Goal: Task Accomplishment & Management: Use online tool/utility

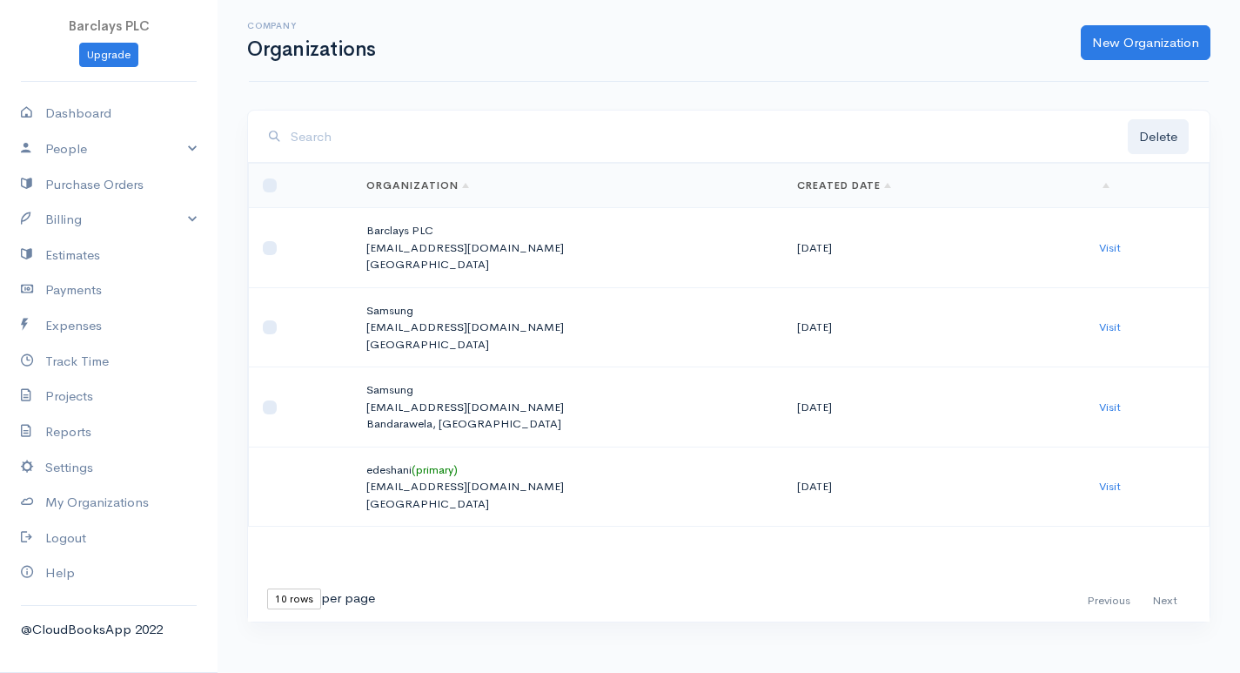
click at [277, 243] on td at bounding box center [301, 248] width 104 height 80
click at [272, 249] on input "checkbox" at bounding box center [270, 248] width 14 height 14
click at [269, 249] on input "checkbox" at bounding box center [270, 248] width 14 height 14
checkbox input "false"
click at [268, 319] on td at bounding box center [301, 327] width 104 height 80
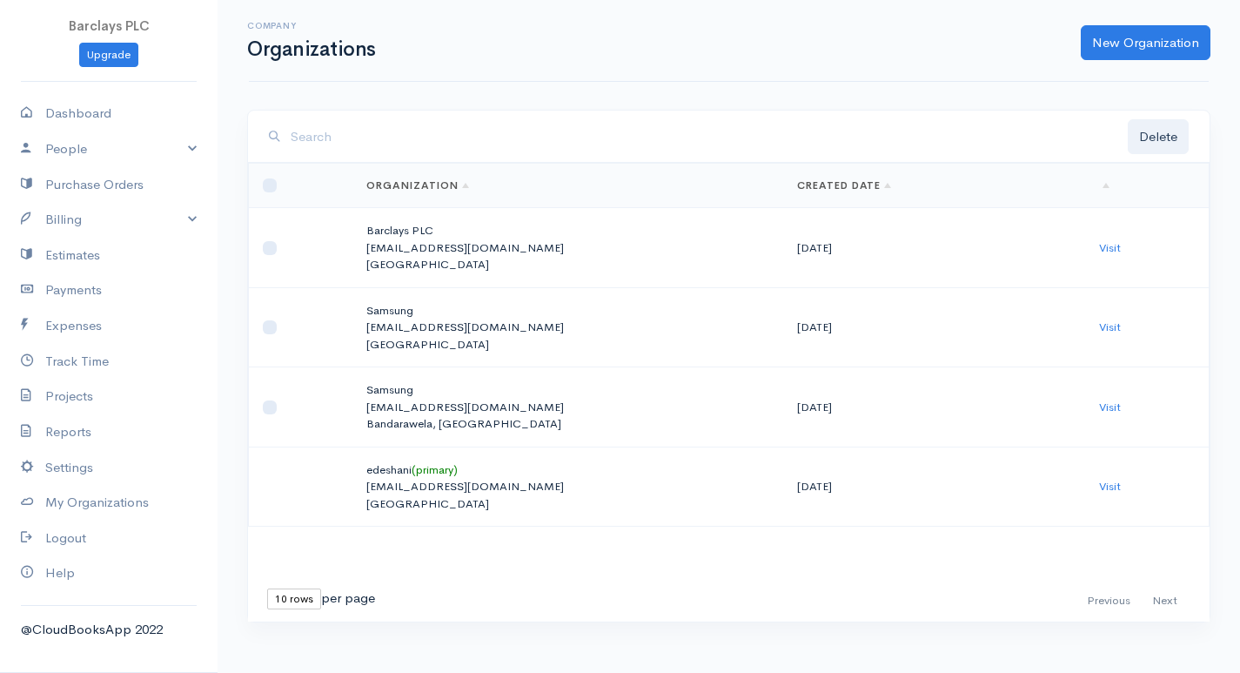
click at [278, 331] on td at bounding box center [301, 327] width 104 height 80
click at [265, 328] on input "checkbox" at bounding box center [270, 327] width 14 height 14
checkbox input "true"
click at [1156, 144] on button "Delete" at bounding box center [1158, 137] width 61 height 36
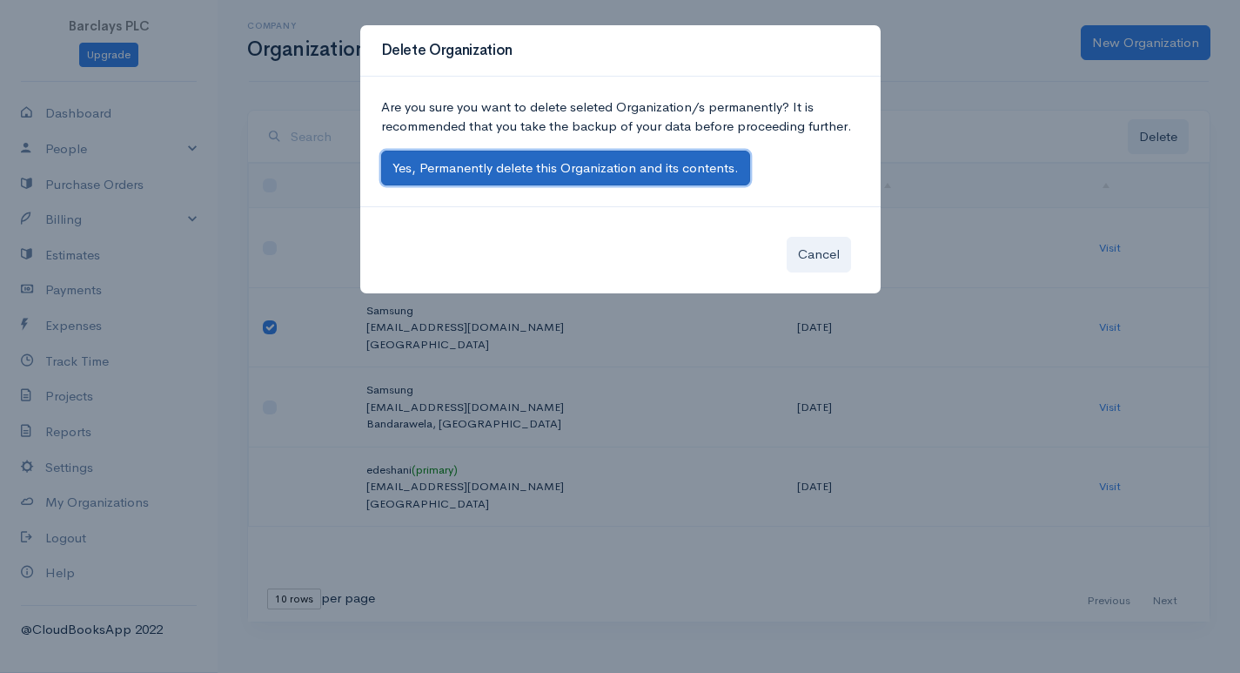
click at [676, 158] on button "Yes, Permanently delete this Organization and its contents." at bounding box center [565, 169] width 369 height 36
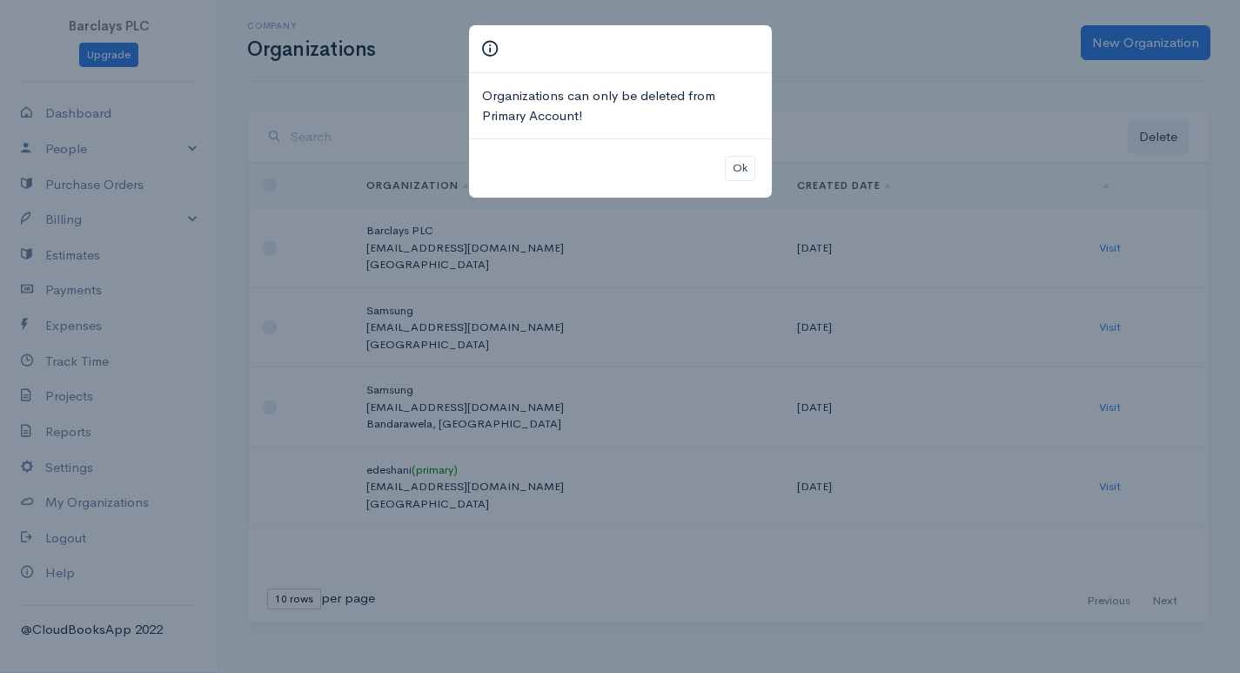
click at [744, 152] on div "Ok" at bounding box center [620, 167] width 303 height 59
click at [732, 170] on button "Ok" at bounding box center [740, 168] width 30 height 25
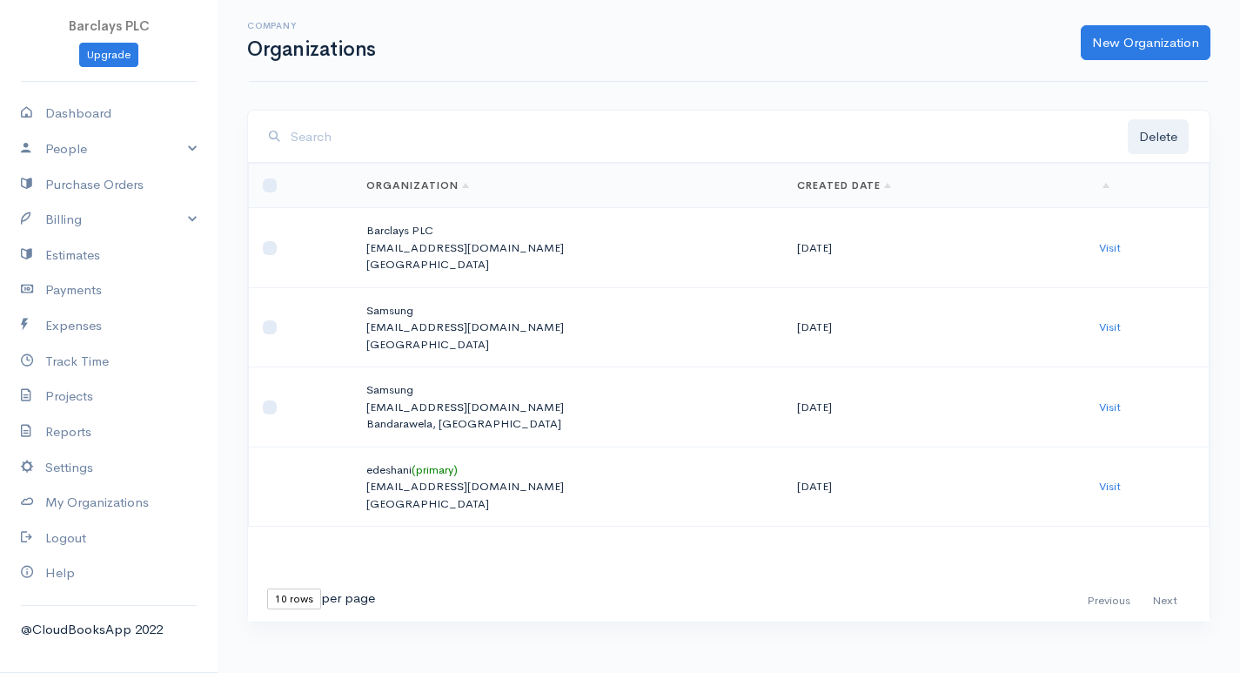
click at [450, 276] on td "Barclays PLC edeshani@eloratech.org Sri Lanka" at bounding box center [567, 248] width 430 height 80
click at [451, 276] on td "Barclays PLC edeshani@eloratech.org Sri Lanka" at bounding box center [567, 248] width 430 height 80
click at [519, 250] on p "[EMAIL_ADDRESS][DOMAIN_NAME]" at bounding box center [567, 247] width 402 height 17
click at [520, 250] on p "[EMAIL_ADDRESS][DOMAIN_NAME]" at bounding box center [567, 247] width 402 height 17
click at [1099, 246] on link "Visit" at bounding box center [1110, 247] width 22 height 15
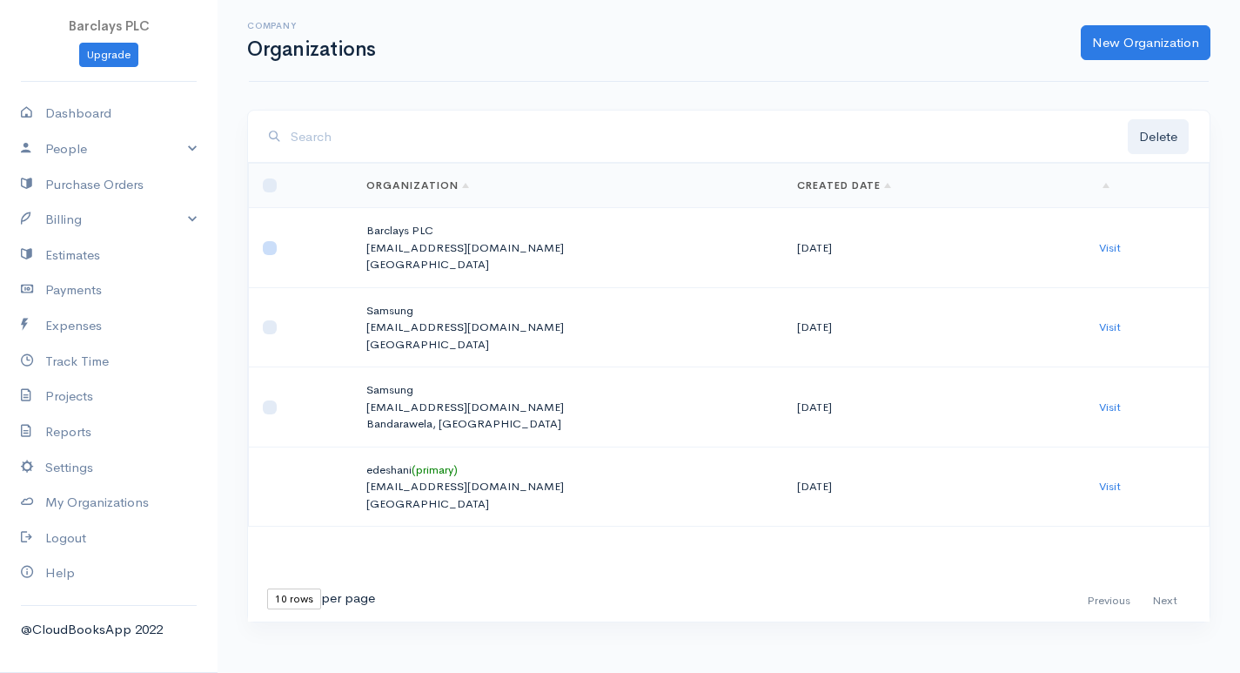
click at [268, 252] on input "checkbox" at bounding box center [270, 248] width 14 height 14
checkbox input "true"
click at [1115, 252] on td "Visit" at bounding box center [1147, 248] width 124 height 80
click at [1111, 252] on link "Visit" at bounding box center [1110, 247] width 22 height 15
click at [212, 206] on link "Billing" at bounding box center [109, 220] width 218 height 36
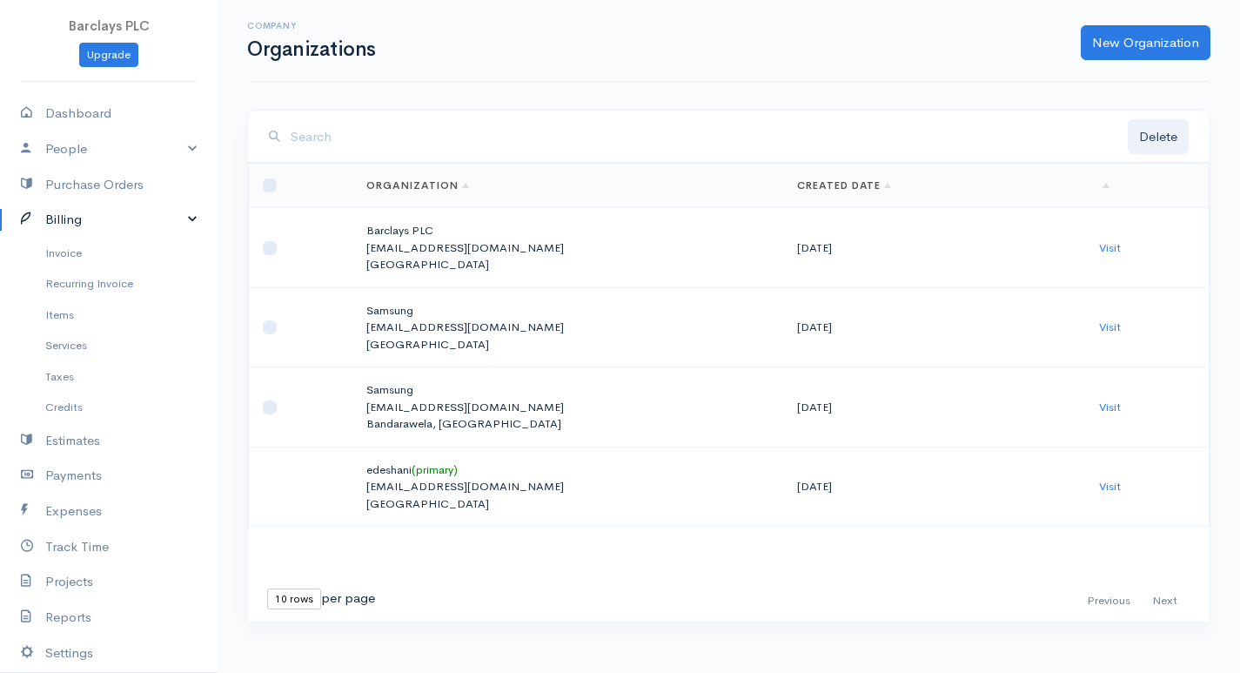
click at [171, 220] on link "Billing" at bounding box center [109, 220] width 218 height 36
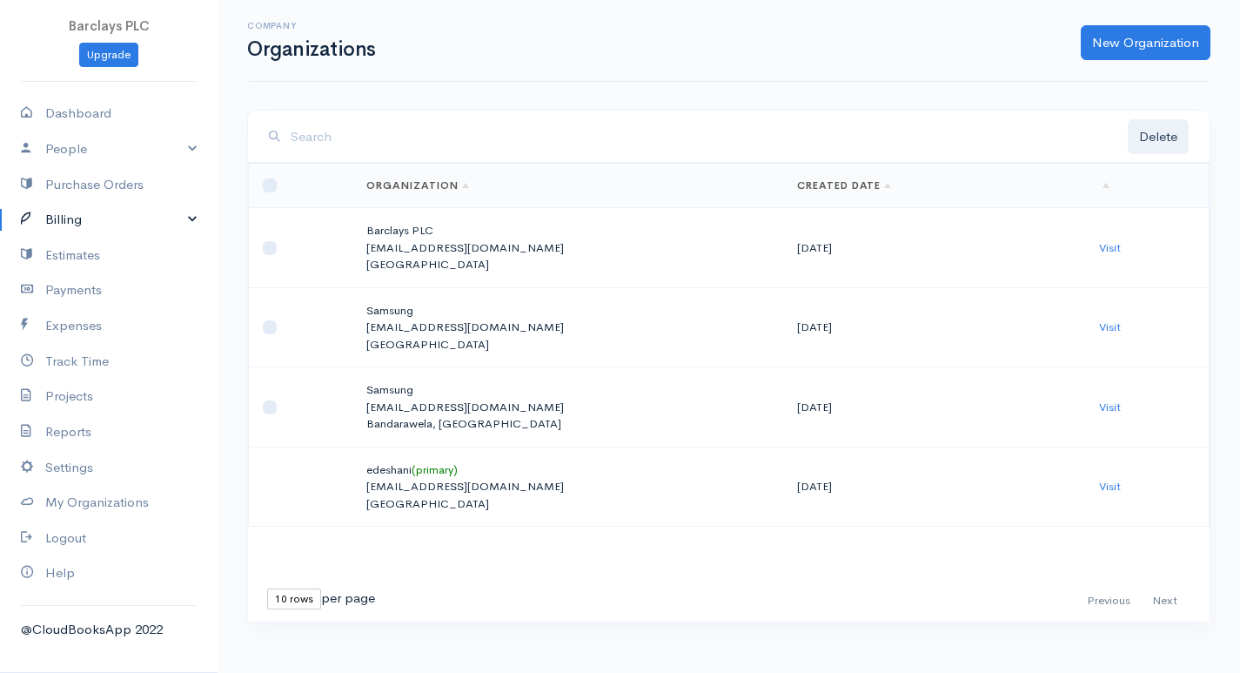
click at [182, 222] on link "Billing" at bounding box center [109, 220] width 218 height 36
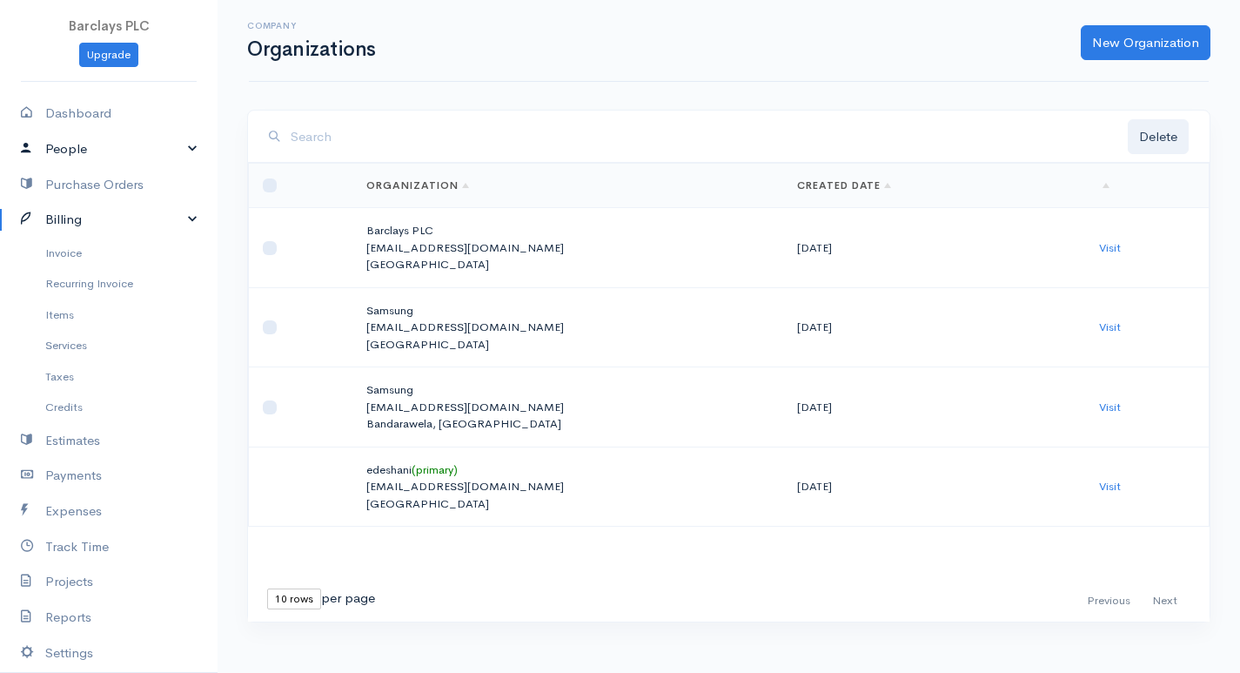
click at [171, 138] on link "People" at bounding box center [109, 149] width 218 height 36
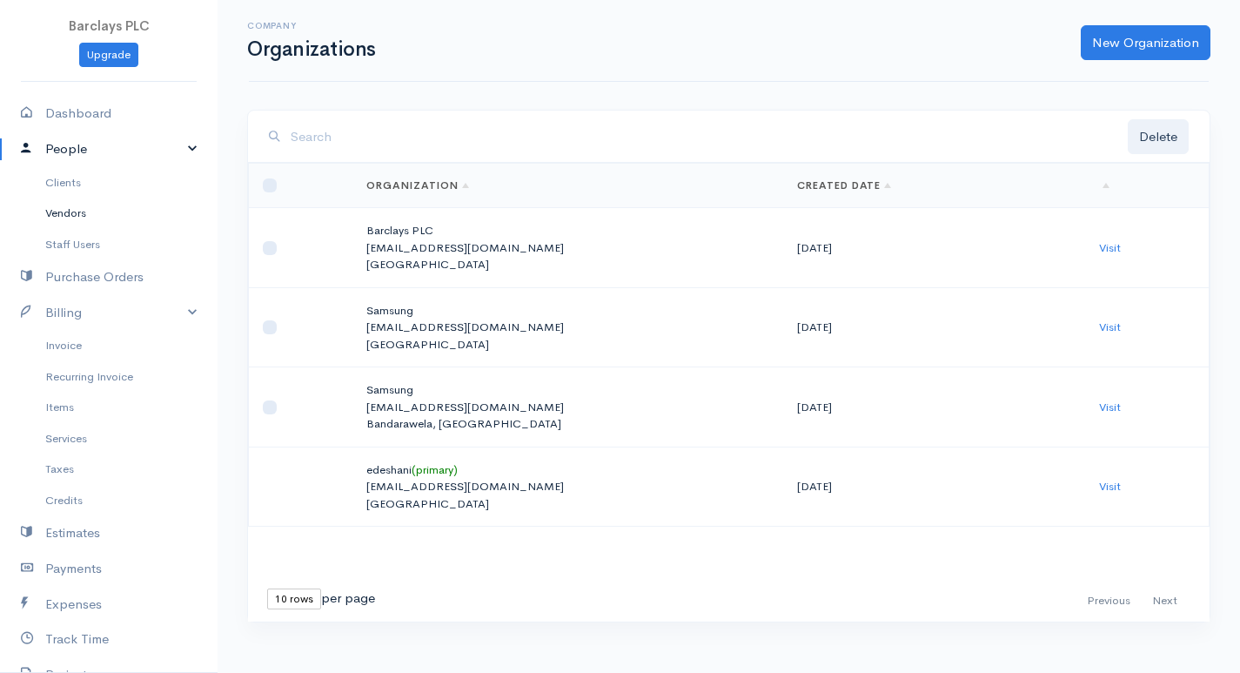
click at [141, 212] on link "Vendors" at bounding box center [109, 213] width 218 height 31
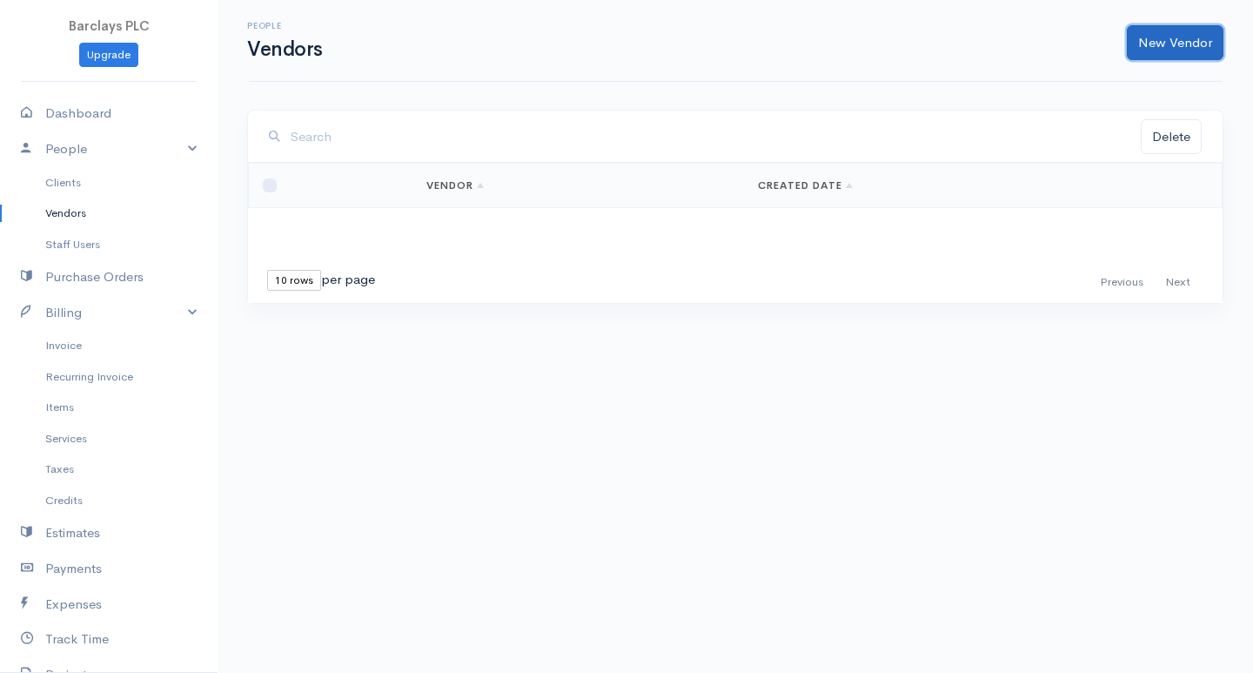
click at [1139, 41] on link "New Vendor" at bounding box center [1175, 43] width 97 height 36
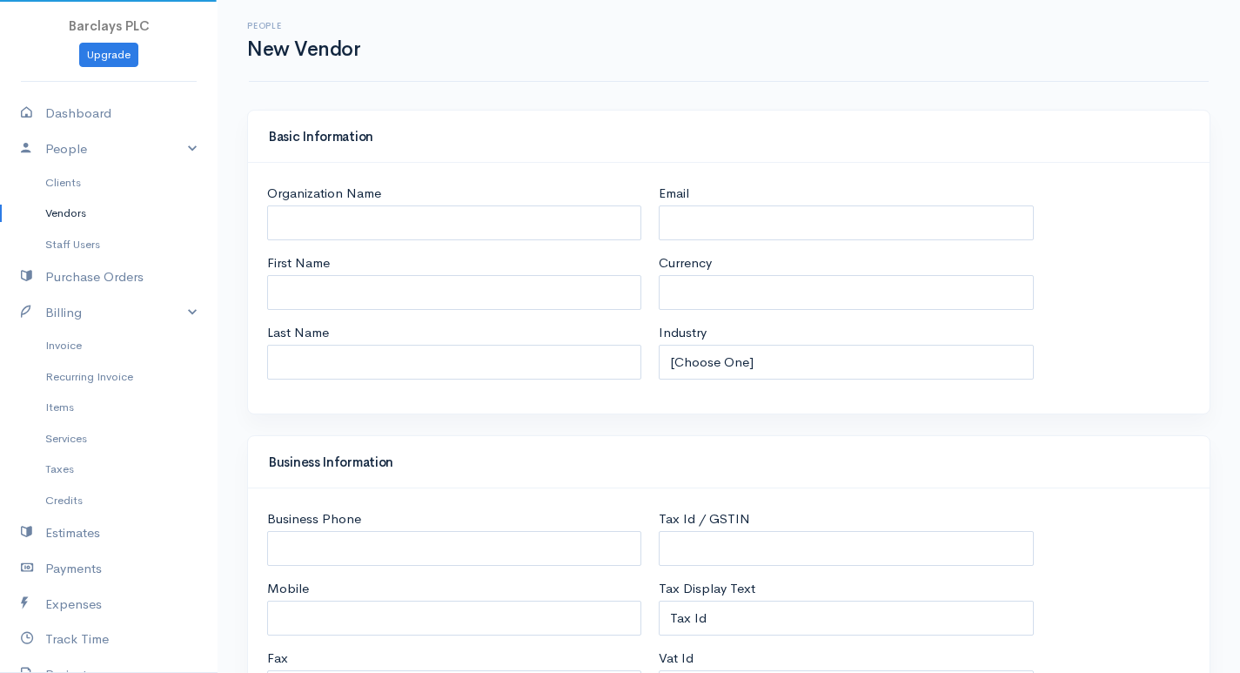
select select "LKR"
select select "[GEOGRAPHIC_DATA]"
click at [532, 232] on input "Organization Name" at bounding box center [454, 223] width 374 height 36
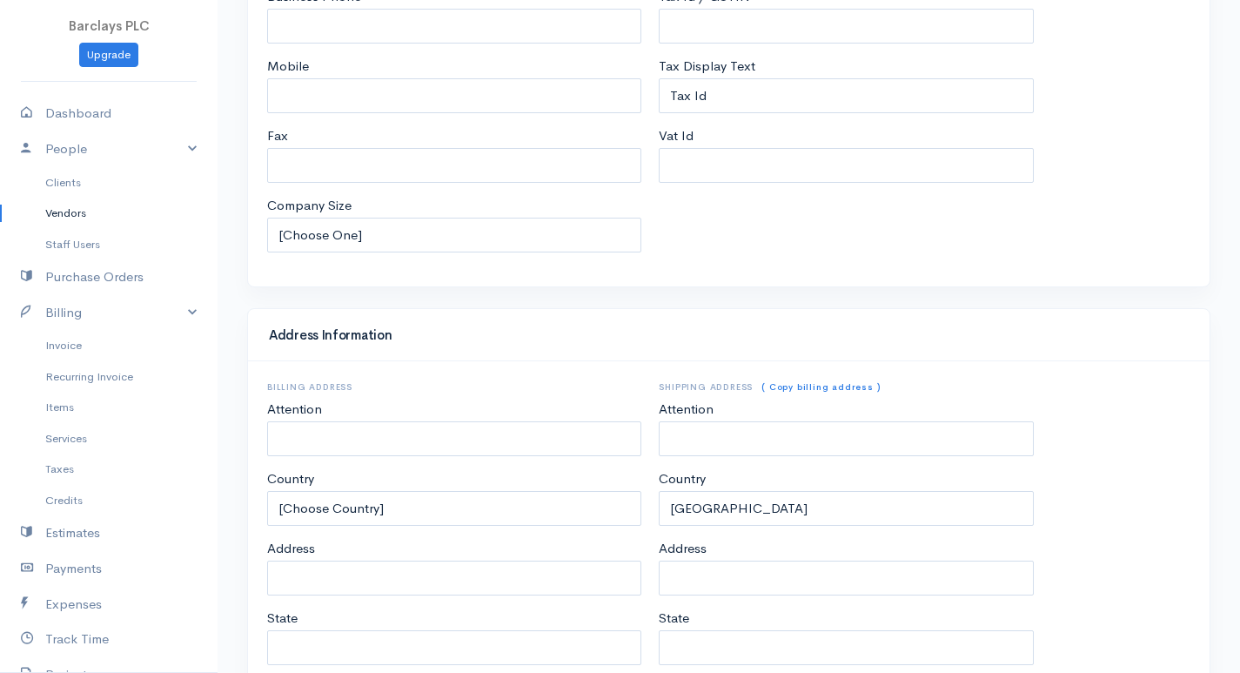
scroll to position [745, 0]
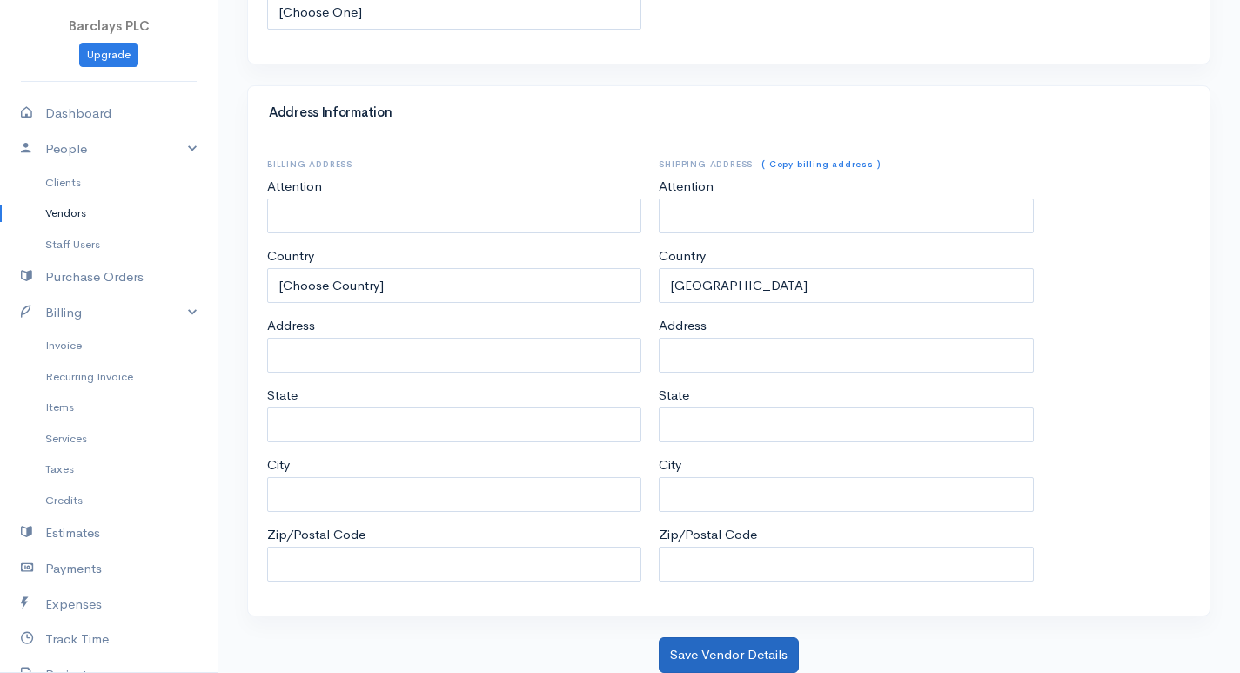
type input "Saman"
click at [762, 666] on button "Save Vendor Details" at bounding box center [729, 655] width 140 height 36
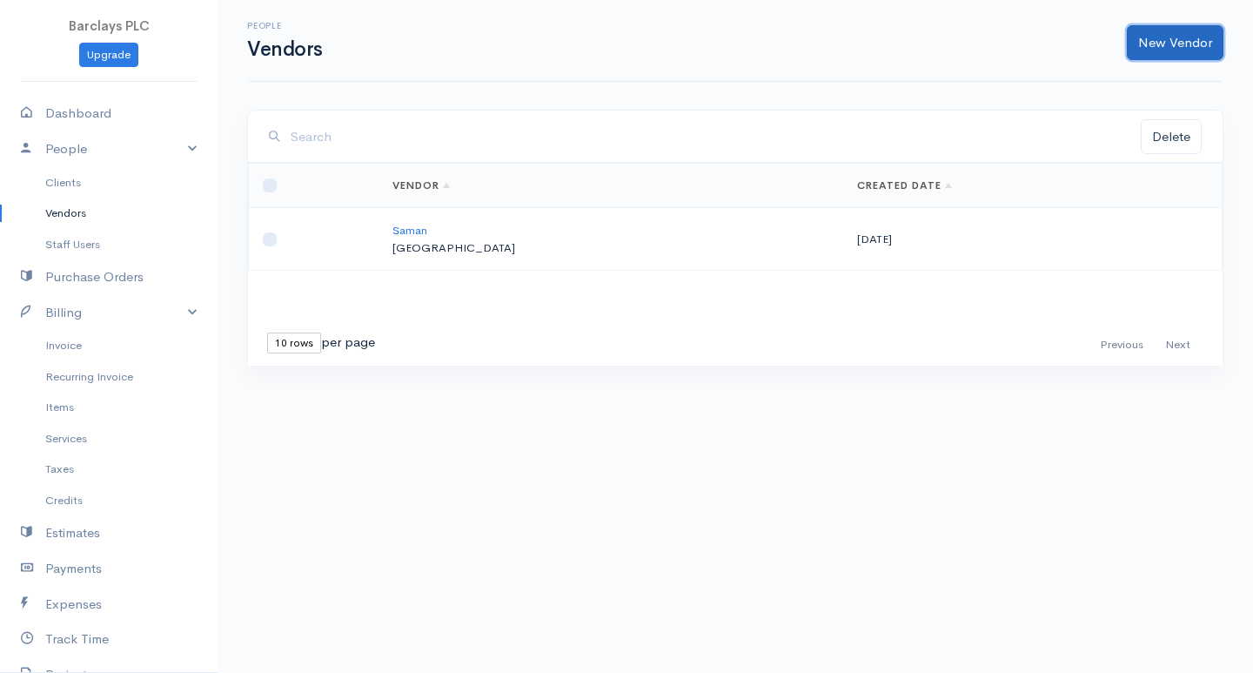
click at [1140, 37] on link "New Vendor" at bounding box center [1175, 43] width 97 height 36
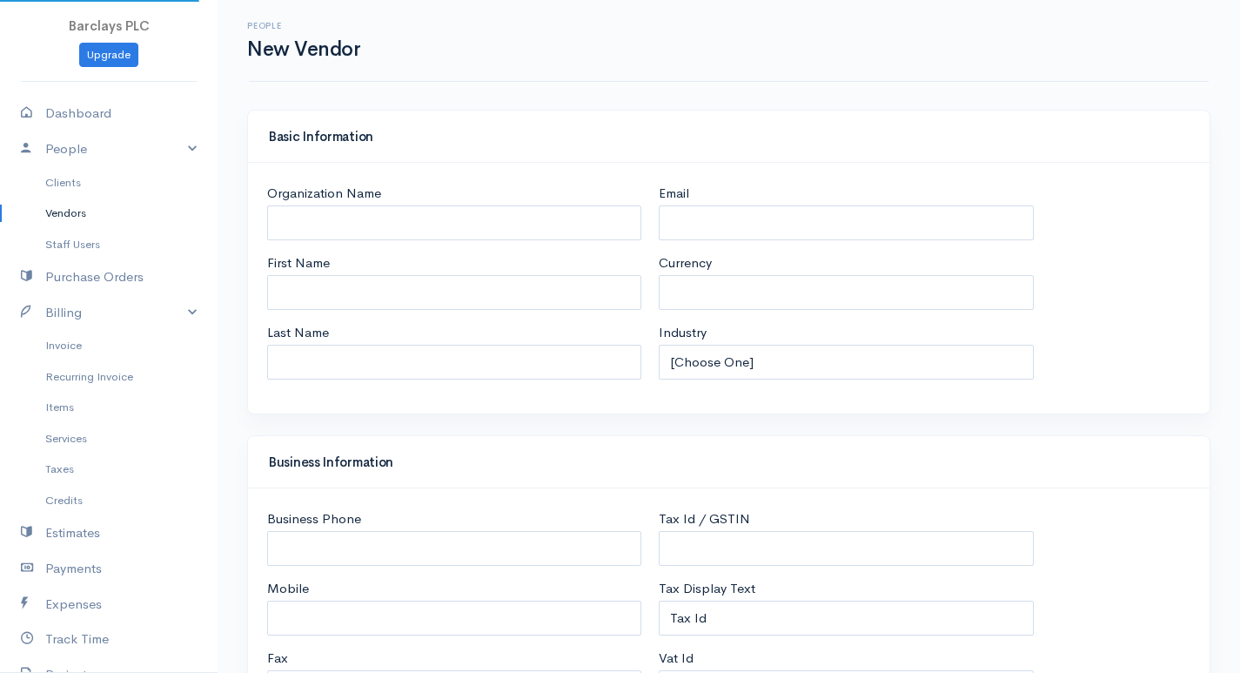
select select "LKR"
select select "[GEOGRAPHIC_DATA]"
click at [546, 238] on input "Organization Name" at bounding box center [454, 223] width 374 height 36
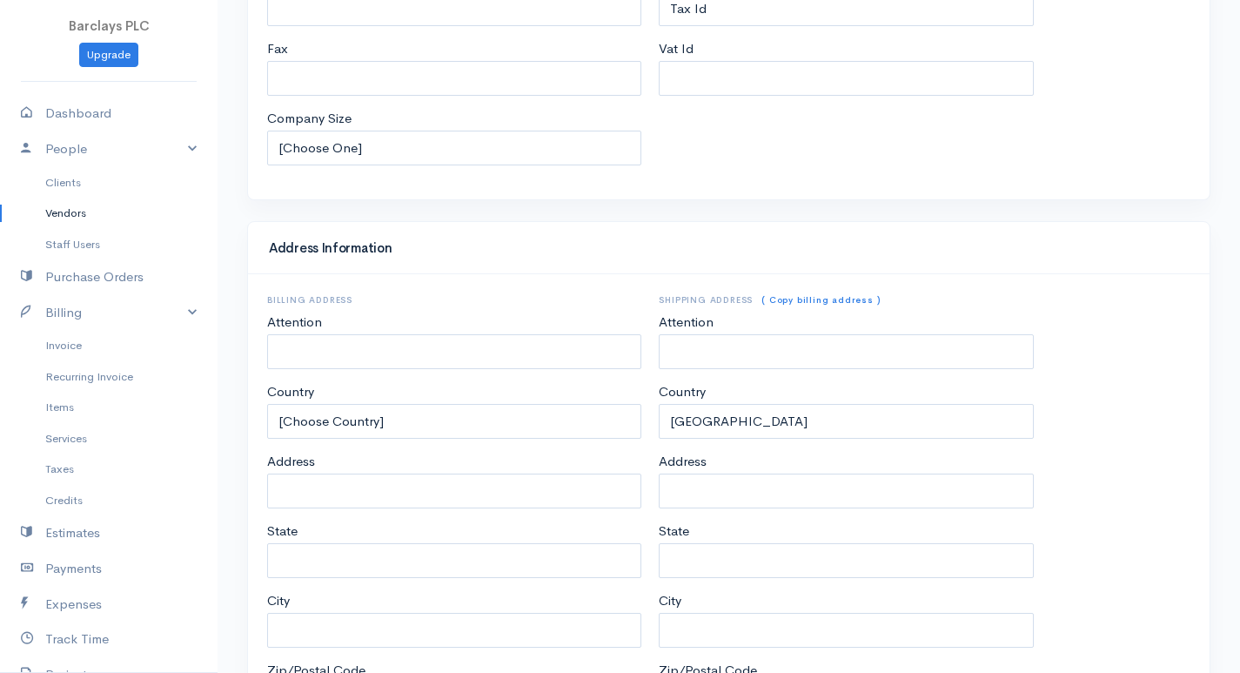
scroll to position [745, 0]
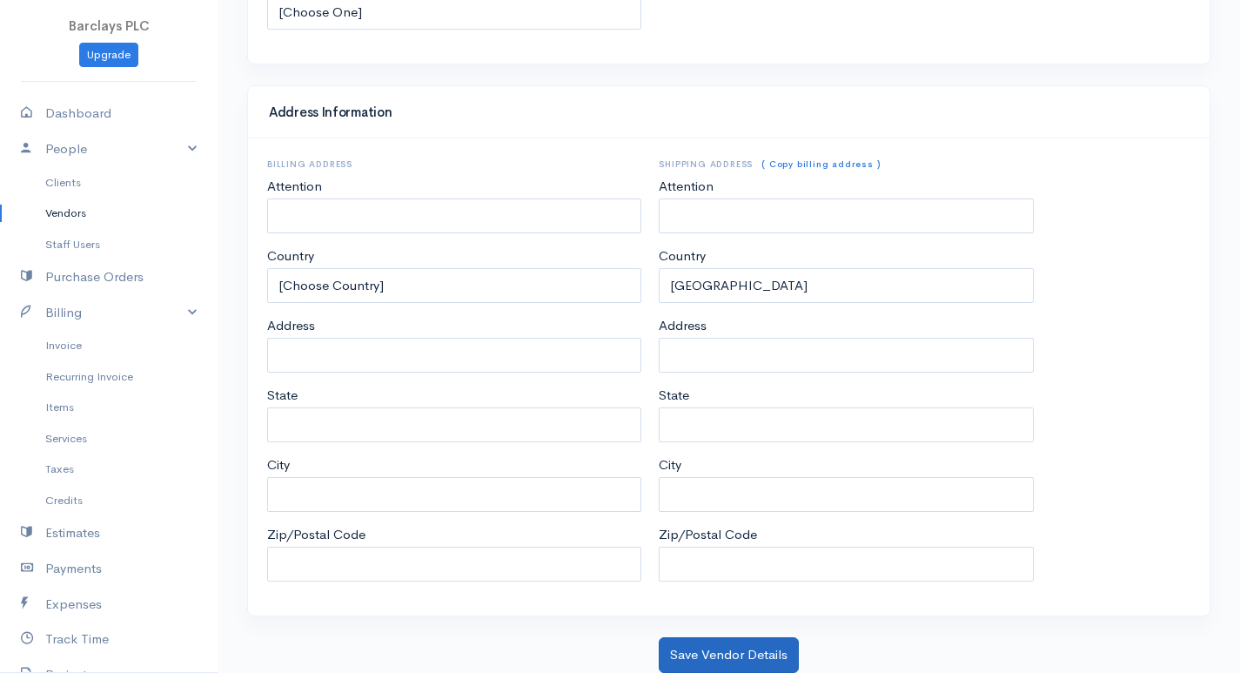
type input "Ajantha"
click at [708, 659] on button "Save Vendor Details" at bounding box center [729, 655] width 140 height 36
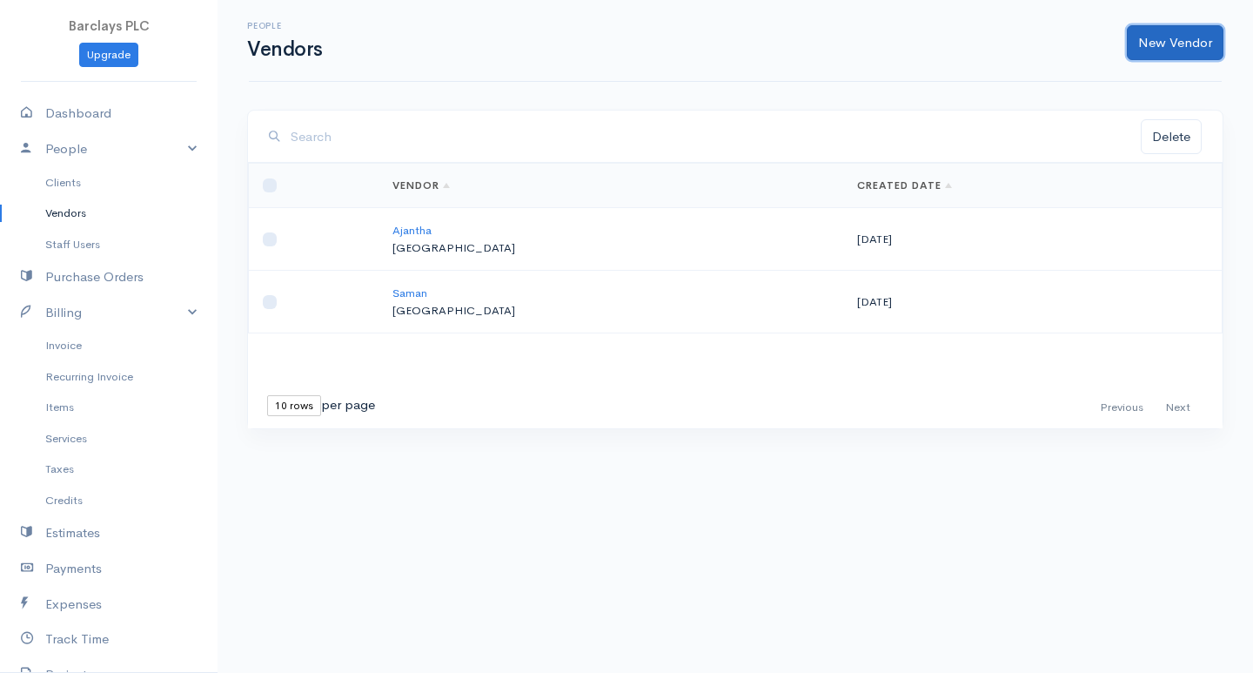
click at [1170, 40] on link "New Vendor" at bounding box center [1175, 43] width 97 height 36
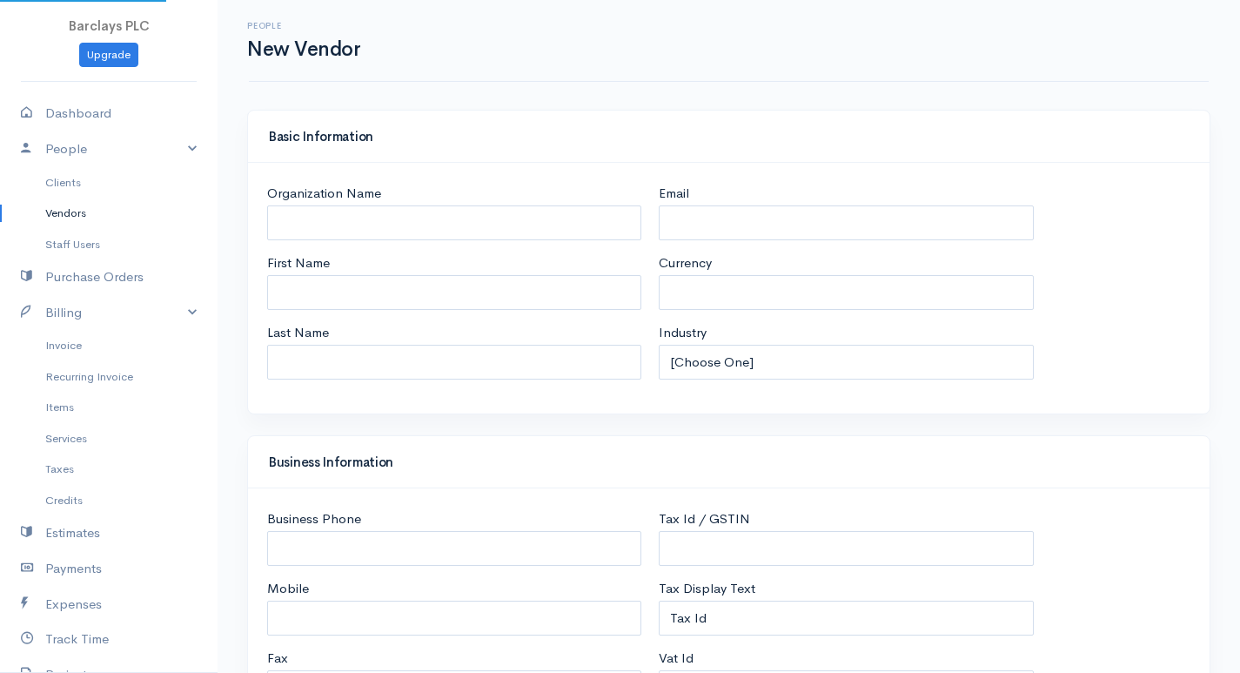
select select "LKR"
select select "[GEOGRAPHIC_DATA]"
click at [278, 220] on input "Organization Name" at bounding box center [454, 223] width 374 height 36
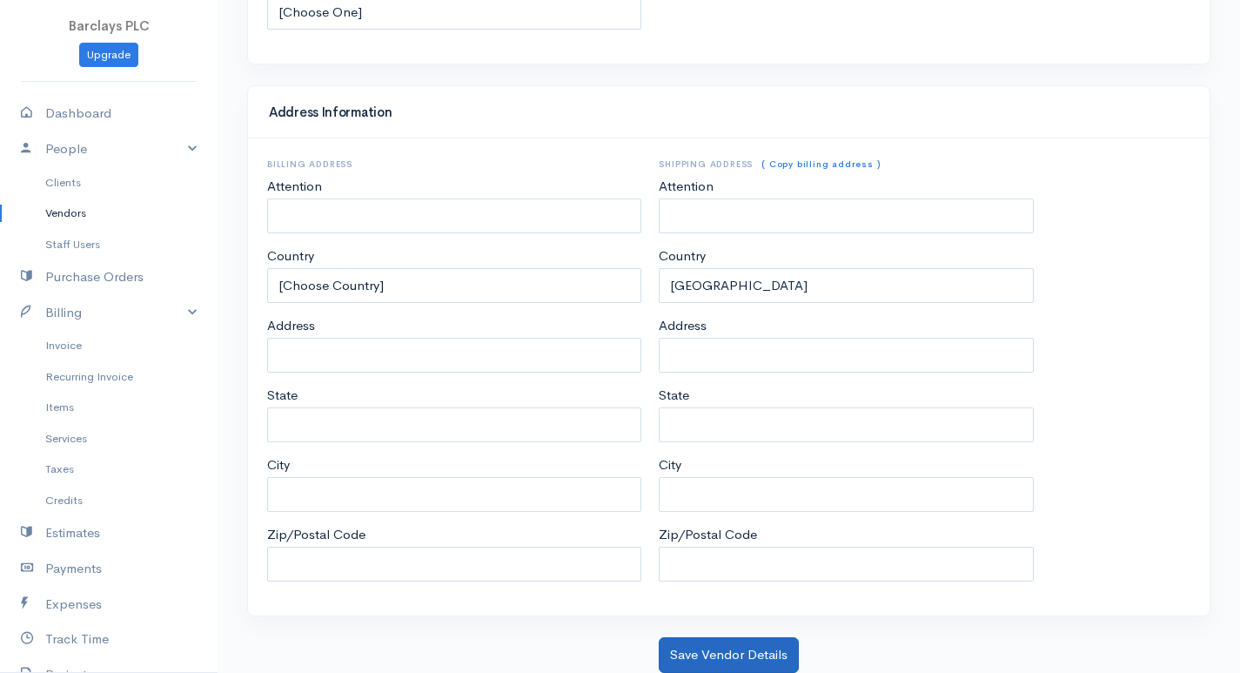
type input "Jetblue"
click at [674, 641] on button "Save Vendor Details" at bounding box center [729, 655] width 140 height 36
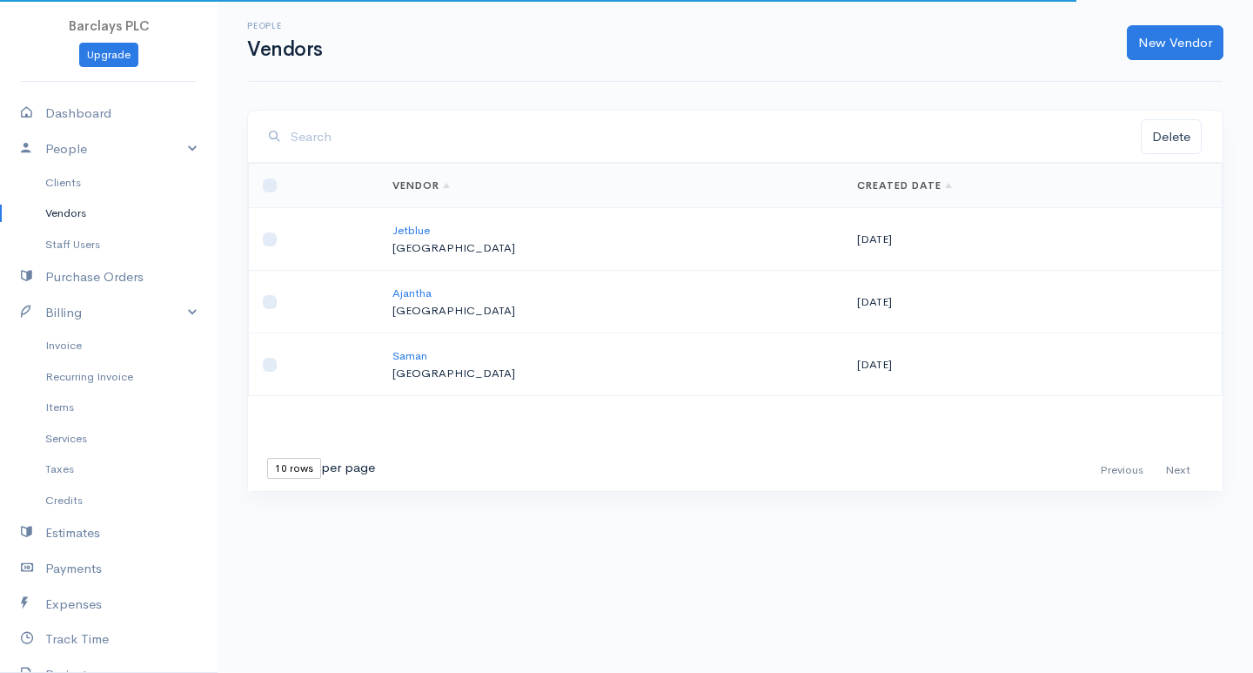
click at [1126, 40] on div "New Vendor" at bounding box center [782, 43] width 901 height 36
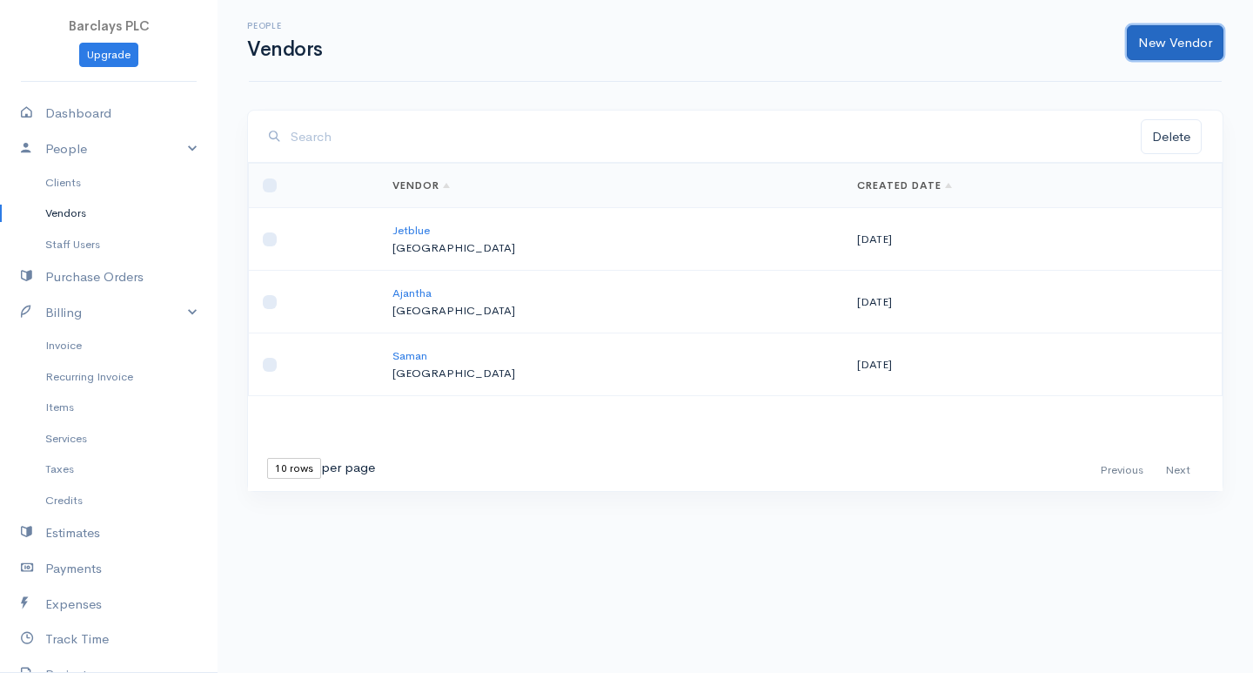
click at [1138, 45] on link "New Vendor" at bounding box center [1175, 43] width 97 height 36
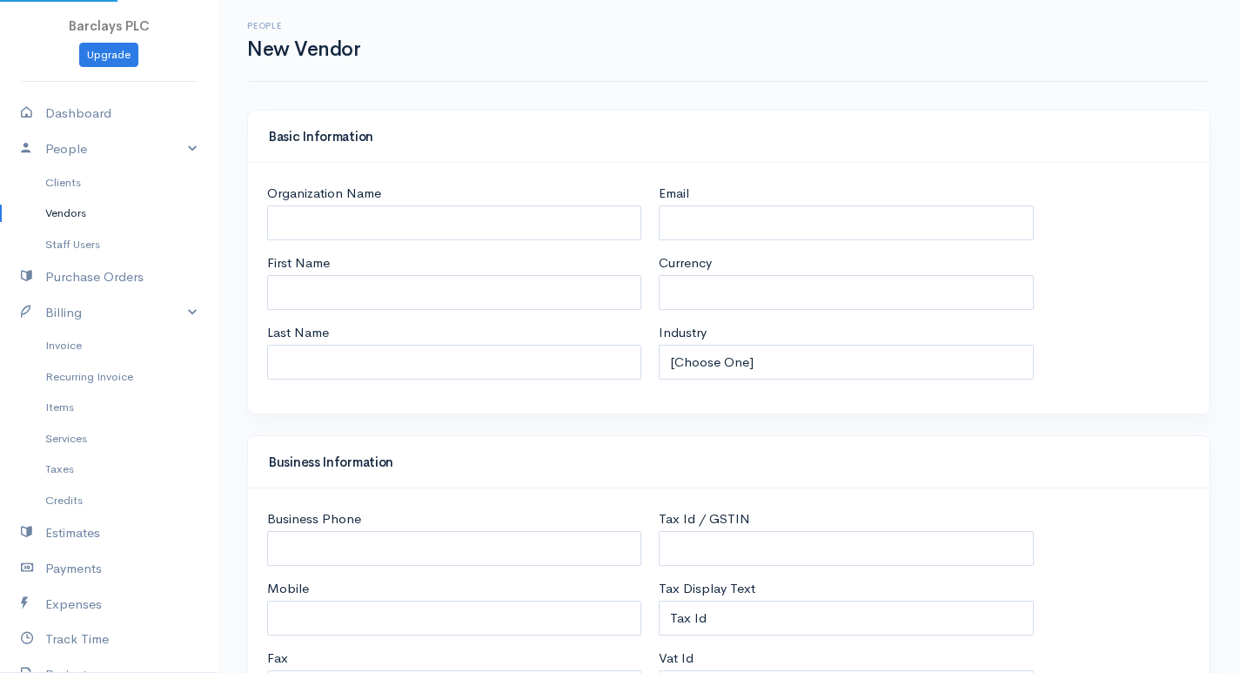
select select "LKR"
select select "[GEOGRAPHIC_DATA]"
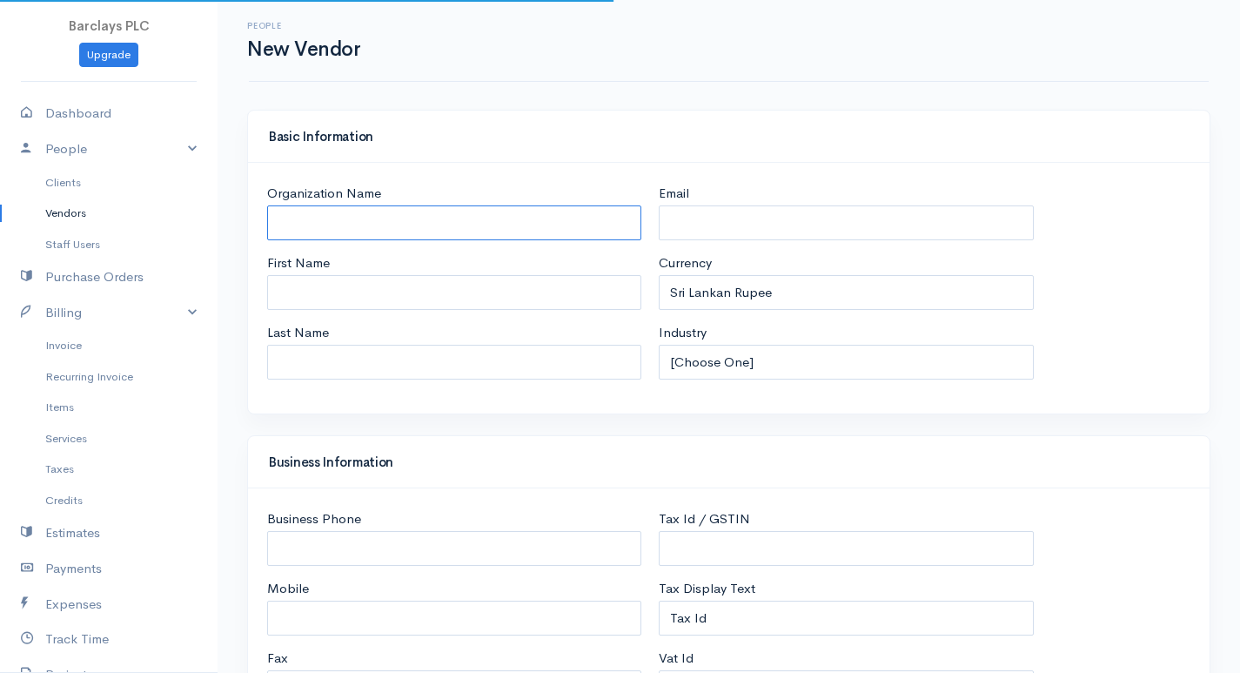
click at [361, 212] on input "Organization Name" at bounding box center [454, 223] width 374 height 36
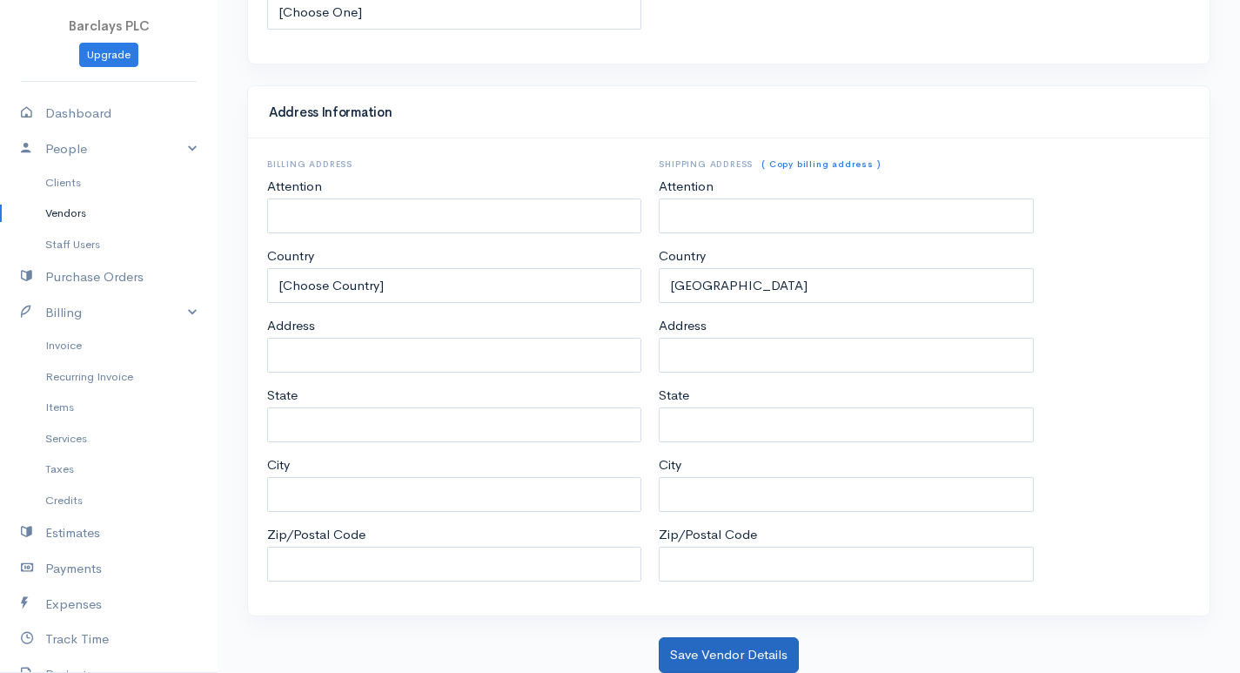
type input "Delta"
click at [777, 656] on button "Save Vendor Details" at bounding box center [729, 655] width 140 height 36
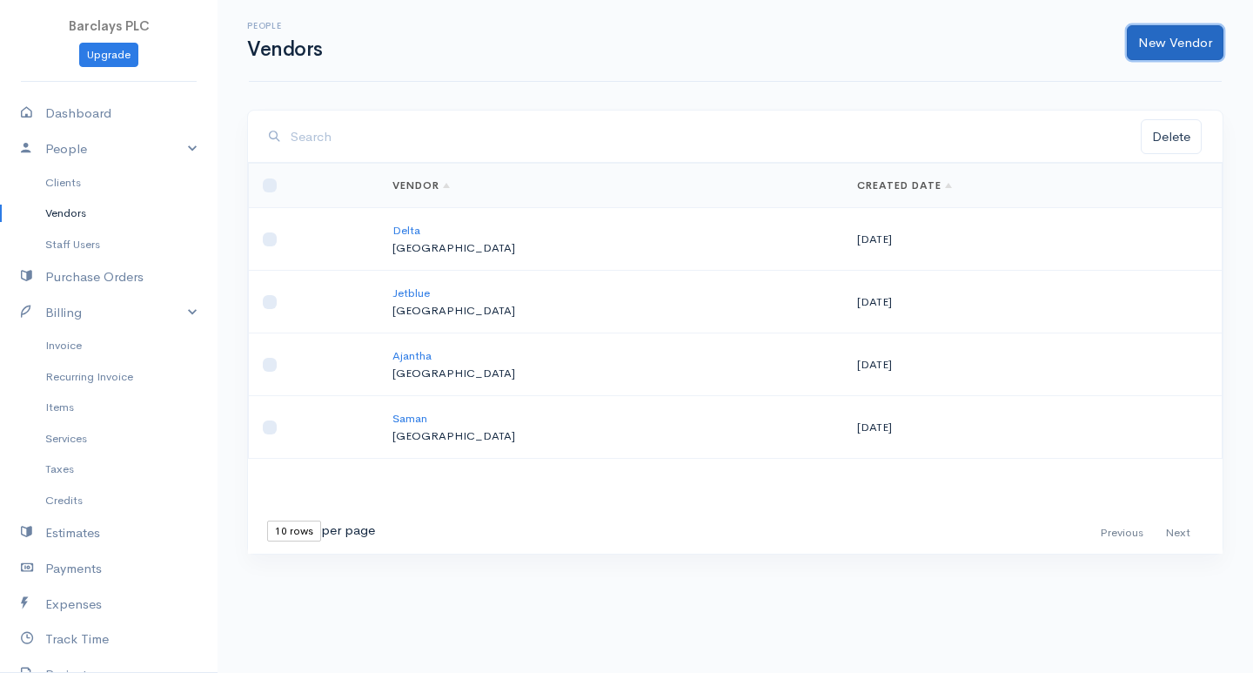
click at [1158, 44] on link "New Vendor" at bounding box center [1175, 43] width 97 height 36
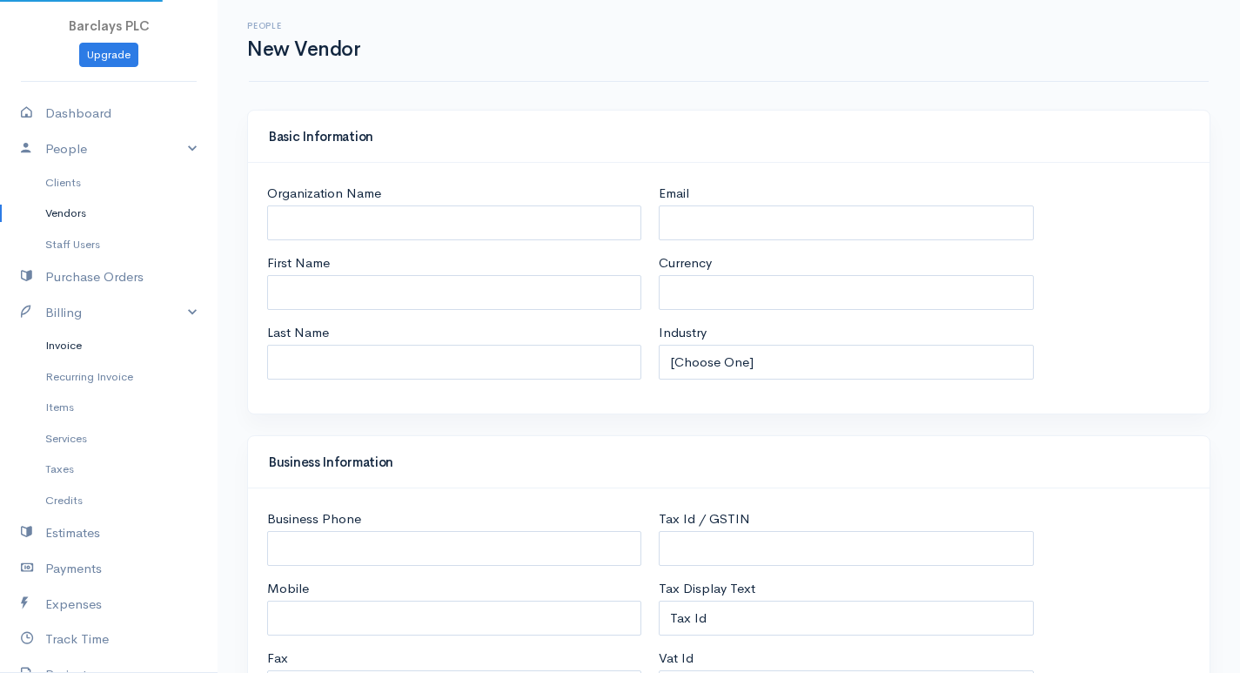
select select "LKR"
select select "[GEOGRAPHIC_DATA]"
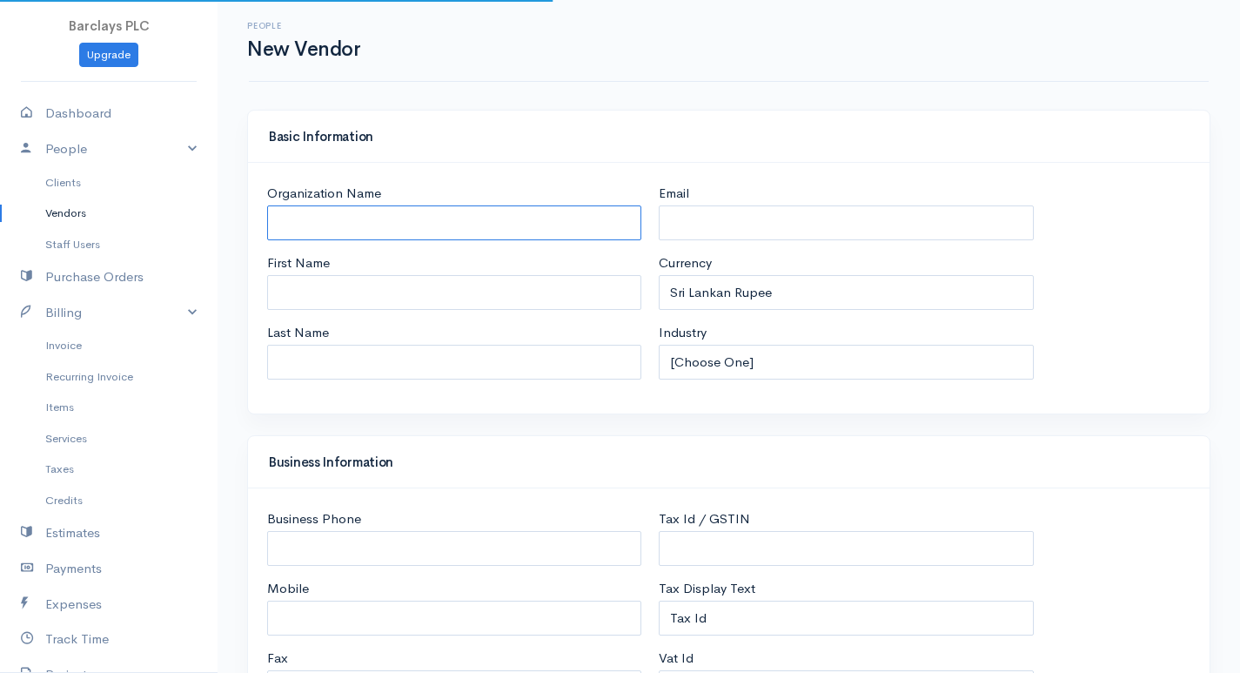
drag, startPoint x: 294, startPoint y: 233, endPoint x: 302, endPoint y: 227, distance: 9.9
click at [301, 228] on input "Organization Name" at bounding box center [454, 223] width 374 height 36
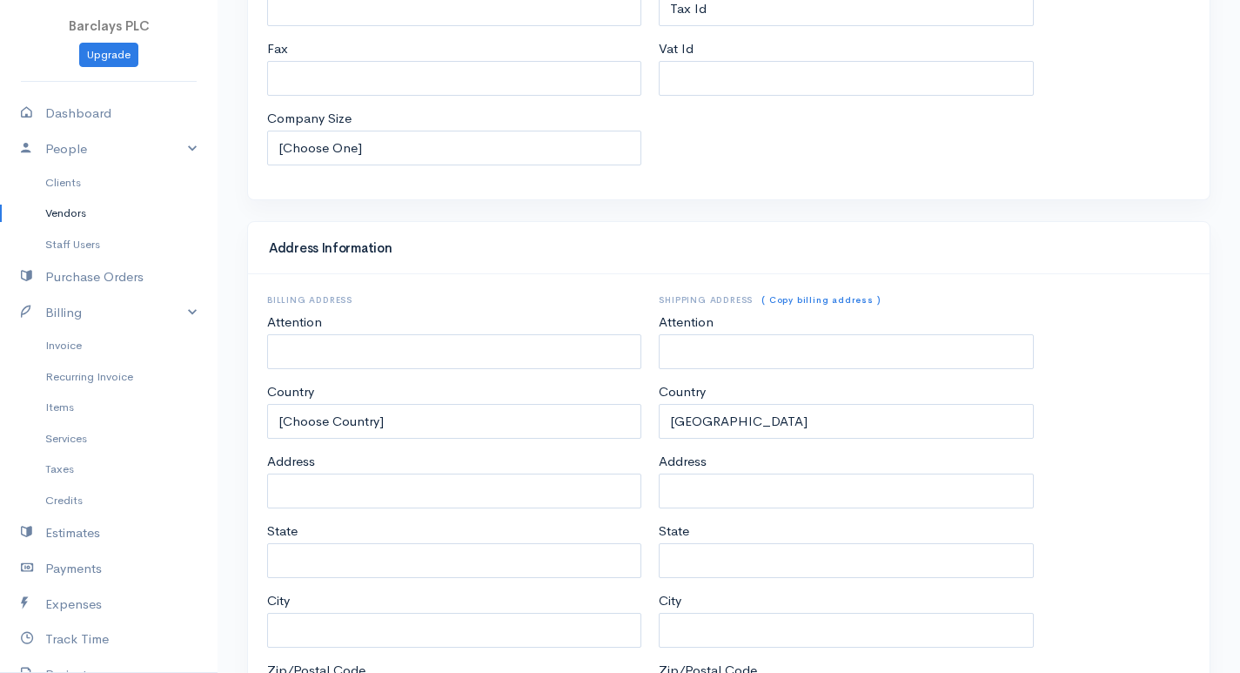
scroll to position [745, 0]
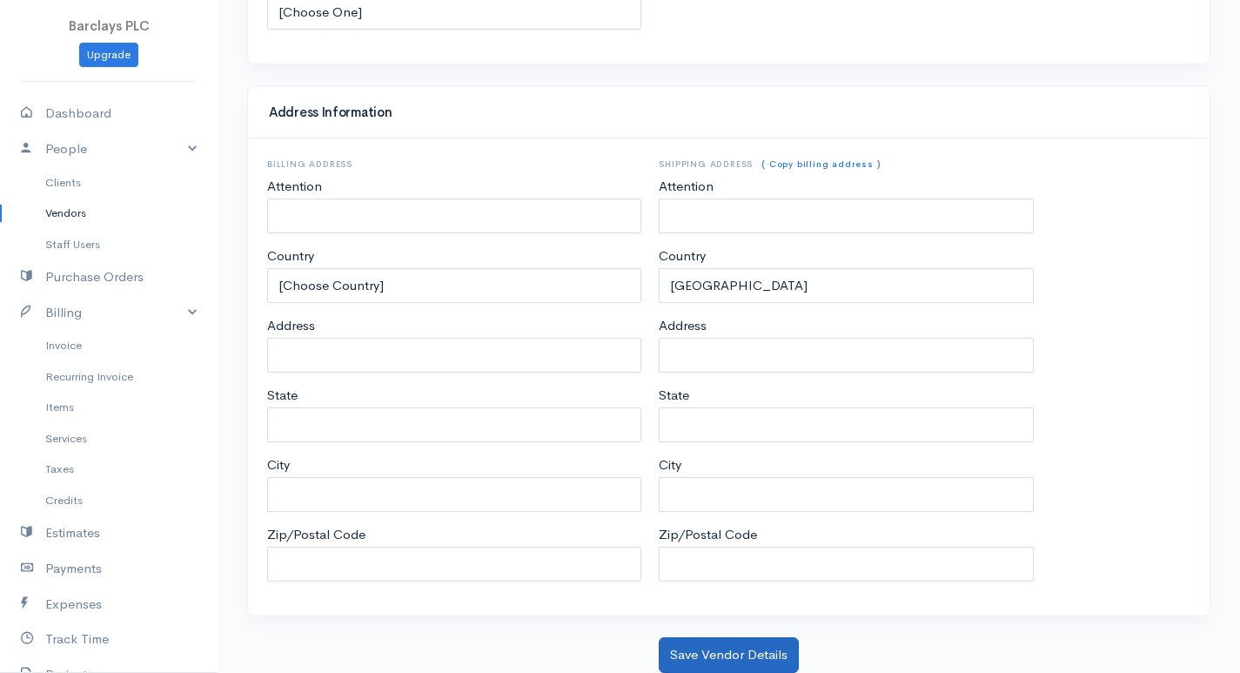
type input "Foot Locker"
drag, startPoint x: 668, startPoint y: 661, endPoint x: 727, endPoint y: 613, distance: 75.4
click at [669, 661] on button "Save Vendor Details" at bounding box center [729, 655] width 140 height 36
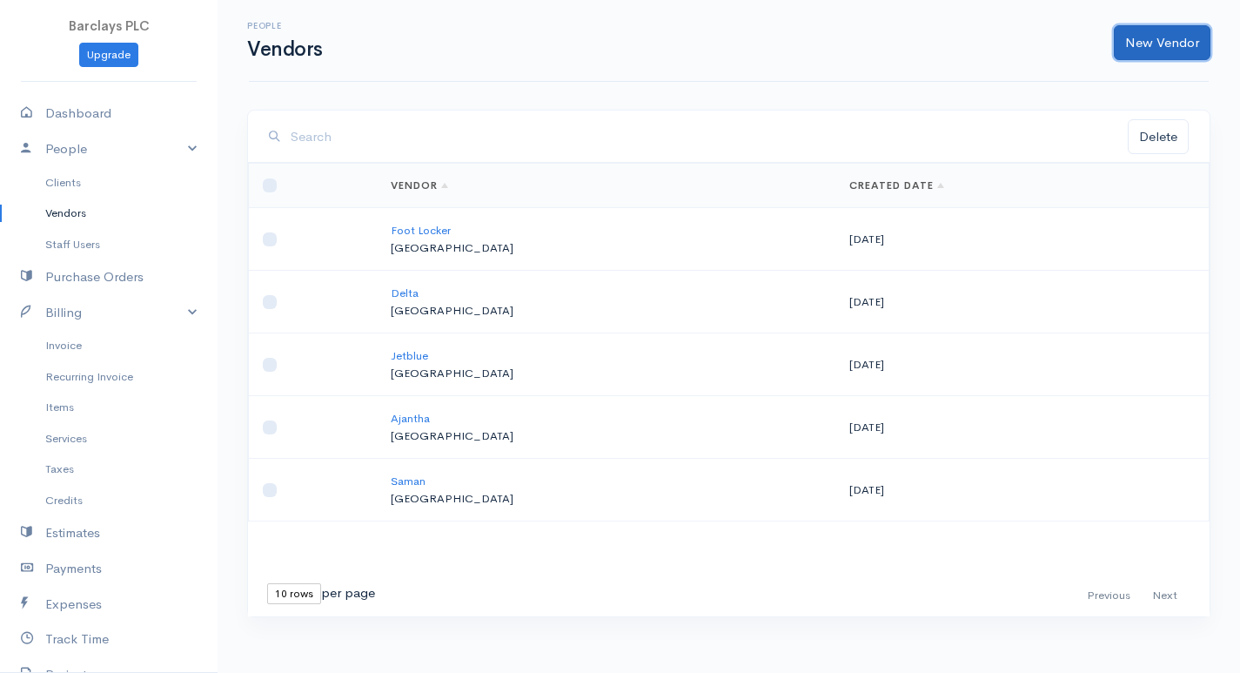
click at [1151, 50] on link "New Vendor" at bounding box center [1162, 43] width 97 height 36
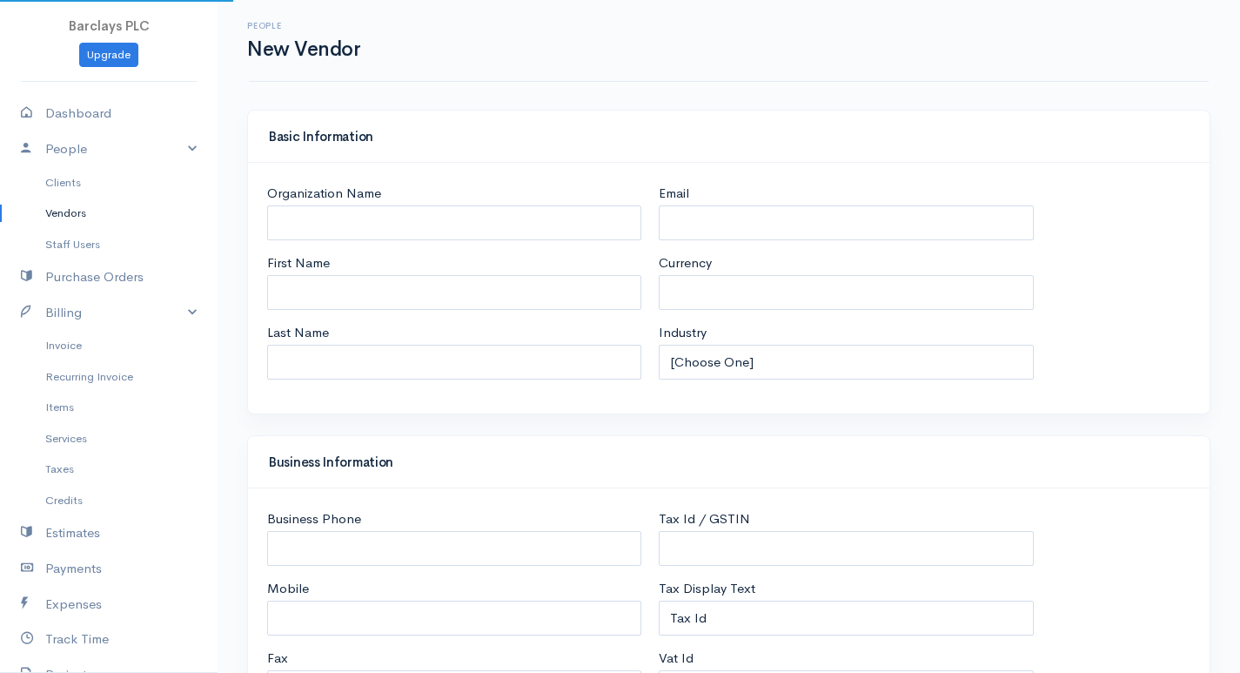
select select "LKR"
select select "[GEOGRAPHIC_DATA]"
click at [312, 227] on input "Organization Name" at bounding box center [454, 223] width 374 height 36
select select "[GEOGRAPHIC_DATA]"
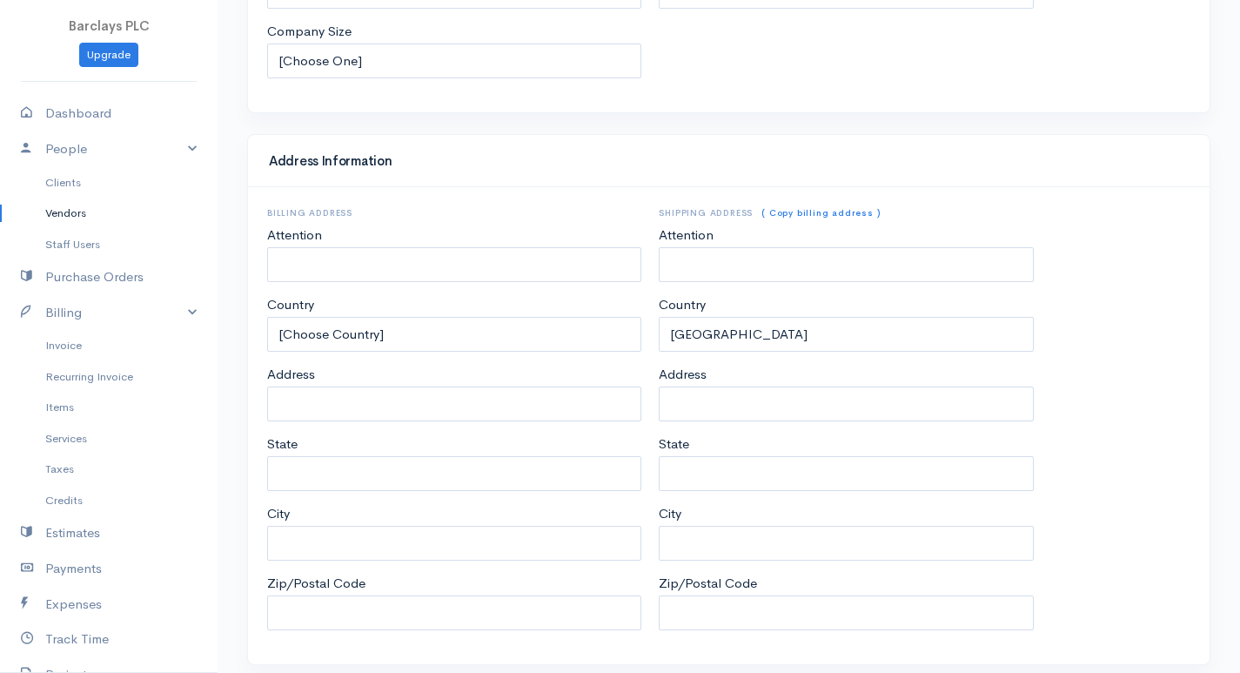
scroll to position [745, 0]
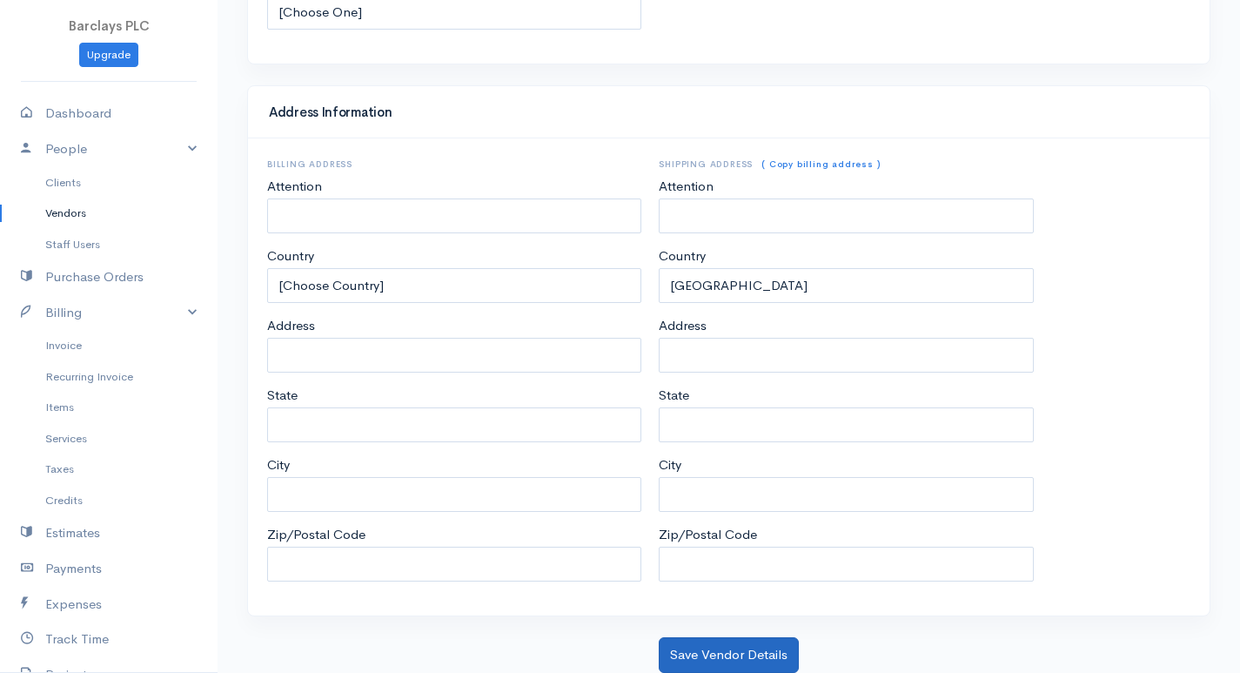
type input "Cisso"
click at [745, 652] on button "Save Vendor Details" at bounding box center [729, 655] width 140 height 36
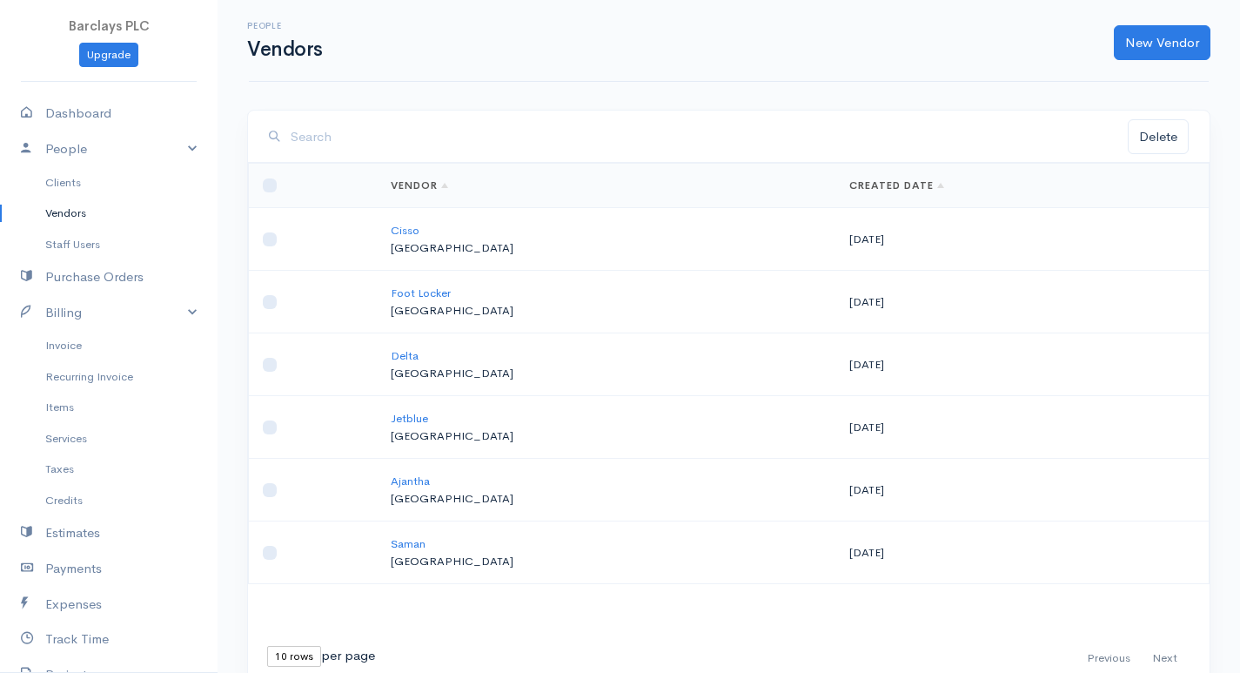
click at [1221, 37] on div "People Vendors New Vendor" at bounding box center [729, 41] width 1023 height 82
click at [1167, 47] on link "New Vendor" at bounding box center [1162, 43] width 97 height 36
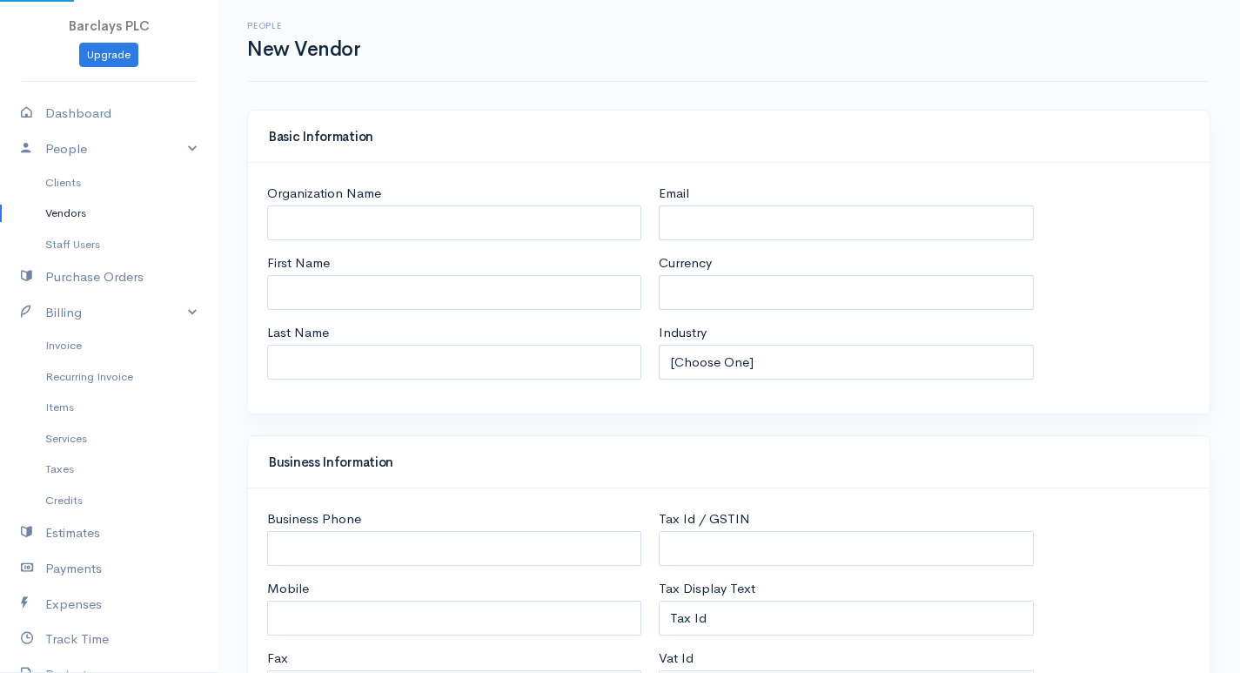
select select "LKR"
select select "[GEOGRAPHIC_DATA]"
click at [280, 206] on div "Organization Name" at bounding box center [454, 212] width 374 height 57
click at [289, 222] on input "Organization Name" at bounding box center [454, 223] width 374 height 36
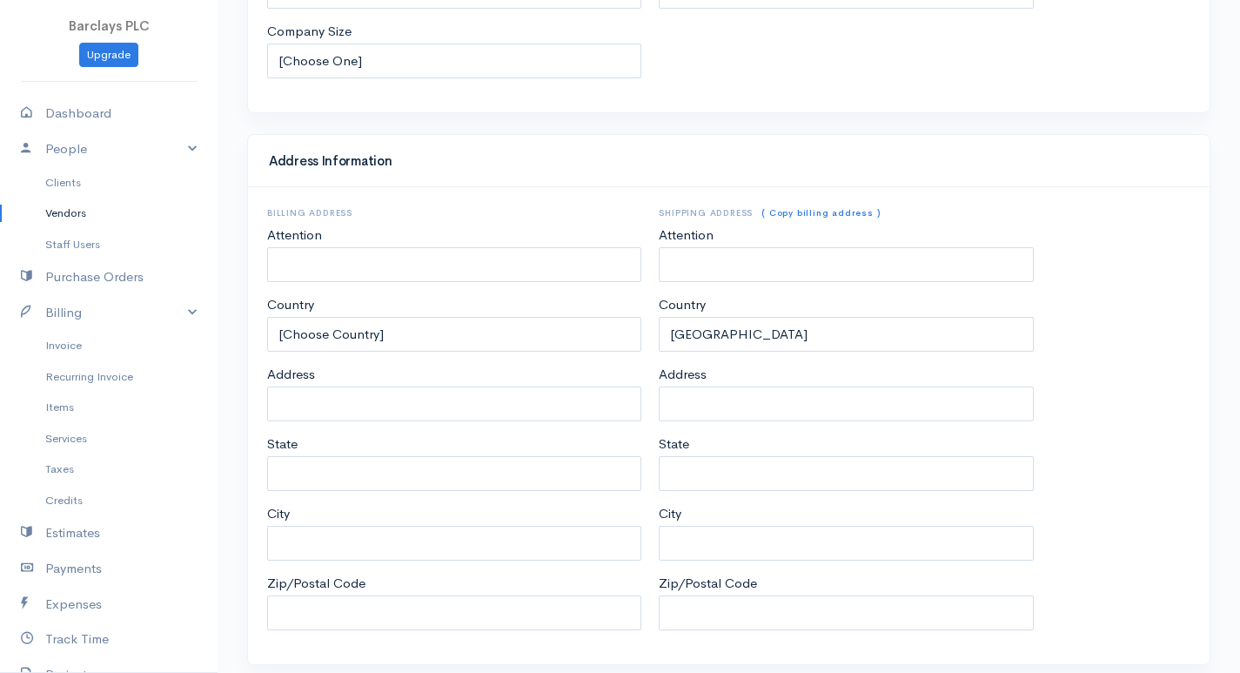
scroll to position [745, 0]
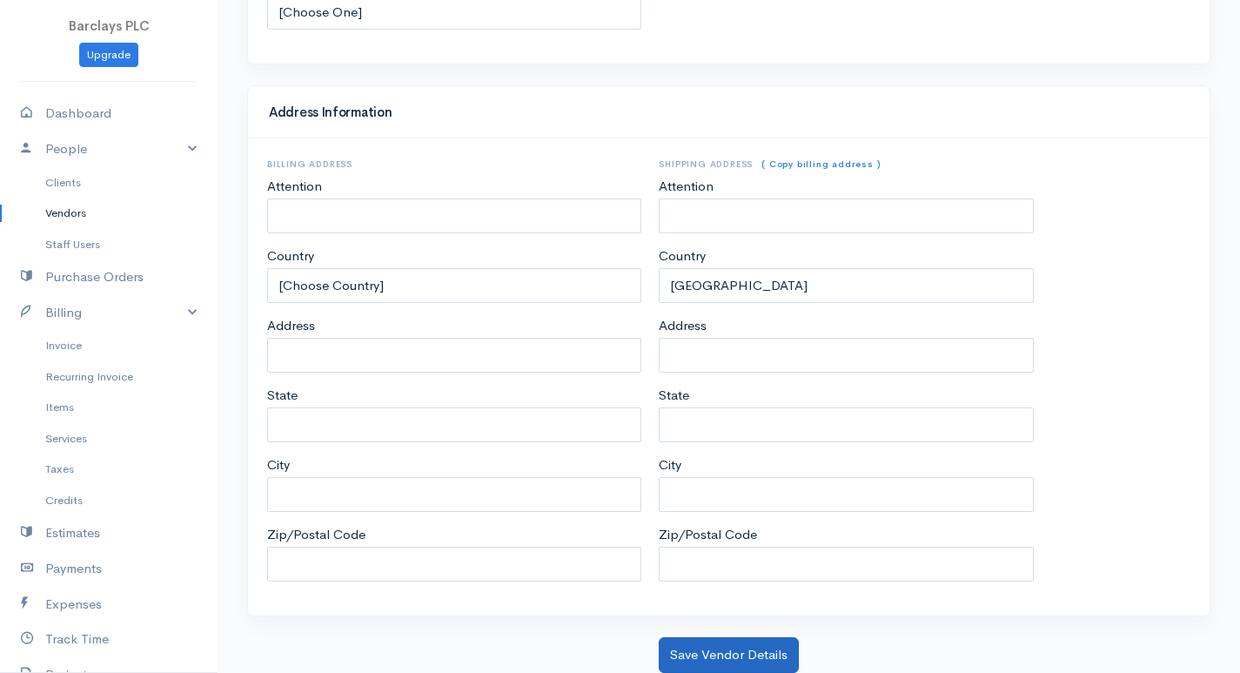
type input "DEC"
click at [762, 668] on button "Save Vendor Details" at bounding box center [729, 655] width 140 height 36
click at [765, 654] on button "Save Vendor Details" at bounding box center [729, 655] width 140 height 36
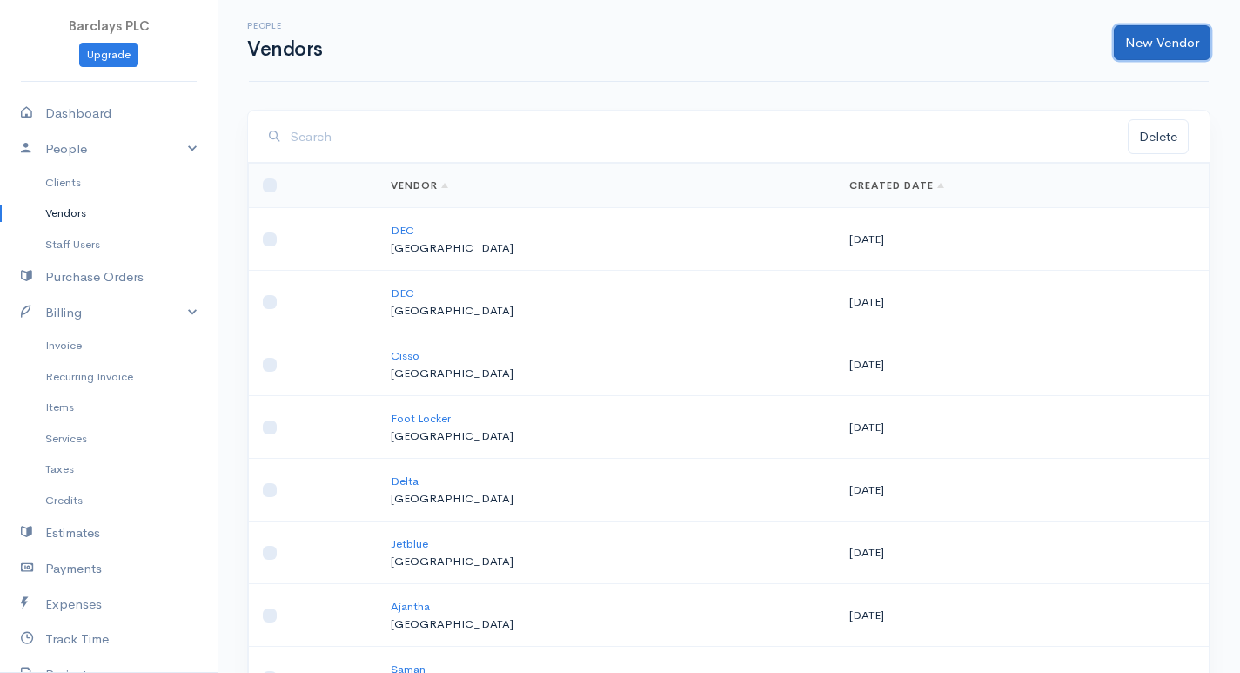
click at [1164, 44] on link "New Vendor" at bounding box center [1162, 43] width 97 height 36
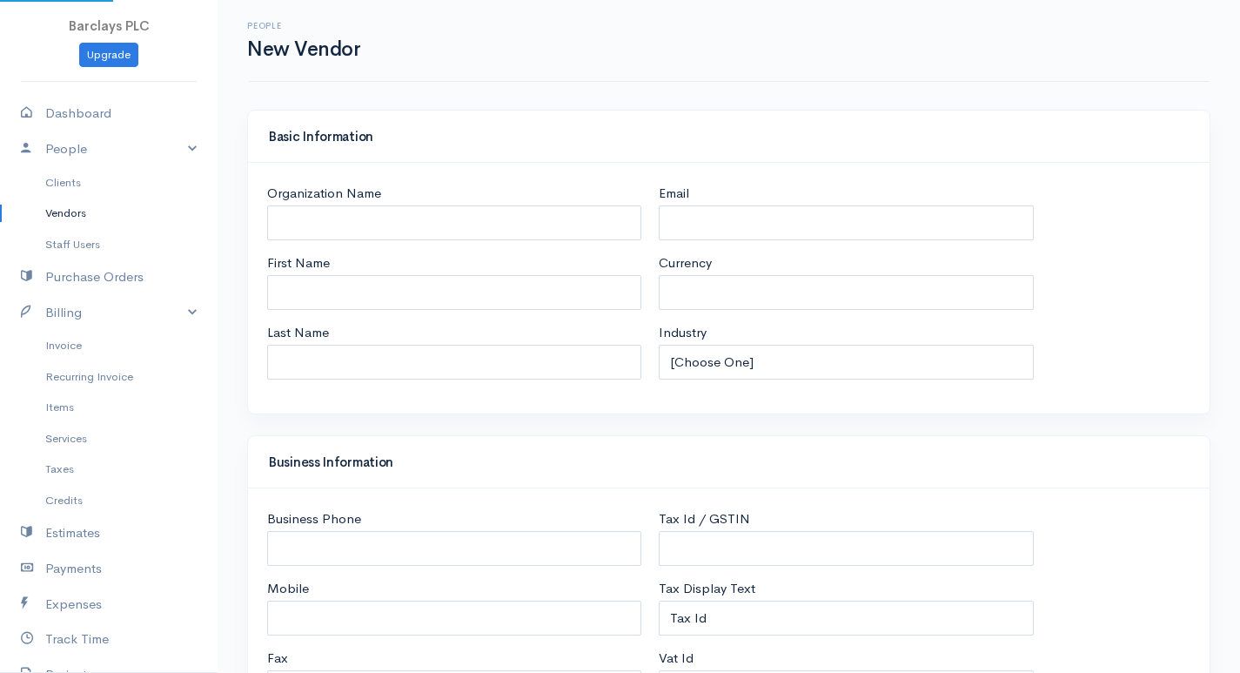
select select "LKR"
select select "[GEOGRAPHIC_DATA]"
click at [435, 225] on input "Organization Name" at bounding box center [454, 223] width 374 height 36
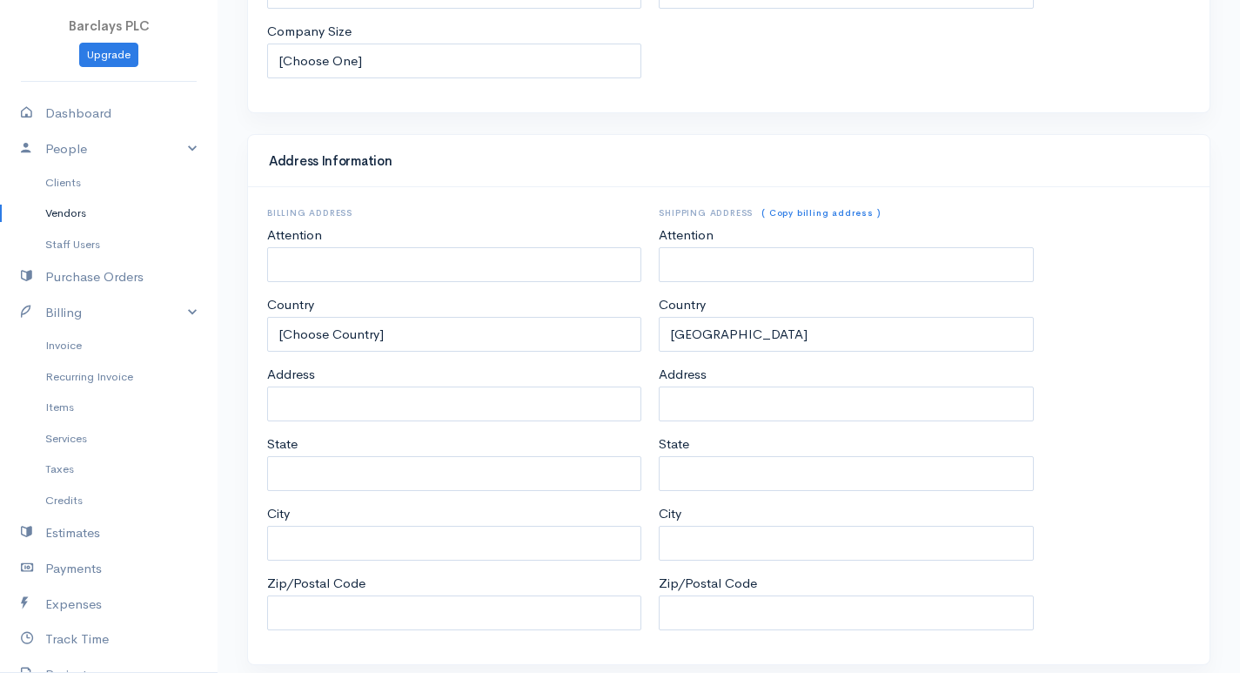
scroll to position [745, 0]
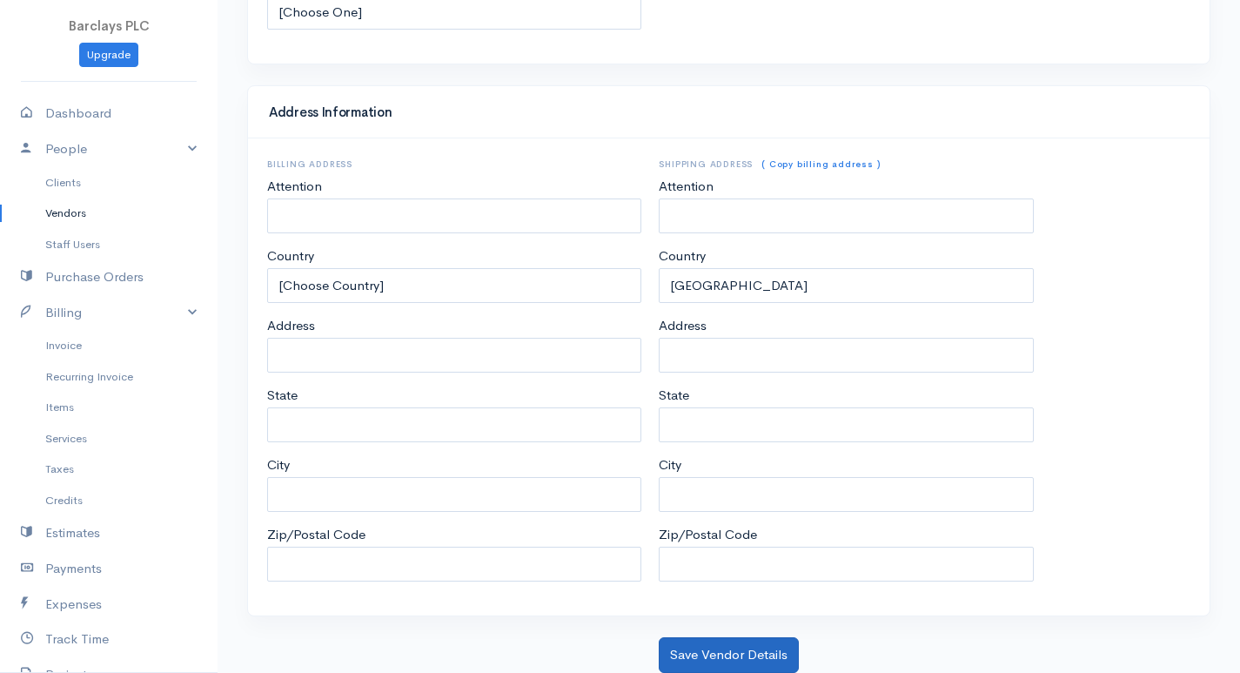
type input "JK Corp"
click at [677, 661] on button "Save Vendor Details" at bounding box center [729, 655] width 140 height 36
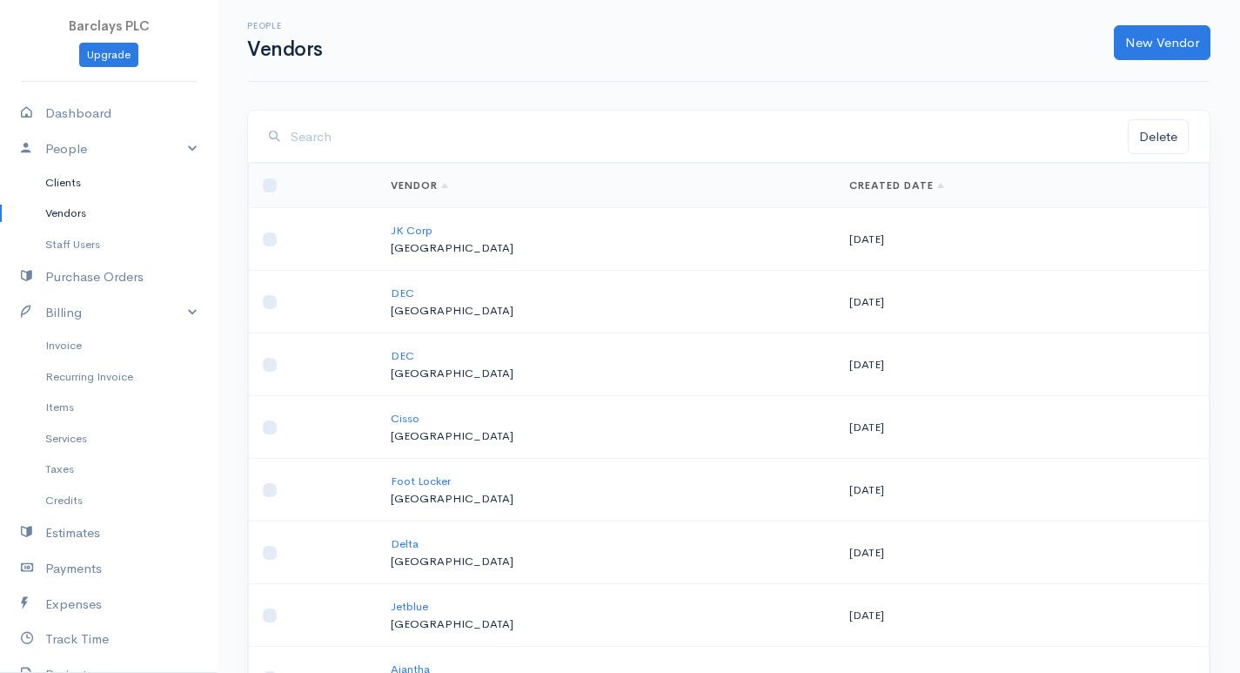
click at [103, 180] on link "Clients" at bounding box center [109, 182] width 218 height 31
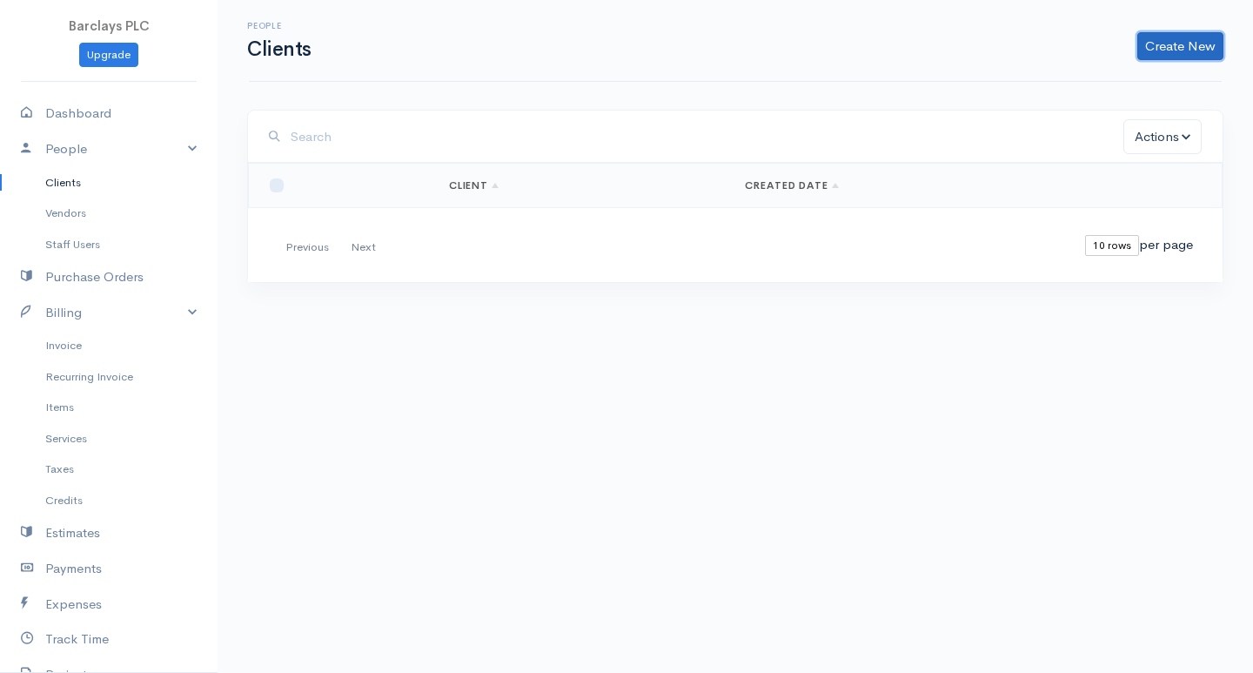
click at [1151, 46] on link "Create New" at bounding box center [1181, 46] width 86 height 28
click at [1138, 90] on link "Client" at bounding box center [1153, 83] width 138 height 30
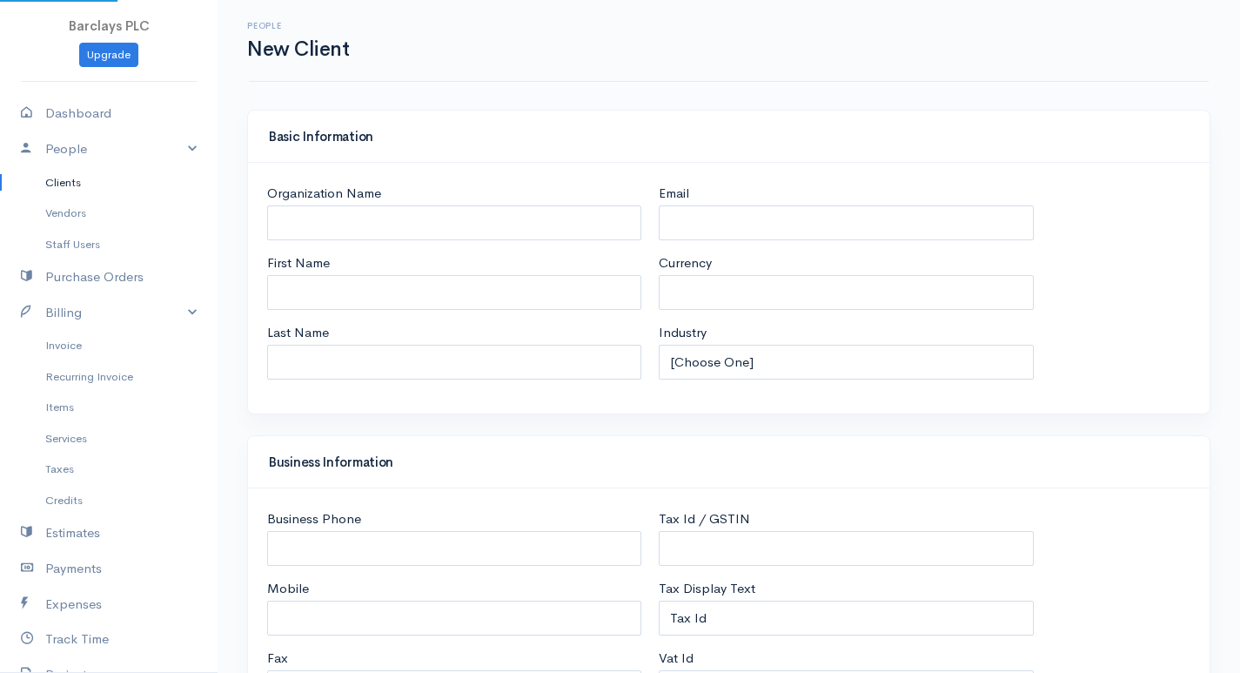
select select "LKR"
select select "[GEOGRAPHIC_DATA]"
click at [390, 224] on input "Organization Name" at bounding box center [454, 223] width 374 height 36
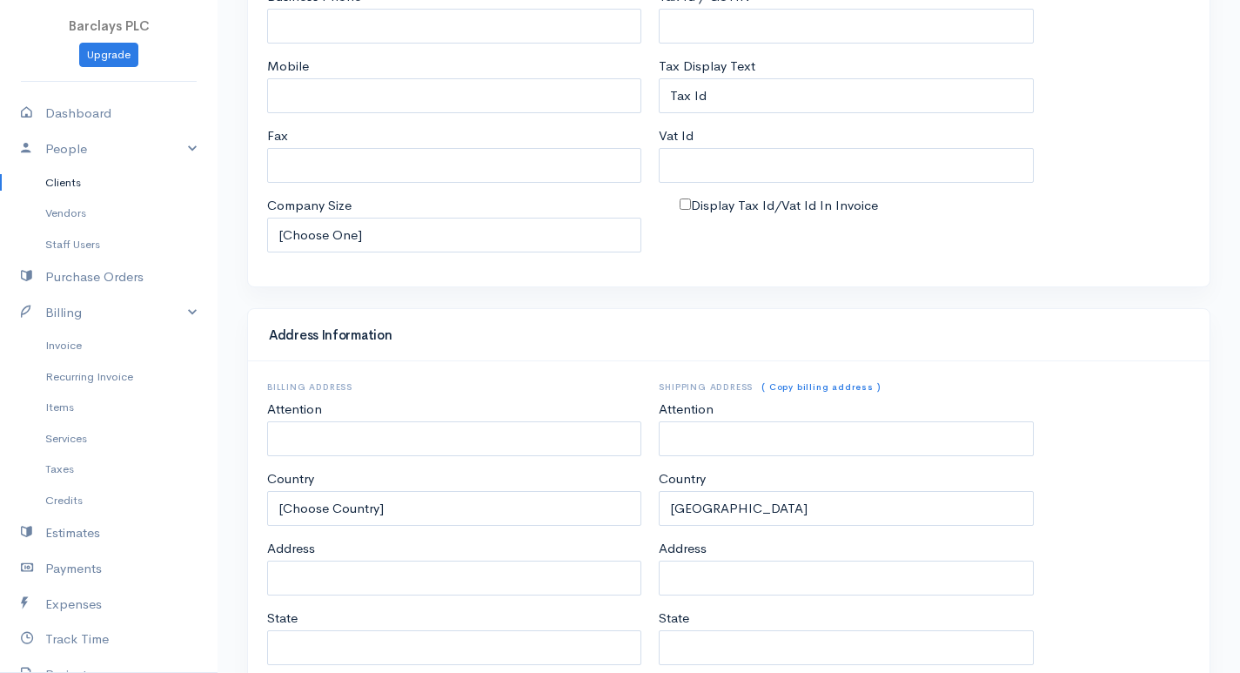
scroll to position [764, 0]
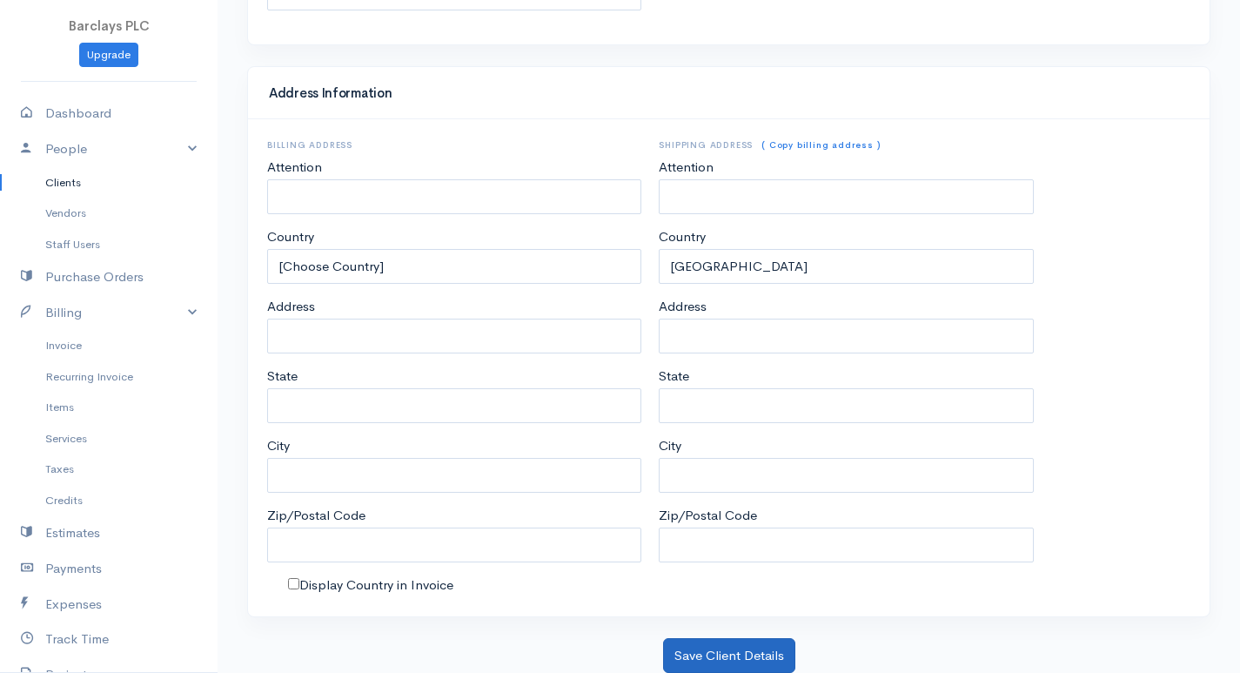
type input "ESPN"
click at [735, 664] on button "Save Client Details" at bounding box center [729, 656] width 132 height 36
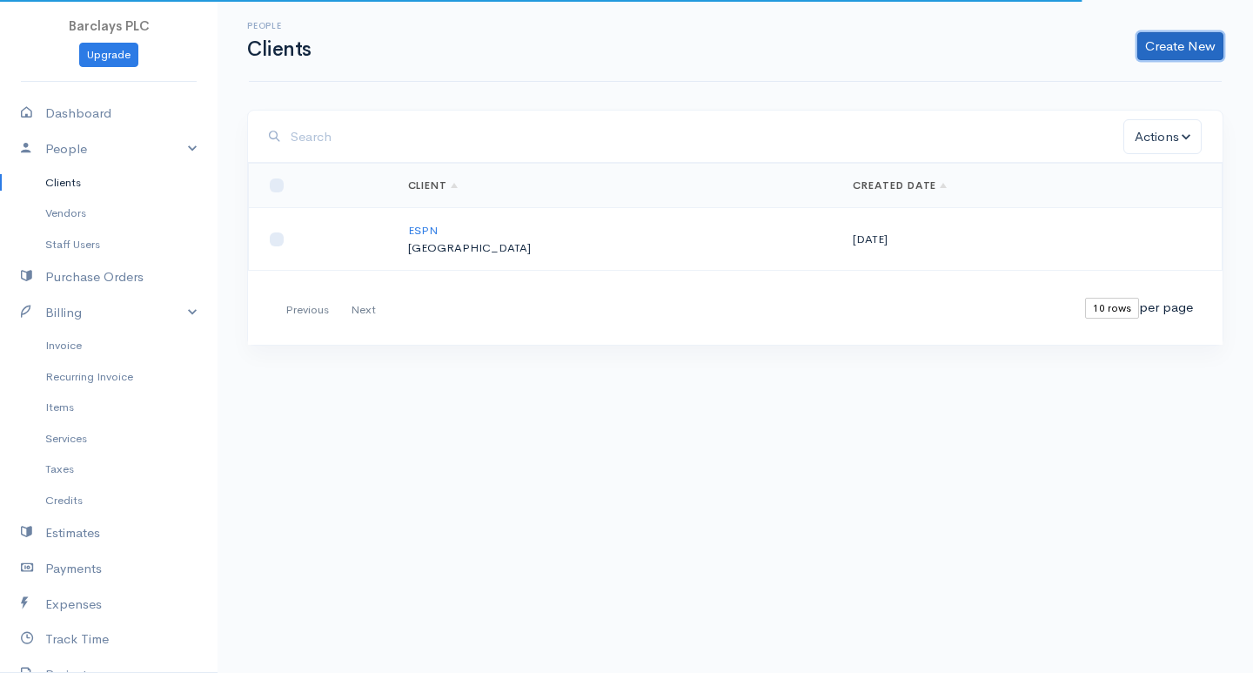
click at [1184, 40] on link "Create New" at bounding box center [1181, 46] width 86 height 28
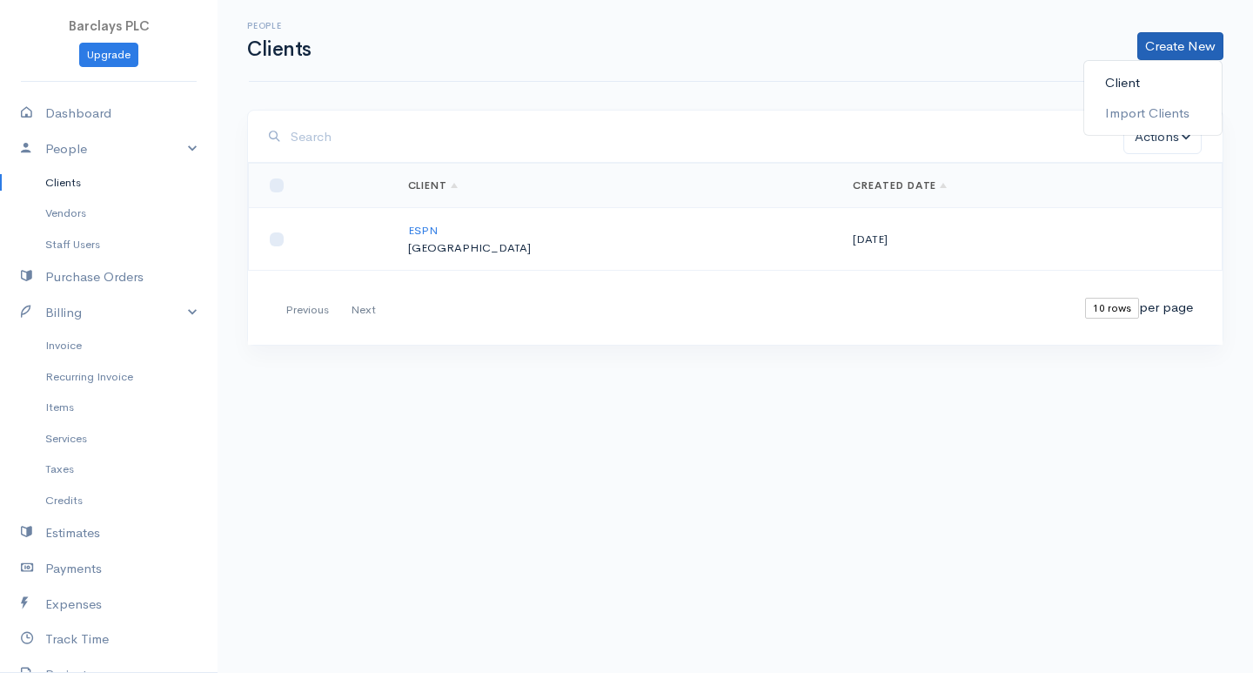
click at [1112, 76] on link "Client" at bounding box center [1153, 83] width 138 height 30
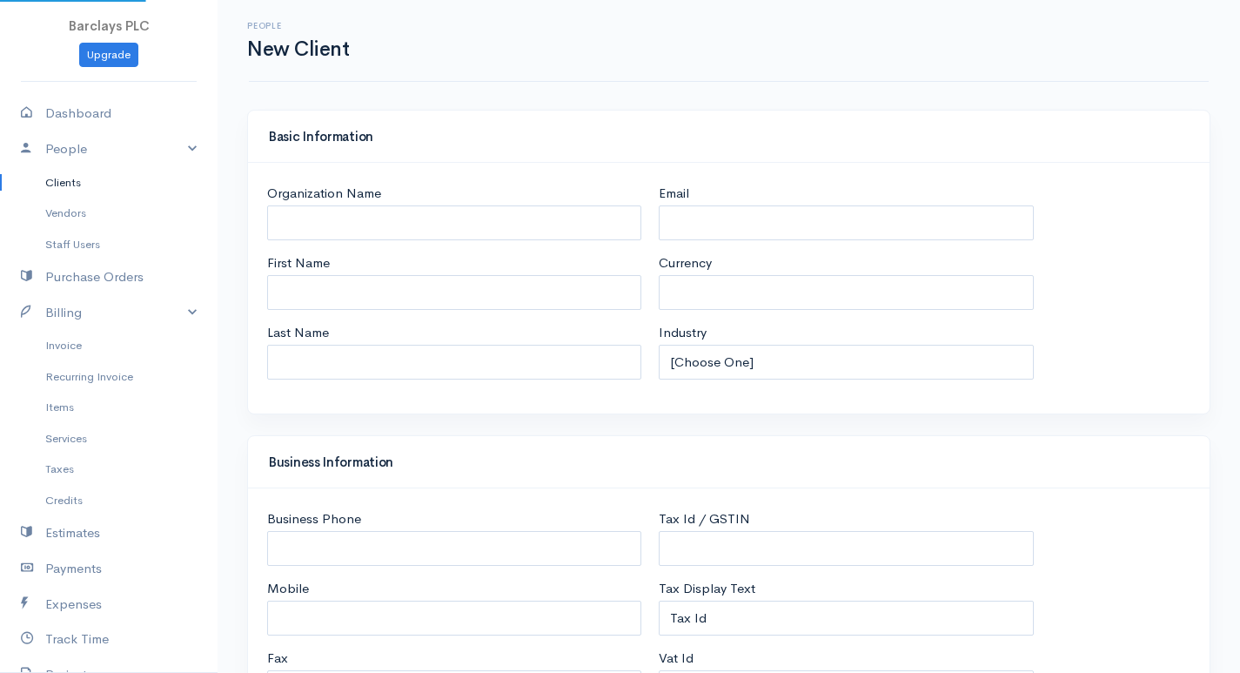
select select "LKR"
select select "[GEOGRAPHIC_DATA]"
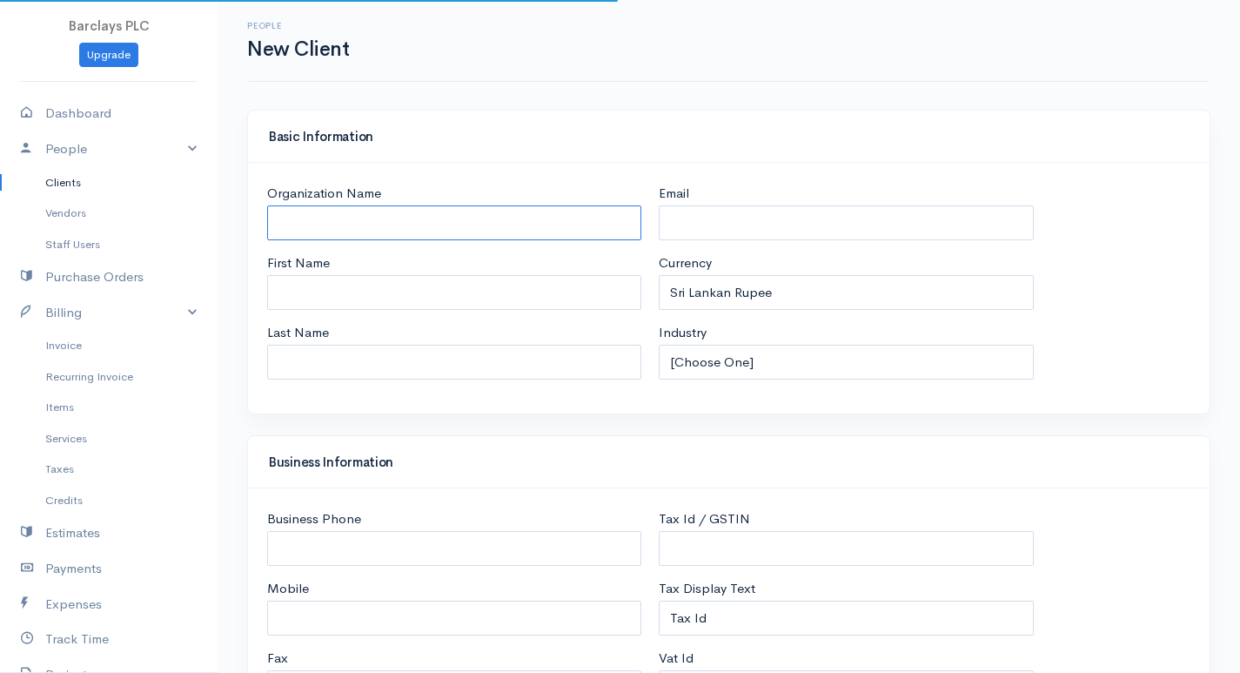
click at [374, 210] on input "Organization Name" at bounding box center [454, 223] width 374 height 36
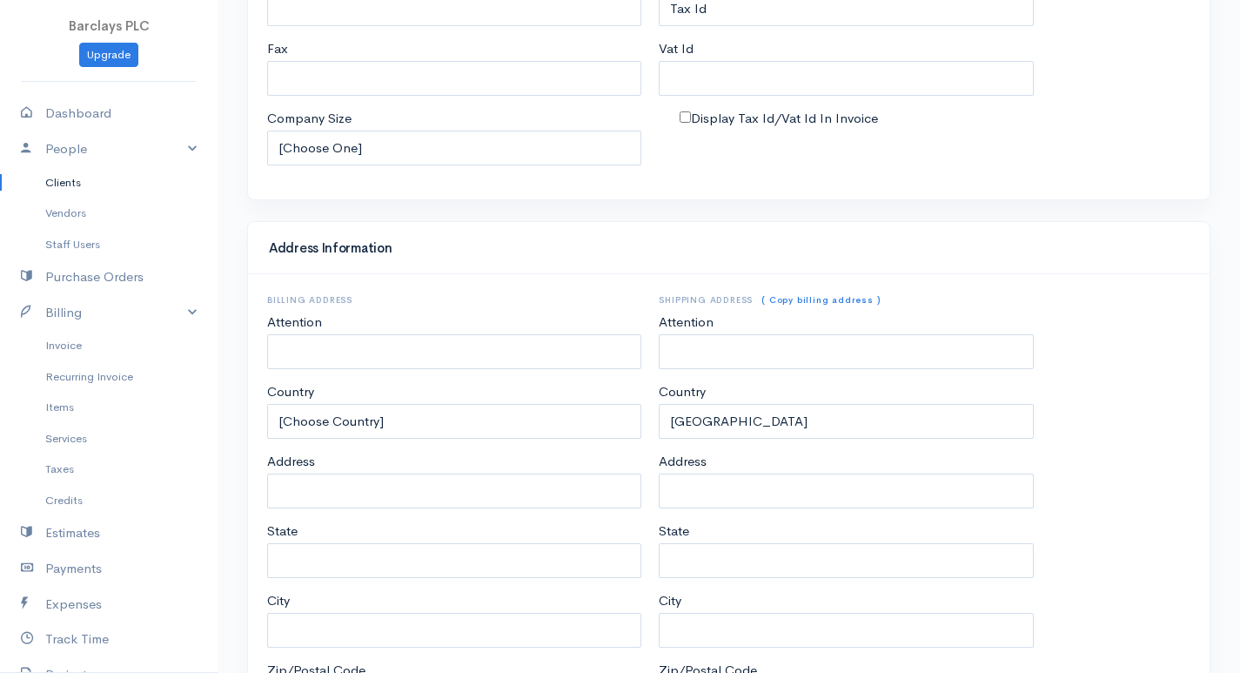
scroll to position [764, 0]
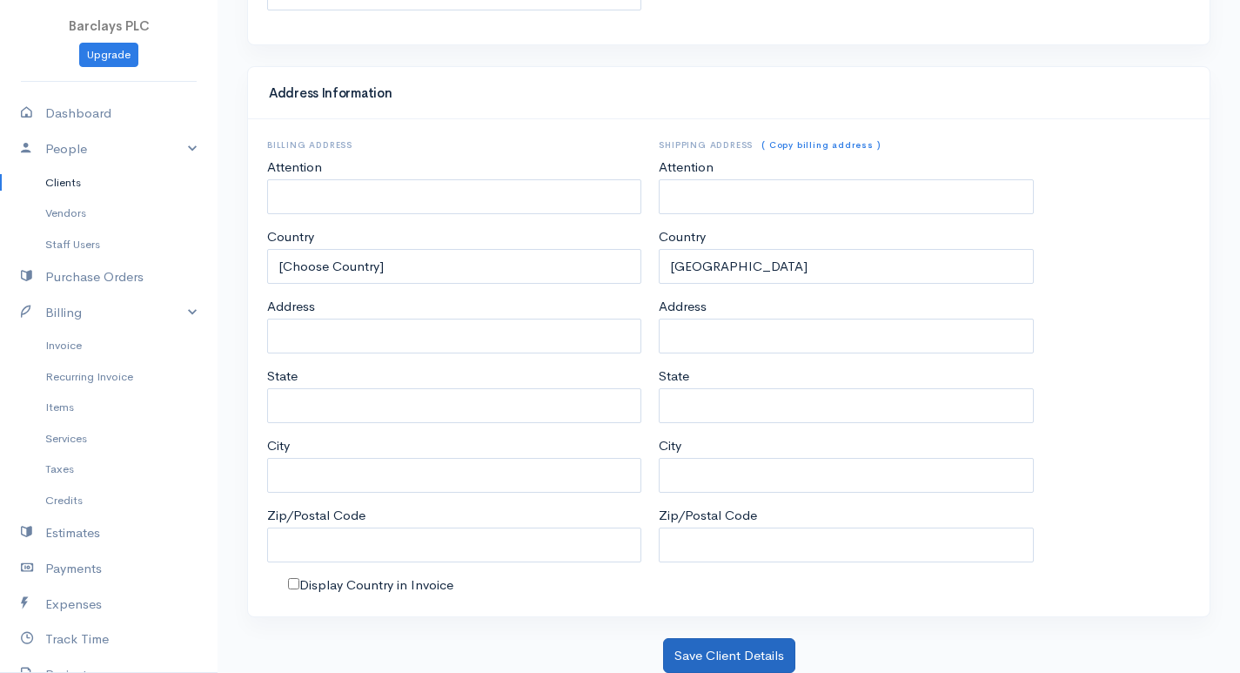
type input "HCL"
click at [709, 657] on button "Save Client Details" at bounding box center [729, 656] width 132 height 36
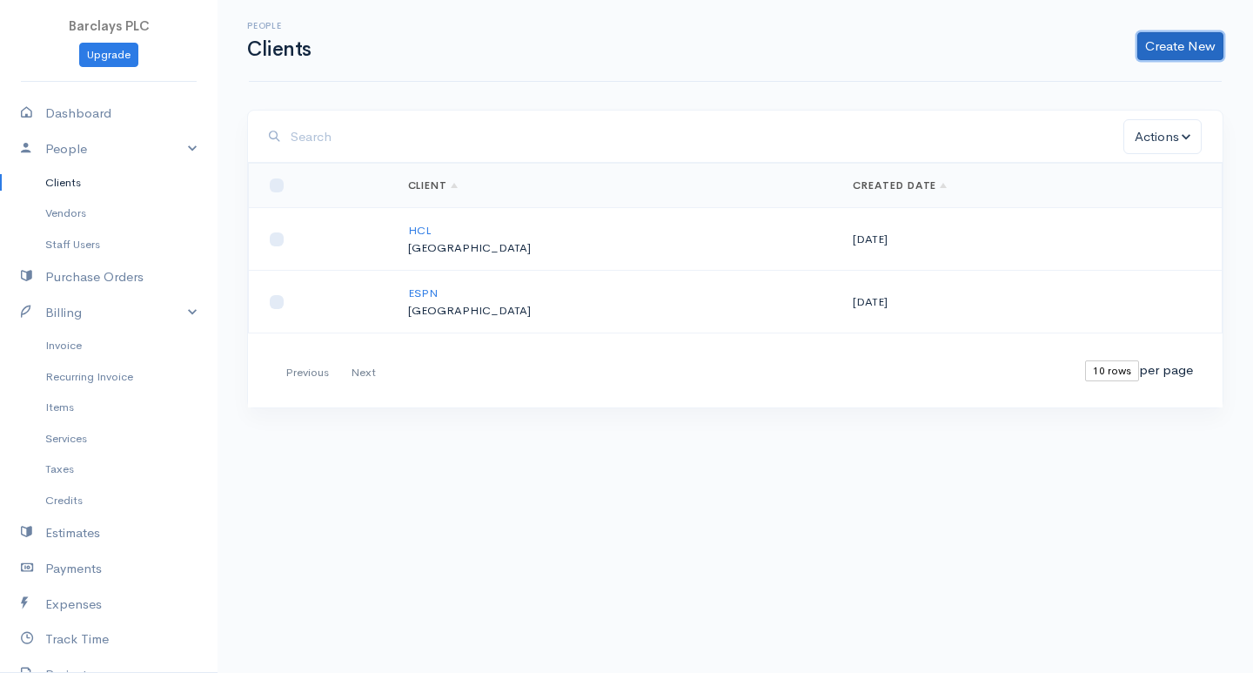
click at [1159, 52] on link "Create New" at bounding box center [1181, 46] width 86 height 28
click at [1171, 83] on link "Client" at bounding box center [1153, 83] width 138 height 30
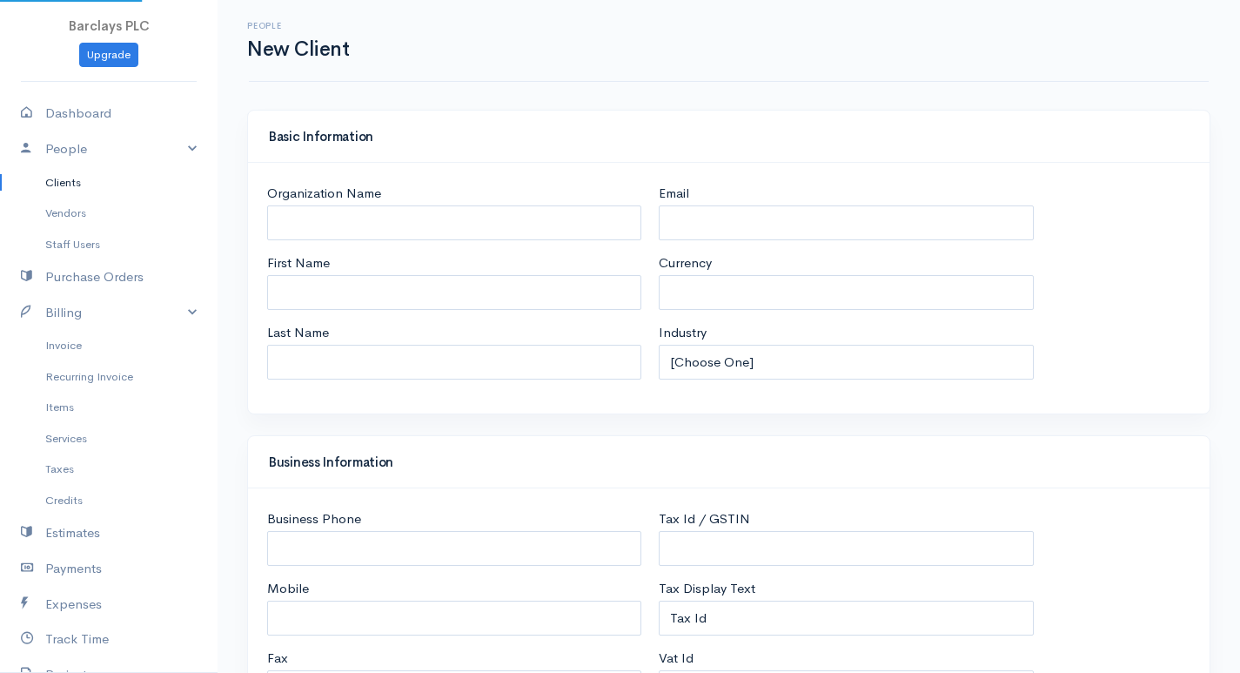
select select "LKR"
select select "[GEOGRAPHIC_DATA]"
click at [377, 233] on input "Organization Name" at bounding box center [454, 223] width 374 height 36
select select "[GEOGRAPHIC_DATA]"
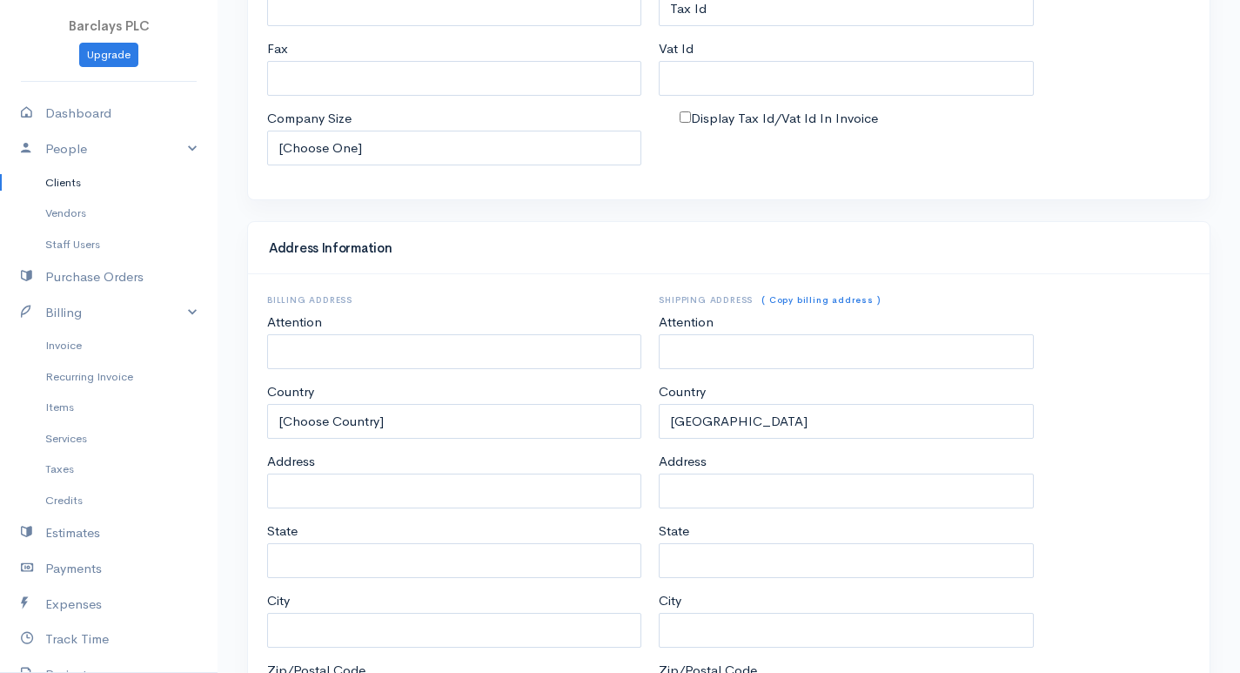
scroll to position [764, 0]
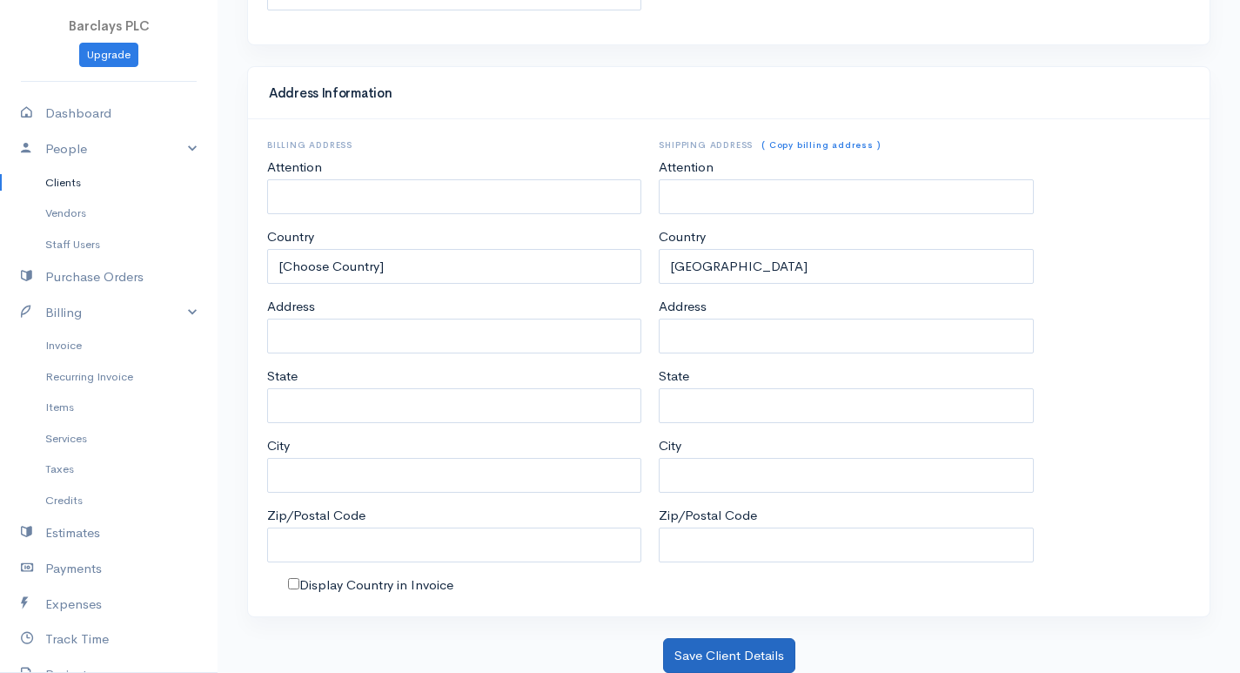
type input "[PERSON_NAME]"
click at [698, 654] on button "Save Client Details" at bounding box center [729, 656] width 132 height 36
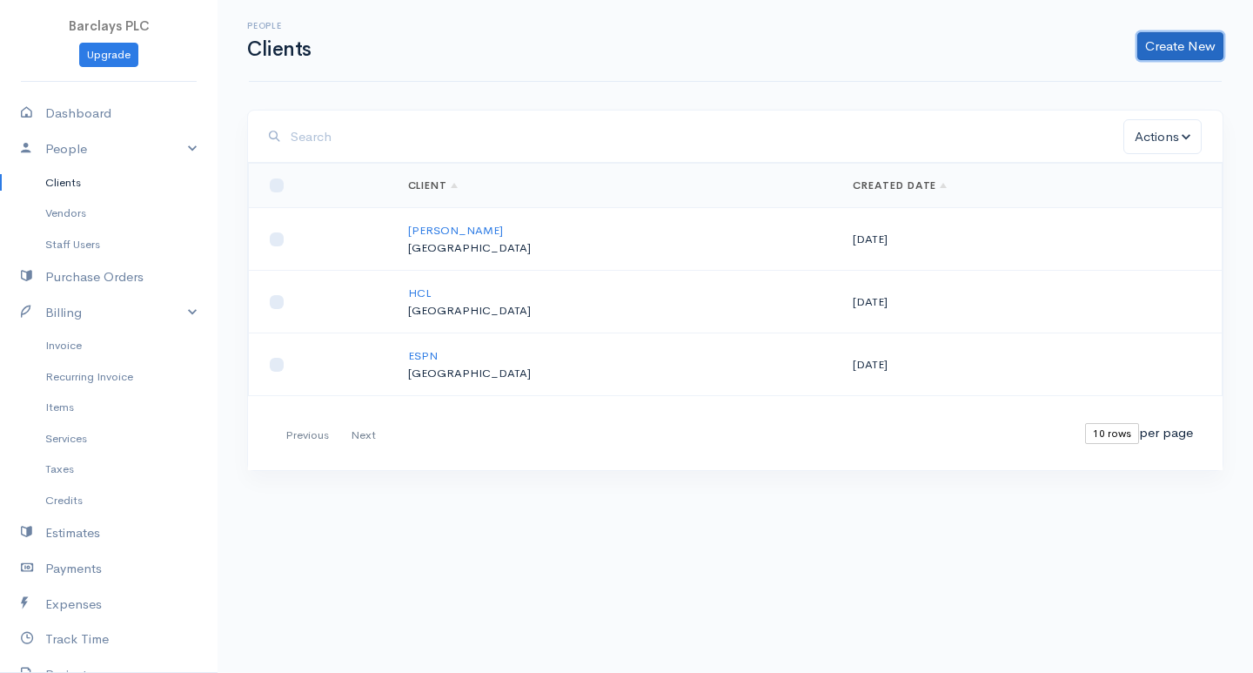
click at [1186, 44] on link "Create New" at bounding box center [1181, 46] width 86 height 28
click at [1144, 99] on link "Import Clients" at bounding box center [1153, 113] width 138 height 30
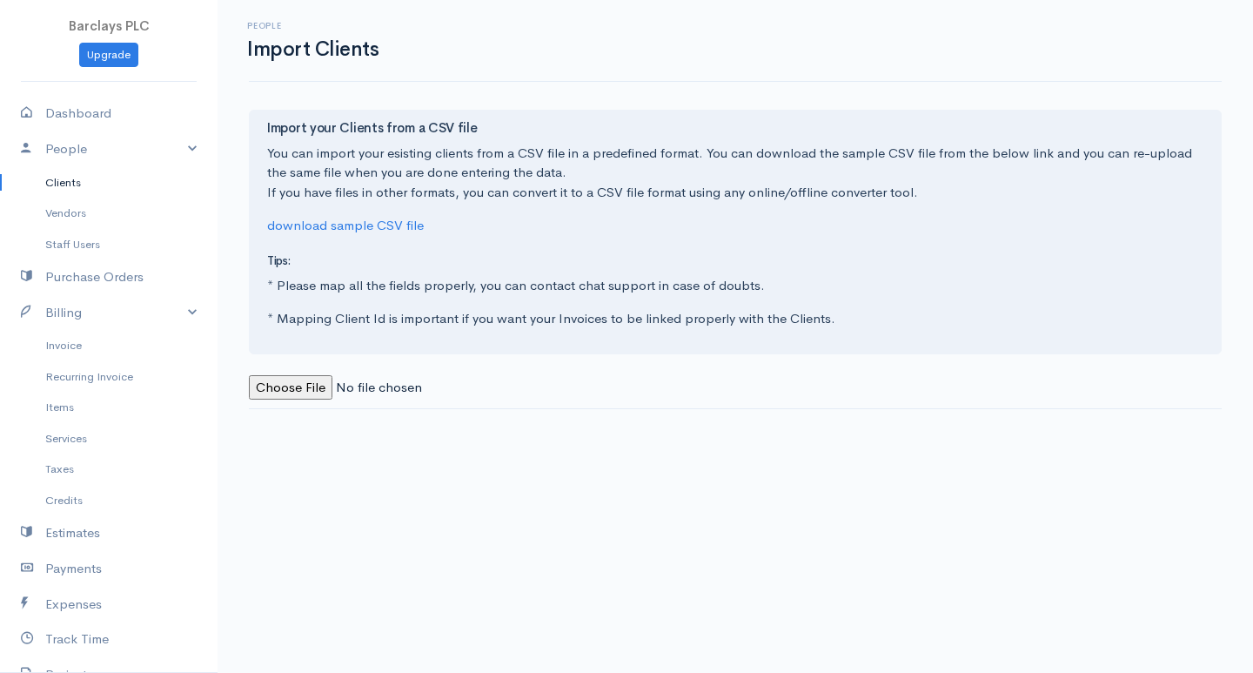
click at [127, 178] on link "Clients" at bounding box center [109, 182] width 218 height 31
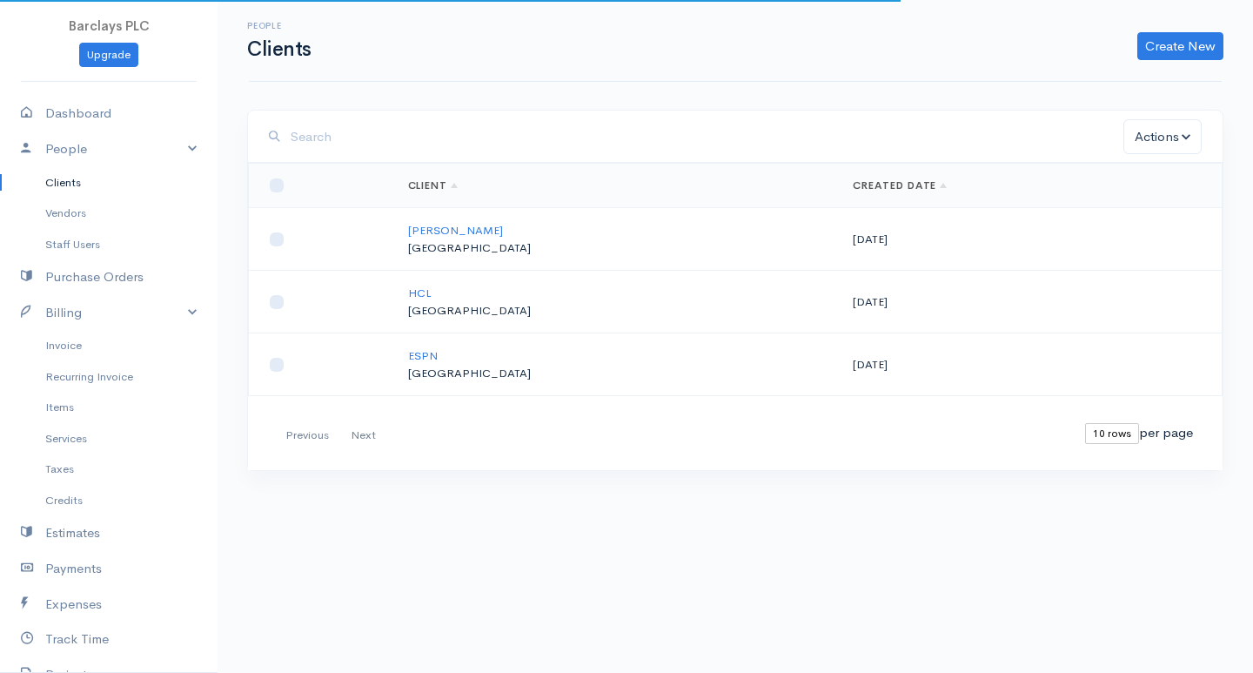
click at [1252, 41] on div "People Clients Create New Client Import Clients" at bounding box center [736, 41] width 1036 height 82
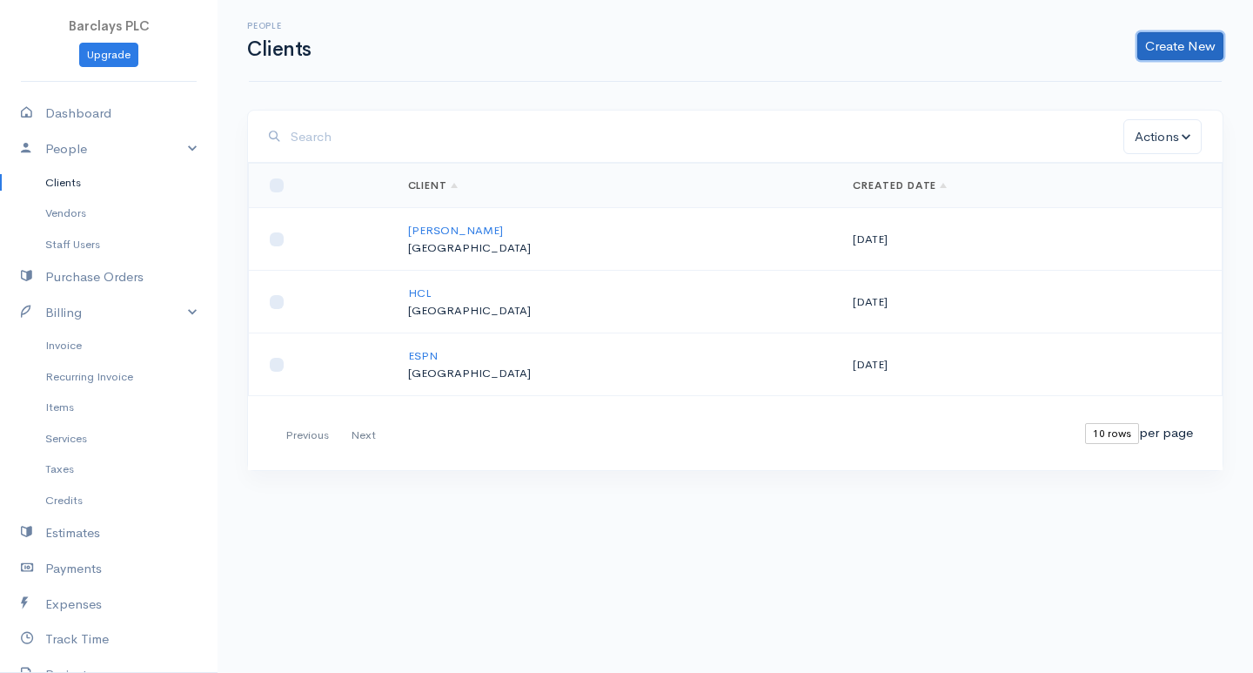
click at [1207, 50] on link "Create New" at bounding box center [1181, 46] width 86 height 28
click at [1115, 80] on link "Client" at bounding box center [1153, 83] width 138 height 30
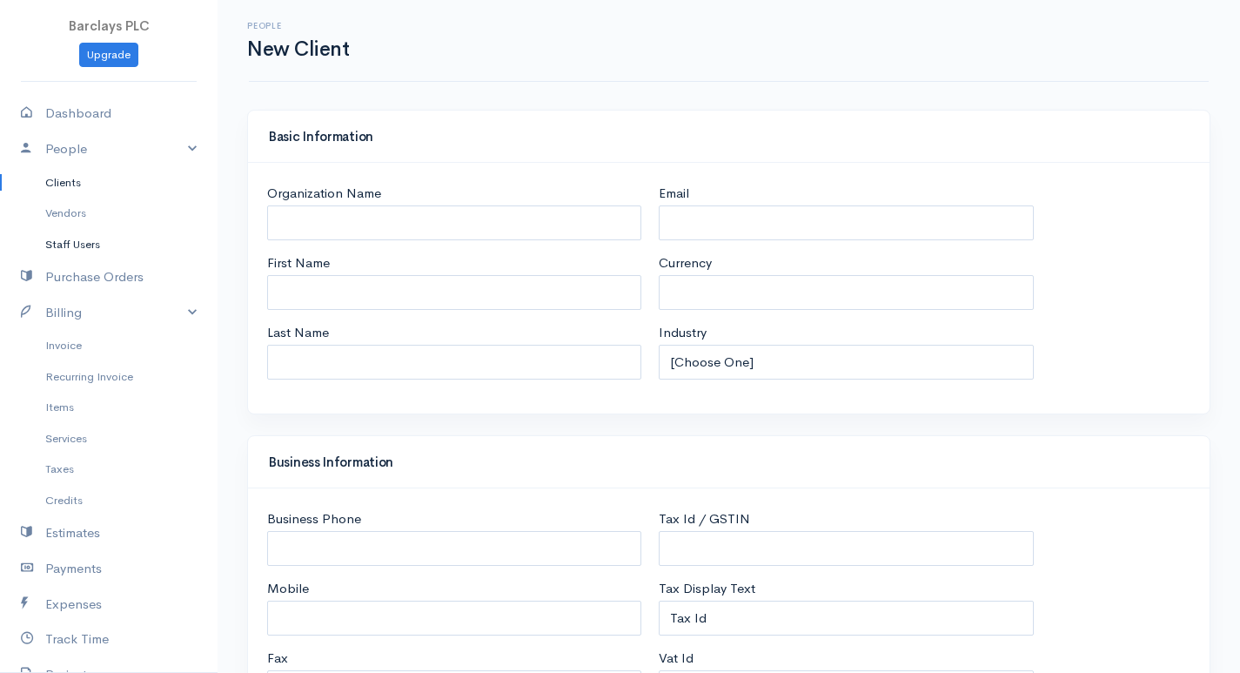
select select "LKR"
select select "[GEOGRAPHIC_DATA]"
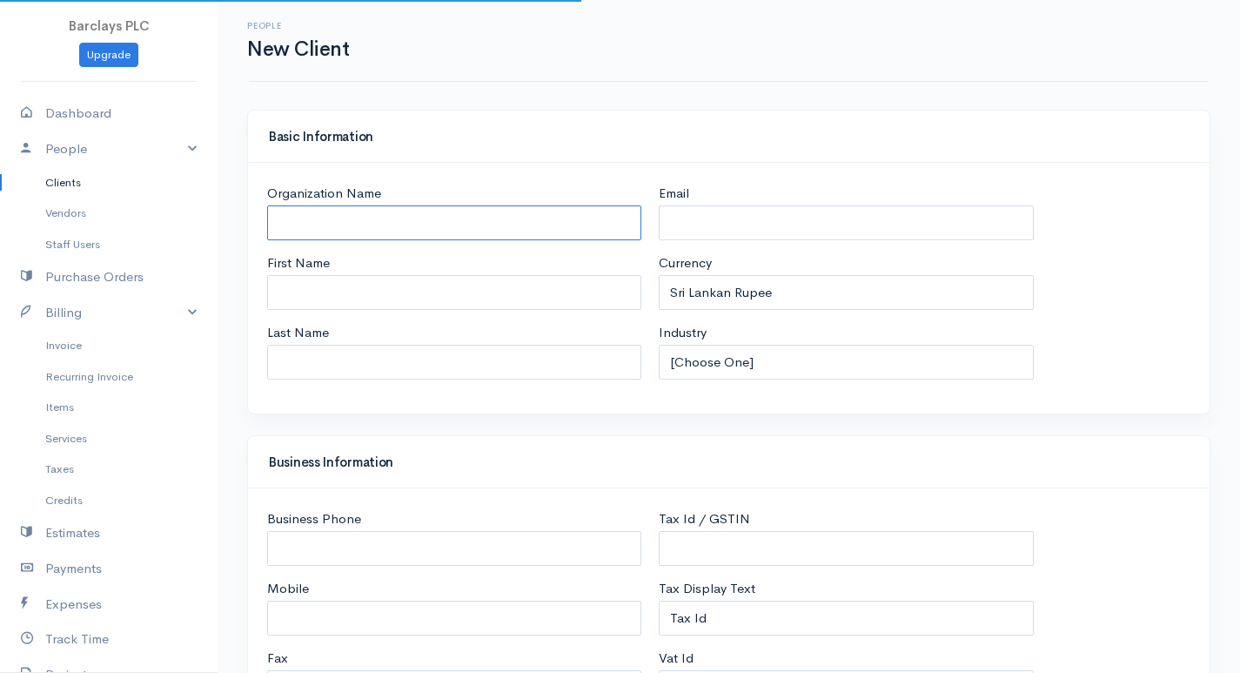
click at [302, 232] on input "Organization Name" at bounding box center [454, 223] width 374 height 36
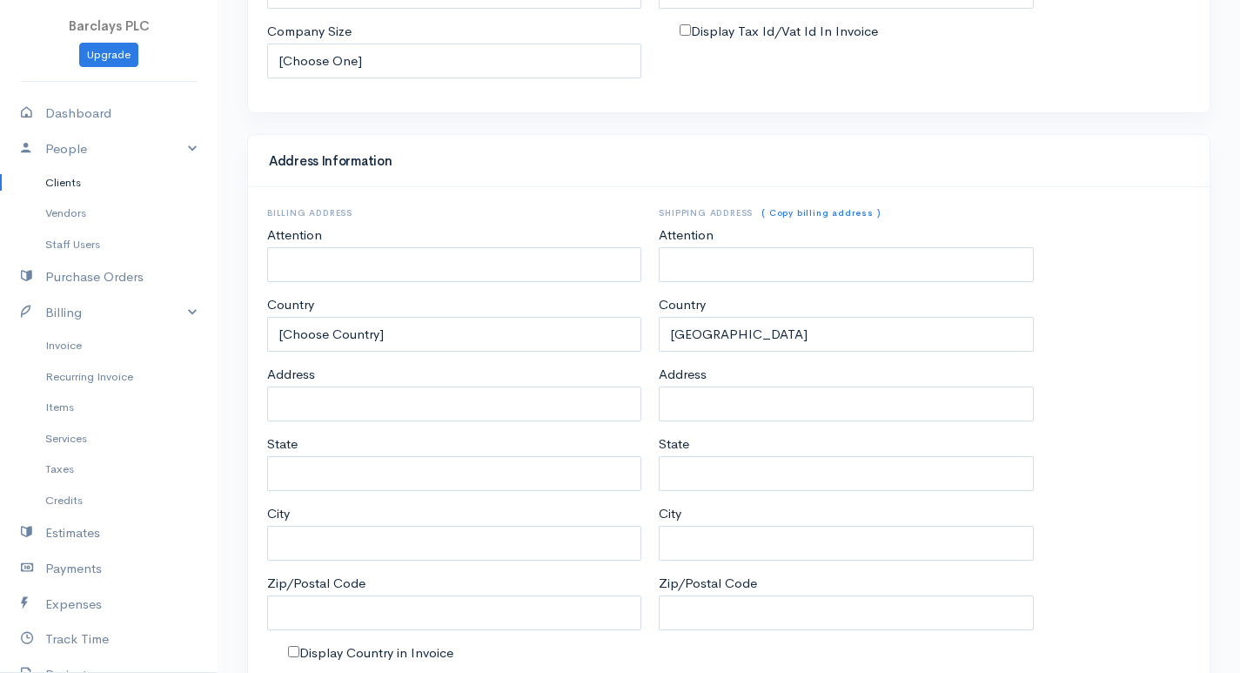
scroll to position [764, 0]
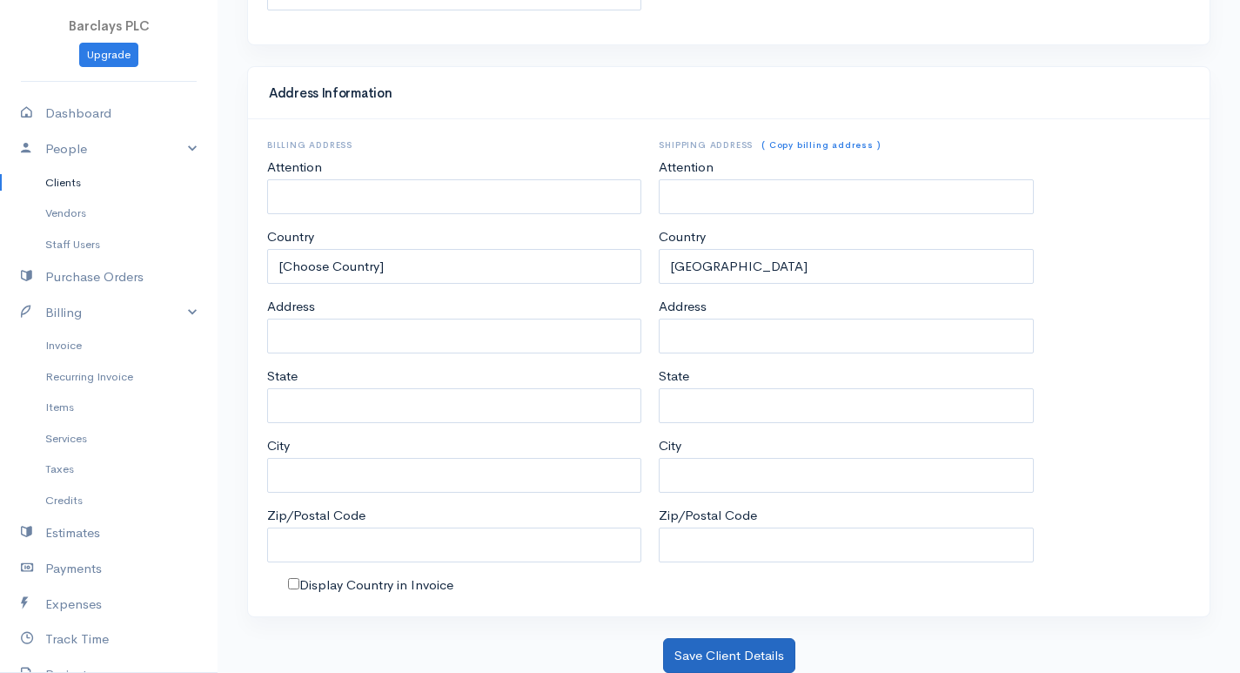
type input "Lada"
click at [744, 665] on button "Save Client Details" at bounding box center [729, 656] width 132 height 36
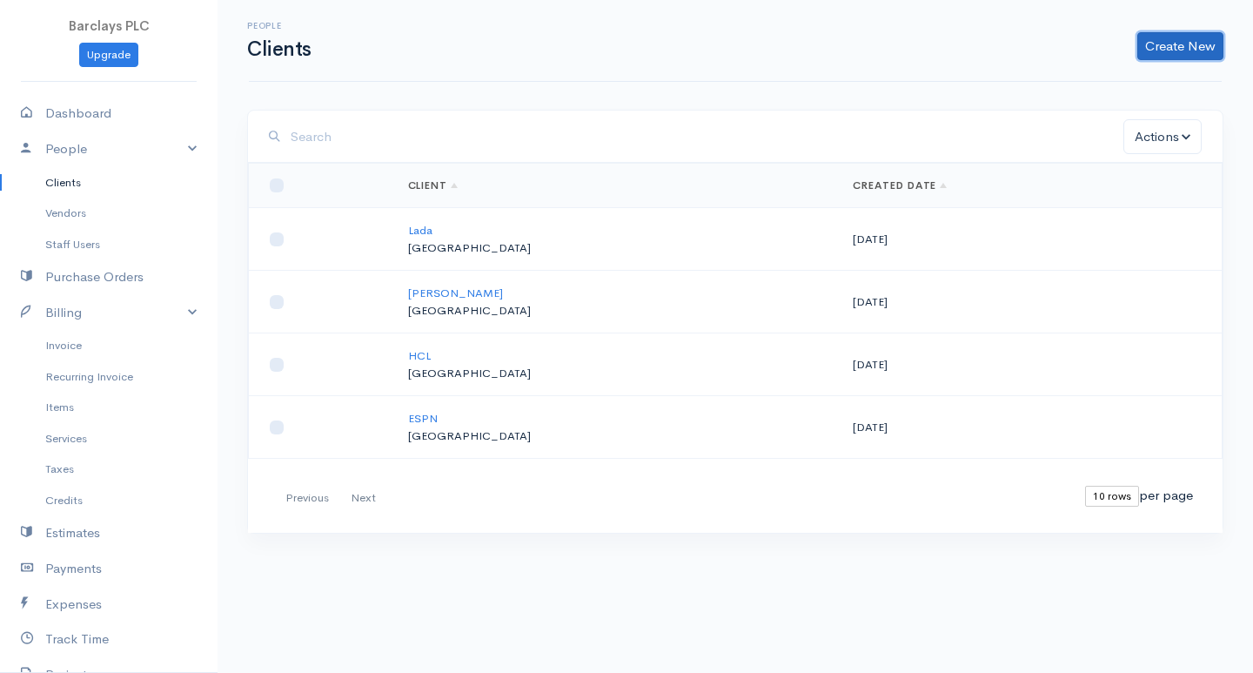
click at [1189, 36] on link "Create New" at bounding box center [1181, 46] width 86 height 28
click at [1147, 78] on link "Client" at bounding box center [1153, 83] width 138 height 30
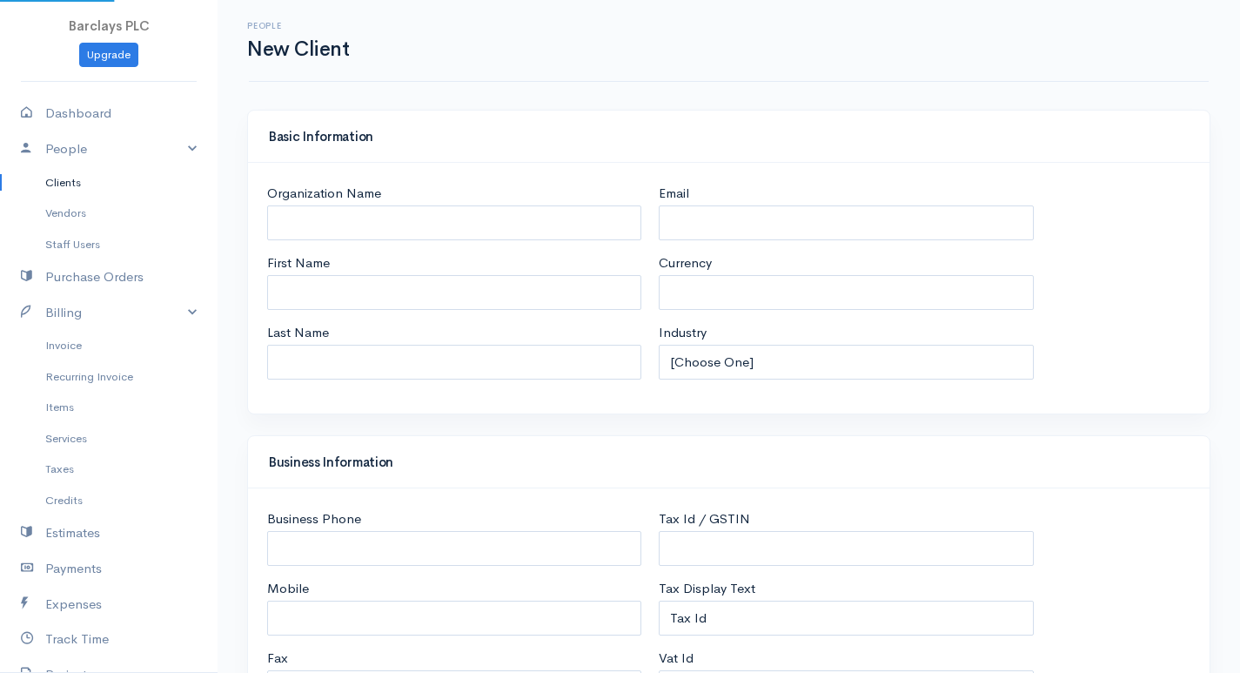
select select "LKR"
select select "[GEOGRAPHIC_DATA]"
click at [390, 214] on input "Organization Name" at bounding box center [454, 223] width 374 height 36
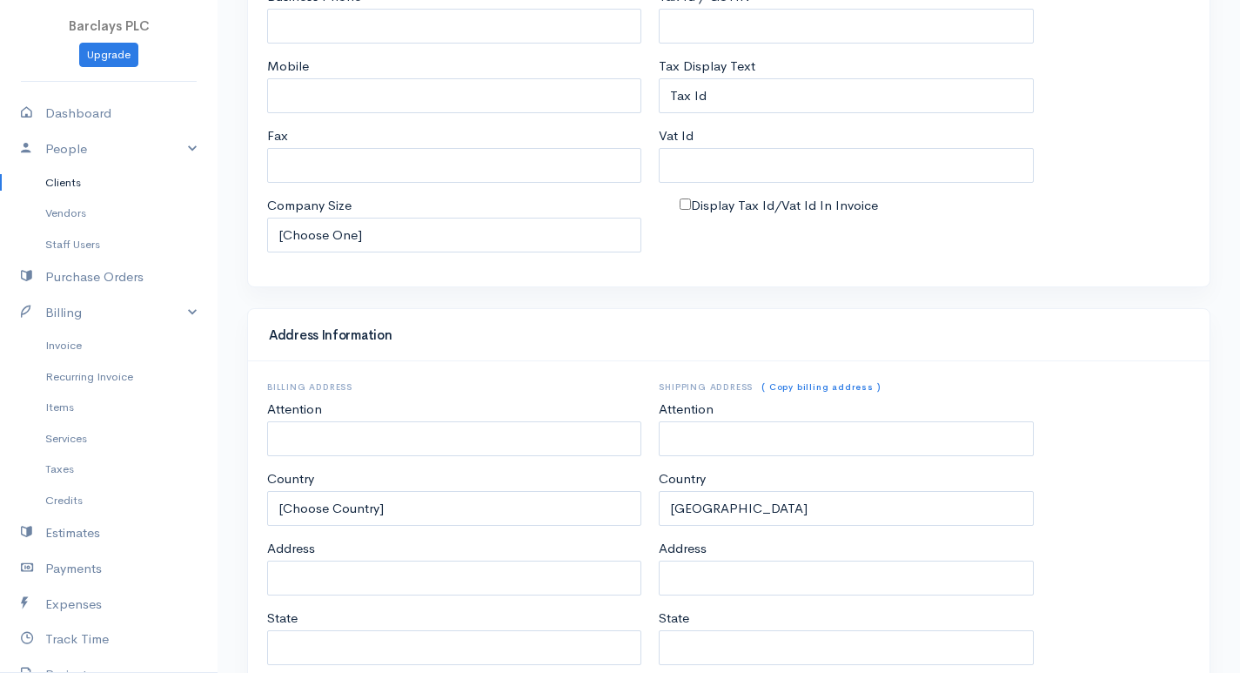
scroll to position [764, 0]
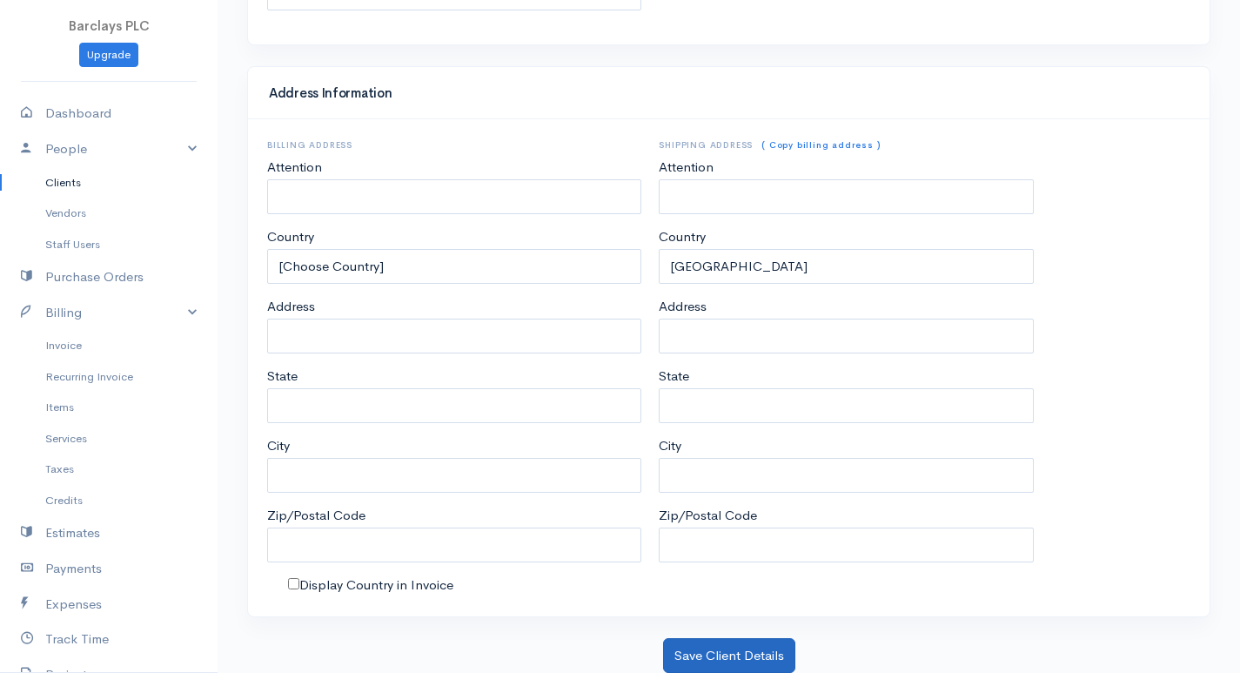
type input "Guru"
click at [697, 652] on button "Save Client Details" at bounding box center [729, 656] width 132 height 36
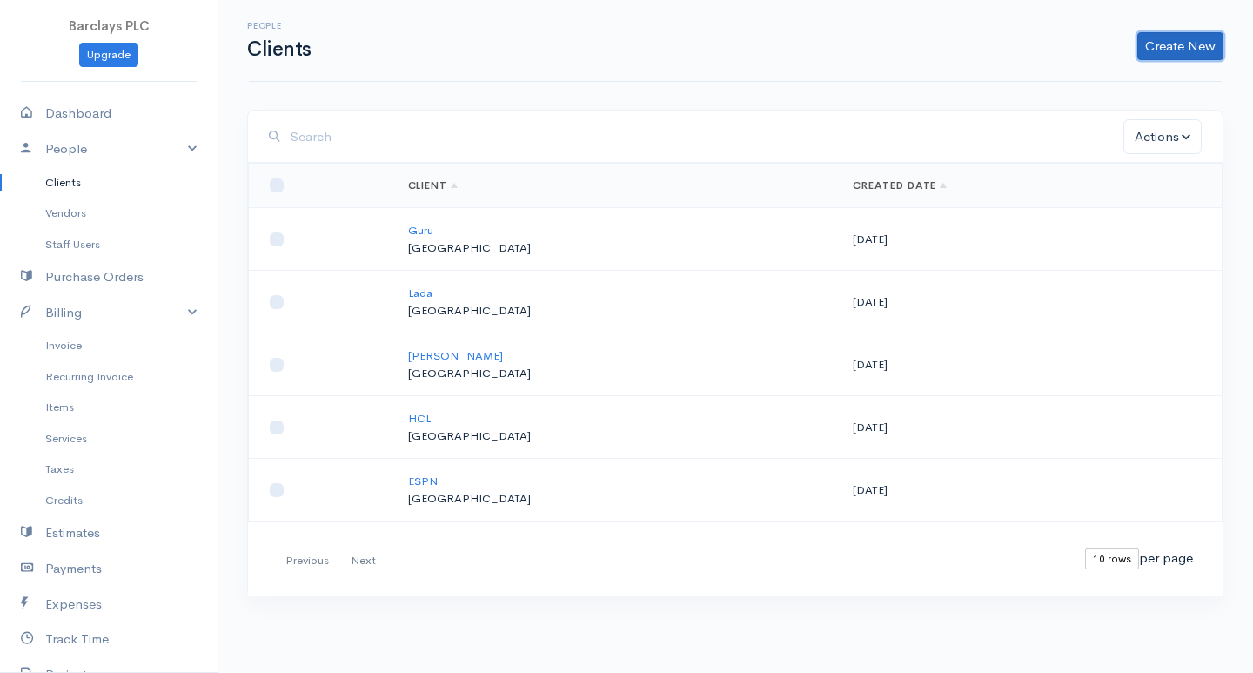
click at [1144, 40] on link "Create New" at bounding box center [1181, 46] width 86 height 28
click at [1189, 89] on link "Client" at bounding box center [1153, 83] width 138 height 30
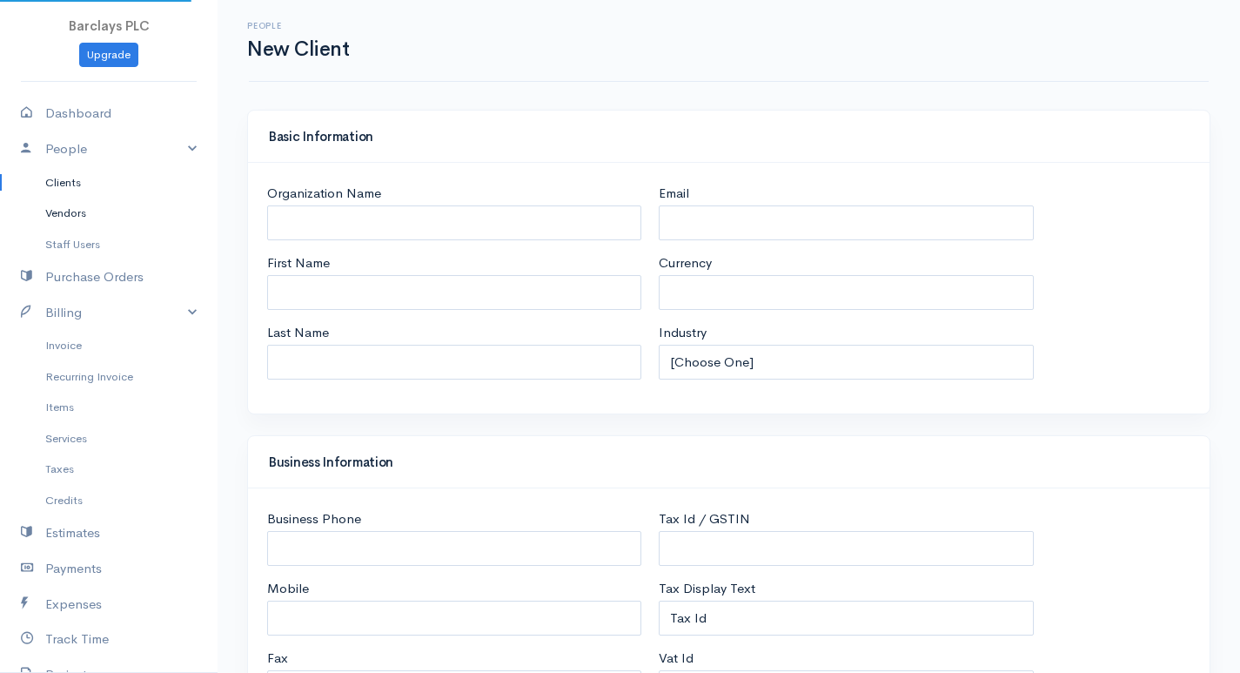
select select "LKR"
select select "[GEOGRAPHIC_DATA]"
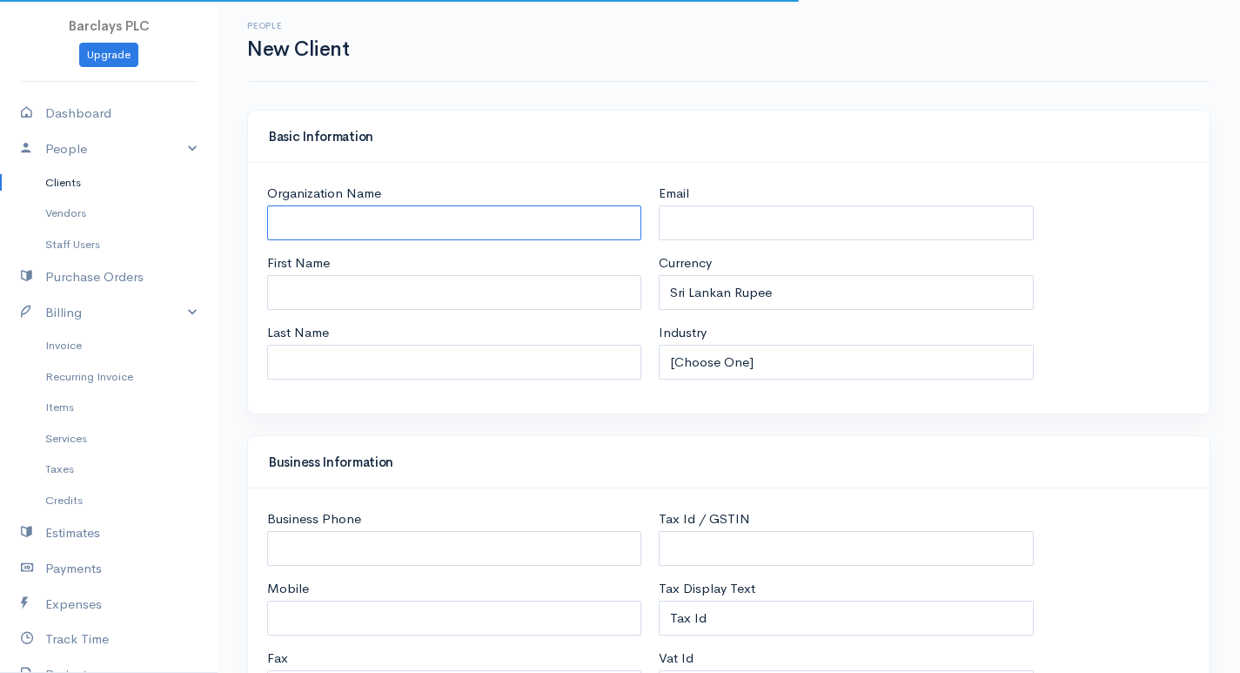
click at [352, 206] on input "Organization Name" at bounding box center [454, 223] width 374 height 36
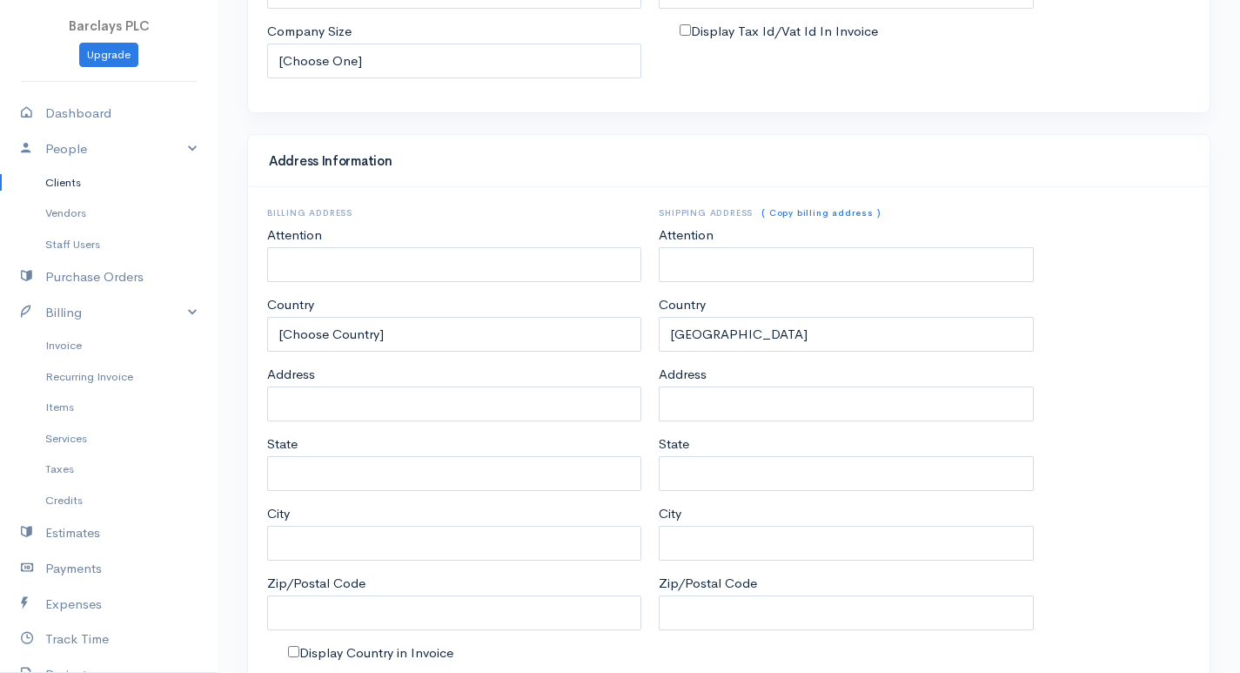
scroll to position [764, 0]
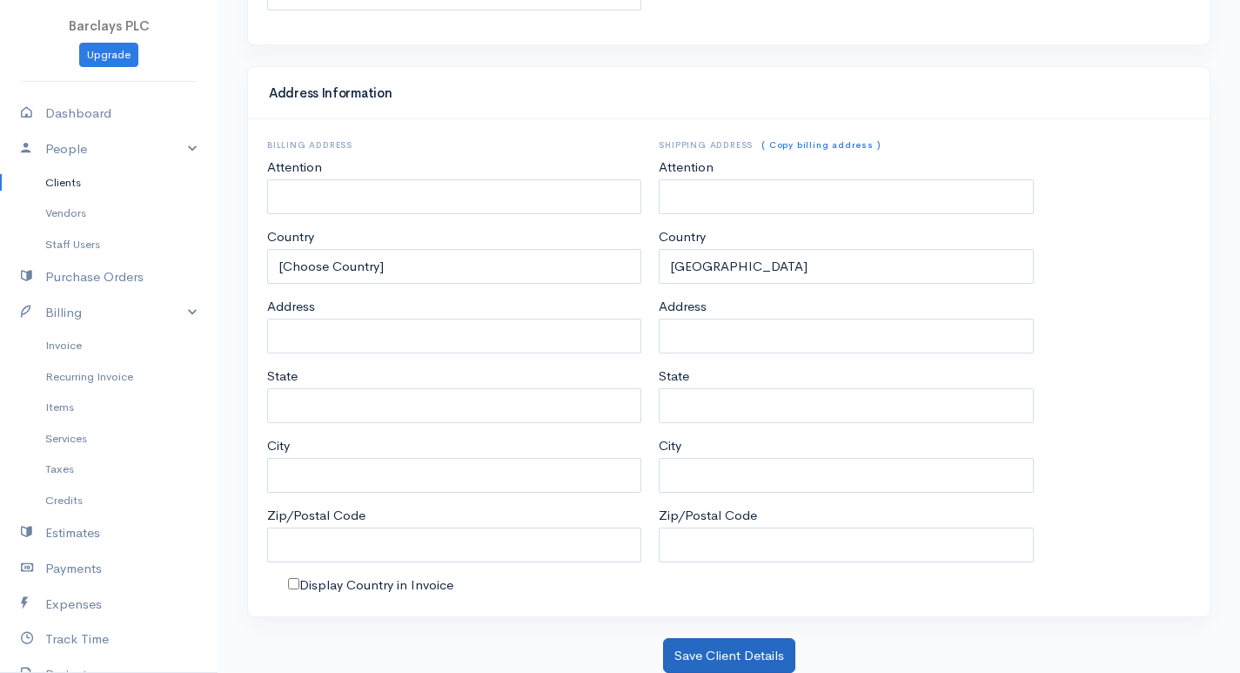
type input "[PERSON_NAME]"
click at [741, 663] on button "Save Client Details" at bounding box center [729, 656] width 132 height 36
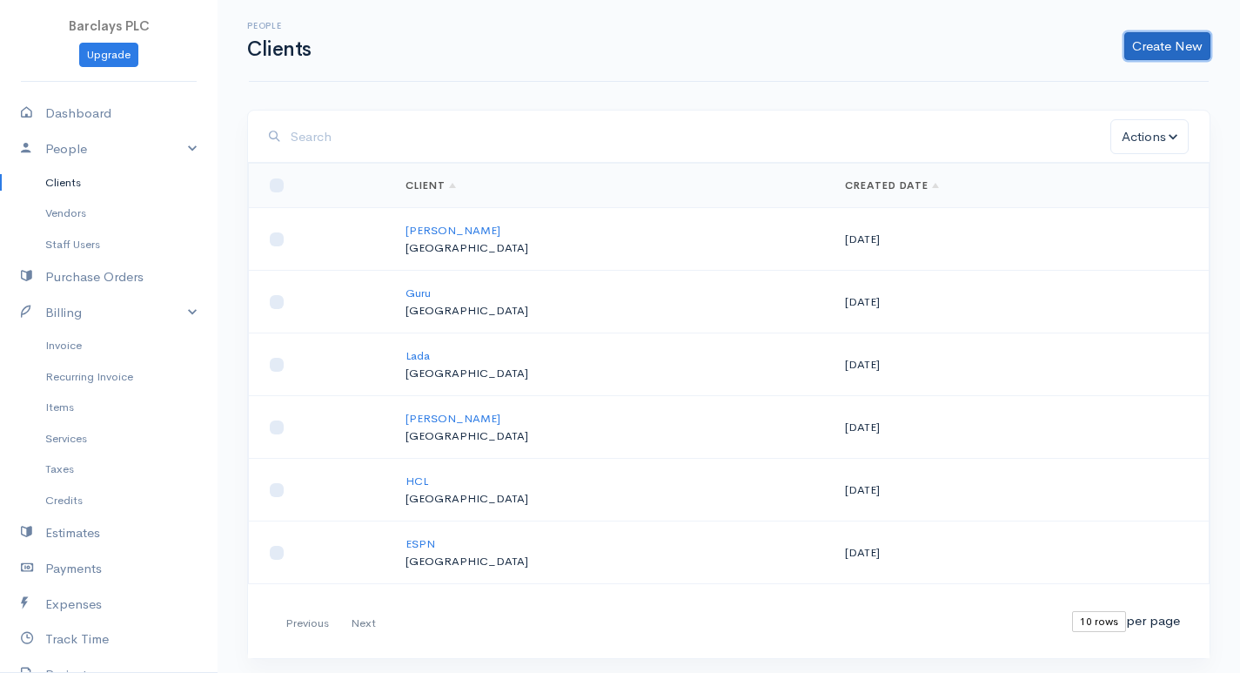
click at [1164, 39] on link "Create New" at bounding box center [1167, 46] width 86 height 28
click at [1158, 77] on link "Client" at bounding box center [1140, 83] width 138 height 30
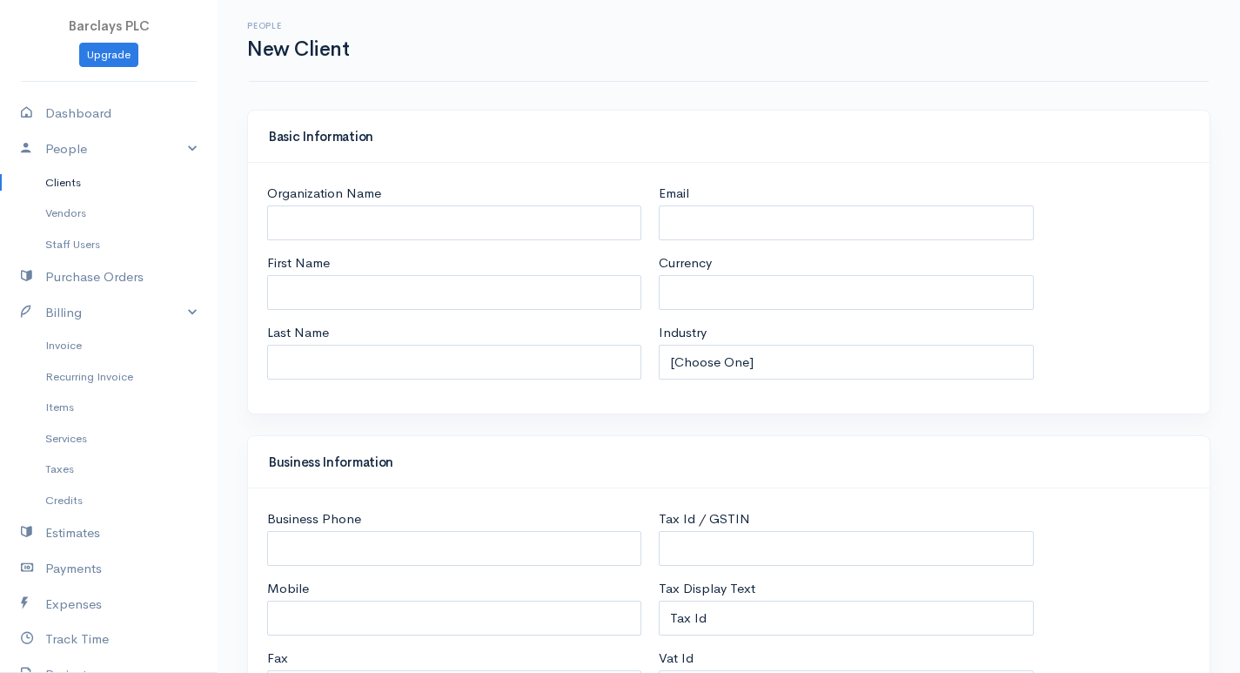
select select "LKR"
select select "[GEOGRAPHIC_DATA]"
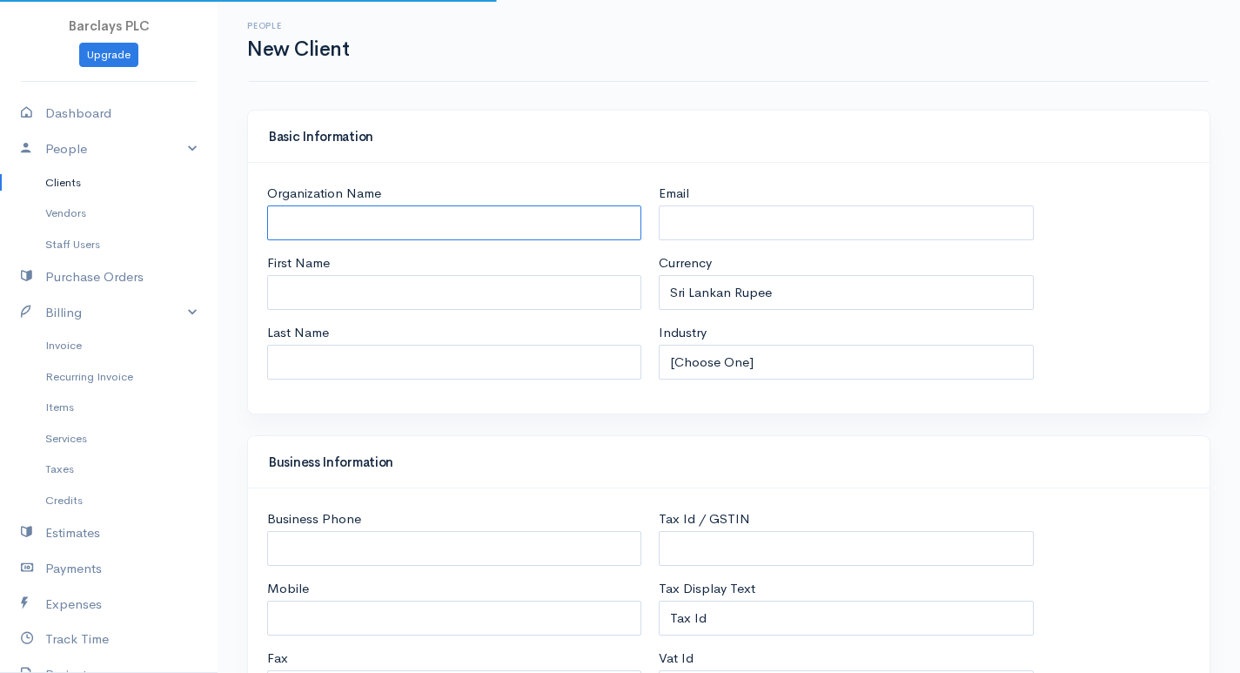
click at [453, 221] on input "Organization Name" at bounding box center [454, 223] width 374 height 36
type input "Mozilla"
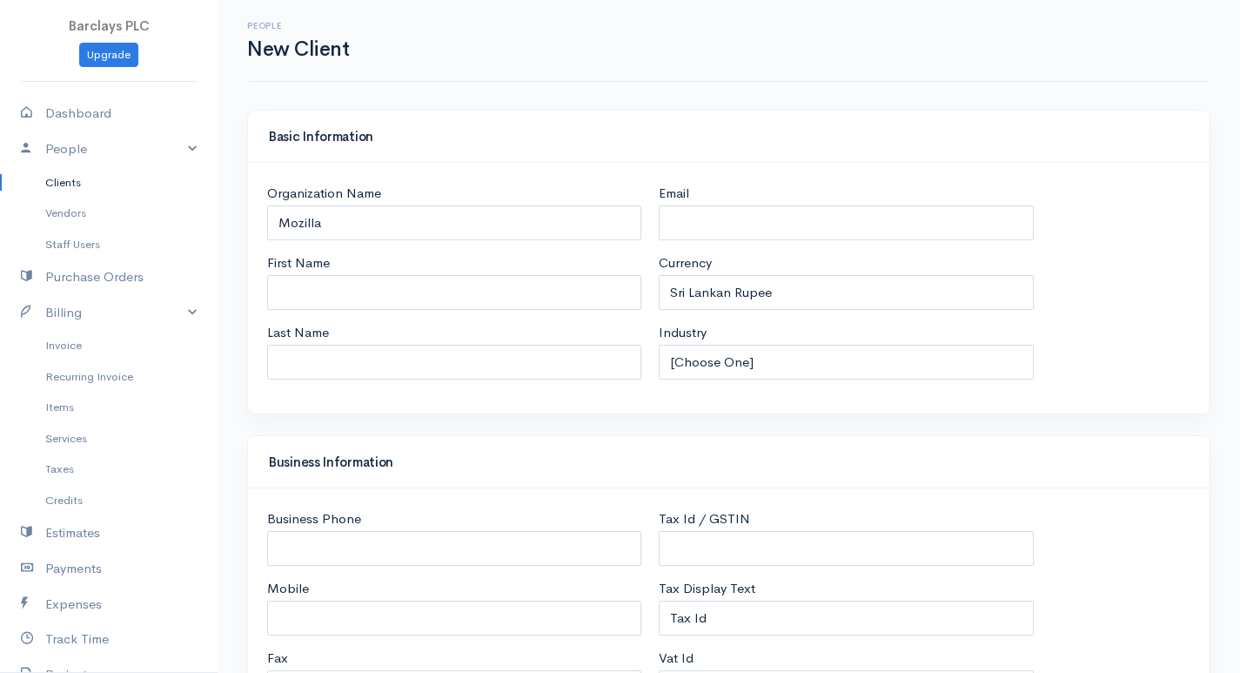
drag, startPoint x: 378, startPoint y: 244, endPoint x: 376, endPoint y: 253, distance: 9.7
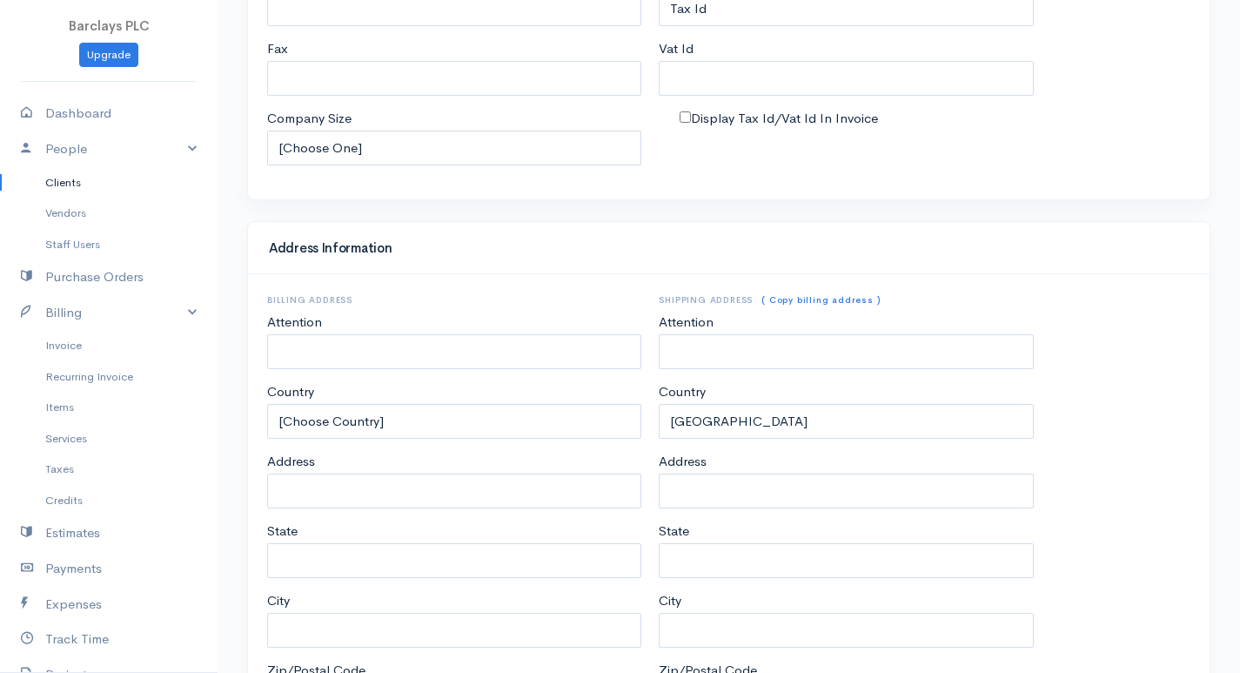
scroll to position [764, 0]
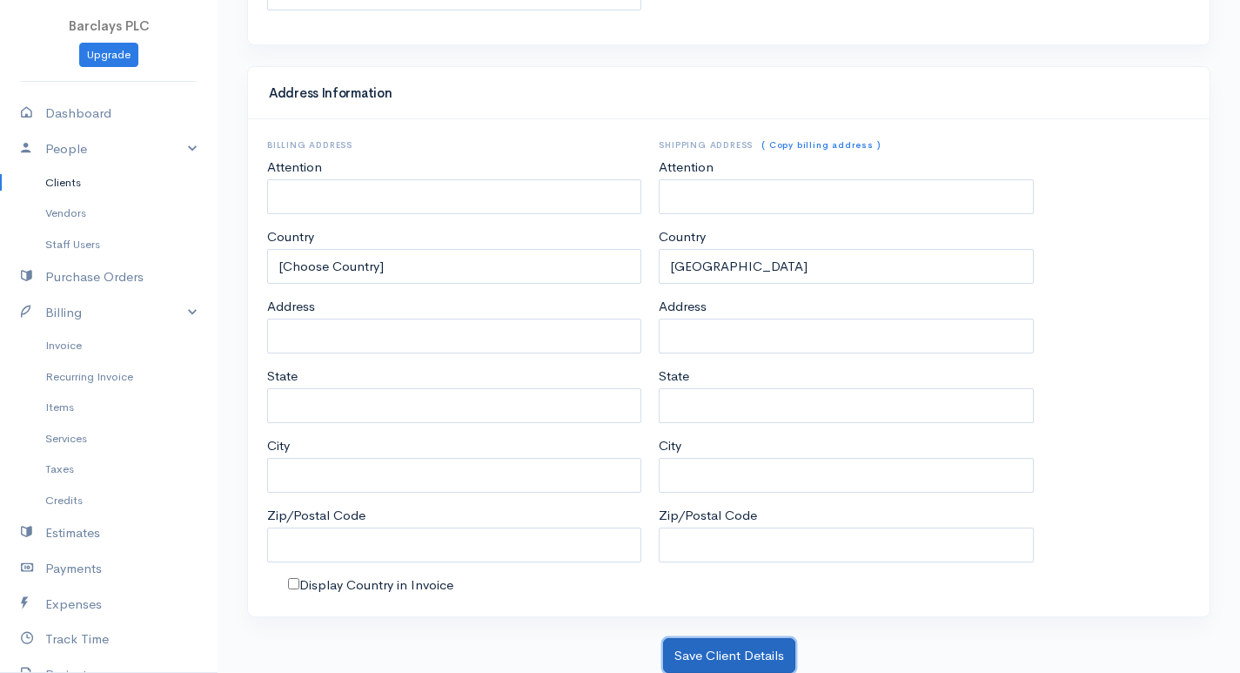
click at [708, 648] on button "Save Client Details" at bounding box center [729, 656] width 132 height 36
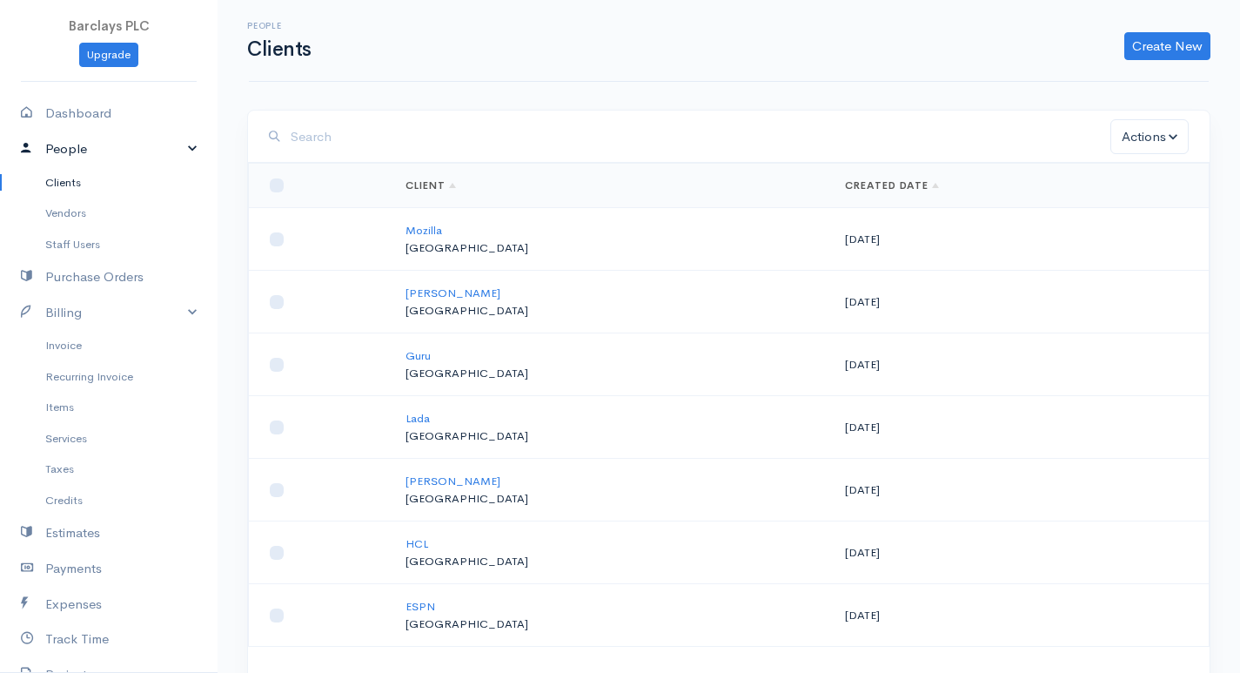
click at [177, 144] on link "People" at bounding box center [109, 149] width 218 height 36
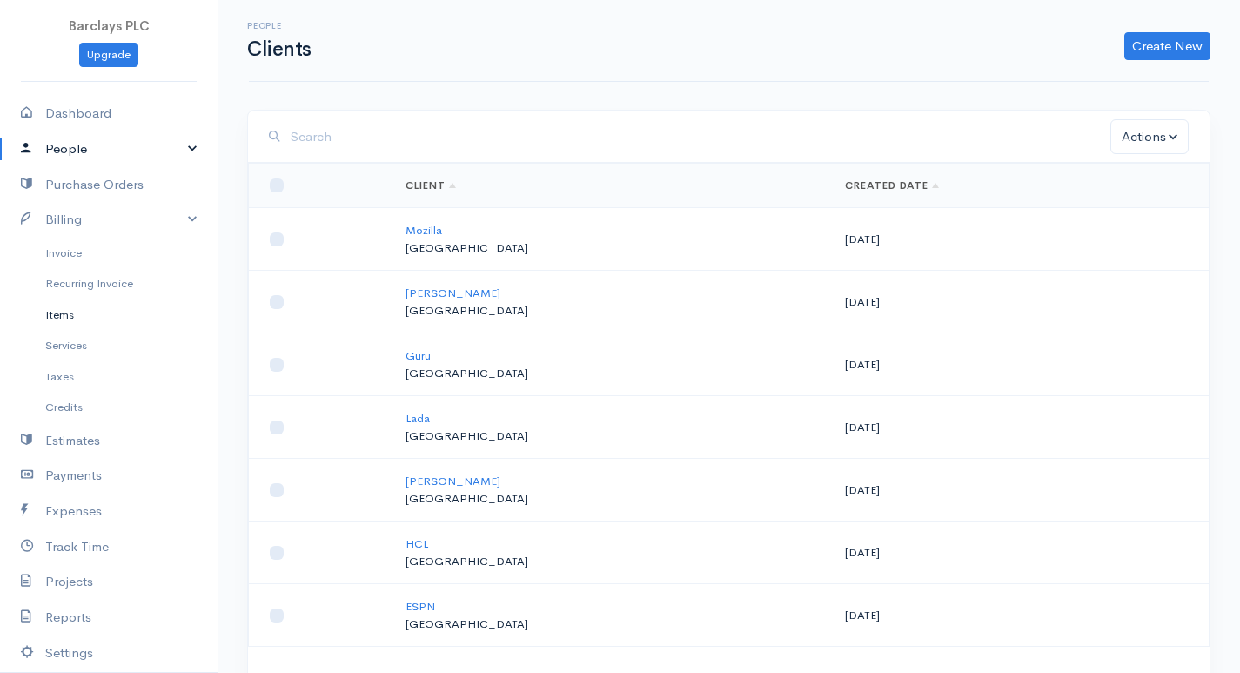
click at [118, 318] on link "Items" at bounding box center [109, 314] width 218 height 31
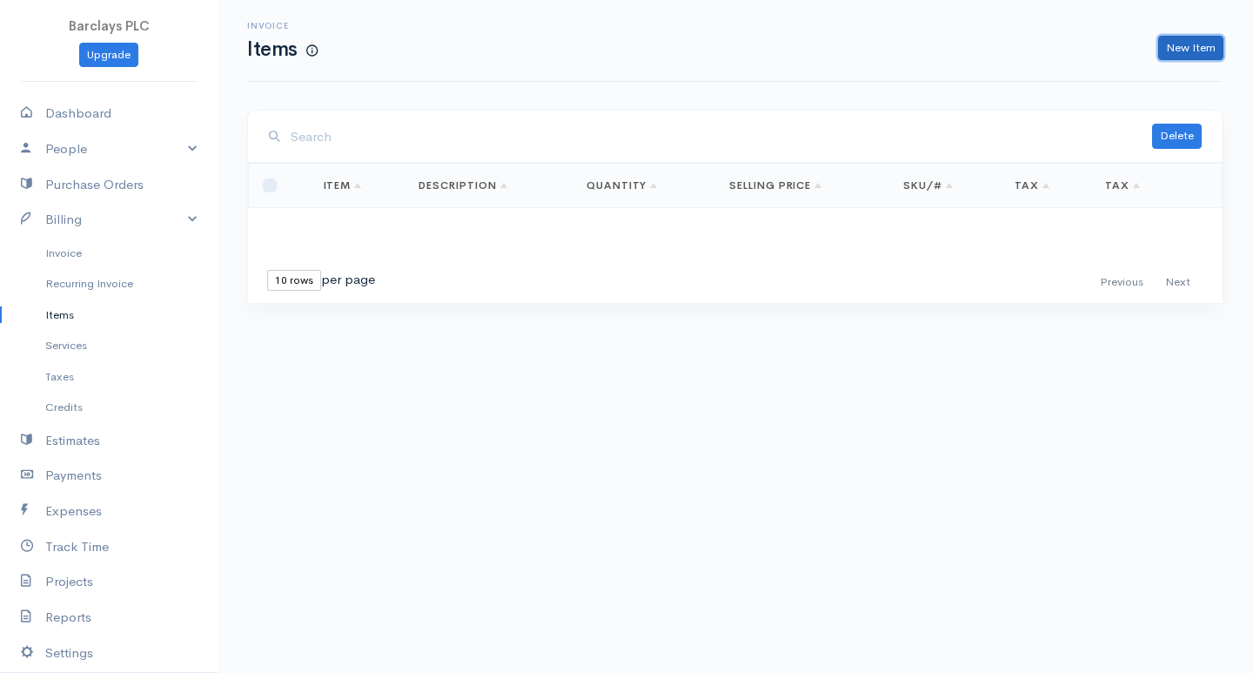
click at [1170, 43] on link "New Item" at bounding box center [1190, 48] width 65 height 25
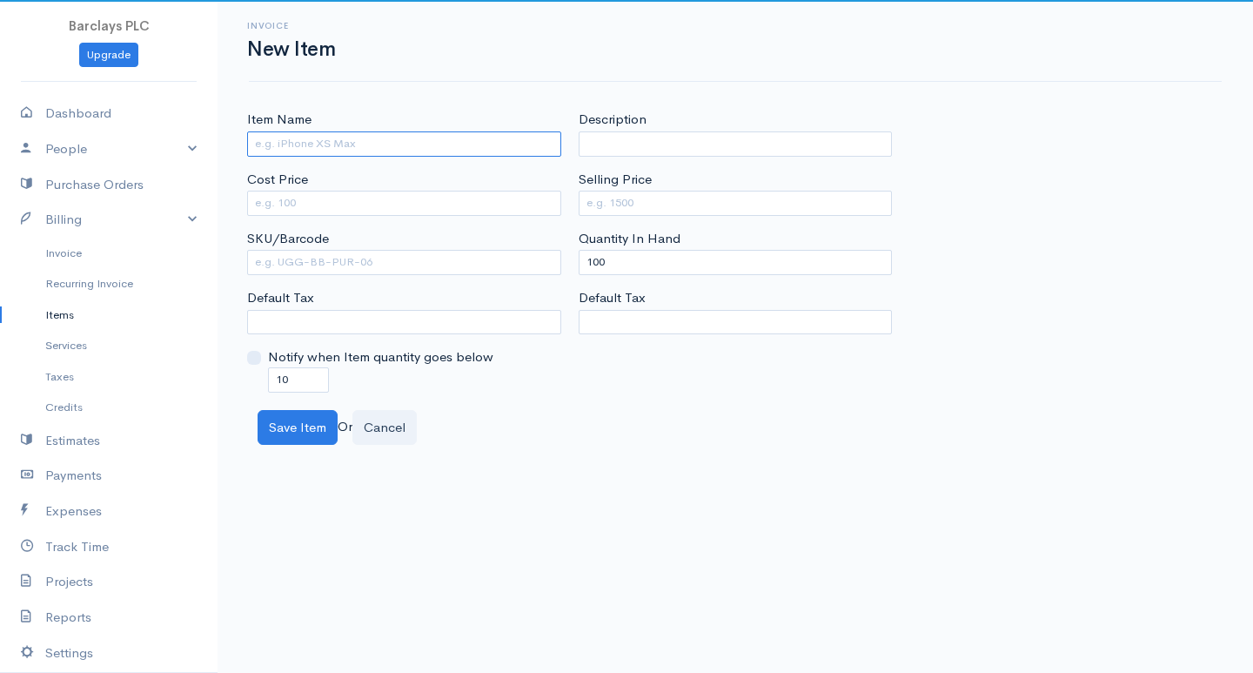
click at [349, 141] on input "Item Name" at bounding box center [404, 143] width 314 height 25
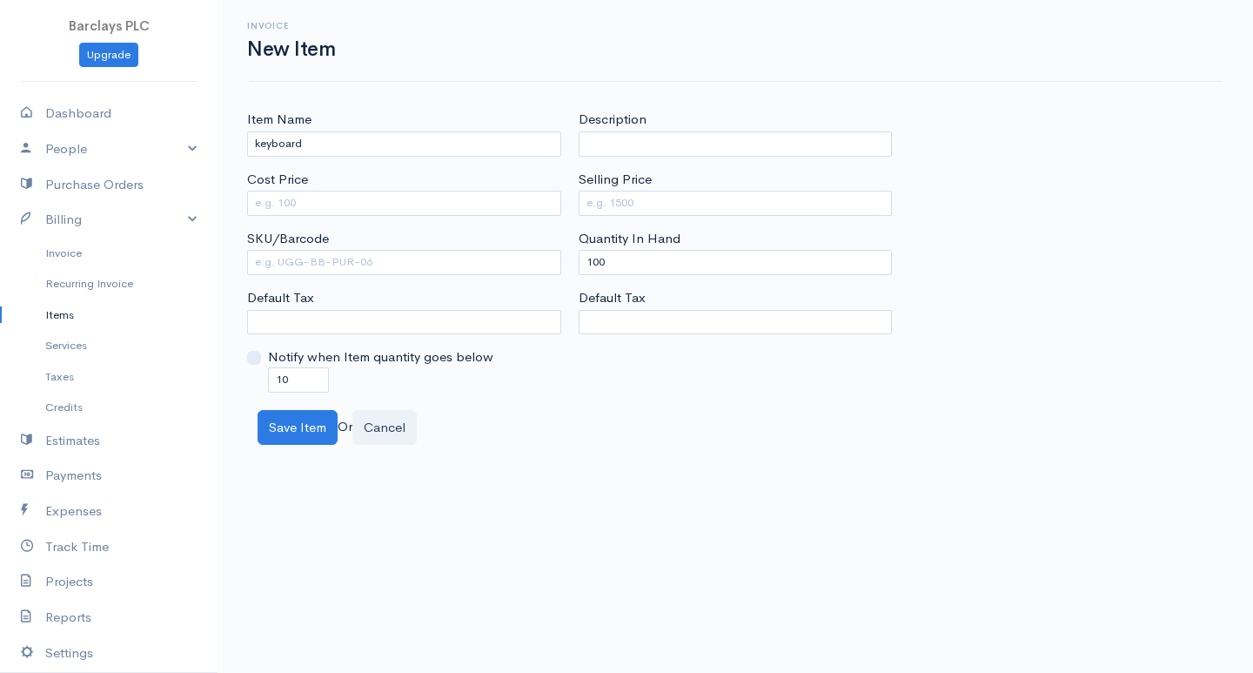
drag, startPoint x: 454, startPoint y: 115, endPoint x: 454, endPoint y: 143, distance: 27.9
click at [454, 121] on div "Item Name keyboard" at bounding box center [404, 133] width 314 height 46
click at [356, 135] on input "keyboard" at bounding box center [404, 143] width 314 height 25
type input "k"
click at [296, 148] on input "Item Name" at bounding box center [404, 143] width 314 height 25
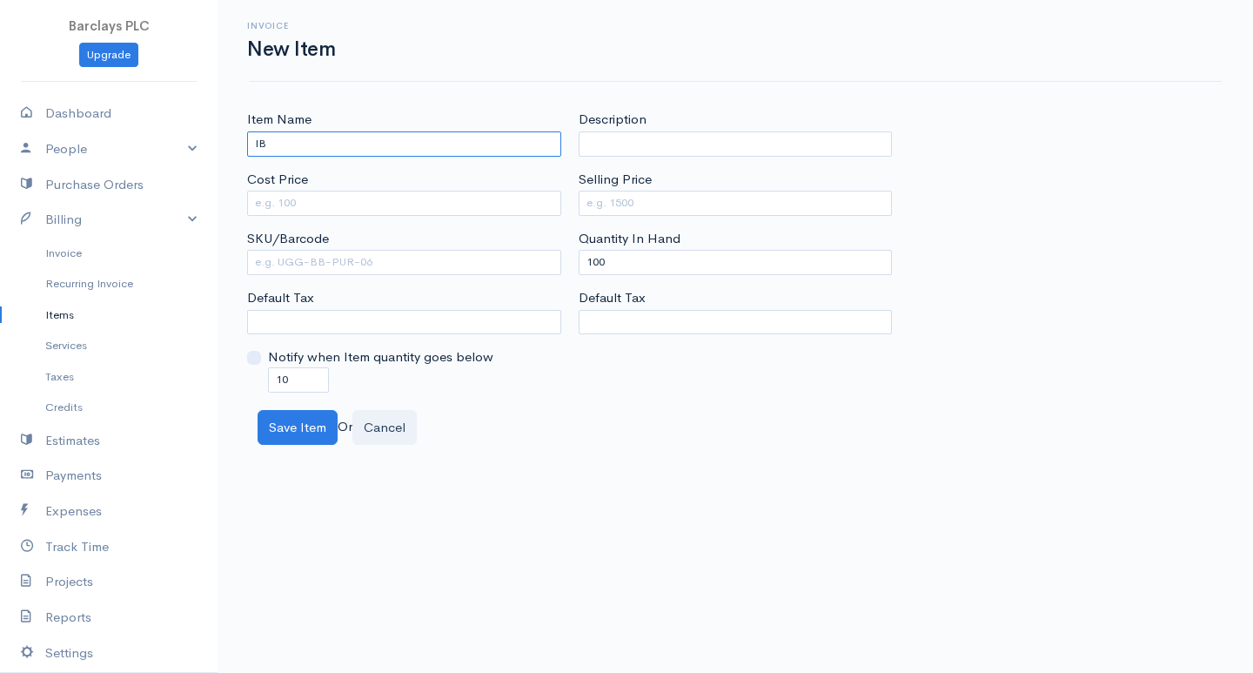
type input "I"
type input "CPU Intel Pentium"
click at [311, 198] on input "Cost Price" at bounding box center [404, 203] width 314 height 25
type input "4500"
click at [661, 199] on input "Selling Price" at bounding box center [736, 203] width 314 height 25
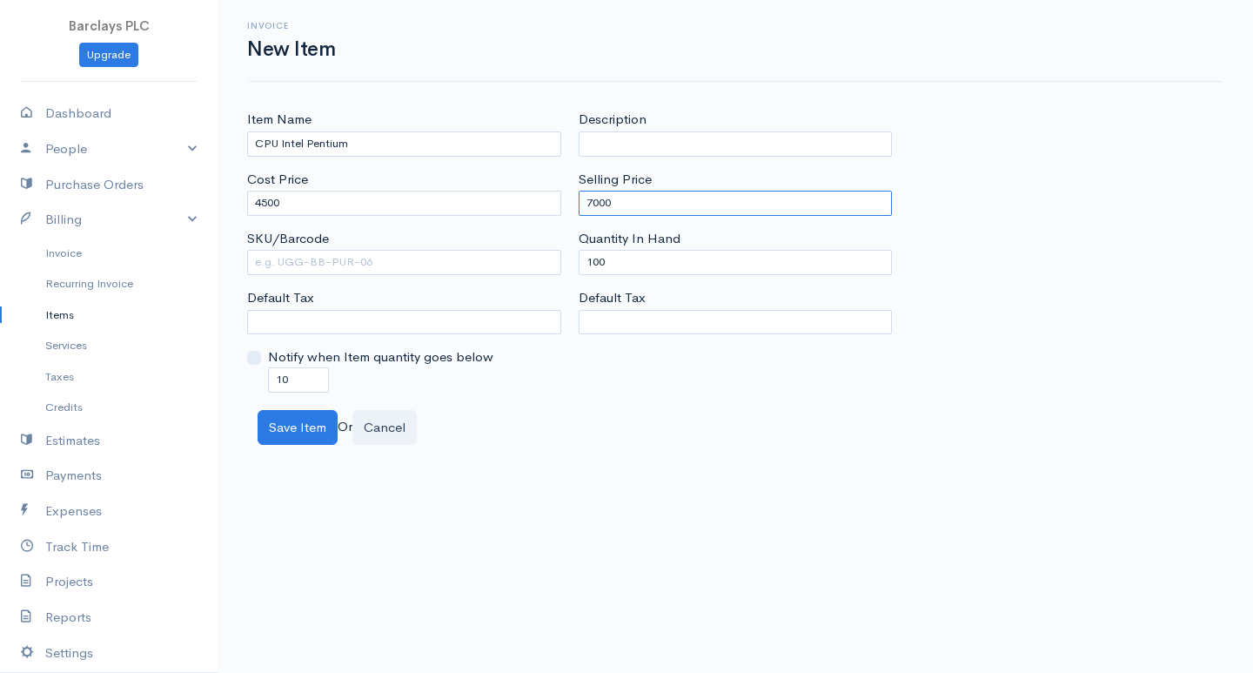
type input "7000"
click at [597, 266] on input "100" at bounding box center [736, 262] width 314 height 25
type input "0"
click at [285, 378] on input "10" at bounding box center [298, 379] width 61 height 25
click at [283, 378] on input "10" at bounding box center [298, 379] width 61 height 25
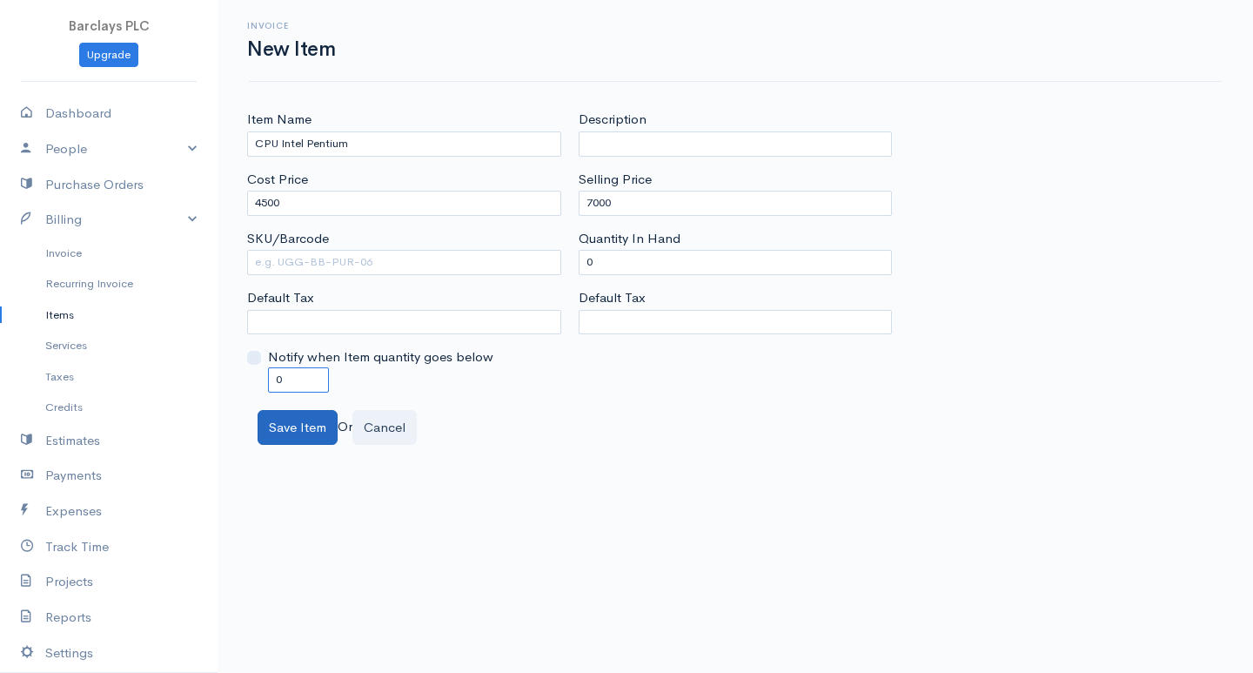
type input "0"
click at [311, 442] on button "Save Item" at bounding box center [298, 428] width 80 height 36
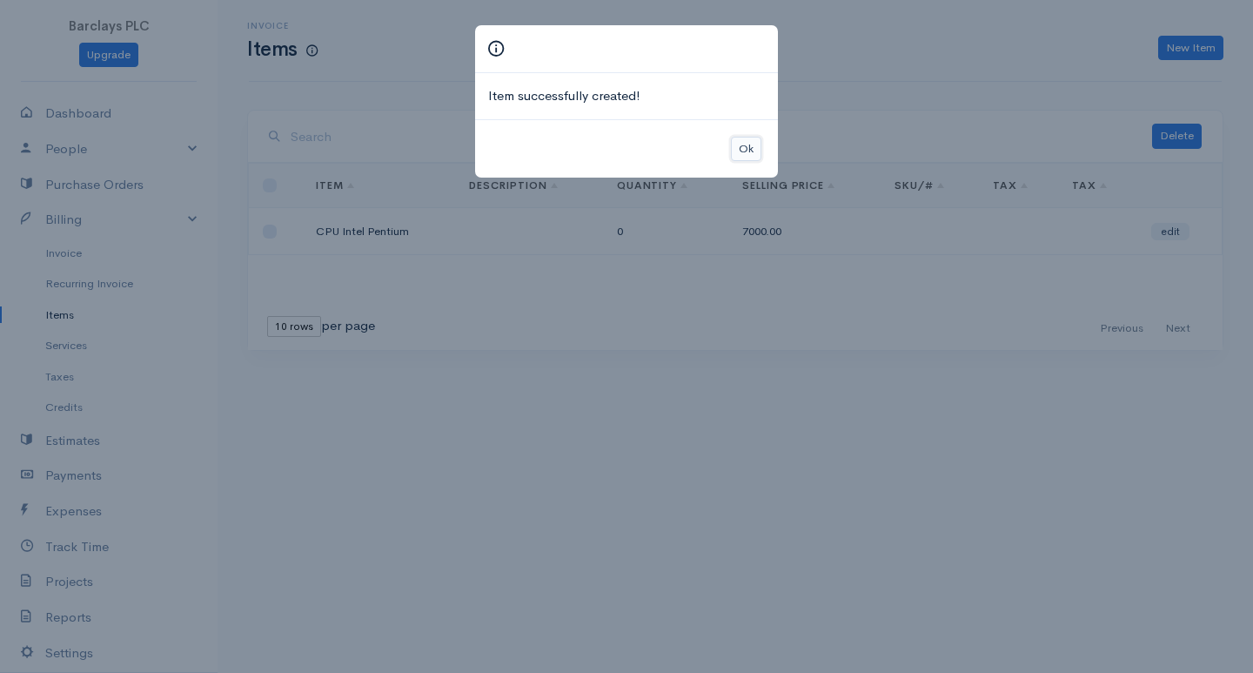
click at [754, 151] on button "Ok" at bounding box center [746, 149] width 30 height 25
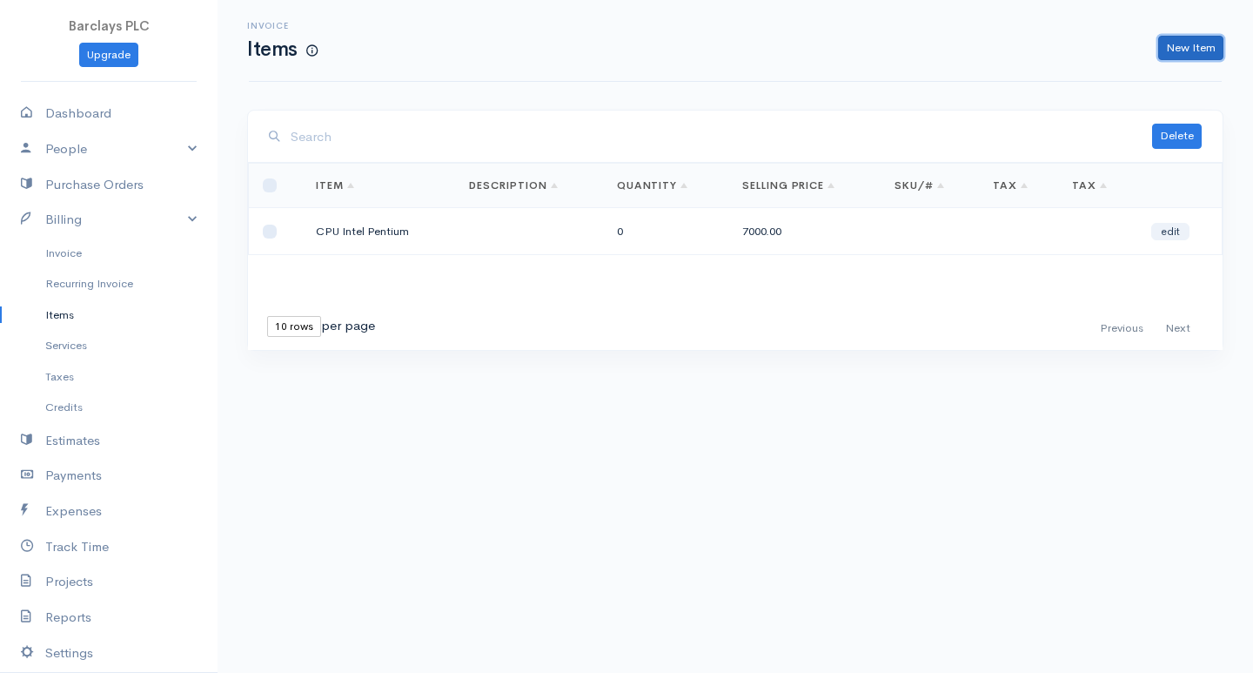
click at [1166, 47] on link "New Item" at bounding box center [1190, 48] width 65 height 25
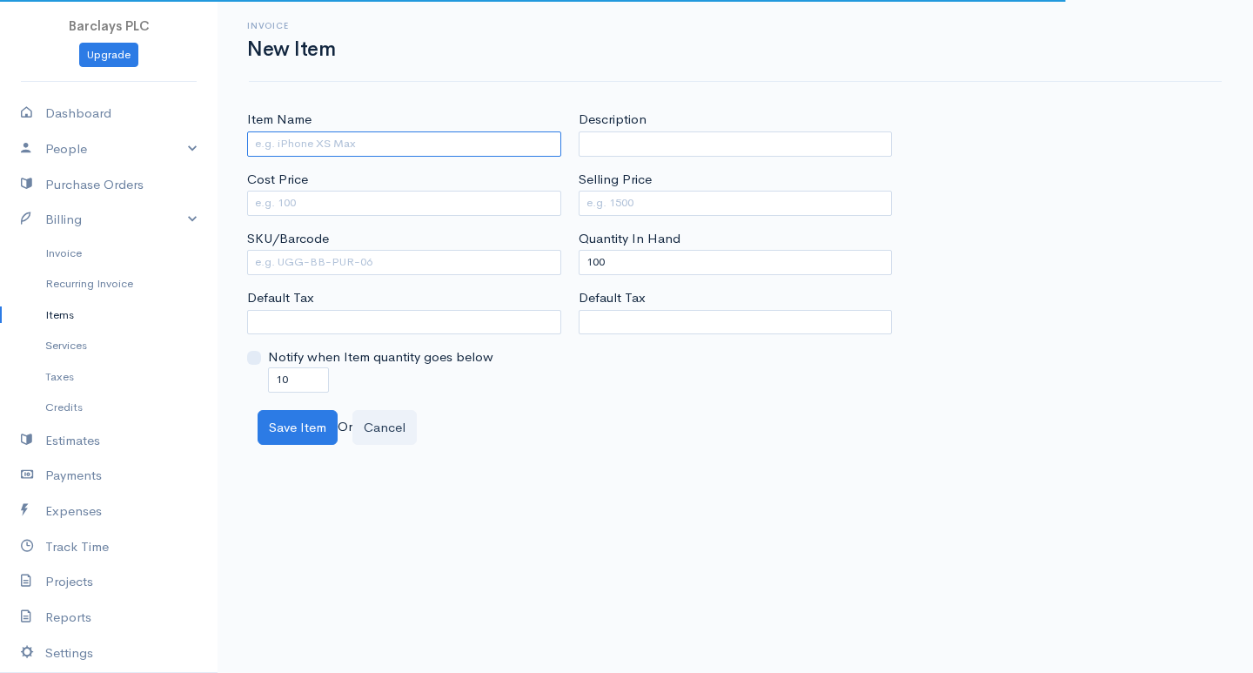
click at [353, 138] on input "Item Name" at bounding box center [404, 143] width 314 height 25
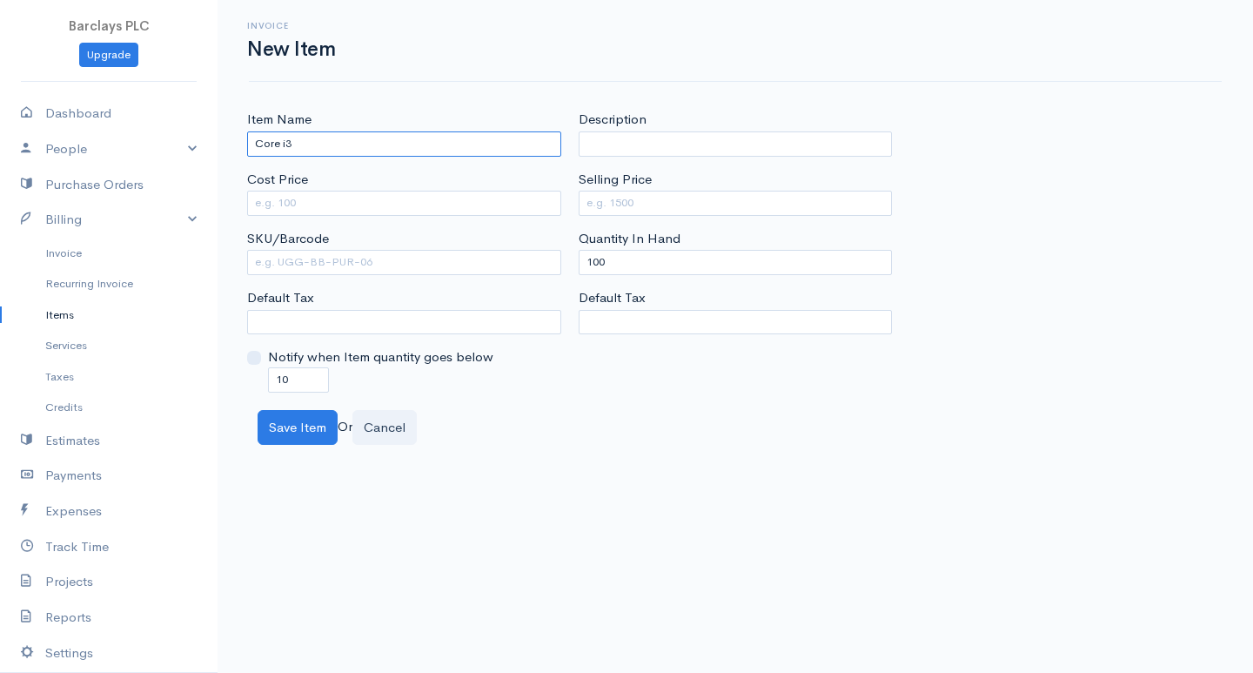
type input "Core i3"
click at [245, 200] on div "Item Name Core i3 Cost Price SKU/Barcode Default Tax Notify when Item quantity …" at bounding box center [404, 251] width 332 height 282
click at [286, 208] on input "Cost Price" at bounding box center [404, 203] width 314 height 25
type input "6500"
click at [696, 198] on input "Selling Price" at bounding box center [736, 203] width 314 height 25
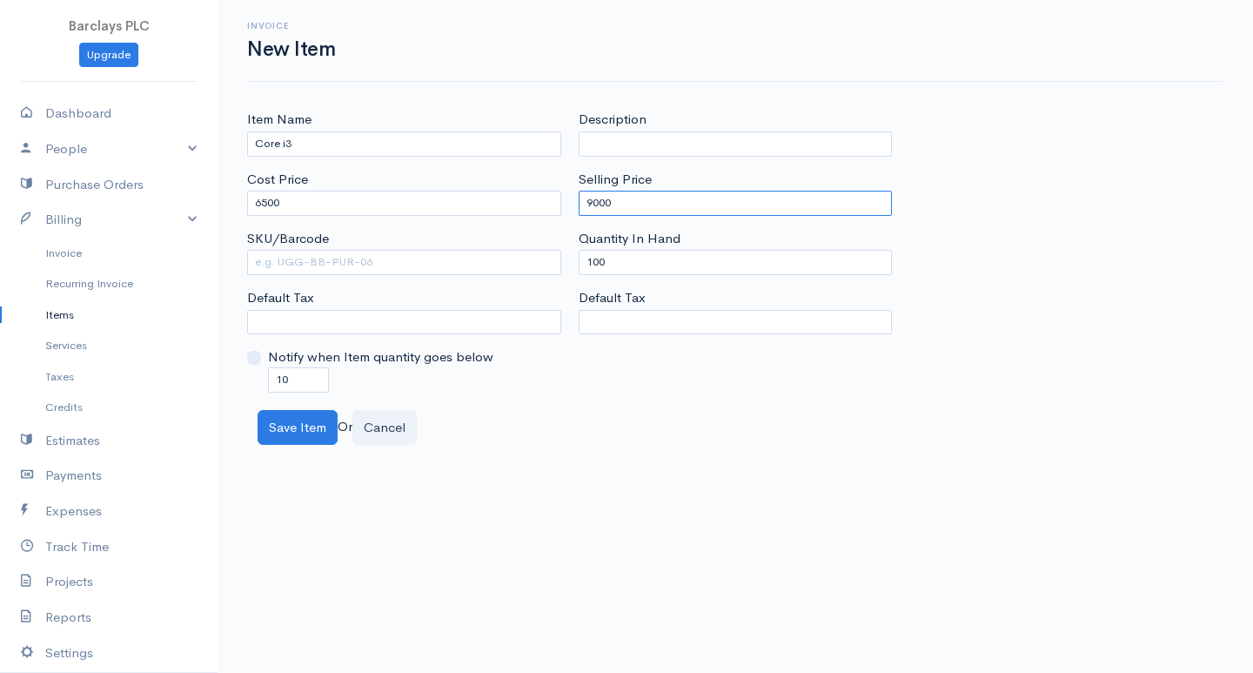
type input "9000"
drag, startPoint x: 596, startPoint y: 264, endPoint x: 540, endPoint y: 261, distance: 55.8
click at [540, 261] on div "Item Name Core i3 Cost Price 6500 SKU/Barcode Default Tax Notify when Item quan…" at bounding box center [735, 251] width 994 height 282
type input "0"
click at [281, 379] on input "10" at bounding box center [298, 379] width 61 height 25
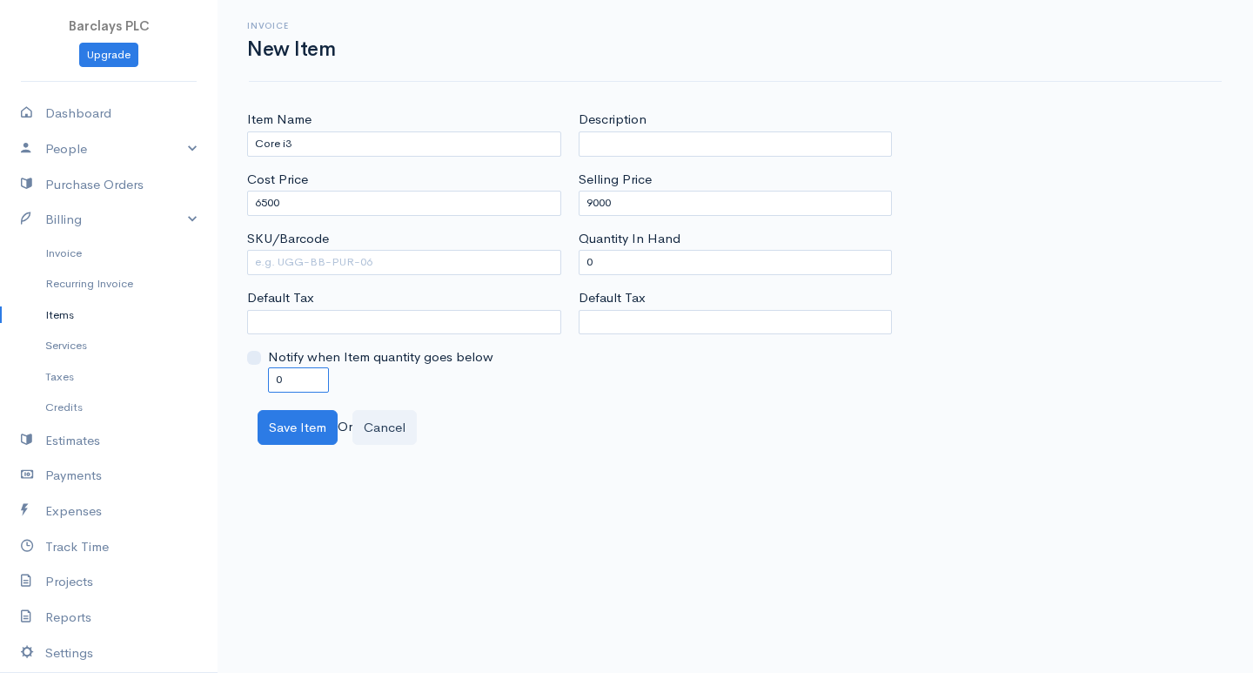
type input "0"
click at [312, 403] on div "Item Name Core i3 Cost Price 6500 SKU/Barcode Default Tax Notify when Item quan…" at bounding box center [736, 277] width 1036 height 335
click at [312, 429] on button "Save Item" at bounding box center [298, 428] width 80 height 36
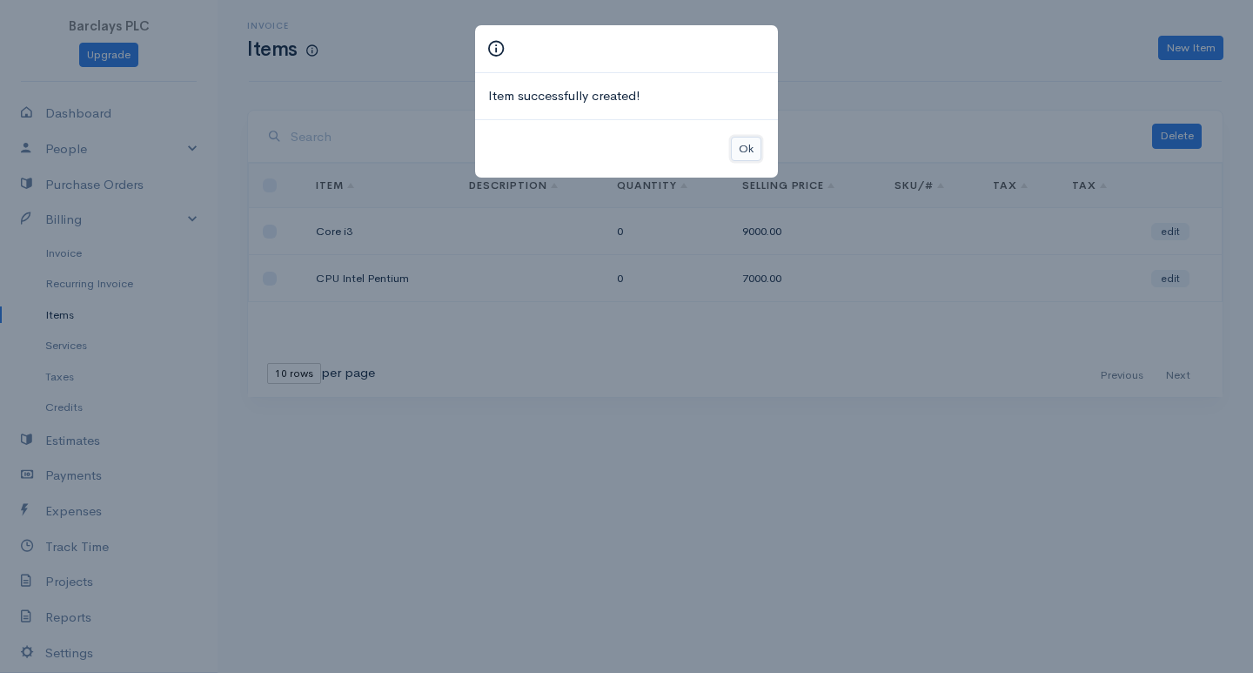
click at [742, 145] on button "Ok" at bounding box center [746, 149] width 30 height 25
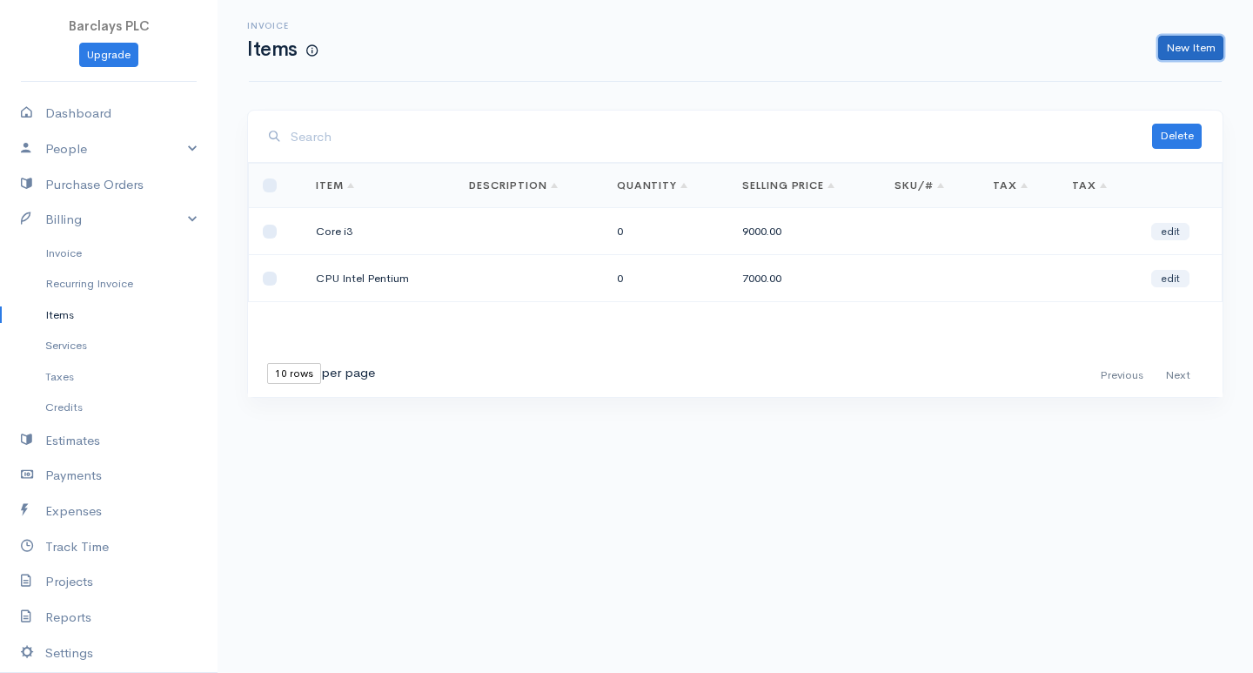
click at [1184, 54] on link "New Item" at bounding box center [1190, 48] width 65 height 25
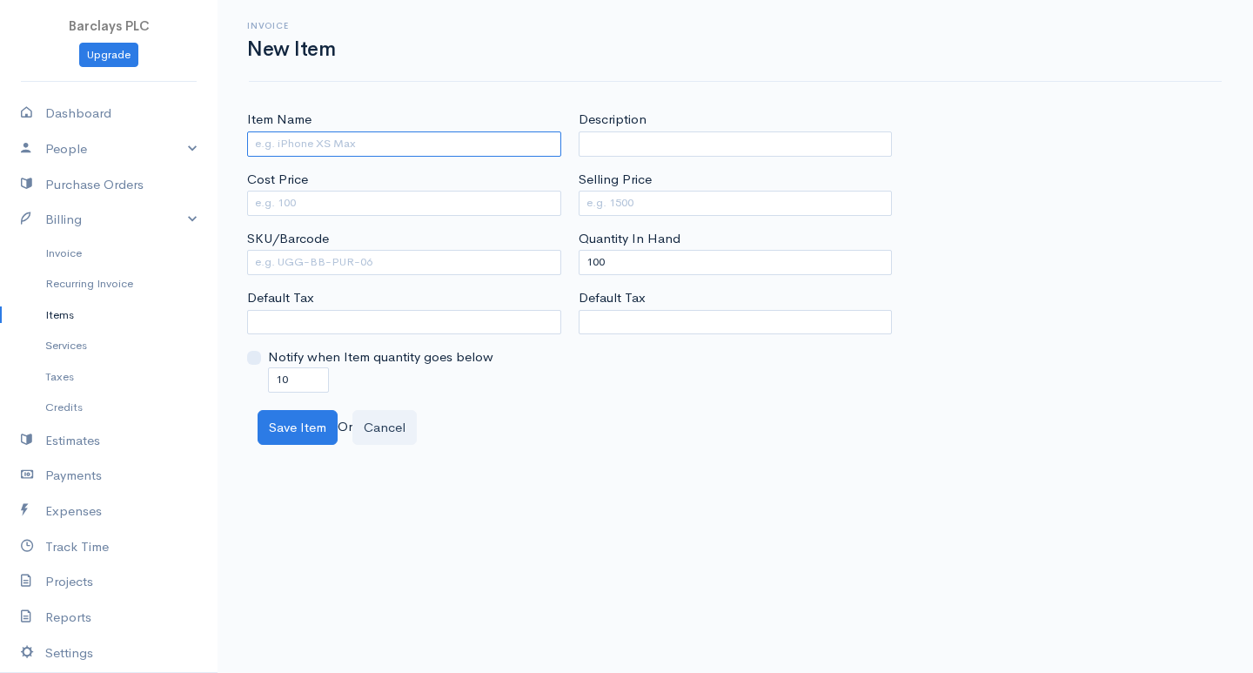
click at [520, 148] on input "Item Name" at bounding box center [404, 143] width 314 height 25
type input "Core i5"
click at [308, 203] on input "Cost Price" at bounding box center [404, 203] width 314 height 25
type input "12000"
click at [627, 206] on input "Selling Price" at bounding box center [736, 203] width 314 height 25
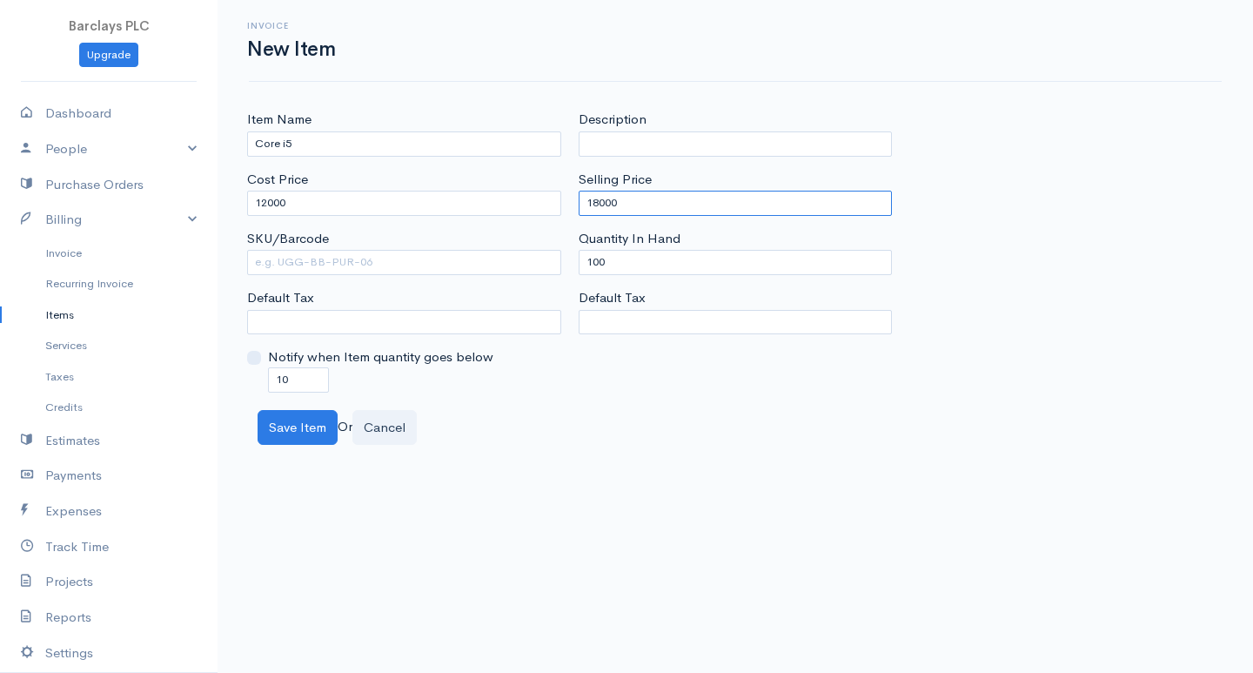
type input "18000"
drag, startPoint x: 600, startPoint y: 257, endPoint x: 497, endPoint y: 306, distance: 114.1
click at [513, 297] on div "Item Name Core i5 Cost Price 12000 SKU/Barcode Default Tax Notify when Item qua…" at bounding box center [735, 251] width 994 height 282
type input "0"
drag, startPoint x: 279, startPoint y: 381, endPoint x: 0, endPoint y: 435, distance: 283.7
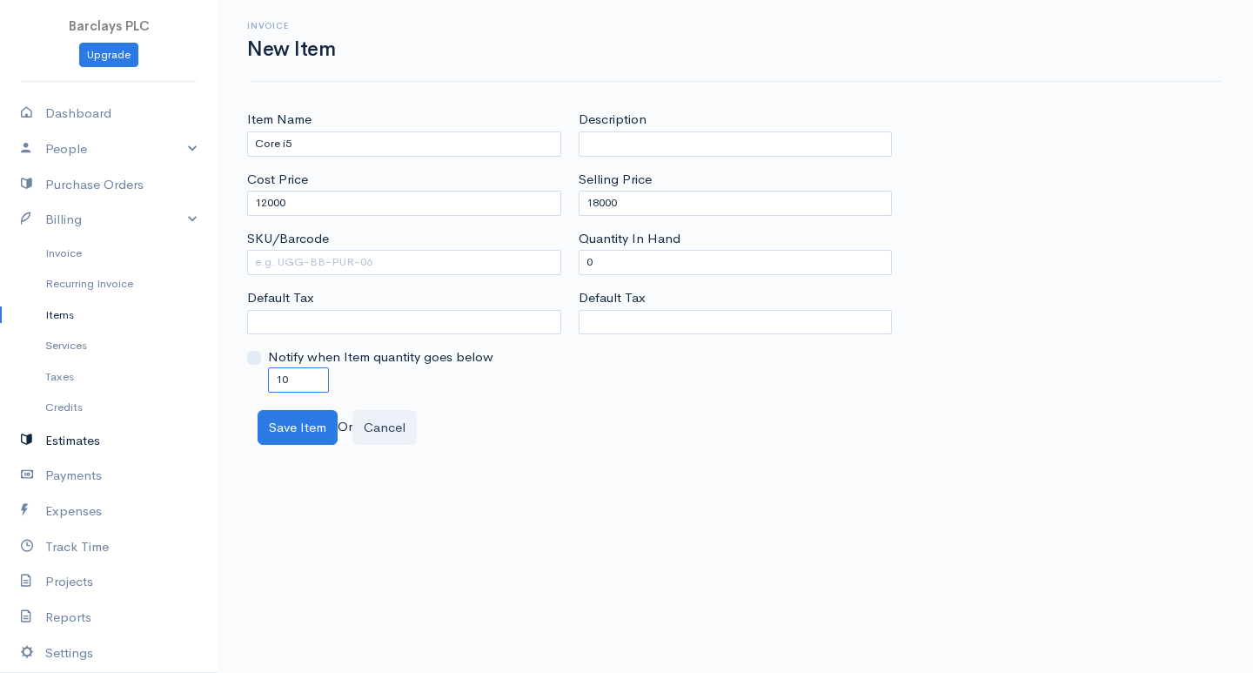
click at [211, 389] on body "Barclays PLC Upgrade Dashboard People Clients Vendors Staff Users Purchase Orde…" at bounding box center [626, 336] width 1253 height 673
drag, startPoint x: 279, startPoint y: 371, endPoint x: 242, endPoint y: 393, distance: 43.7
click at [257, 393] on div "Item Name Core i5 Cost Price 12000 SKU/Barcode Default Tax Notify when Item qua…" at bounding box center [736, 277] width 1036 height 335
type input "0"
click at [310, 441] on button "Save Item" at bounding box center [298, 428] width 80 height 36
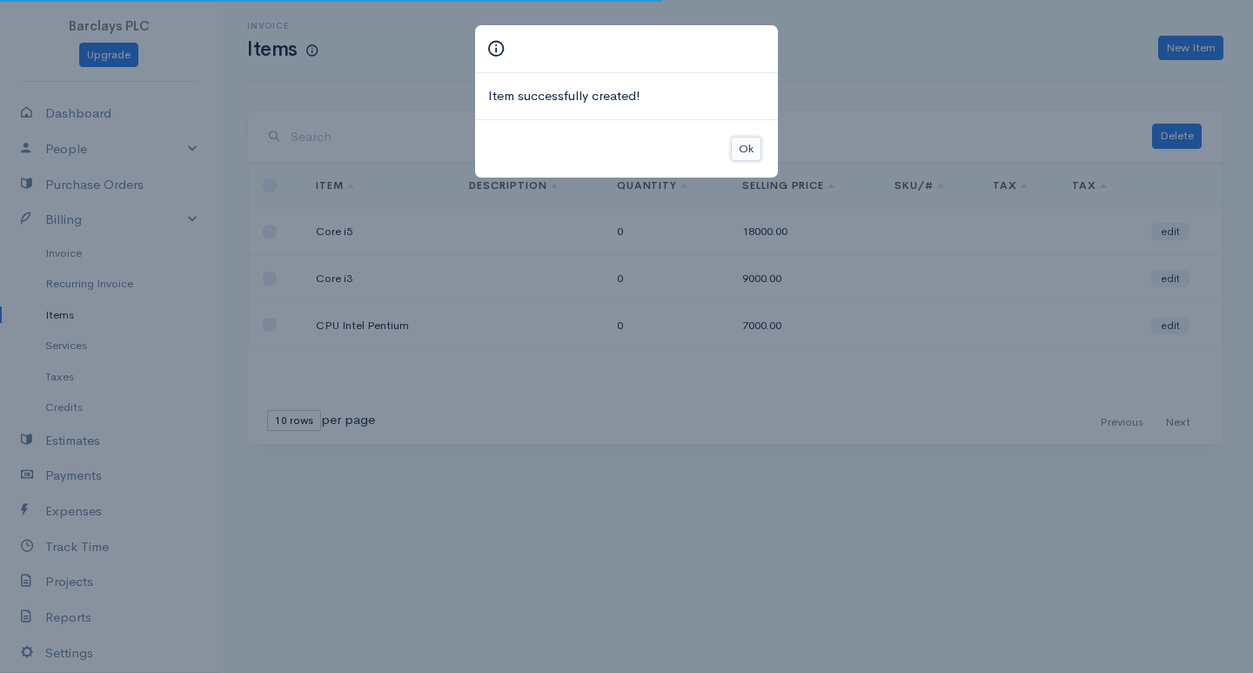
click at [743, 141] on button "Ok" at bounding box center [746, 149] width 30 height 25
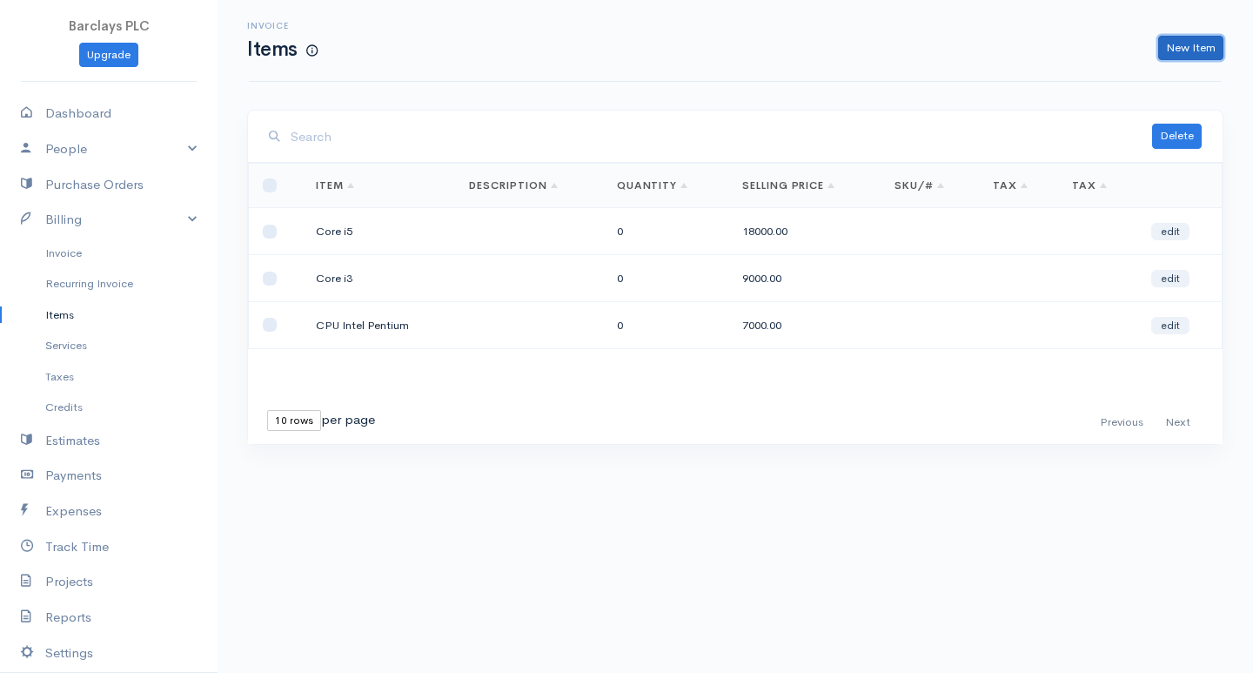
click at [1171, 53] on link "New Item" at bounding box center [1190, 48] width 65 height 25
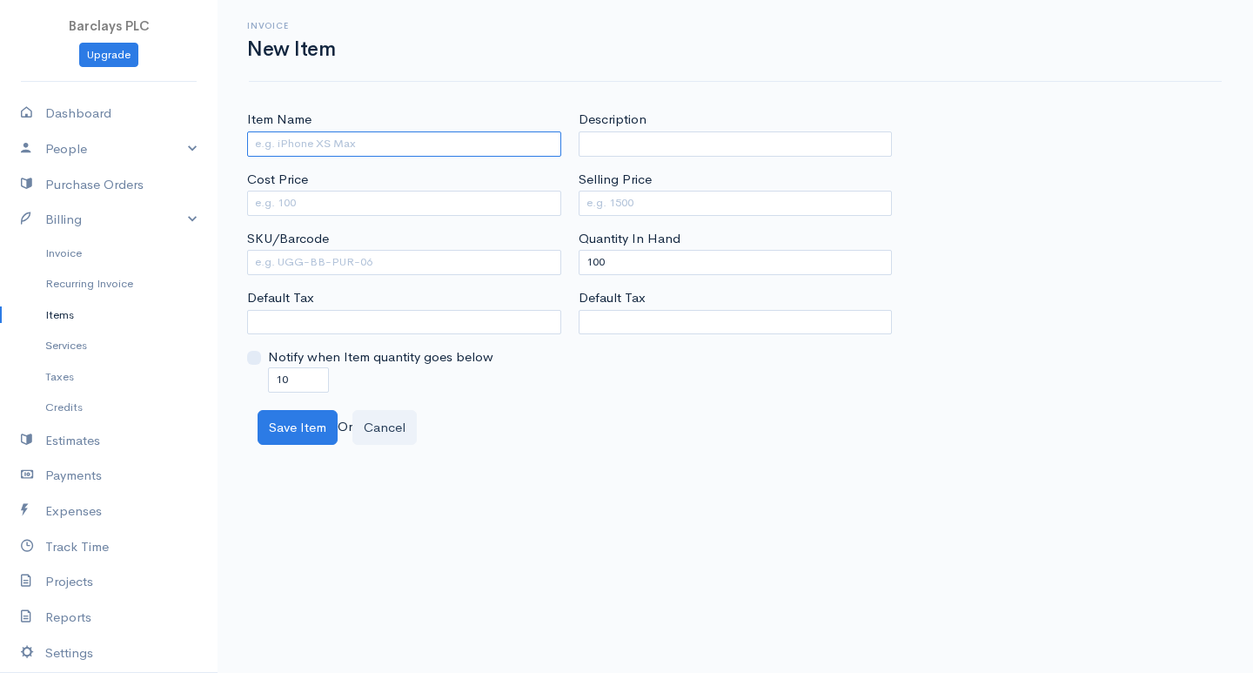
drag, startPoint x: 473, startPoint y: 148, endPoint x: 480, endPoint y: 154, distance: 9.3
click at [477, 149] on input "Item Name" at bounding box center [404, 143] width 314 height 25
type input "c"
type input "Core i7"
click at [601, 261] on input "100" at bounding box center [736, 262] width 314 height 25
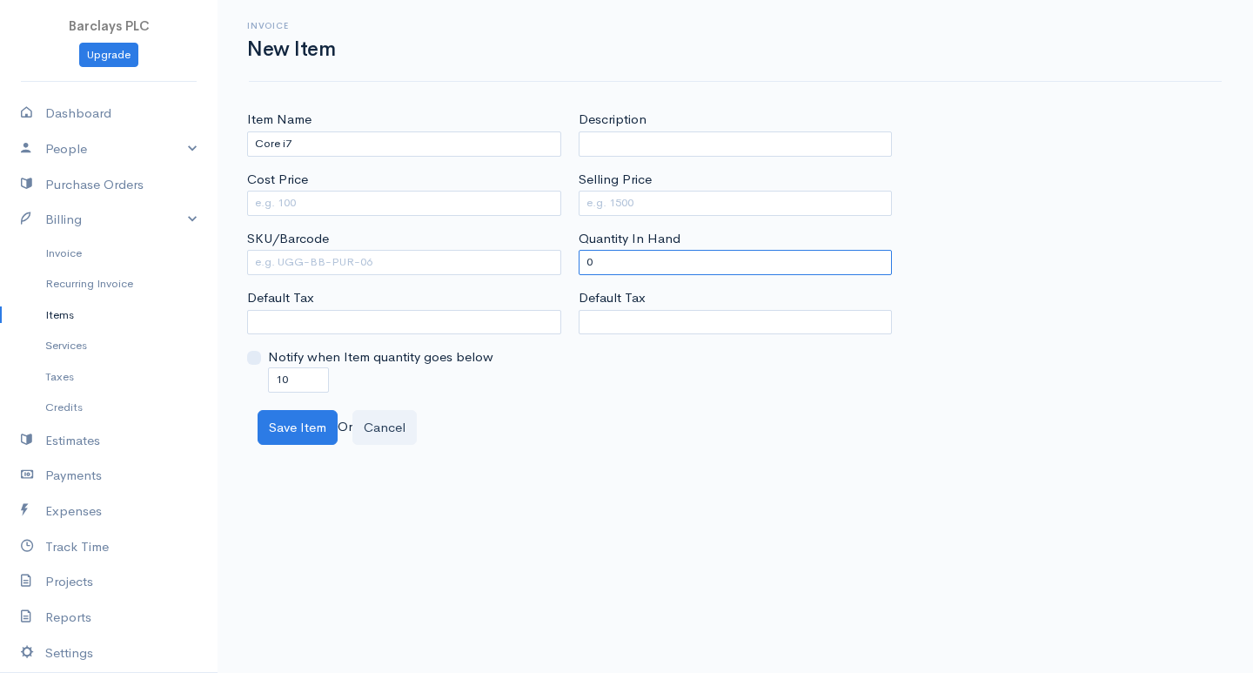
type input "0"
click at [280, 370] on input "10" at bounding box center [298, 379] width 61 height 25
type input "0"
click at [351, 200] on input "Cost Price" at bounding box center [404, 203] width 314 height 25
type input "15000"
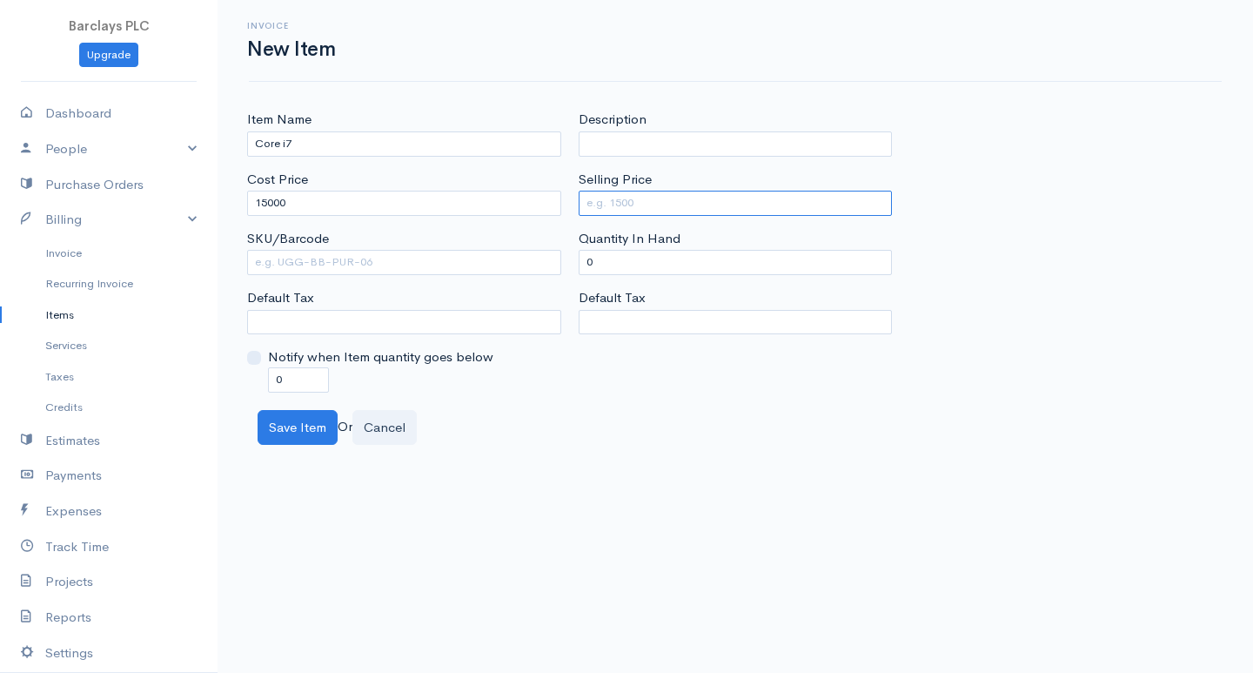
click at [633, 200] on input "Selling Price" at bounding box center [736, 203] width 314 height 25
type input "25000"
click at [265, 443] on button "Save Item" at bounding box center [298, 428] width 80 height 36
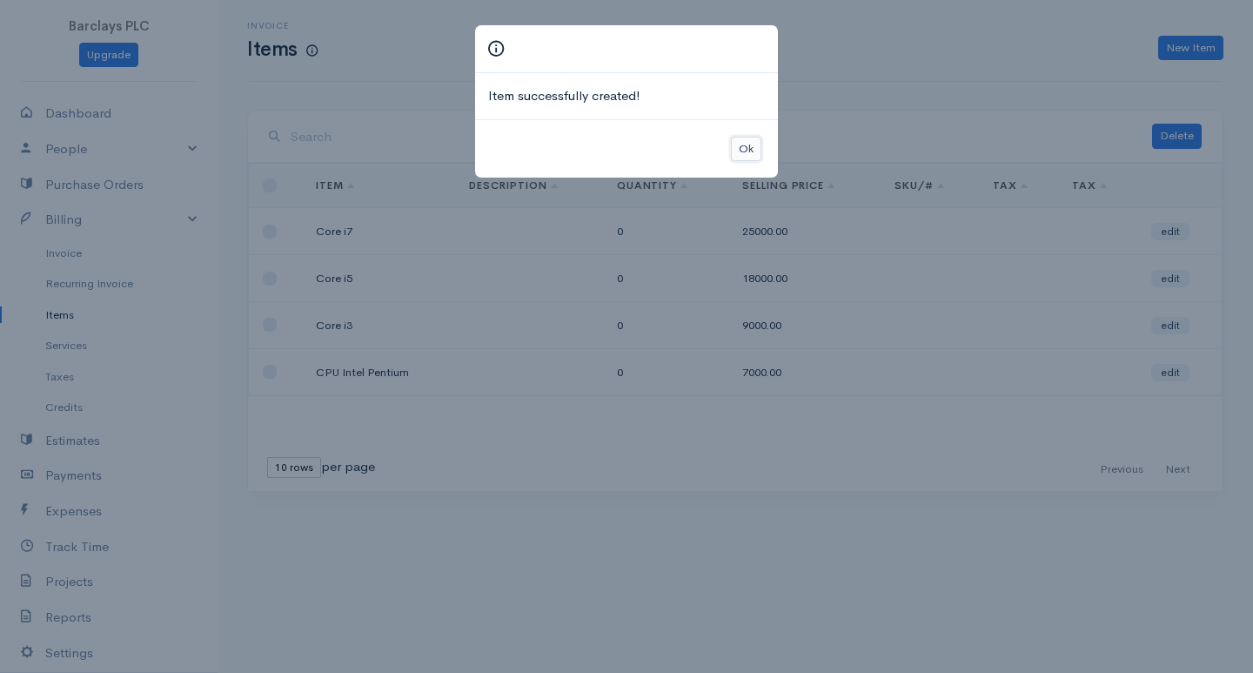
click at [745, 148] on button "Ok" at bounding box center [746, 149] width 30 height 25
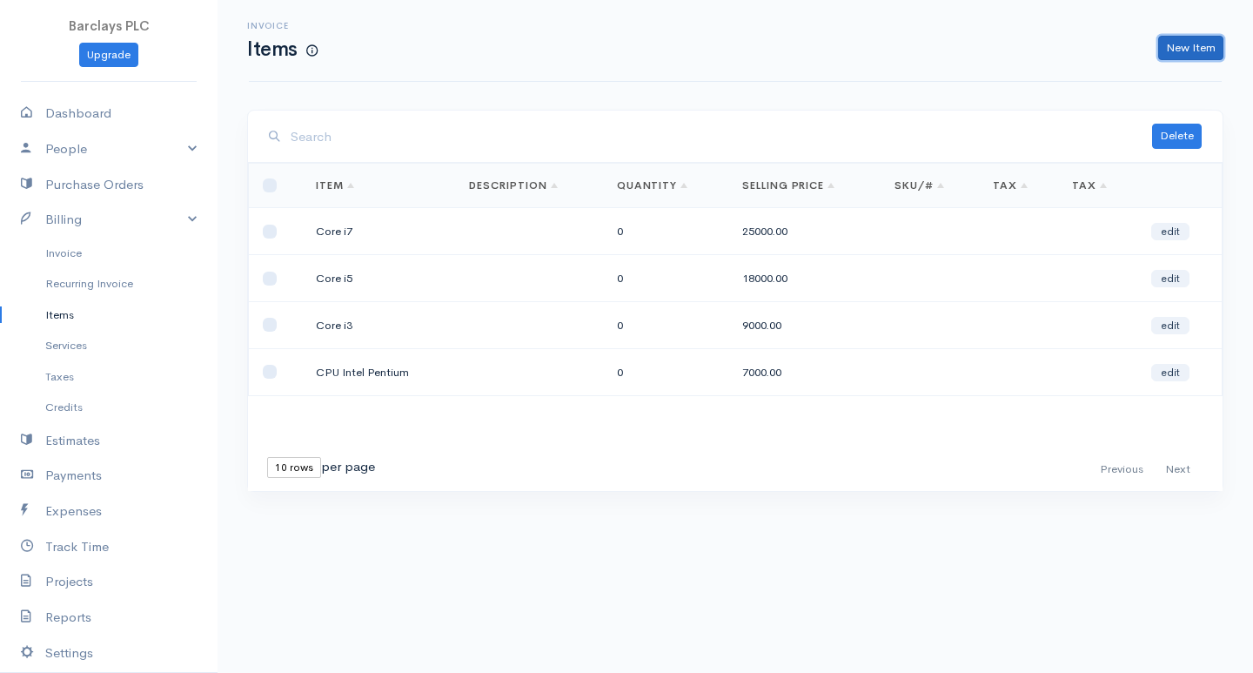
click at [1176, 50] on link "New Item" at bounding box center [1190, 48] width 65 height 25
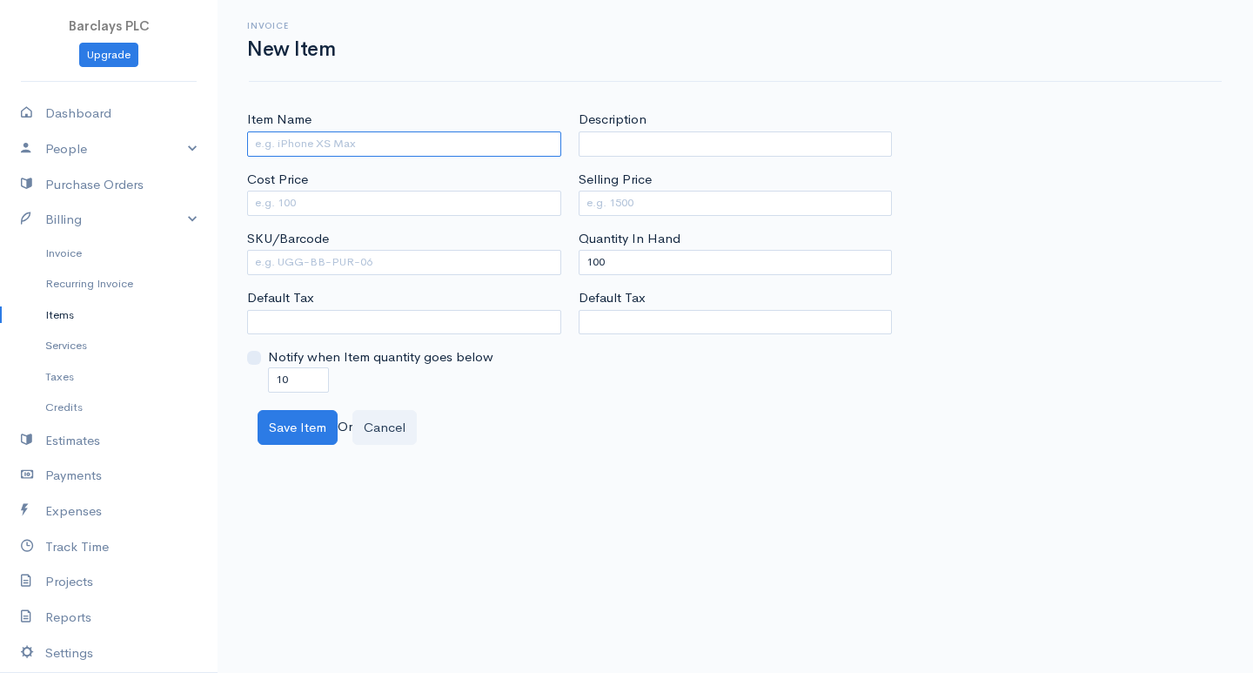
click at [397, 148] on input "Item Name" at bounding box center [404, 143] width 314 height 25
type input "Motherboard Asus H81M"
click at [365, 193] on input "Cost Price" at bounding box center [404, 203] width 314 height 25
type input "7500"
drag, startPoint x: 641, startPoint y: 207, endPoint x: 611, endPoint y: 205, distance: 29.7
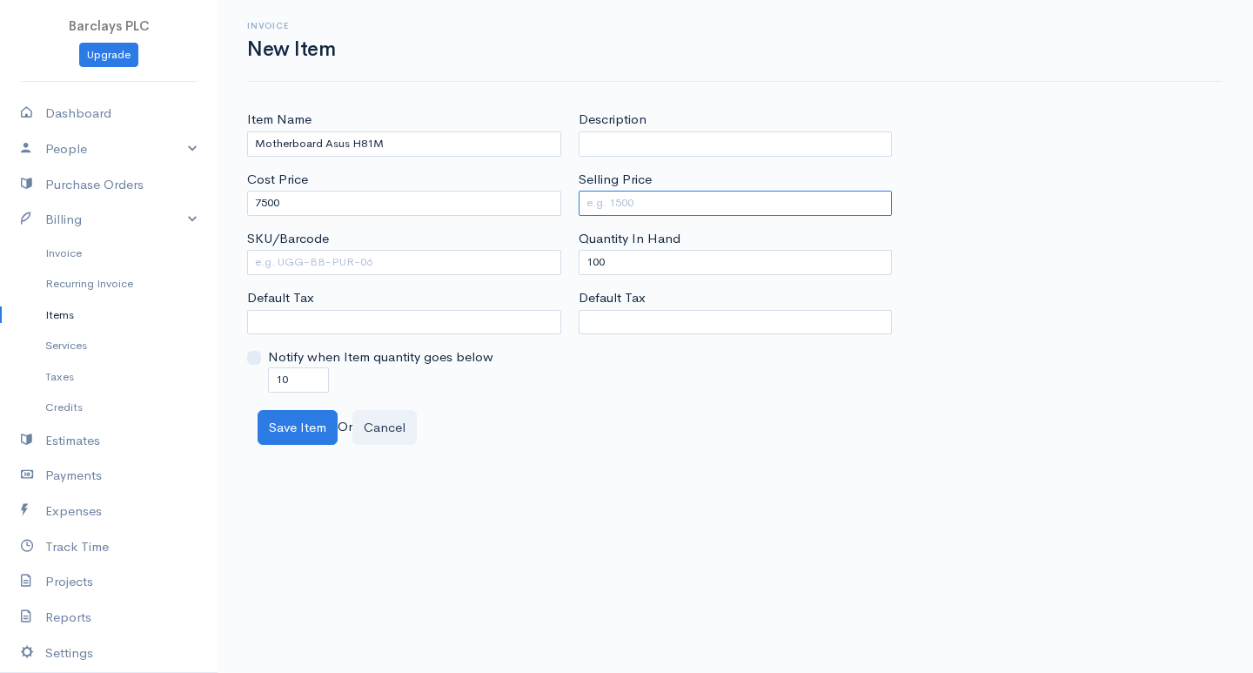
click at [642, 207] on input "Selling Price" at bounding box center [736, 203] width 314 height 25
type input "10000"
drag, startPoint x: 601, startPoint y: 262, endPoint x: 585, endPoint y: 260, distance: 15.8
click at [585, 260] on input "100" at bounding box center [736, 262] width 314 height 25
type input "0"
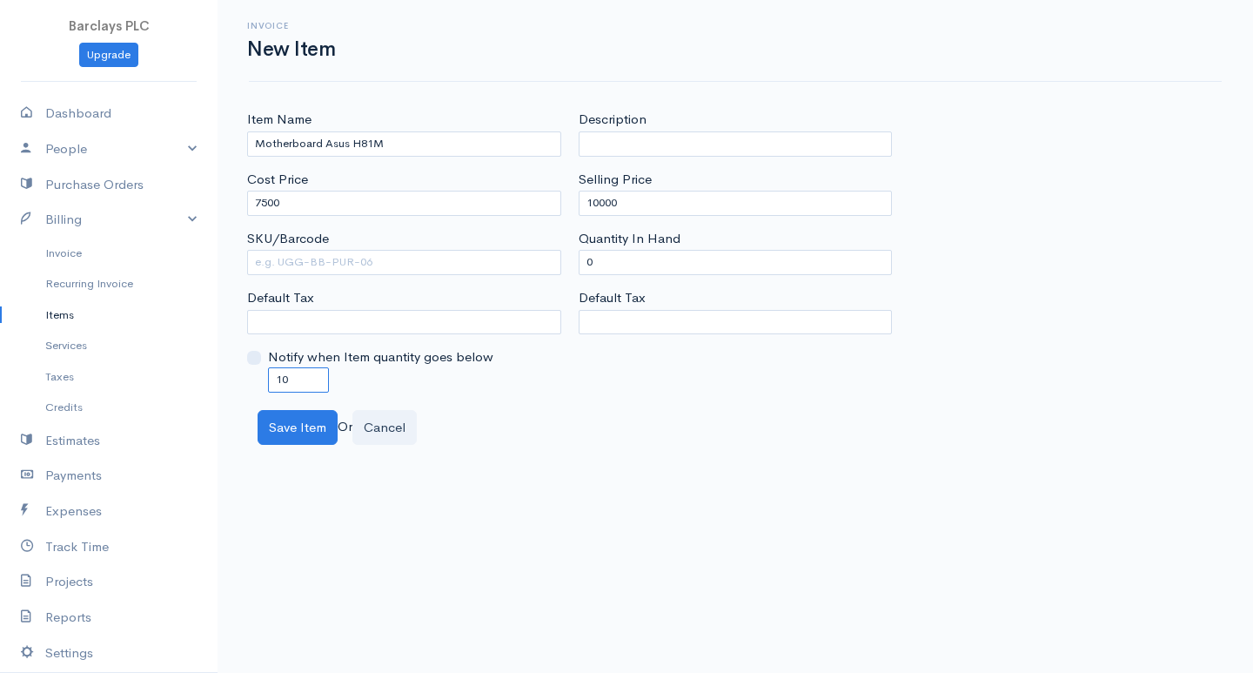
drag, startPoint x: 281, startPoint y: 374, endPoint x: 255, endPoint y: 372, distance: 26.2
click at [255, 372] on div "Notify when Item quantity goes below 10" at bounding box center [404, 369] width 314 height 44
type input "0"
click at [298, 434] on button "Save Item" at bounding box center [298, 428] width 80 height 36
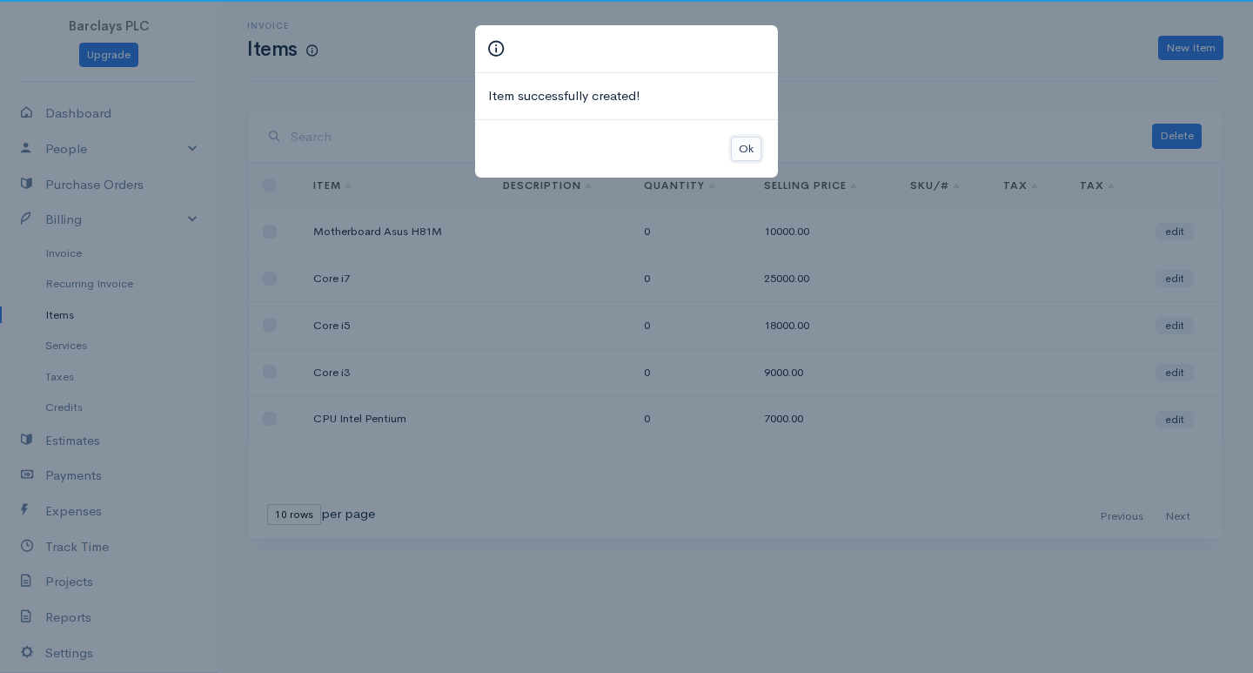
click at [749, 151] on button "Ok" at bounding box center [746, 149] width 30 height 25
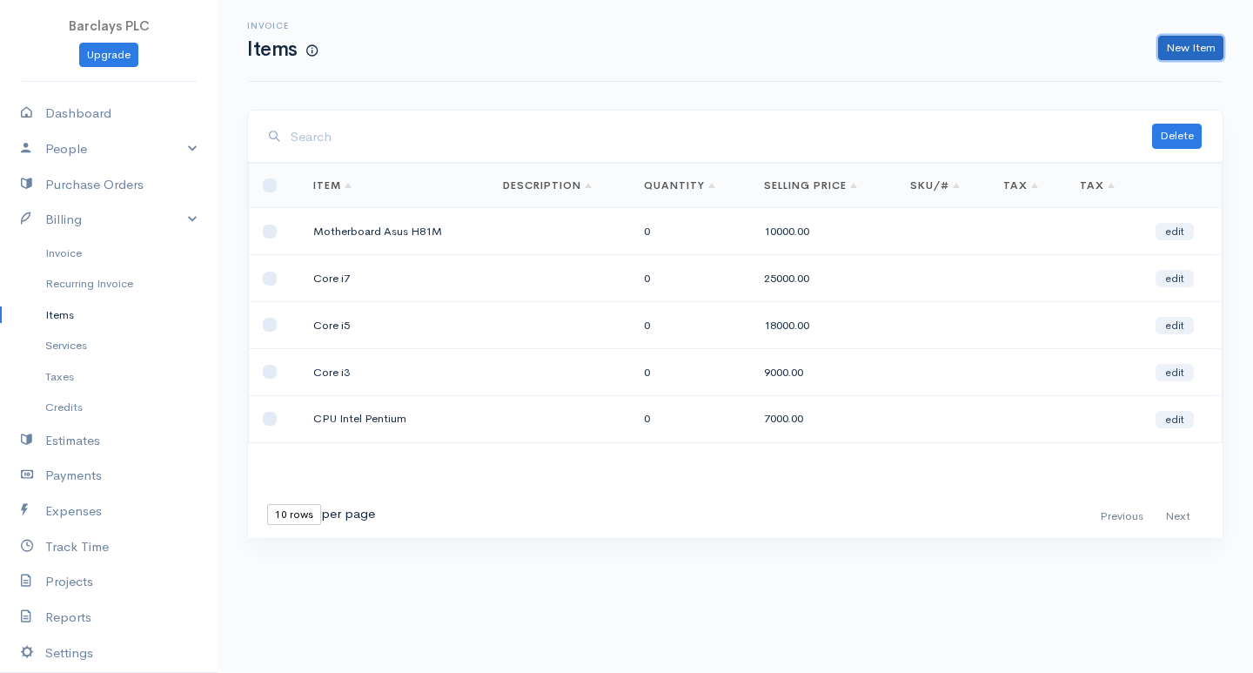
click at [1206, 47] on link "New Item" at bounding box center [1190, 48] width 65 height 25
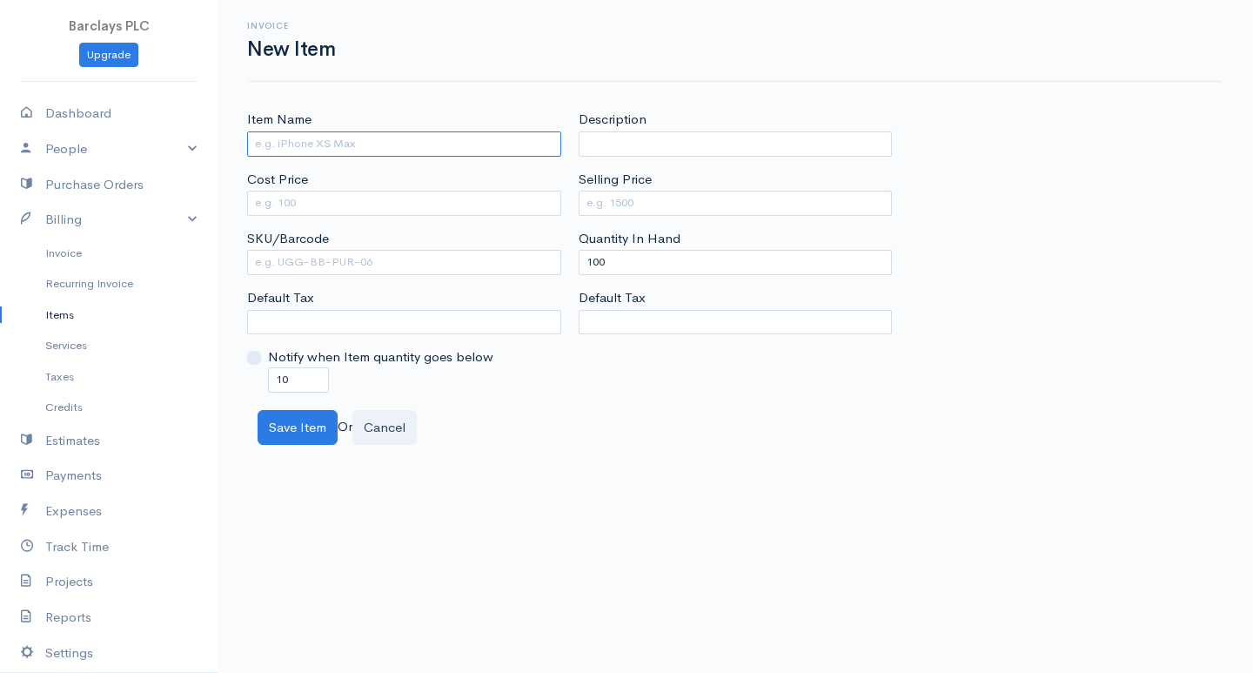
click at [265, 139] on input "Item Name" at bounding box center [404, 143] width 314 height 25
type input "Motherboard Asus H87M"
click at [372, 213] on input "Cost Price" at bounding box center [404, 203] width 314 height 25
type input "12000"
click at [602, 207] on input "Selling Price" at bounding box center [736, 203] width 314 height 25
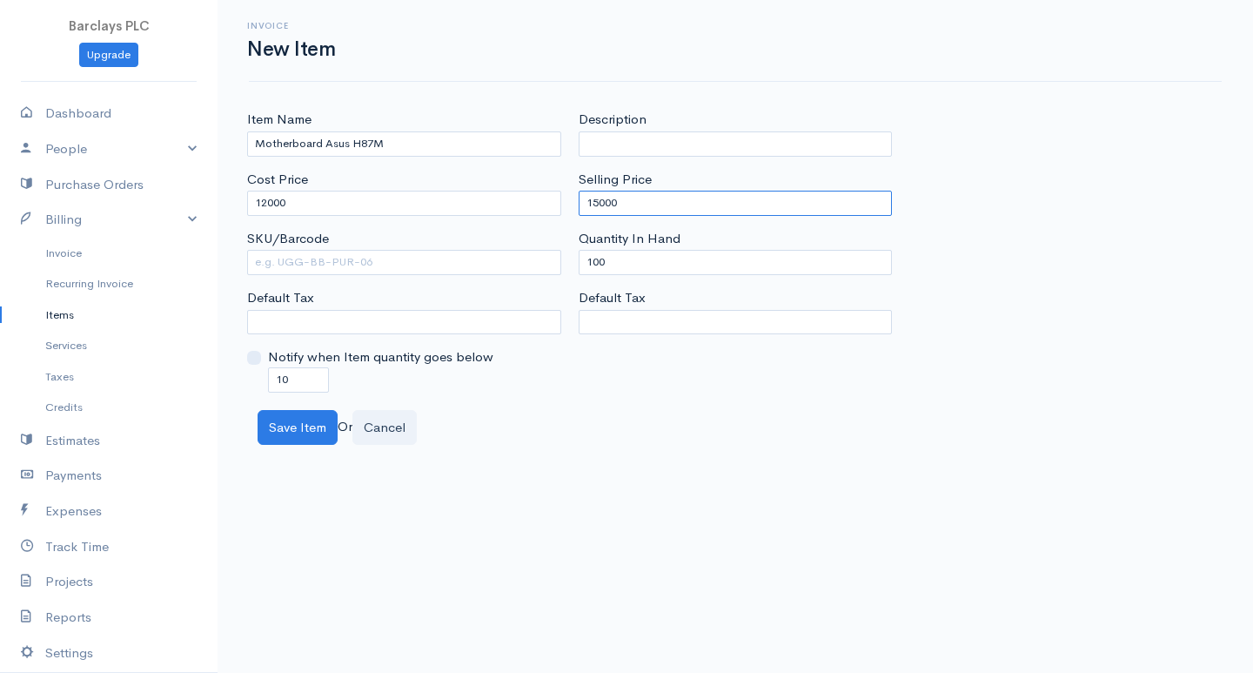
type input "15000"
drag, startPoint x: 596, startPoint y: 259, endPoint x: 573, endPoint y: 263, distance: 23.8
click at [573, 261] on div "Description Selling Price 15000 Quantity In Hand 100 Default Tax" at bounding box center [736, 251] width 332 height 282
type input "0"
drag, startPoint x: 279, startPoint y: 377, endPoint x: 261, endPoint y: 377, distance: 17.4
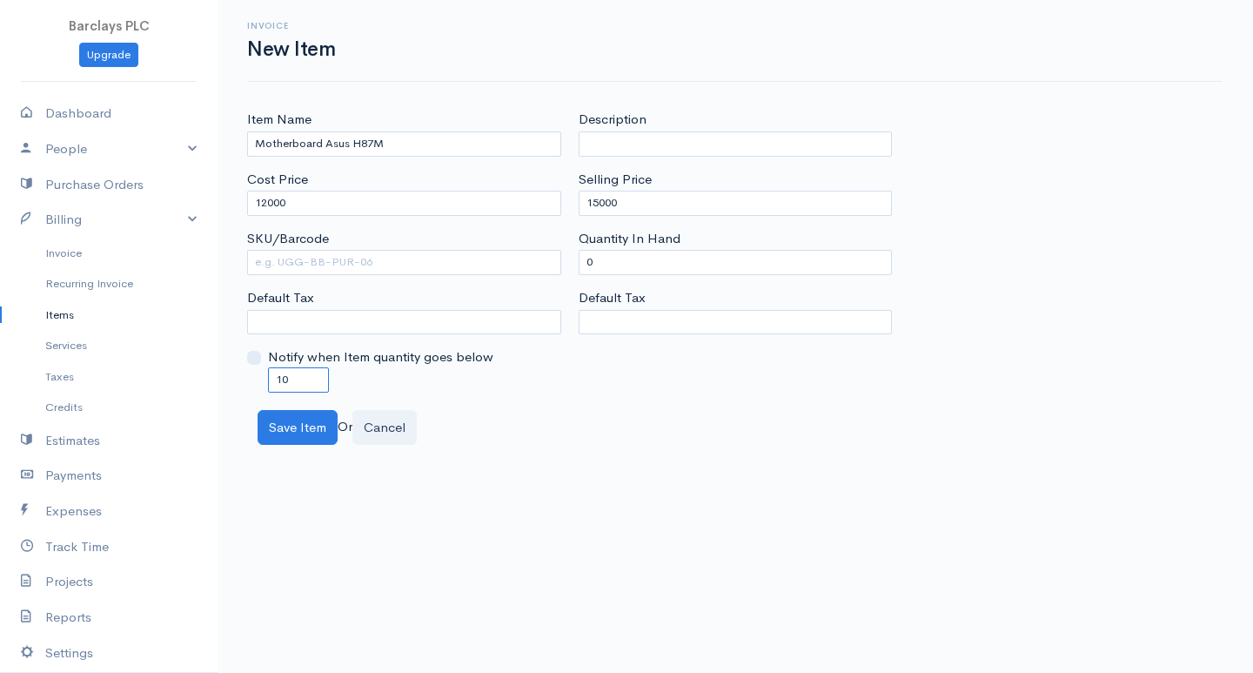
click at [262, 377] on div "Notify when Item quantity goes below 10" at bounding box center [404, 369] width 314 height 44
drag, startPoint x: 287, startPoint y: 379, endPoint x: 278, endPoint y: 379, distance: 9.6
click at [278, 379] on input "10" at bounding box center [298, 379] width 61 height 25
type input "0"
click at [331, 430] on button "Save Item" at bounding box center [298, 428] width 80 height 36
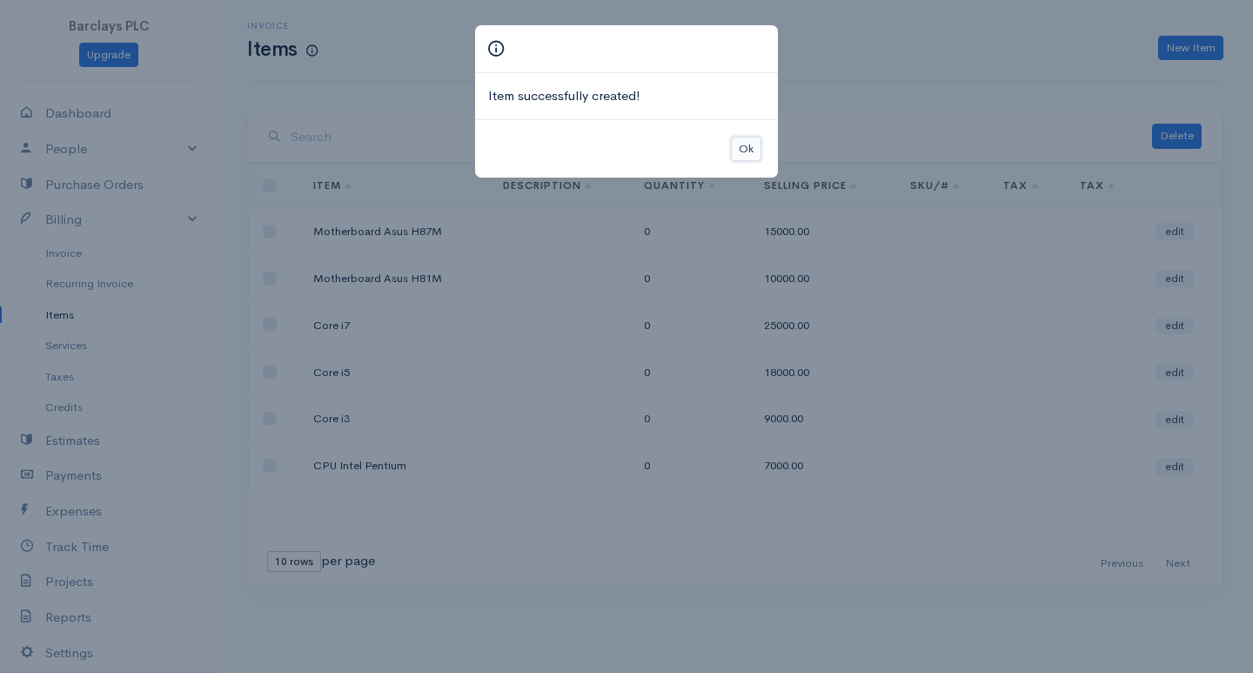
click at [750, 141] on button "Ok" at bounding box center [746, 149] width 30 height 25
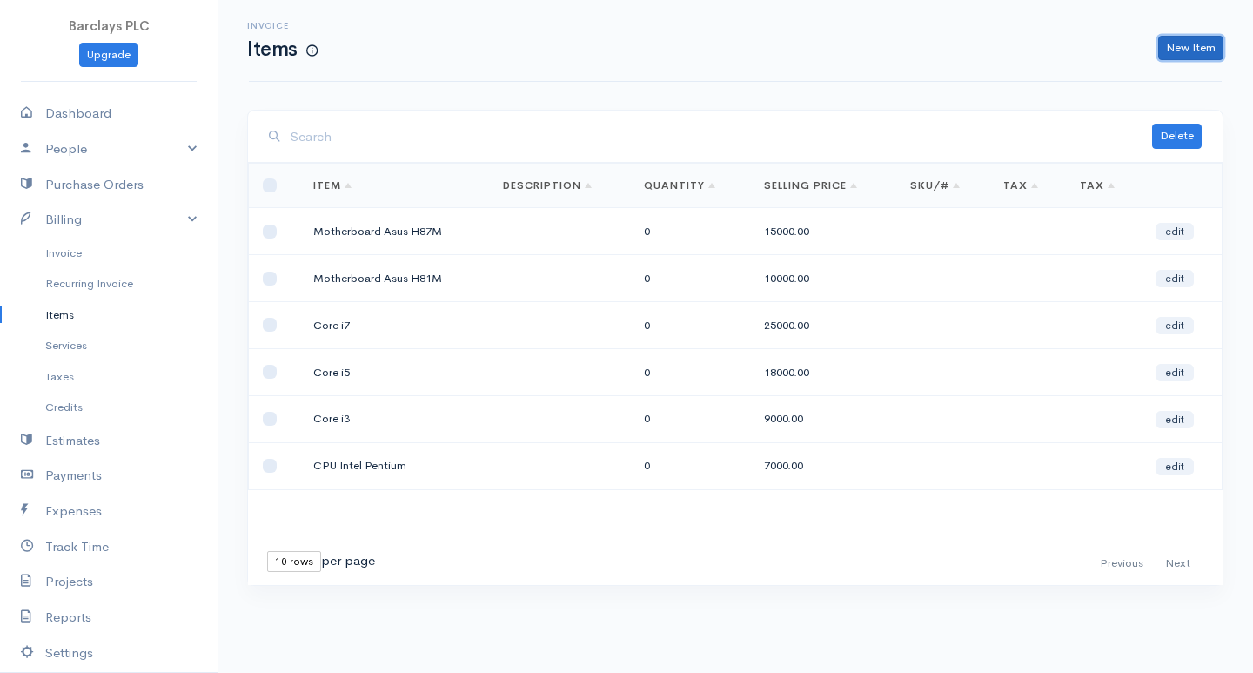
click at [1184, 43] on link "New Item" at bounding box center [1190, 48] width 65 height 25
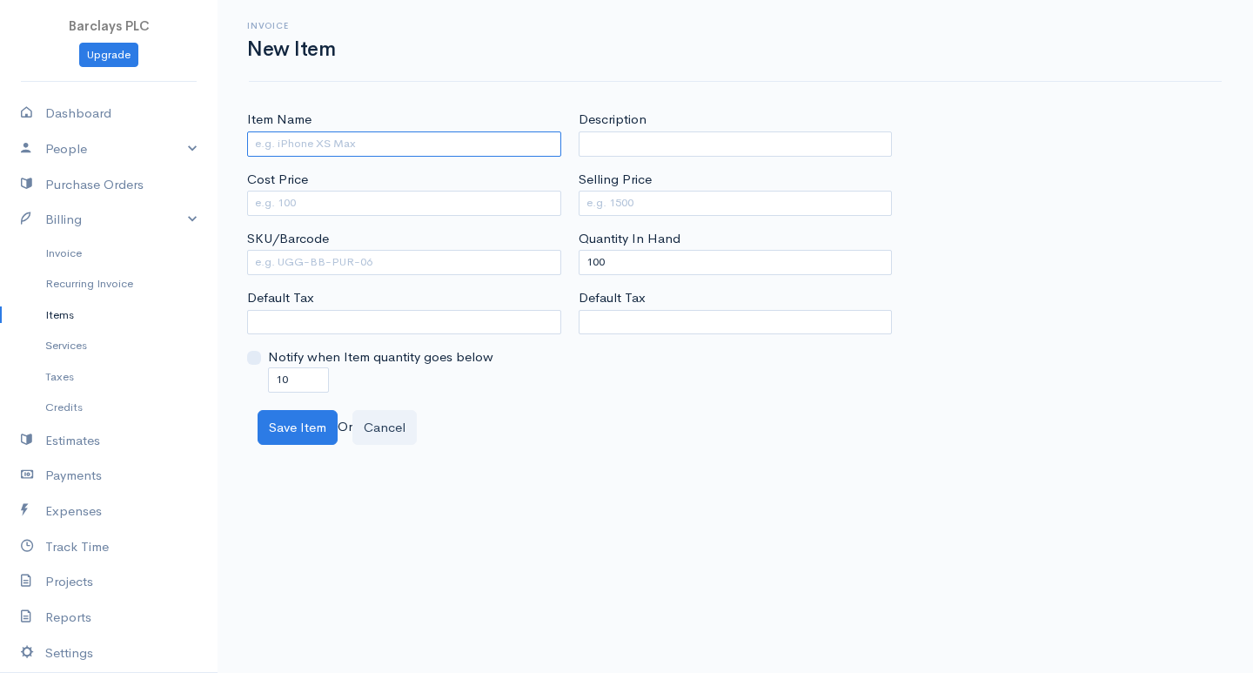
click at [377, 153] on input "Item Name" at bounding box center [404, 143] width 314 height 25
type input "RAM 2GB DATA"
click at [431, 205] on input "Cost Price" at bounding box center [404, 203] width 314 height 25
type input "1500"
click at [595, 193] on input "Selling Price" at bounding box center [736, 203] width 314 height 25
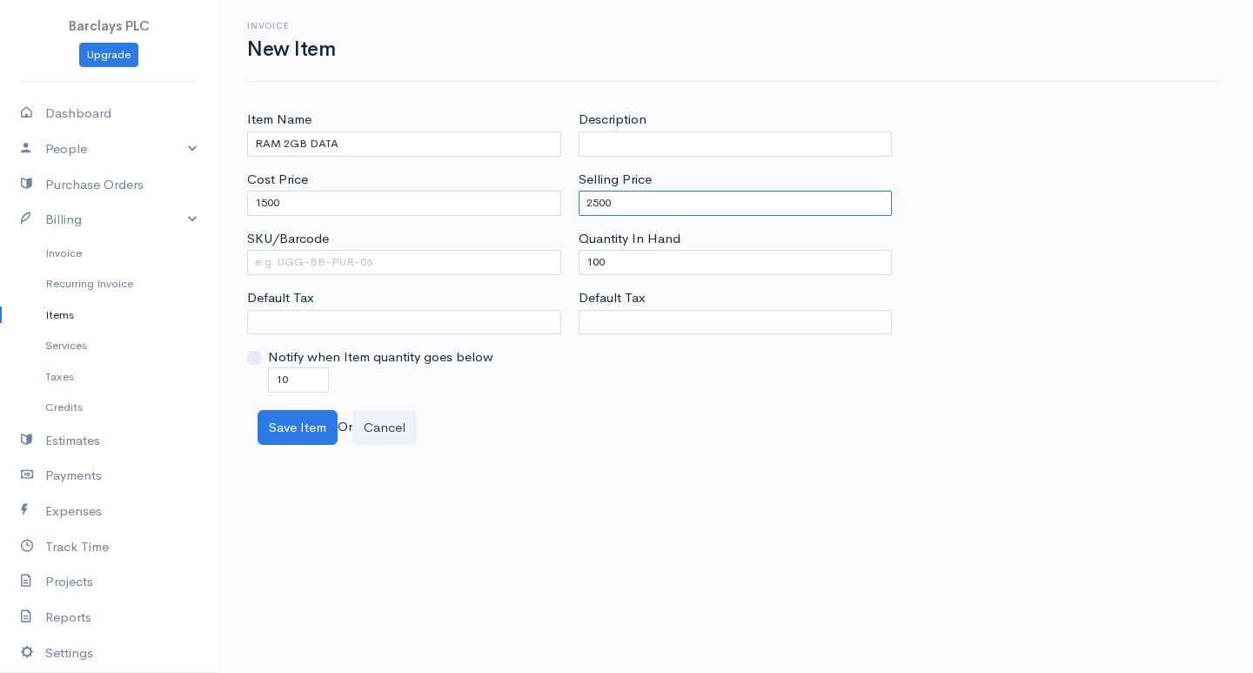
type input "2500"
drag, startPoint x: 599, startPoint y: 261, endPoint x: 567, endPoint y: 258, distance: 32.3
click at [567, 258] on div "Item Name RAM 2GB DATA Cost Price 1500 SKU/Barcode Default Tax Notify when Item…" at bounding box center [735, 251] width 994 height 282
type input "0"
click at [281, 377] on input "10" at bounding box center [298, 379] width 61 height 25
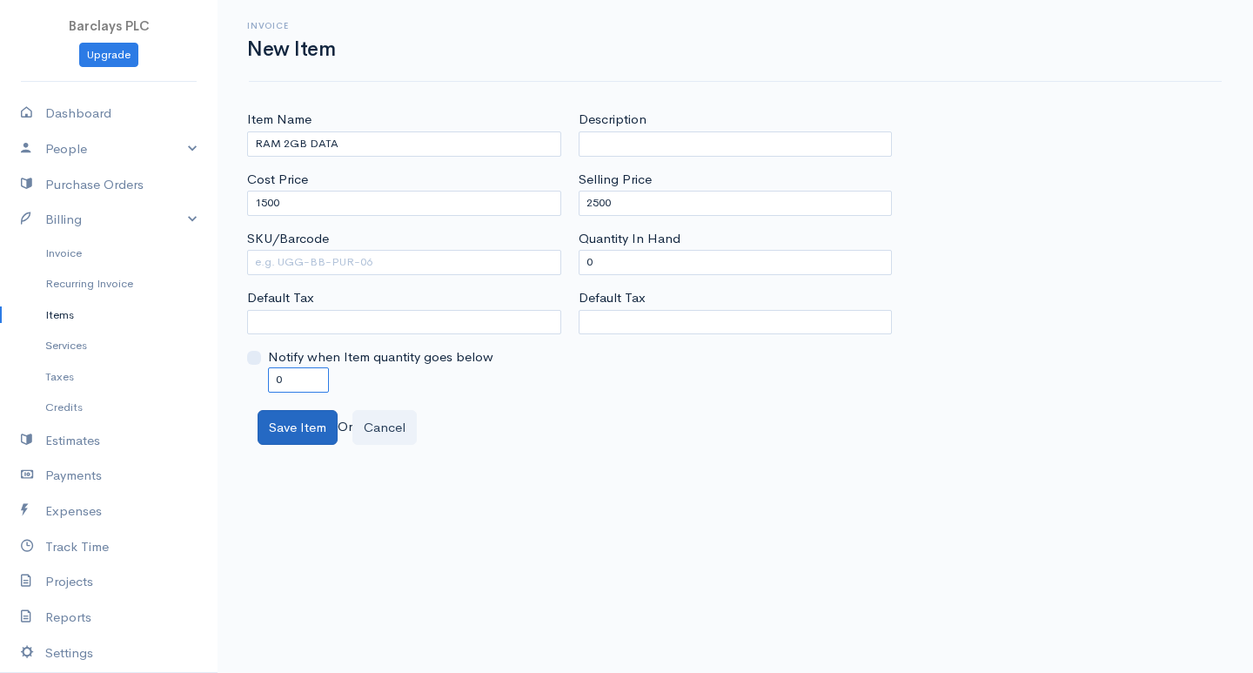
type input "0"
click at [307, 440] on button "Save Item" at bounding box center [298, 428] width 80 height 36
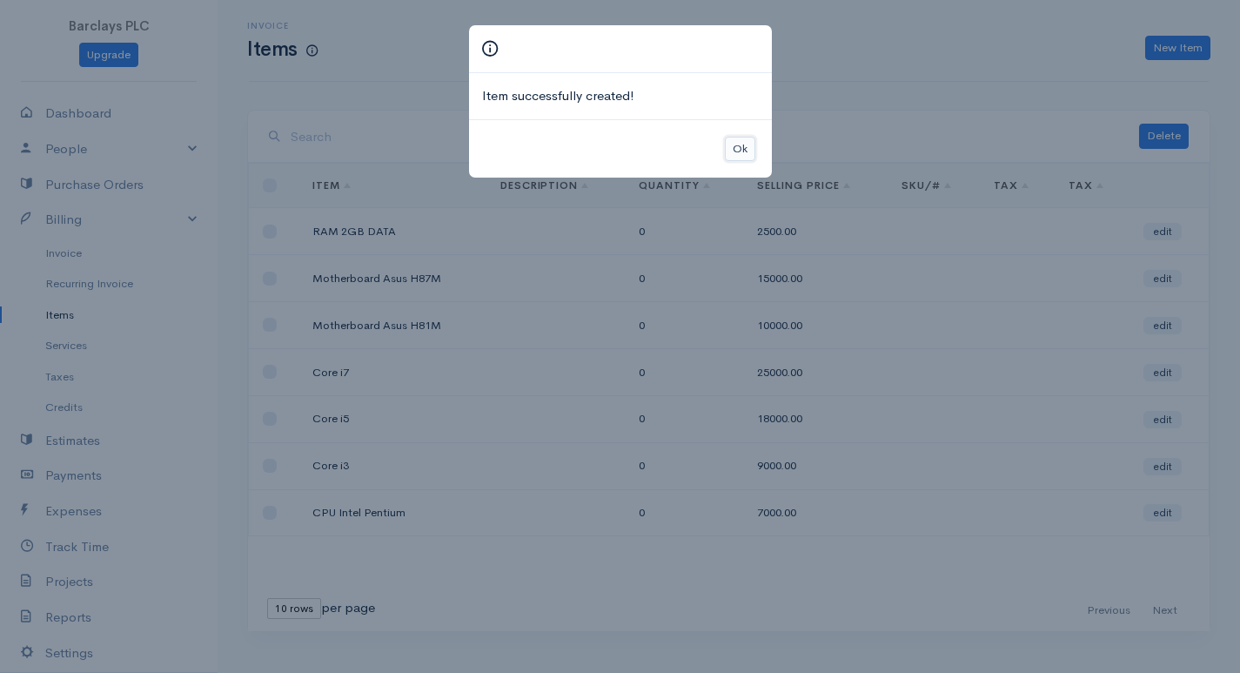
click at [735, 154] on button "Ok" at bounding box center [740, 149] width 30 height 25
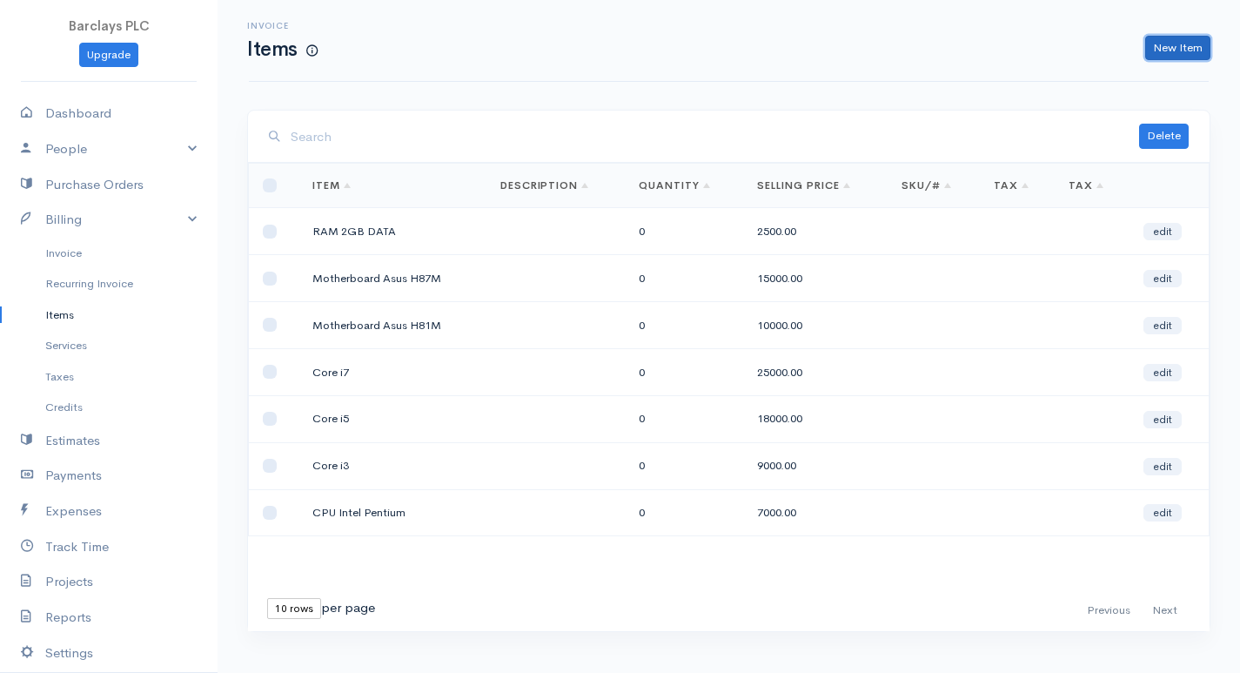
click at [1205, 54] on link "New Item" at bounding box center [1177, 48] width 65 height 25
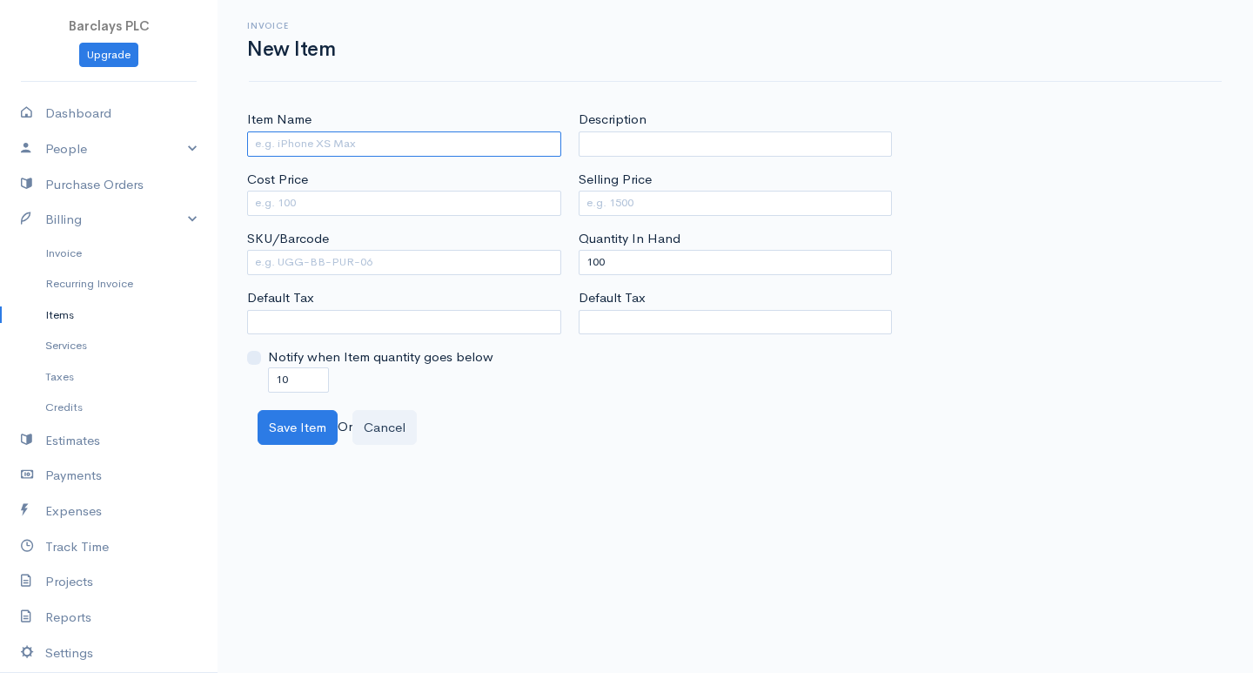
click at [470, 145] on input "Item Name" at bounding box center [404, 143] width 314 height 25
type input "RAM 4GB DATA"
click at [540, 198] on input "Cost Price" at bounding box center [404, 203] width 314 height 25
type input "2000"
click at [703, 219] on div "Description Selling Price Quantity In Hand 100 Default Tax" at bounding box center [736, 251] width 332 height 282
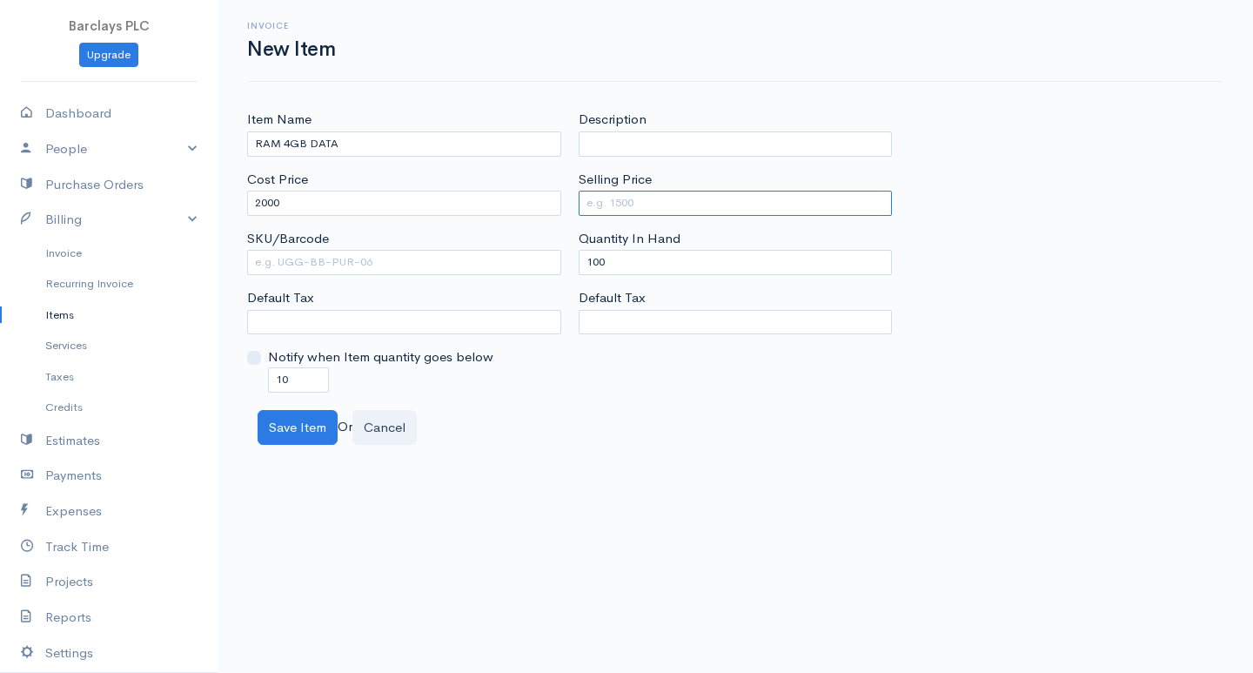
click at [707, 209] on input "Selling Price" at bounding box center [736, 203] width 314 height 25
type input "4000"
click at [284, 379] on input "10" at bounding box center [298, 379] width 61 height 25
type input "0"
drag, startPoint x: 595, startPoint y: 257, endPoint x: 554, endPoint y: 264, distance: 41.5
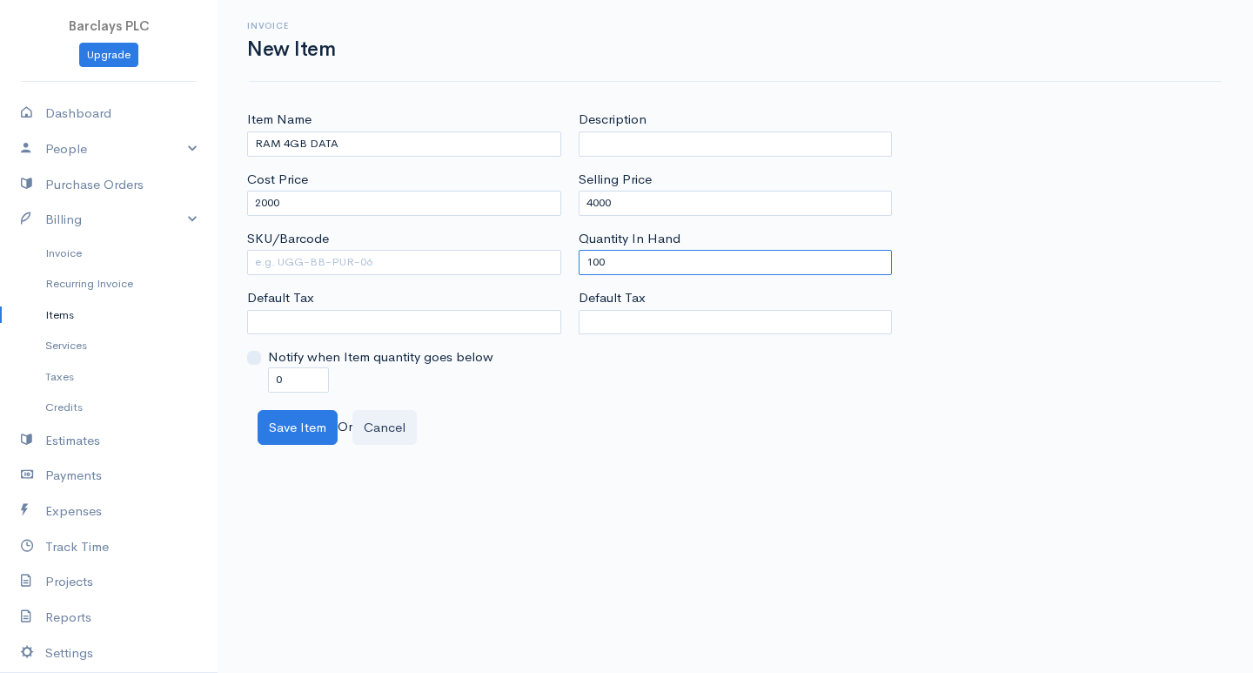
click at [554, 264] on div "Item Name RAM 4GB DATA Cost Price 2000 SKU/Barcode Default Tax Notify when Item…" at bounding box center [735, 251] width 994 height 282
click at [612, 258] on input "010" at bounding box center [736, 262] width 314 height 25
click at [597, 261] on input "010" at bounding box center [736, 262] width 314 height 25
type input "0"
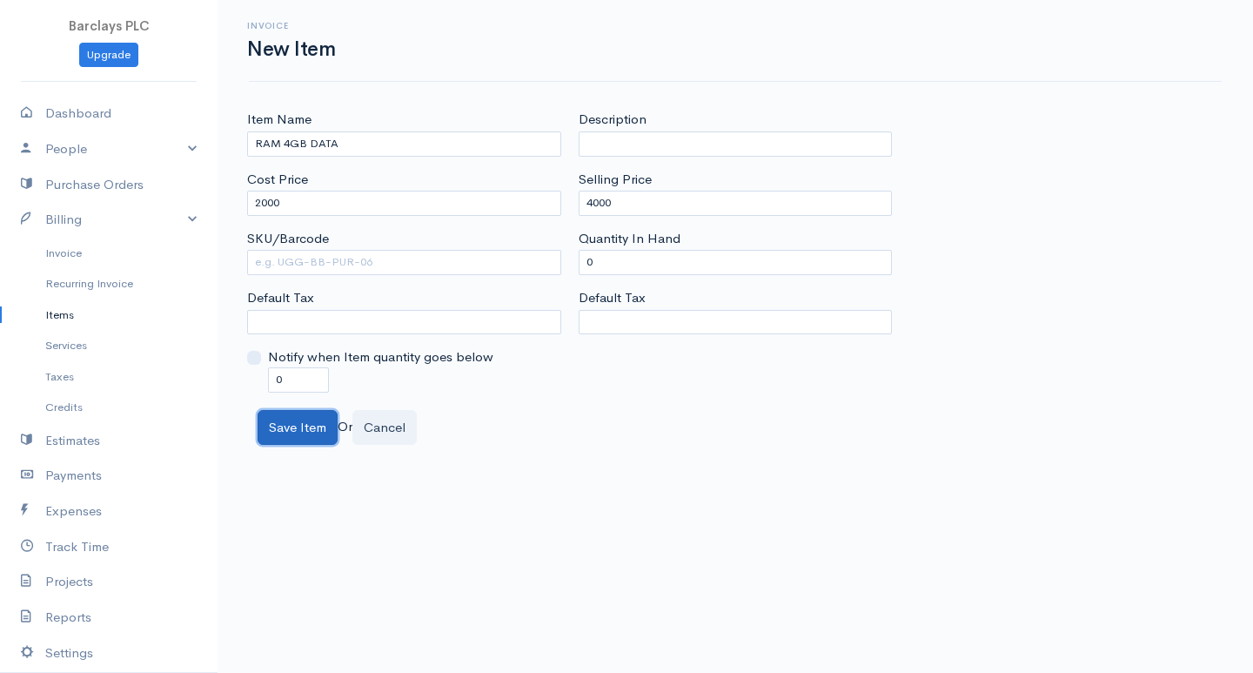
click at [312, 440] on button "Save Item" at bounding box center [298, 428] width 80 height 36
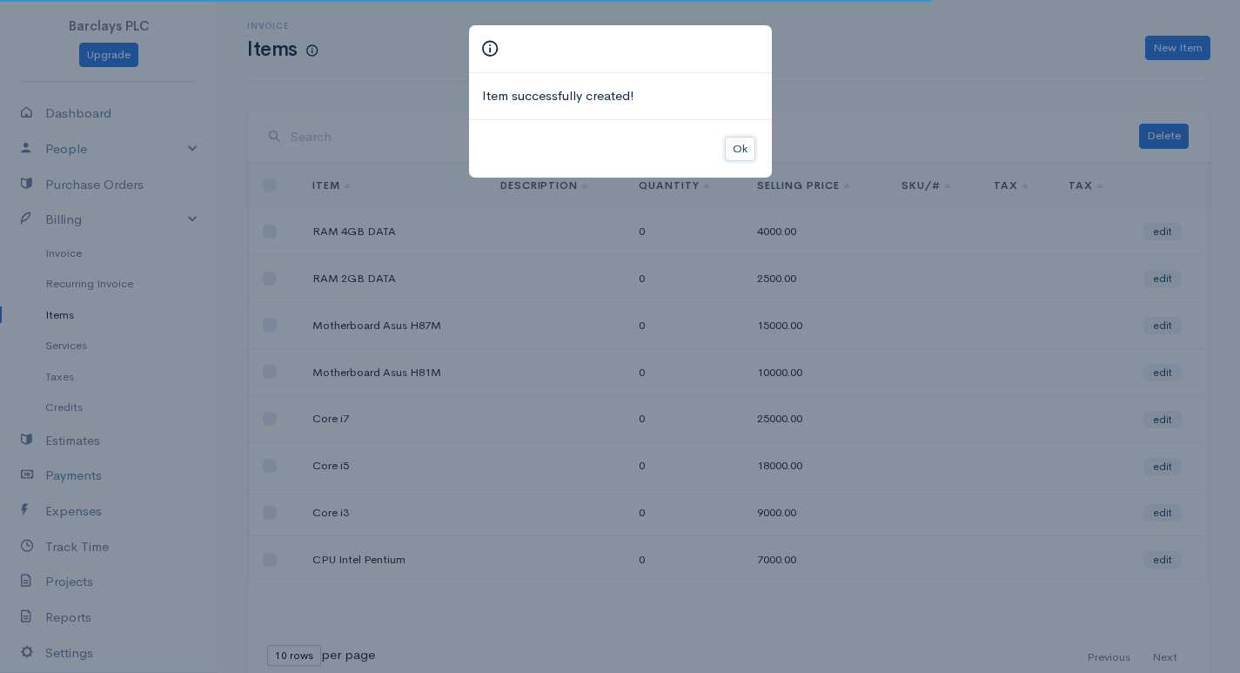
click at [754, 144] on button "Ok" at bounding box center [740, 149] width 30 height 25
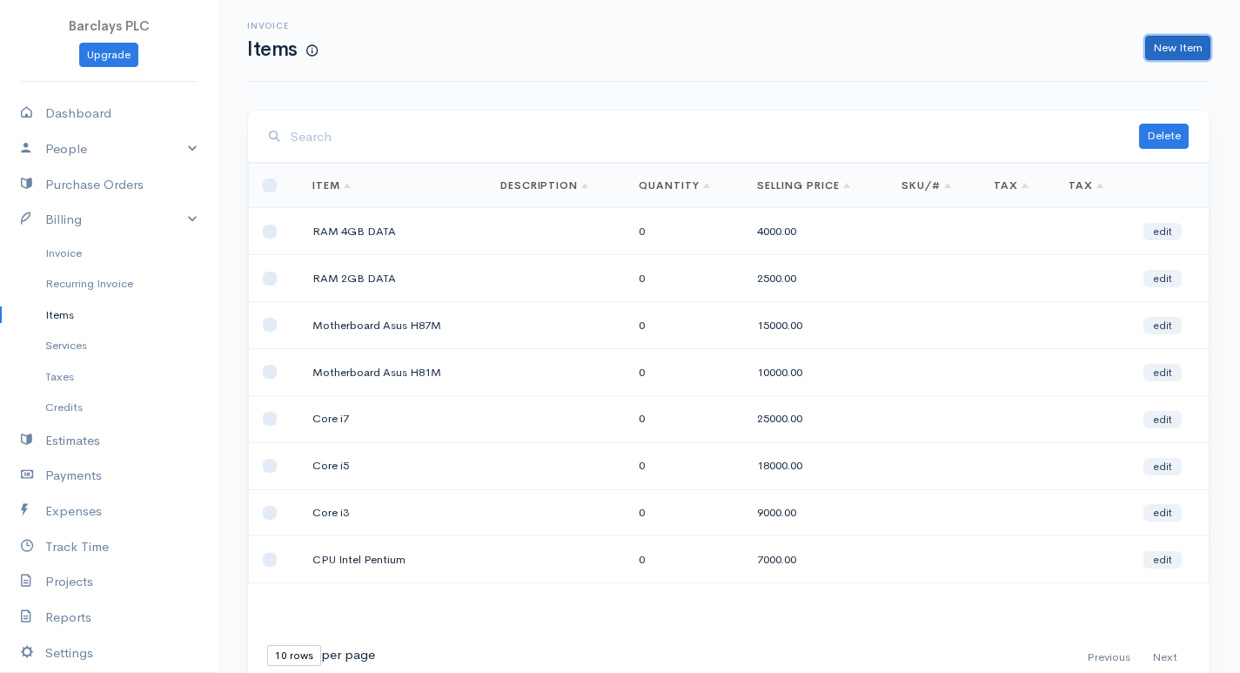
click at [1179, 40] on link "New Item" at bounding box center [1177, 48] width 65 height 25
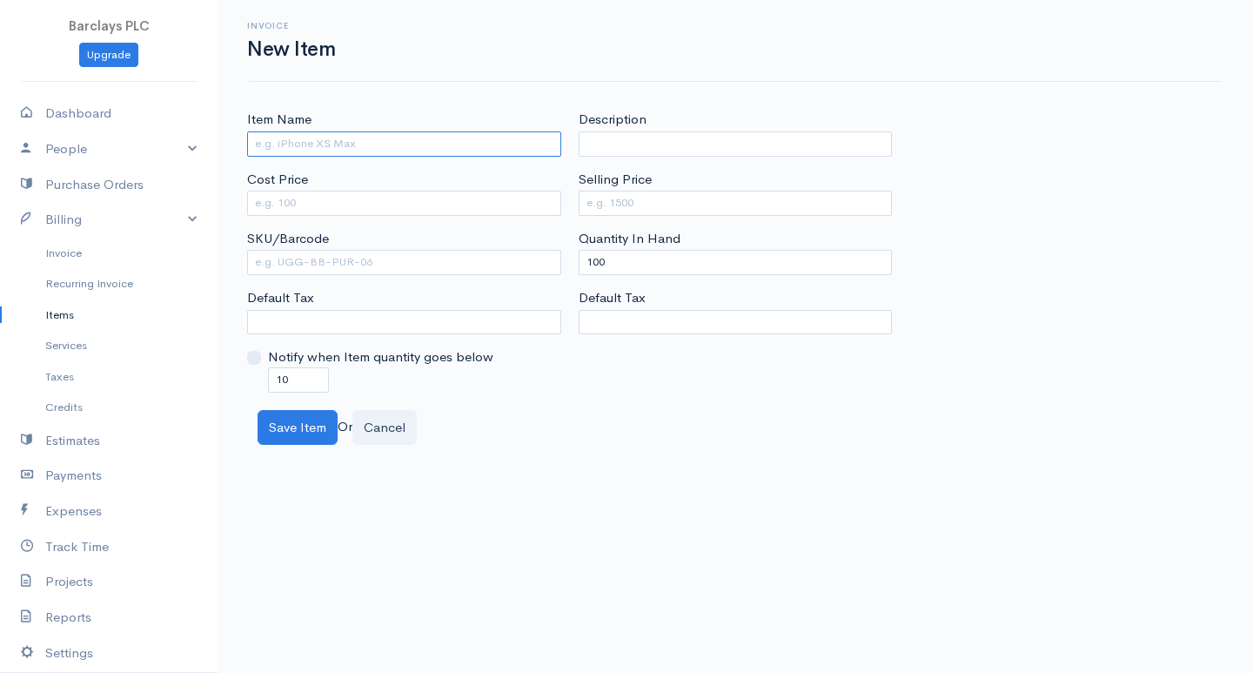
click at [495, 134] on input "Item Name" at bounding box center [404, 143] width 314 height 25
type input "Hard Disk 500GB"
click at [287, 200] on input "Cost Price" at bounding box center [404, 203] width 314 height 25
type input "5500"
click at [636, 203] on input "Selling Price" at bounding box center [736, 203] width 314 height 25
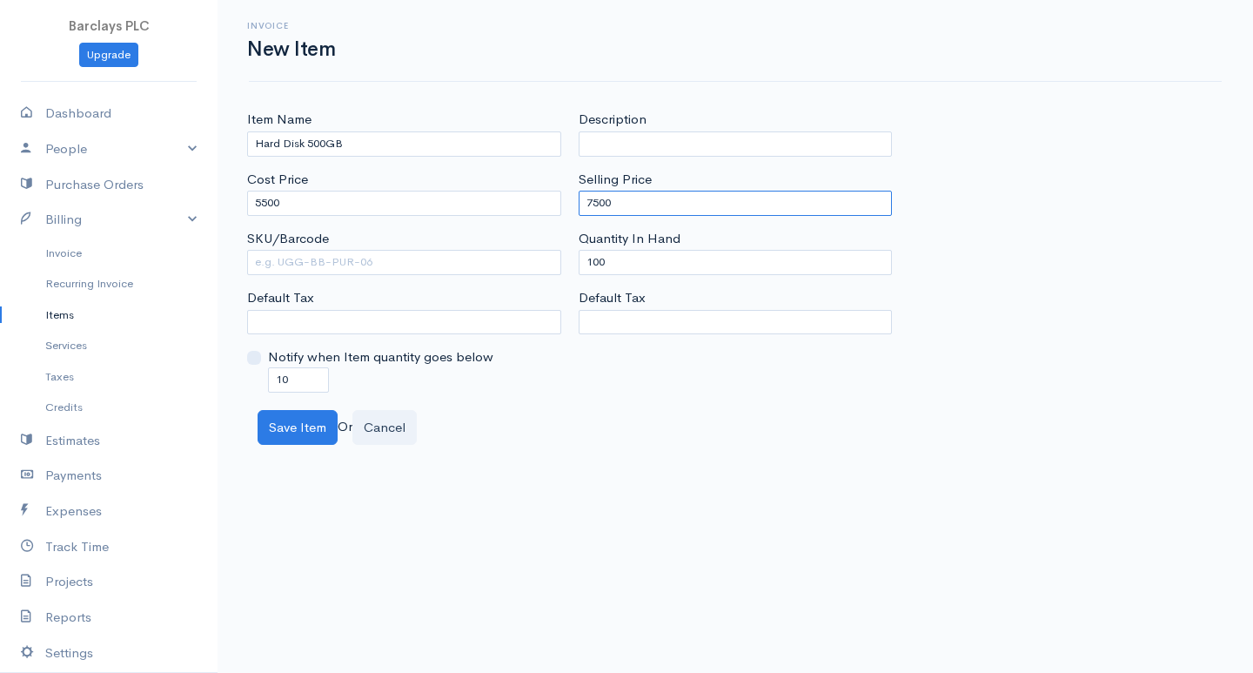
type input "7500"
drag, startPoint x: 598, startPoint y: 266, endPoint x: 473, endPoint y: 266, distance: 124.5
click at [473, 266] on div "Item Name Hard Disk 500GB Cost Price 5500 SKU/Barcode Default Tax Notify when I…" at bounding box center [735, 251] width 994 height 282
type input "0"
click at [280, 381] on input "10" at bounding box center [298, 379] width 61 height 25
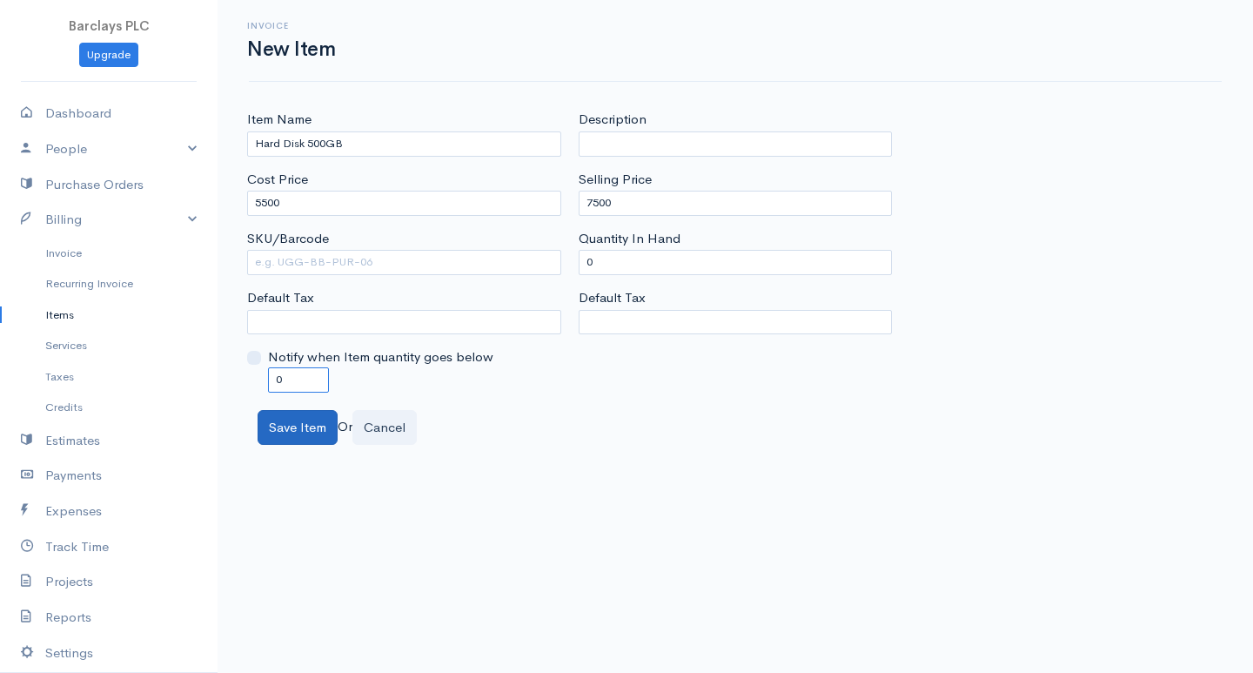
type input "0"
click at [296, 429] on button "Save Item" at bounding box center [298, 428] width 80 height 36
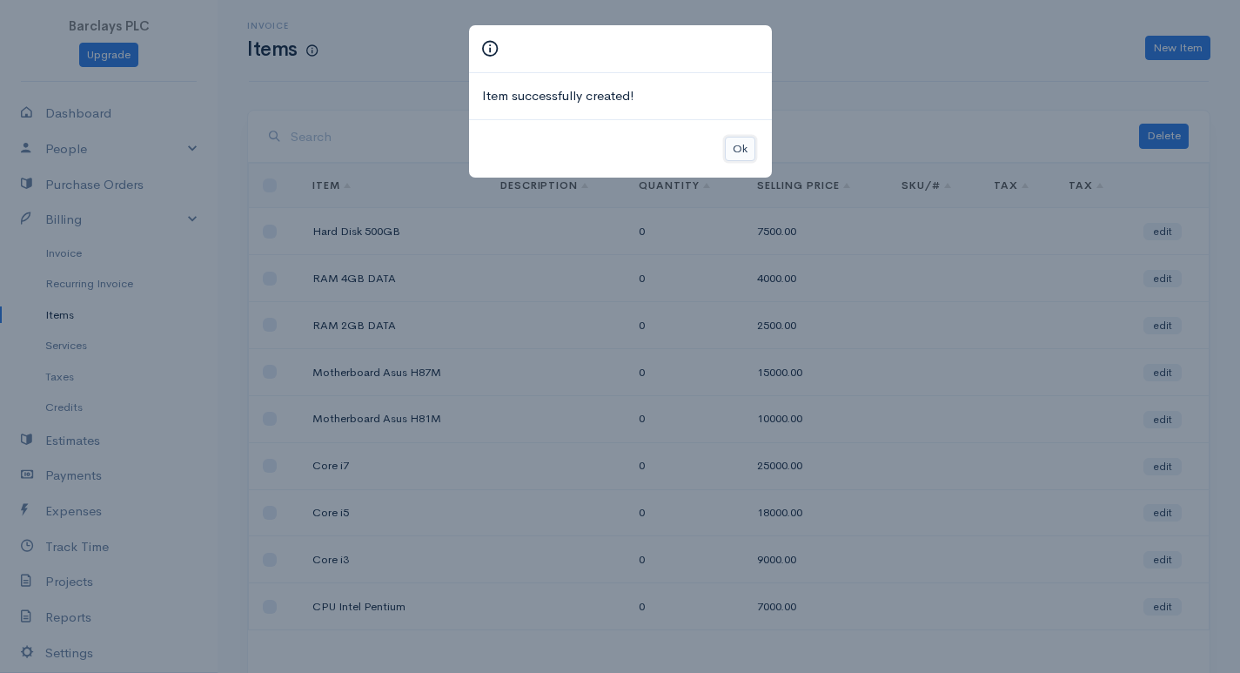
click at [744, 152] on button "Ok" at bounding box center [740, 149] width 30 height 25
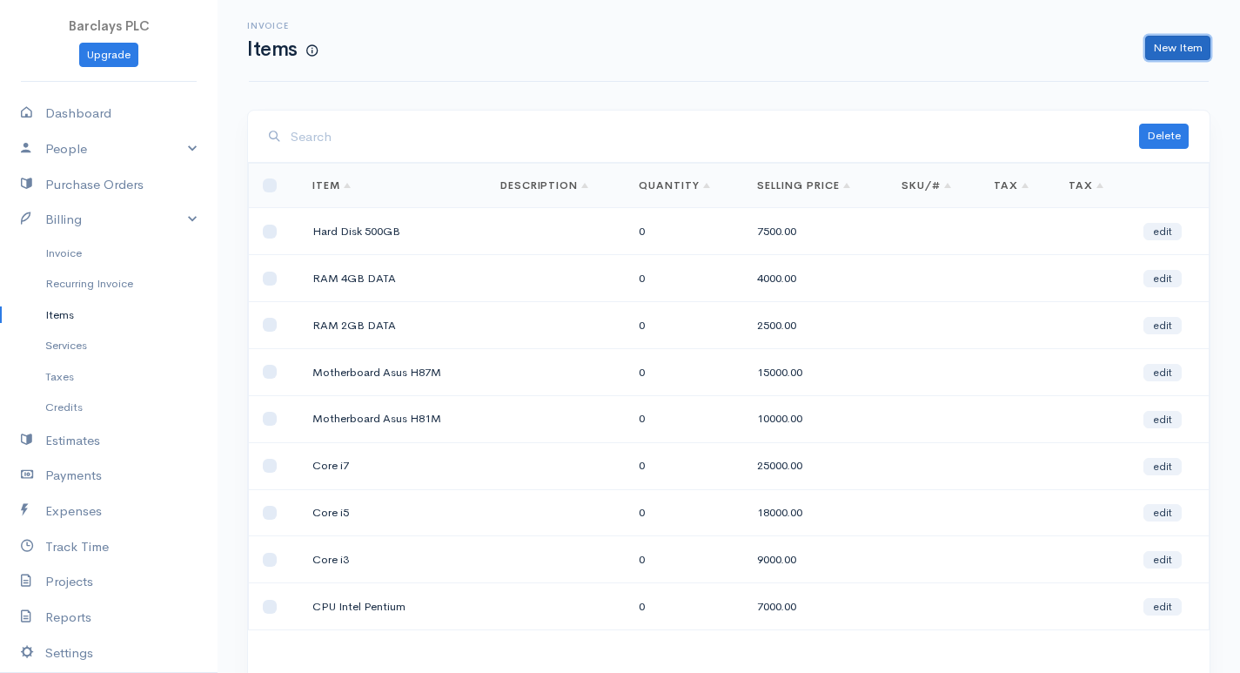
click at [1196, 50] on link "New Item" at bounding box center [1177, 48] width 65 height 25
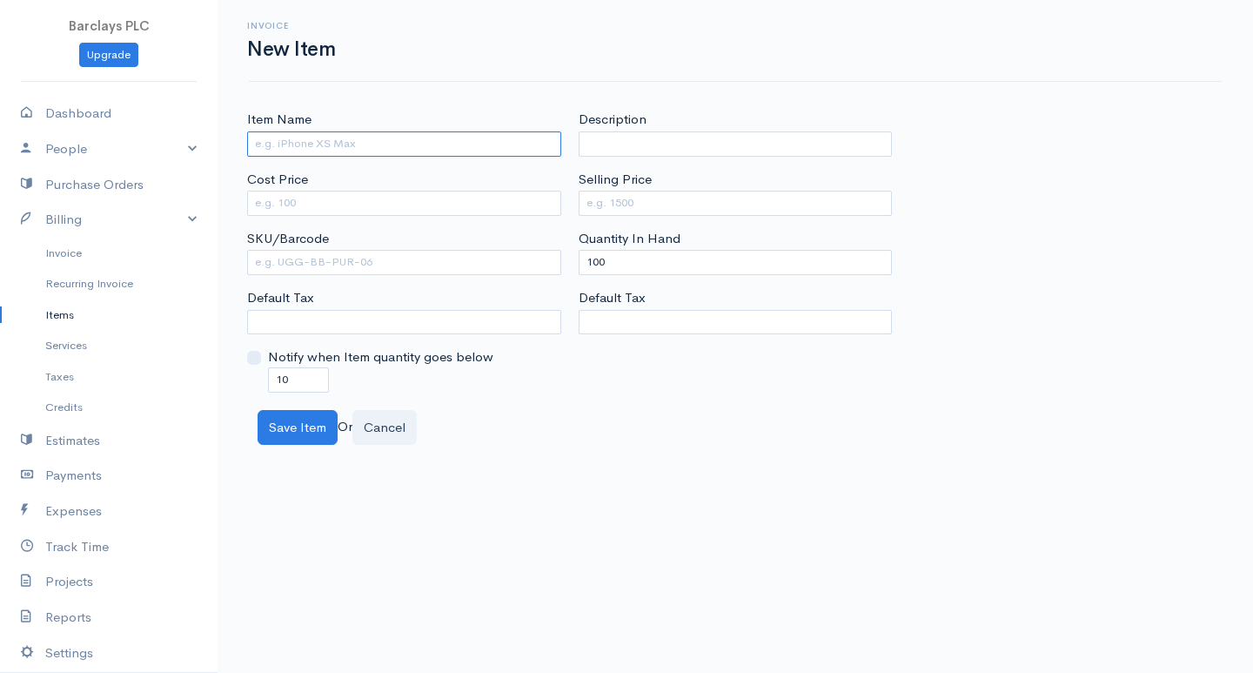
click at [479, 138] on input "Item Name" at bounding box center [404, 143] width 314 height 25
type input "Hard Disk 720GB"
click at [314, 210] on input "Cost Price" at bounding box center [404, 203] width 314 height 25
type input "6500"
click at [609, 199] on input "Selling Price" at bounding box center [736, 203] width 314 height 25
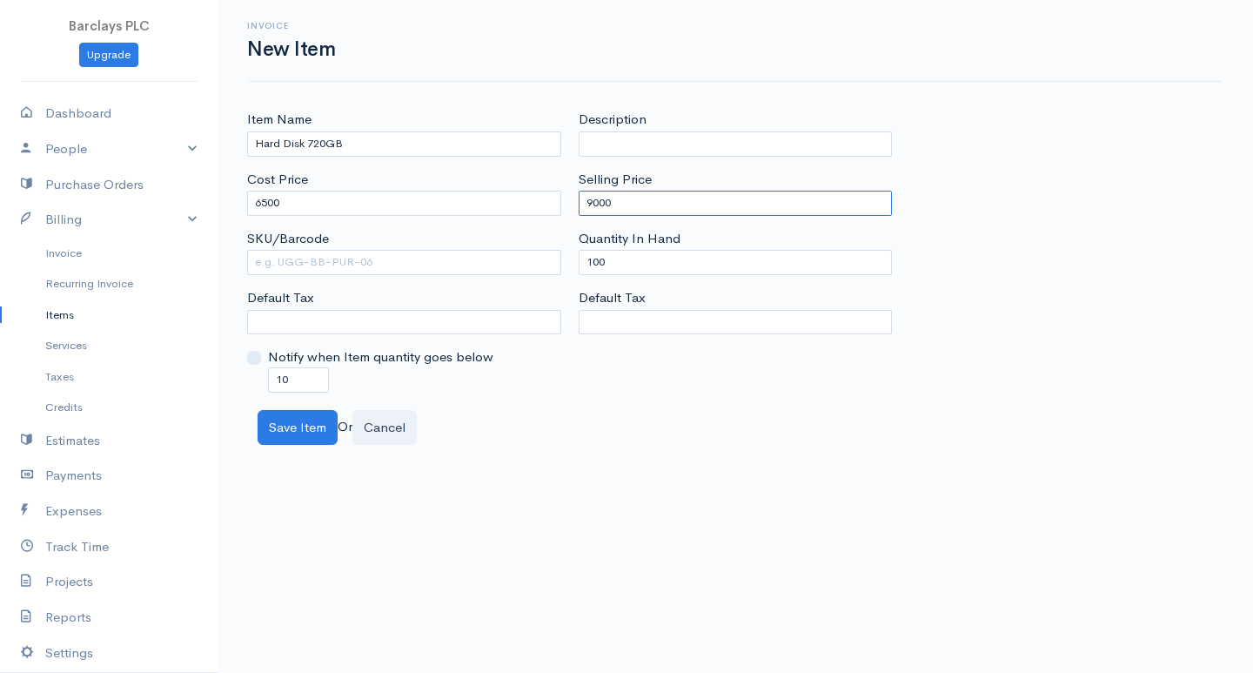
type input "9000"
click at [599, 257] on input "100" at bounding box center [736, 262] width 314 height 25
type input "0"
click at [283, 382] on input "10" at bounding box center [298, 379] width 61 height 25
type input "0"
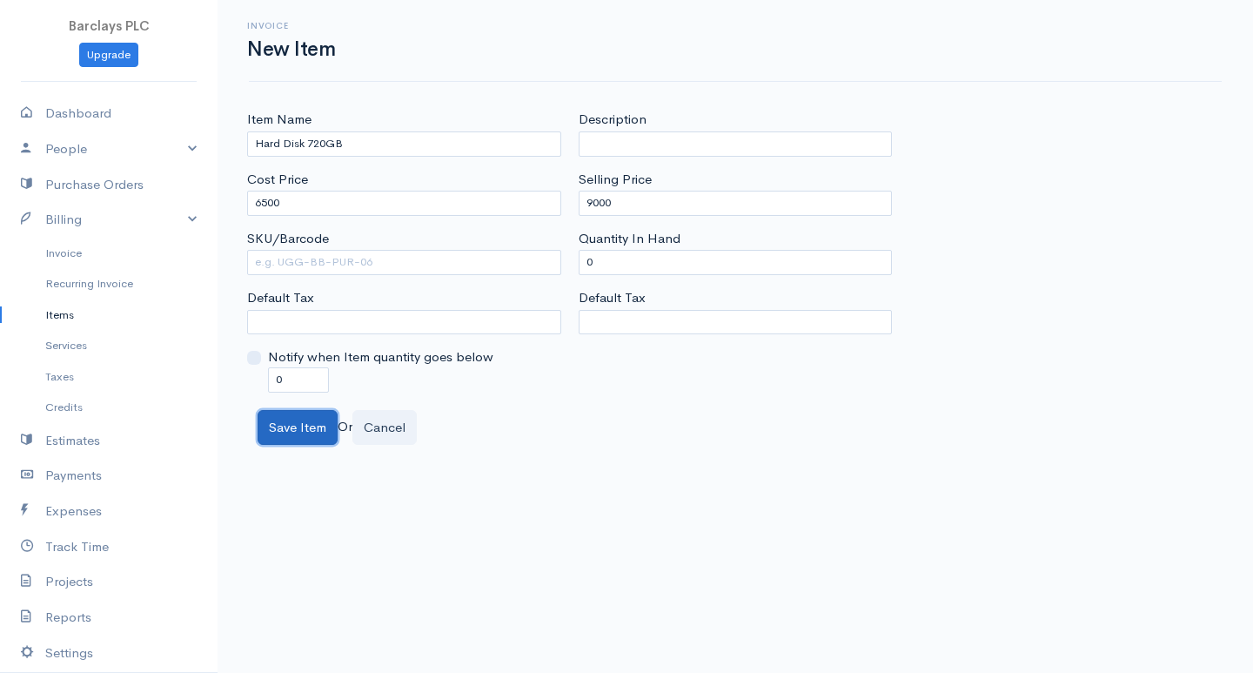
click at [299, 425] on button "Save Item" at bounding box center [298, 428] width 80 height 36
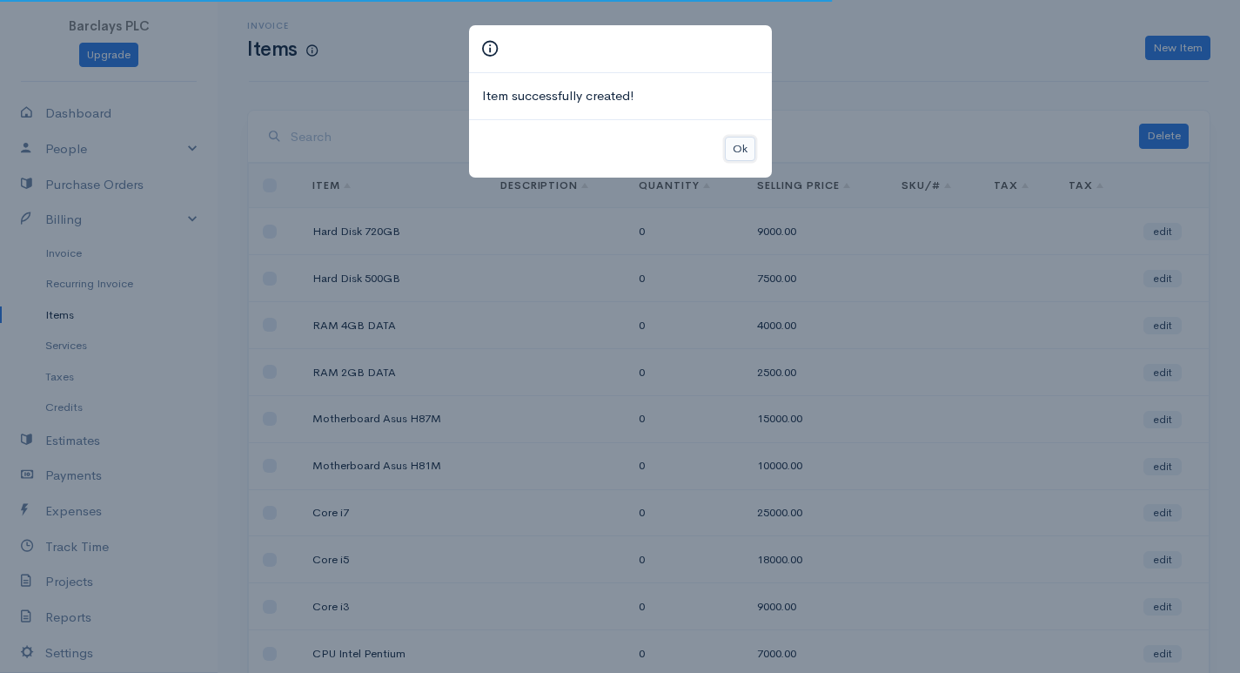
click at [747, 148] on button "Ok" at bounding box center [740, 149] width 30 height 25
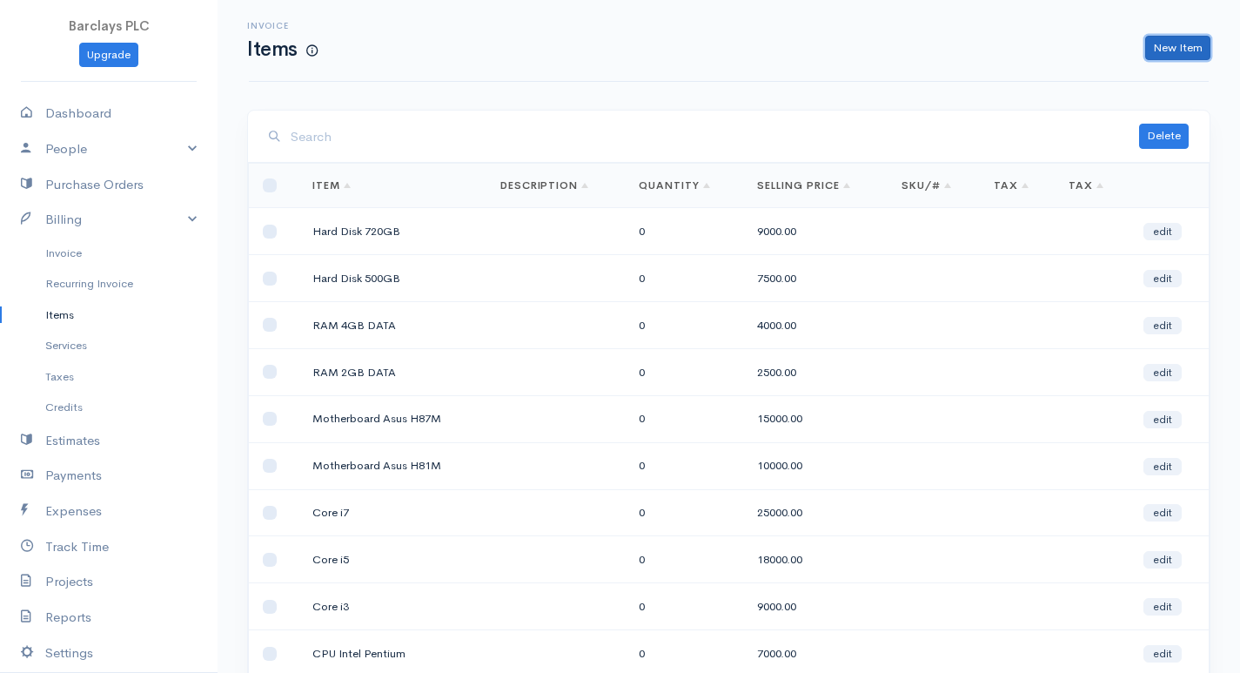
click at [1169, 49] on link "New Item" at bounding box center [1177, 48] width 65 height 25
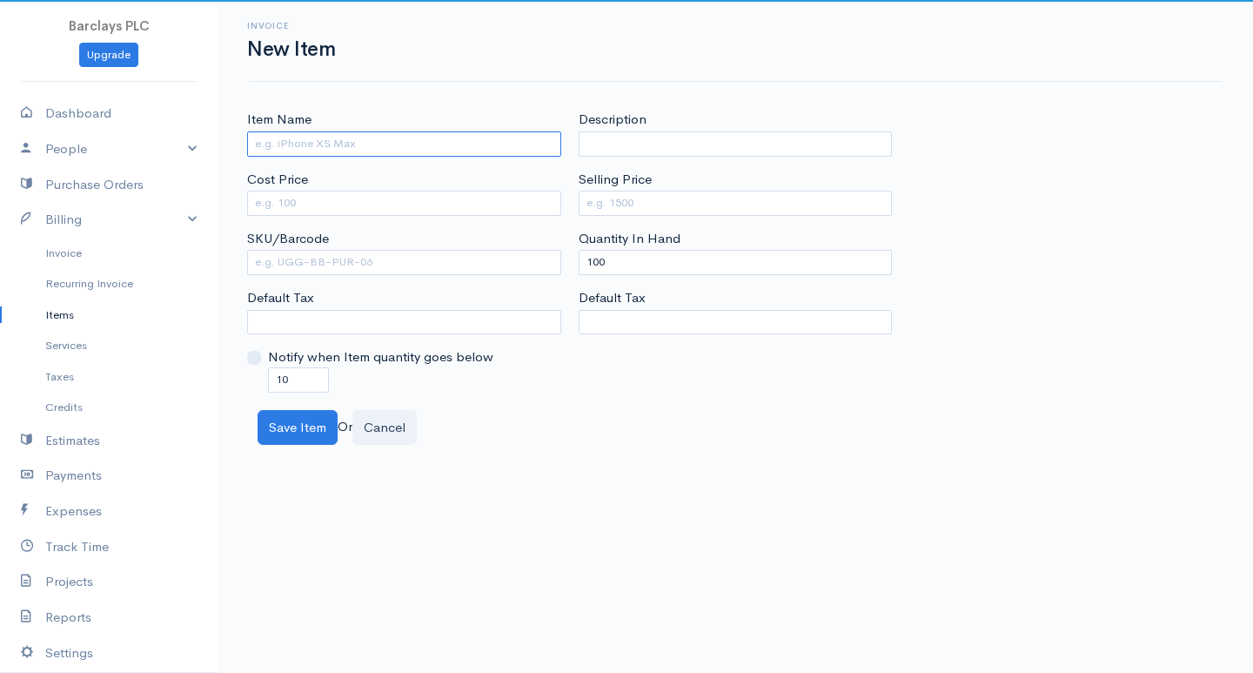
click at [366, 147] on input "Item Name" at bounding box center [404, 143] width 314 height 25
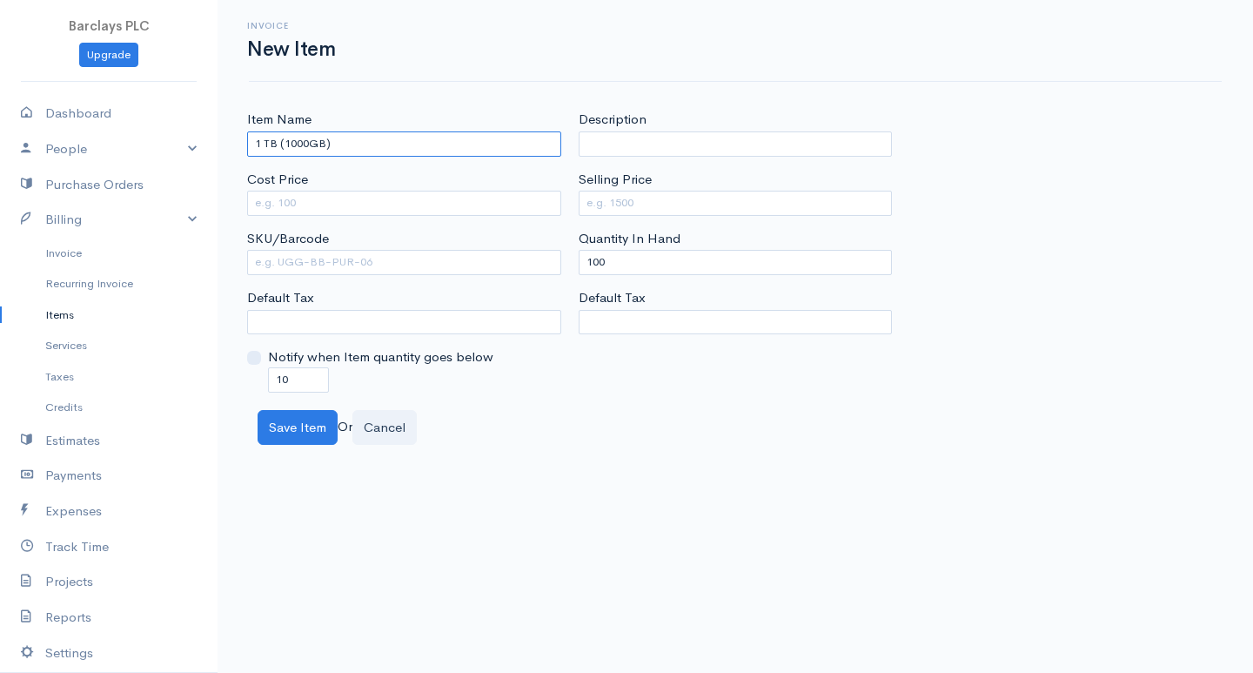
type input "1 TB (1000GB)"
click at [354, 196] on input "Cost Price" at bounding box center [404, 203] width 314 height 25
type input "8500"
click at [616, 197] on input "Selling Price" at bounding box center [736, 203] width 314 height 25
type input "7"
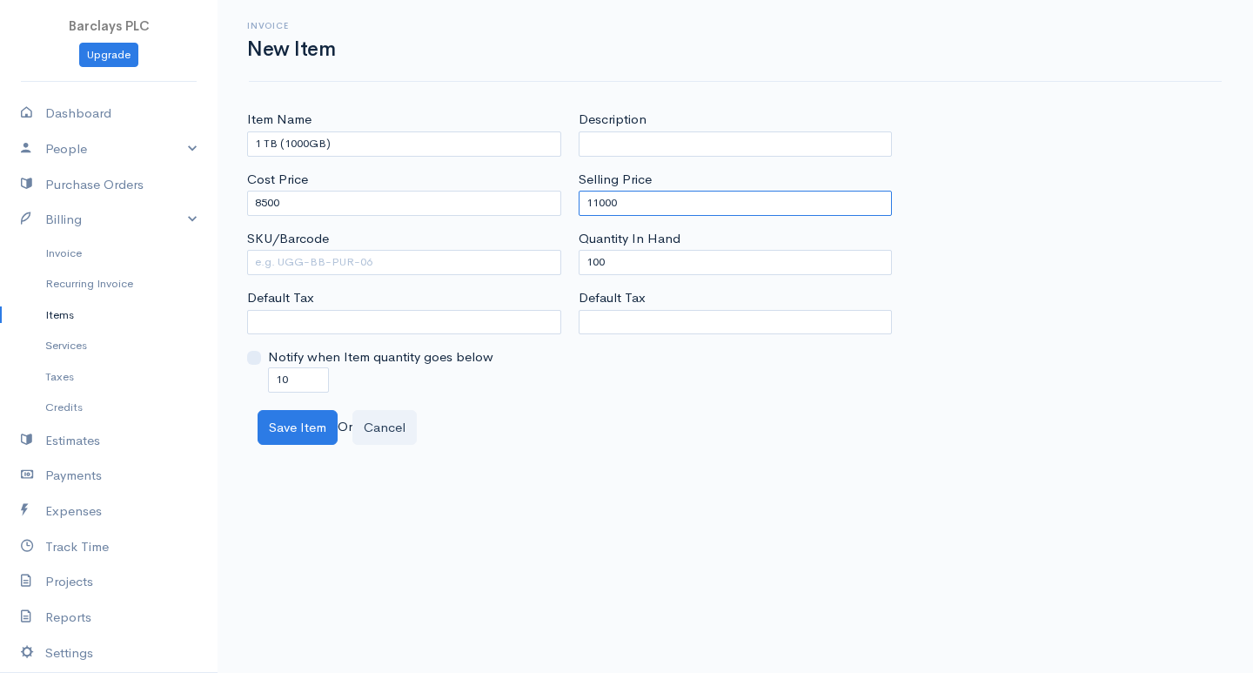
type input "11000"
drag, startPoint x: 601, startPoint y: 256, endPoint x: 534, endPoint y: 262, distance: 68.2
click at [534, 262] on div "Item Name 1 TB (1000GB) Cost Price 8500 SKU/Barcode Default Tax Notify when Ite…" at bounding box center [735, 251] width 994 height 282
type input "0"
click at [284, 383] on input "10" at bounding box center [298, 379] width 61 height 25
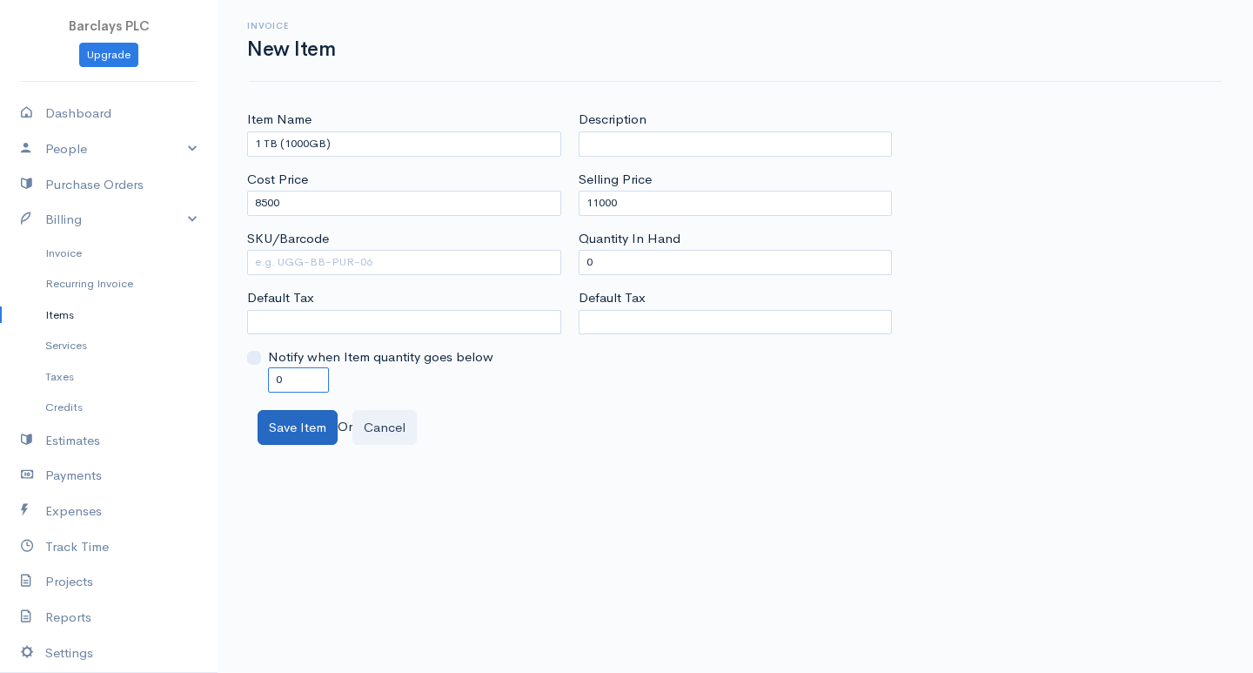
type input "0"
click at [298, 431] on button "Save Item" at bounding box center [298, 428] width 80 height 36
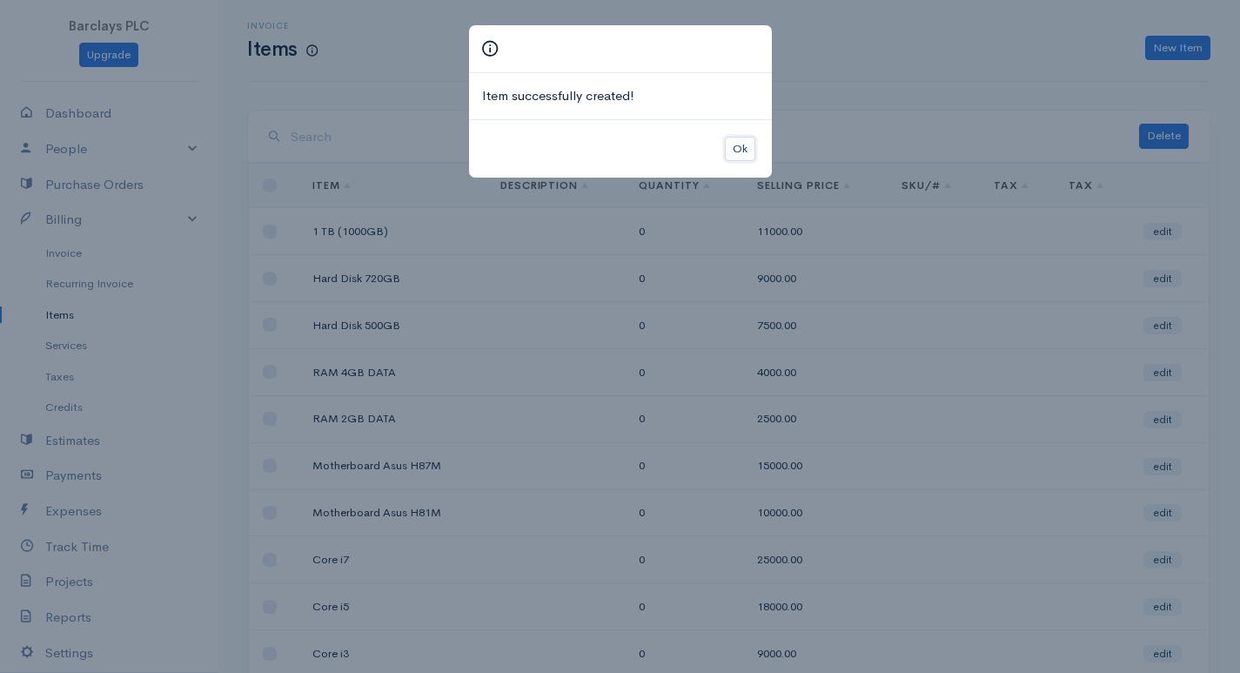
click at [728, 155] on button "Ok" at bounding box center [740, 149] width 30 height 25
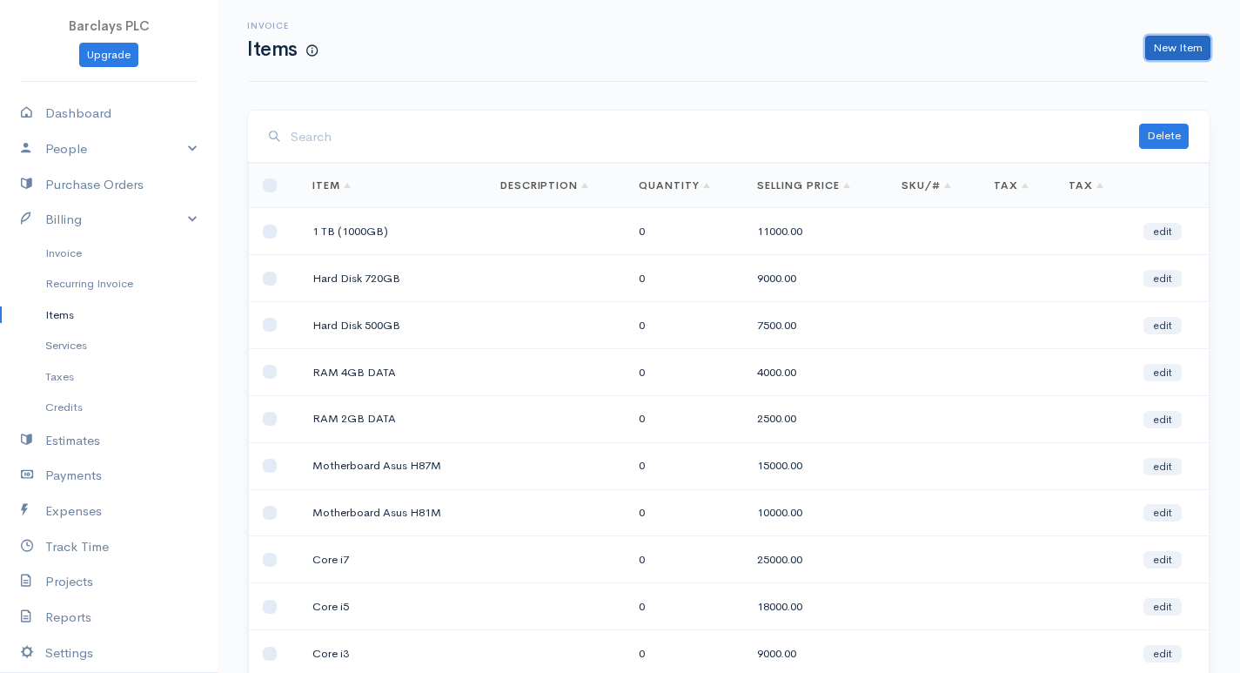
click at [1185, 42] on link "New Item" at bounding box center [1177, 48] width 65 height 25
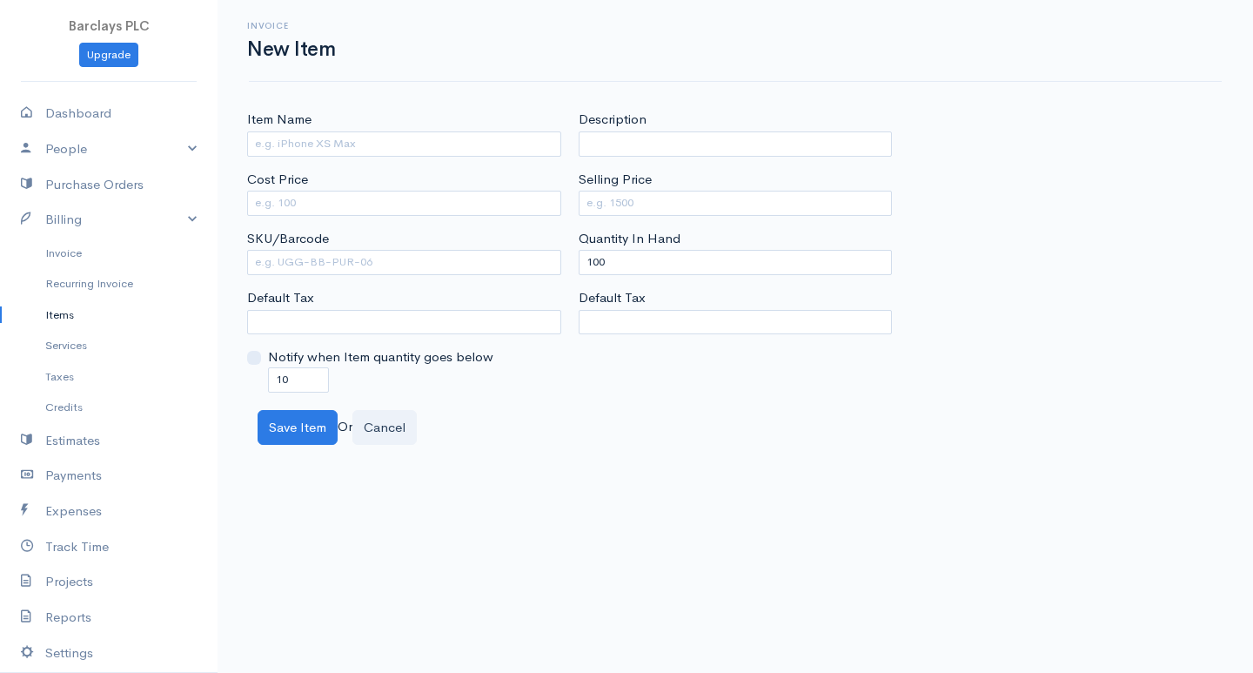
click at [367, 158] on div "Item Name Cost Price SKU/Barcode Default Tax Notify when Item quantity goes bel…" at bounding box center [404, 251] width 332 height 282
click at [370, 145] on input "Item Name" at bounding box center [404, 143] width 314 height 25
type input "o"
click at [290, 200] on input "Cost Price" at bounding box center [404, 203] width 314 height 25
click at [395, 144] on input "Optical Drive" at bounding box center [404, 143] width 314 height 25
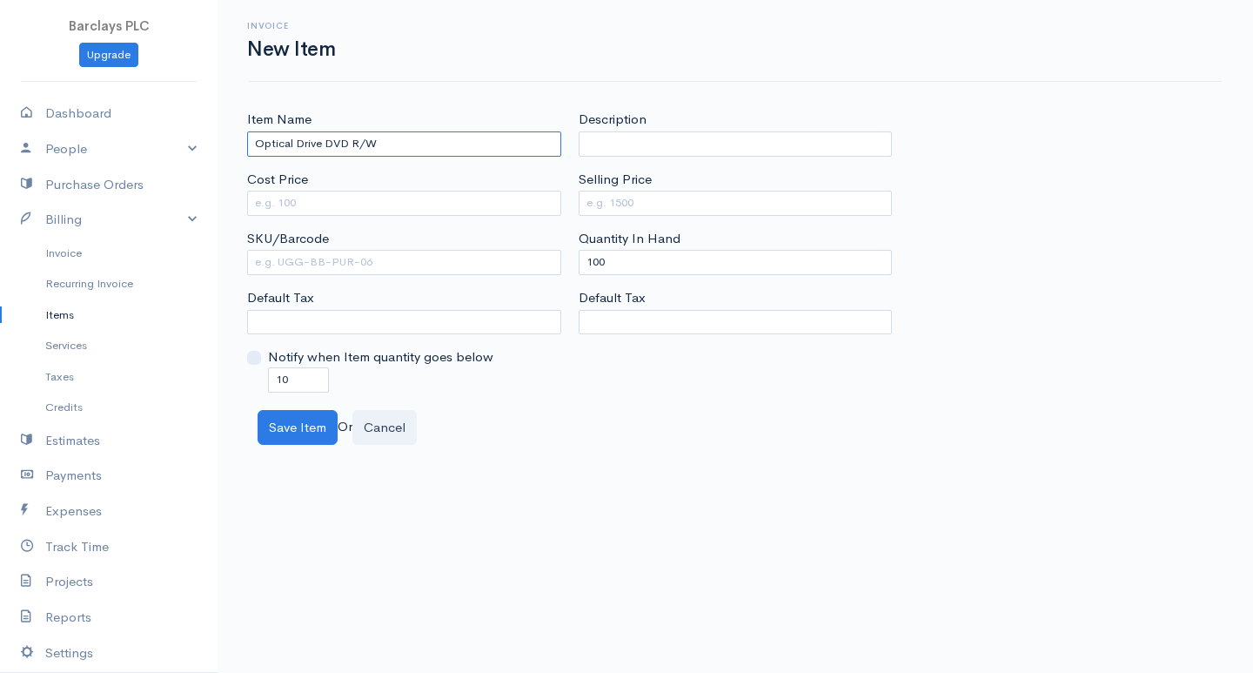
type input "Optical Drive DVD R/W"
click at [427, 208] on input "Cost Price" at bounding box center [404, 203] width 314 height 25
type input "1500"
click at [742, 188] on div "Selling Price" at bounding box center [736, 193] width 314 height 46
click at [742, 205] on input "Selling Price" at bounding box center [736, 203] width 314 height 25
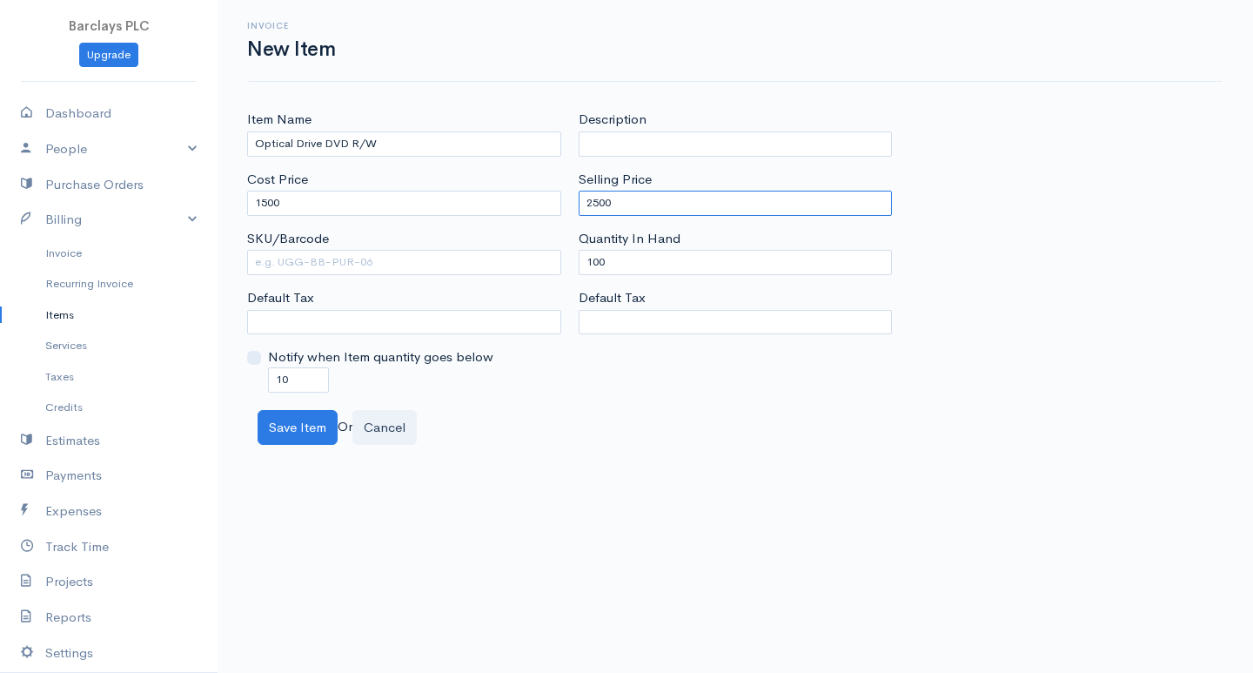
type input "2500"
click at [284, 379] on input "10" at bounding box center [298, 379] width 61 height 25
type input "0"
click at [598, 259] on input "100" at bounding box center [736, 262] width 314 height 25
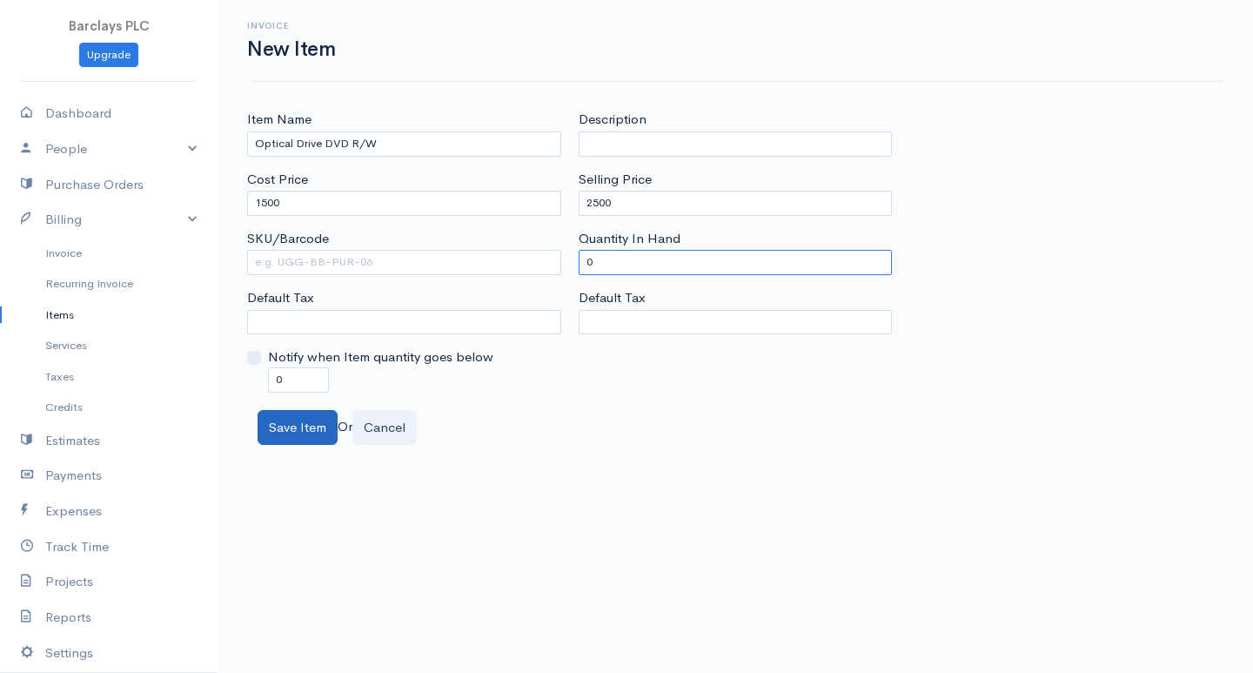
type input "0"
click at [315, 426] on button "Save Item" at bounding box center [298, 428] width 80 height 36
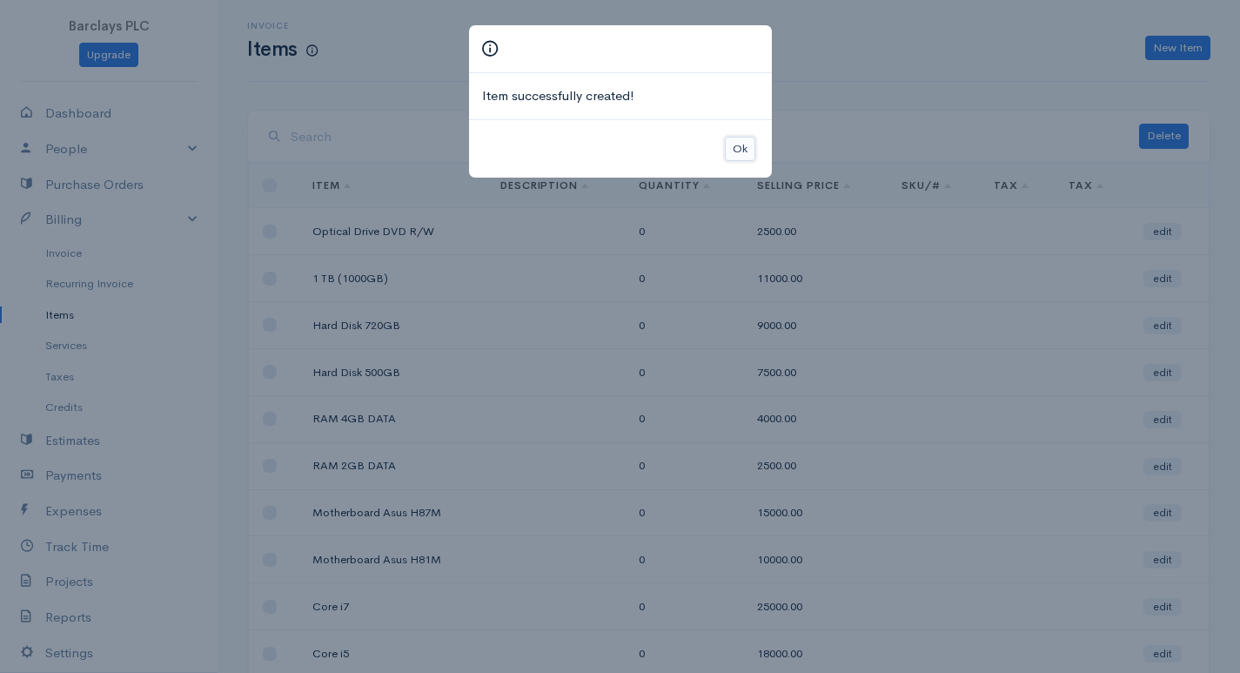
click at [750, 149] on button "Ok" at bounding box center [740, 149] width 30 height 25
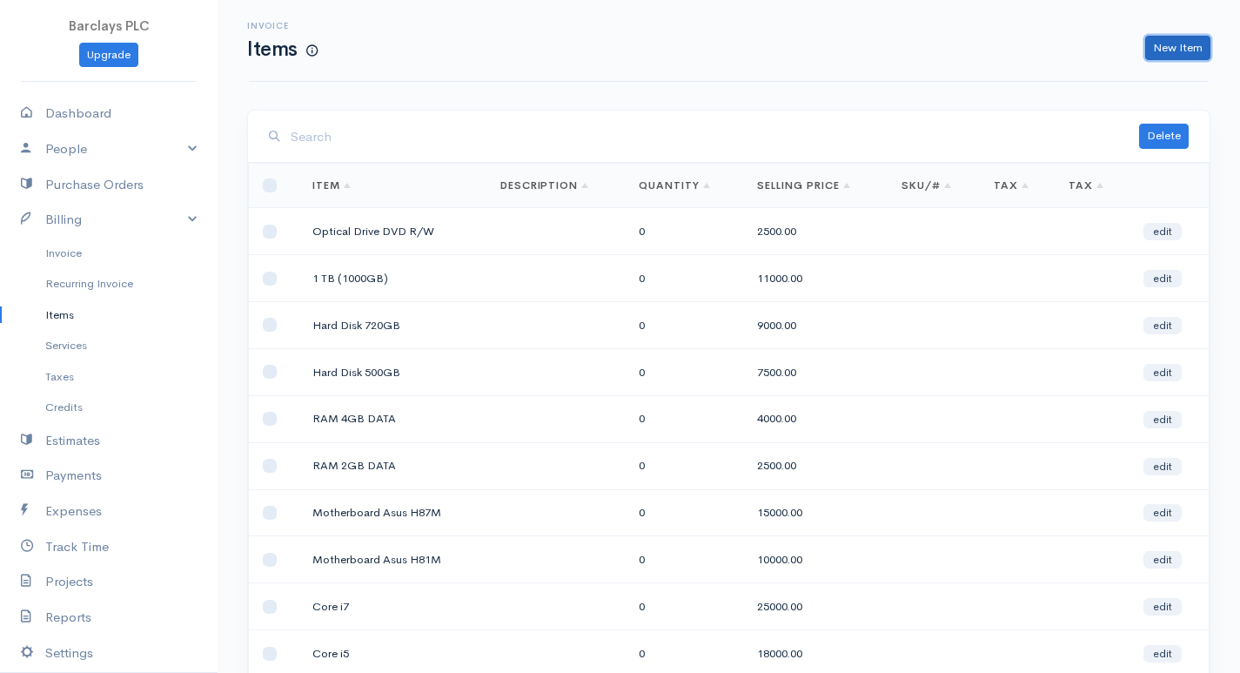
click at [1189, 53] on link "New Item" at bounding box center [1177, 48] width 65 height 25
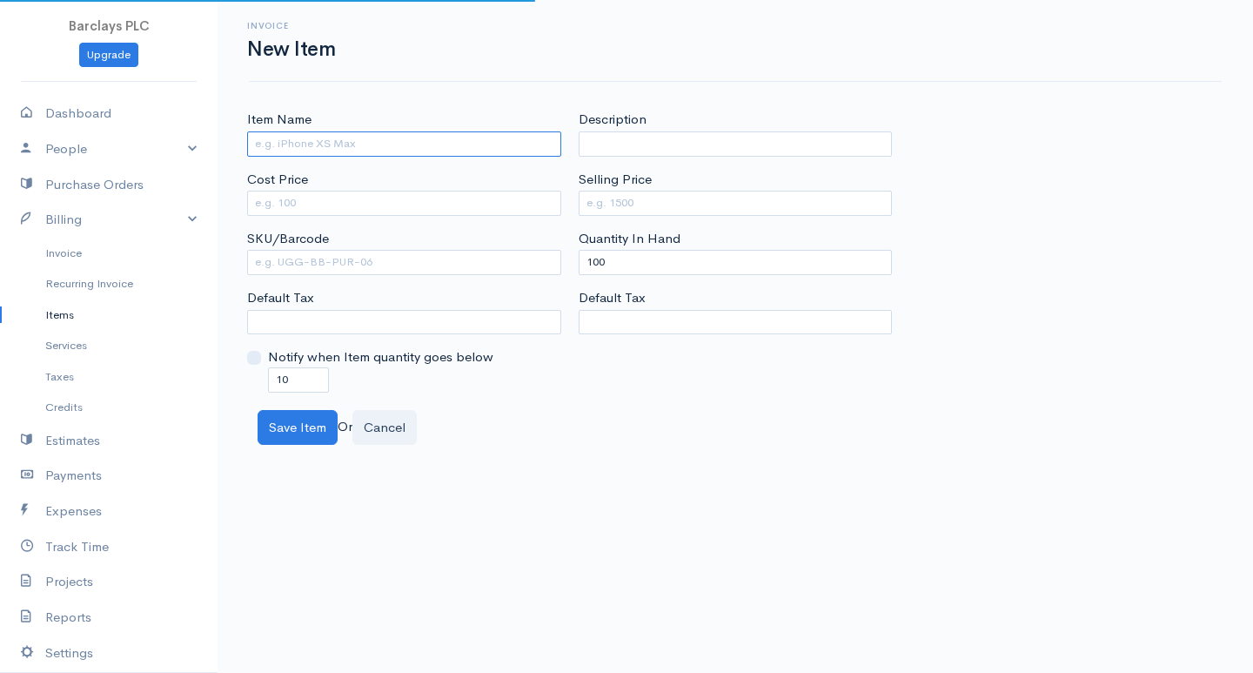
click at [358, 136] on input "Item Name" at bounding box center [404, 143] width 314 height 25
type input "P"
type input "Optical Drive Blue Ray R/W"
click at [256, 205] on input "Cost Price" at bounding box center [404, 203] width 314 height 25
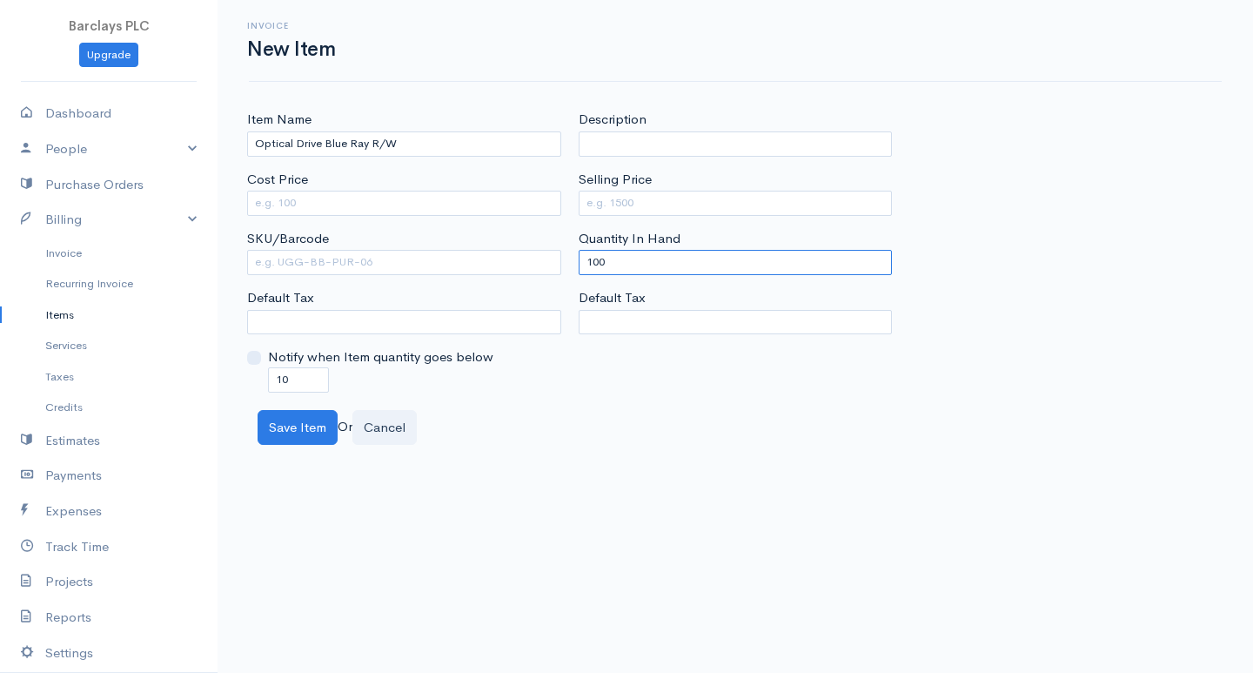
drag, startPoint x: 599, startPoint y: 264, endPoint x: 574, endPoint y: 264, distance: 25.2
click at [574, 264] on div "Description Selling Price Quantity In Hand 100 Default Tax" at bounding box center [736, 251] width 332 height 282
type input "0"
click at [281, 379] on input "10" at bounding box center [298, 379] width 61 height 25
type input "0"
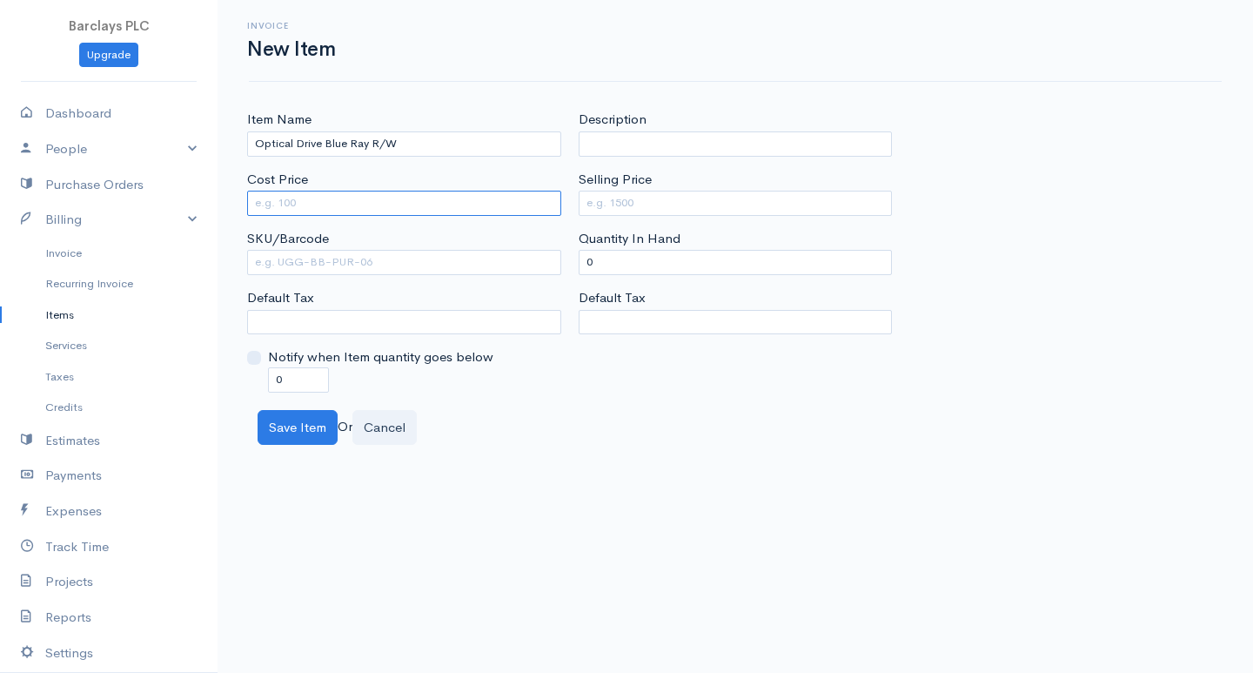
click at [330, 203] on input "Cost Price" at bounding box center [404, 203] width 314 height 25
type input "7500"
click at [587, 197] on input "Selling Price" at bounding box center [736, 203] width 314 height 25
type input "10000"
click at [272, 426] on button "Save Item" at bounding box center [298, 428] width 80 height 36
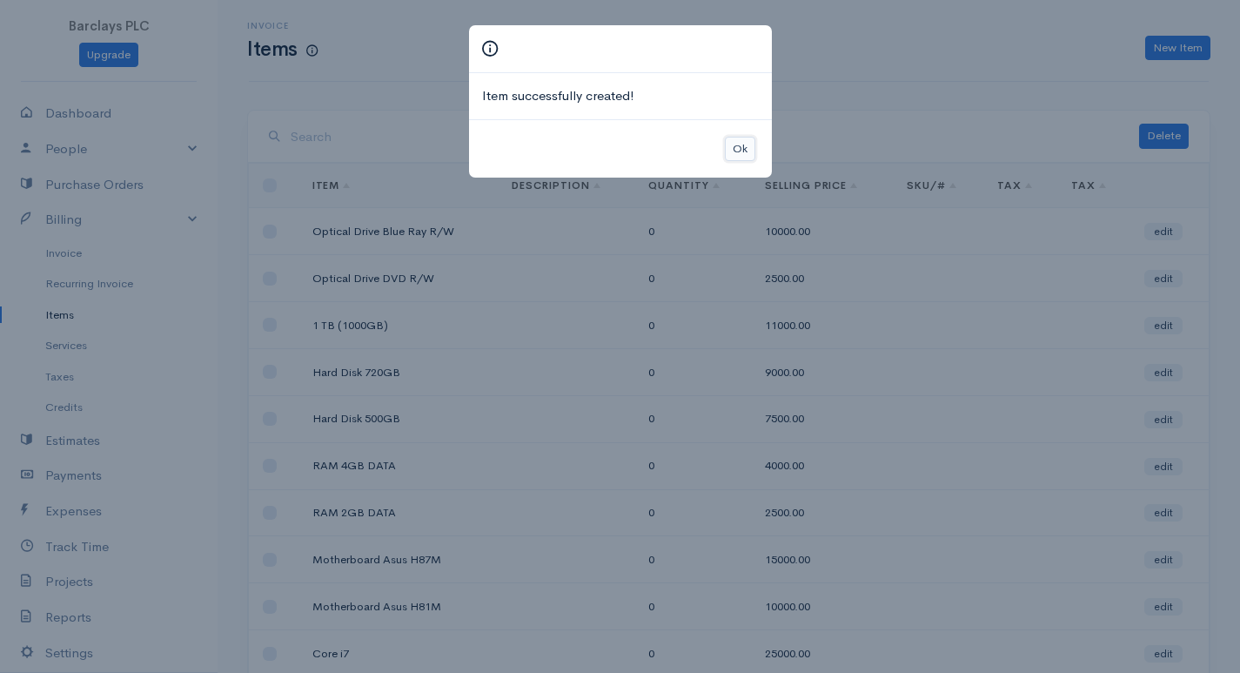
click at [729, 155] on button "Ok" at bounding box center [740, 149] width 30 height 25
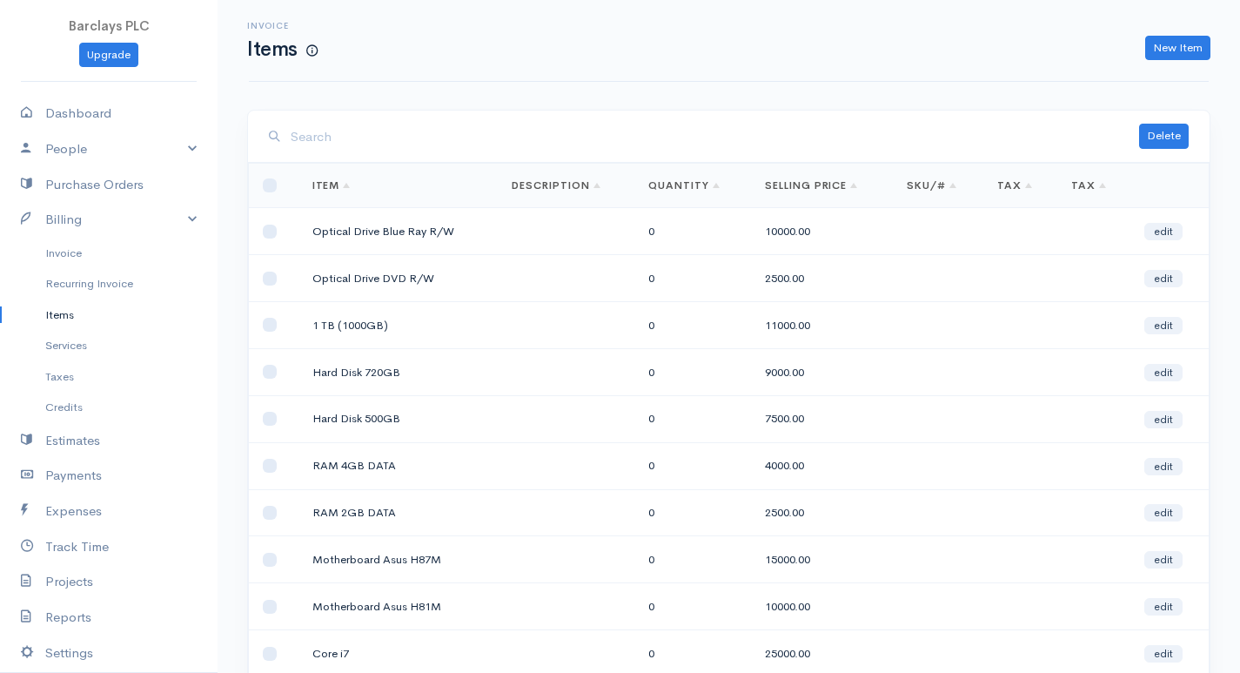
click at [1159, 75] on div "Invoice Items New Item" at bounding box center [729, 41] width 960 height 82
click at [1184, 30] on div "Invoice Items New Item" at bounding box center [728, 40] width 981 height 39
click at [1185, 45] on link "New Item" at bounding box center [1177, 48] width 65 height 25
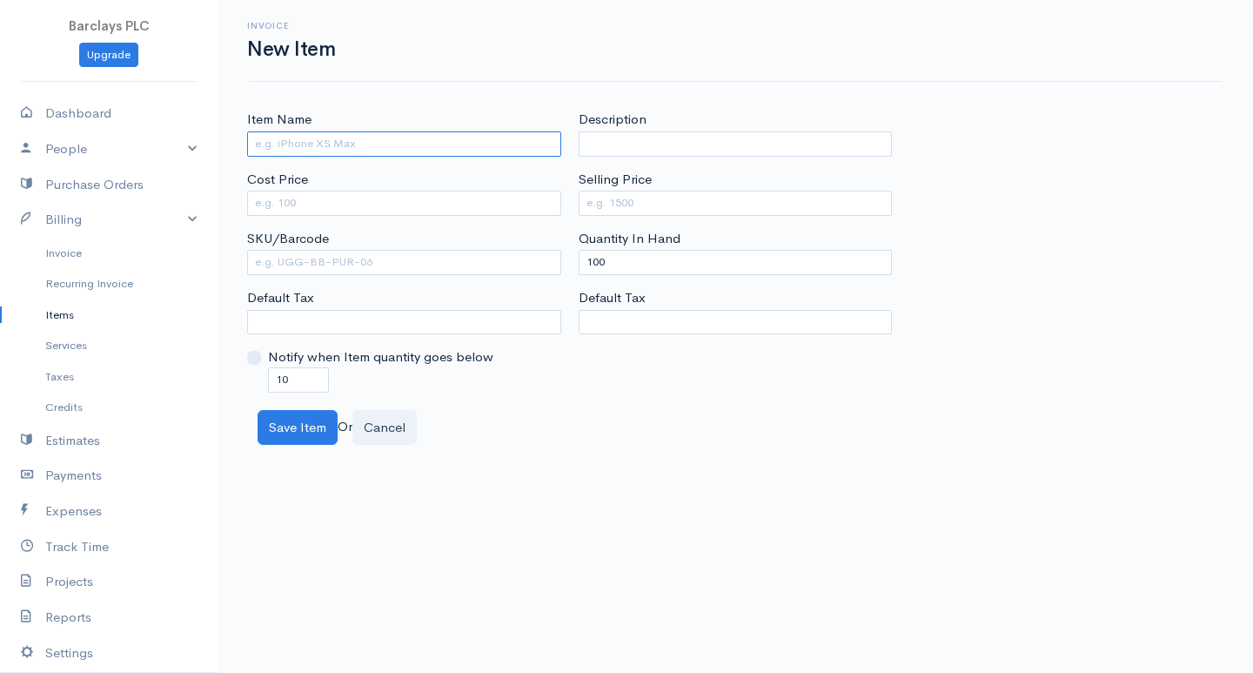
click at [343, 158] on div "Item Name Cost Price SKU/Barcode Default Tax Notify when Item quantity goes bel…" at bounding box center [404, 251] width 332 height 282
type input "Casing mega Box"
click at [404, 200] on input "Cost Price" at bounding box center [404, 203] width 314 height 25
type input "2500"
click at [769, 205] on input "Selling Price" at bounding box center [736, 203] width 314 height 25
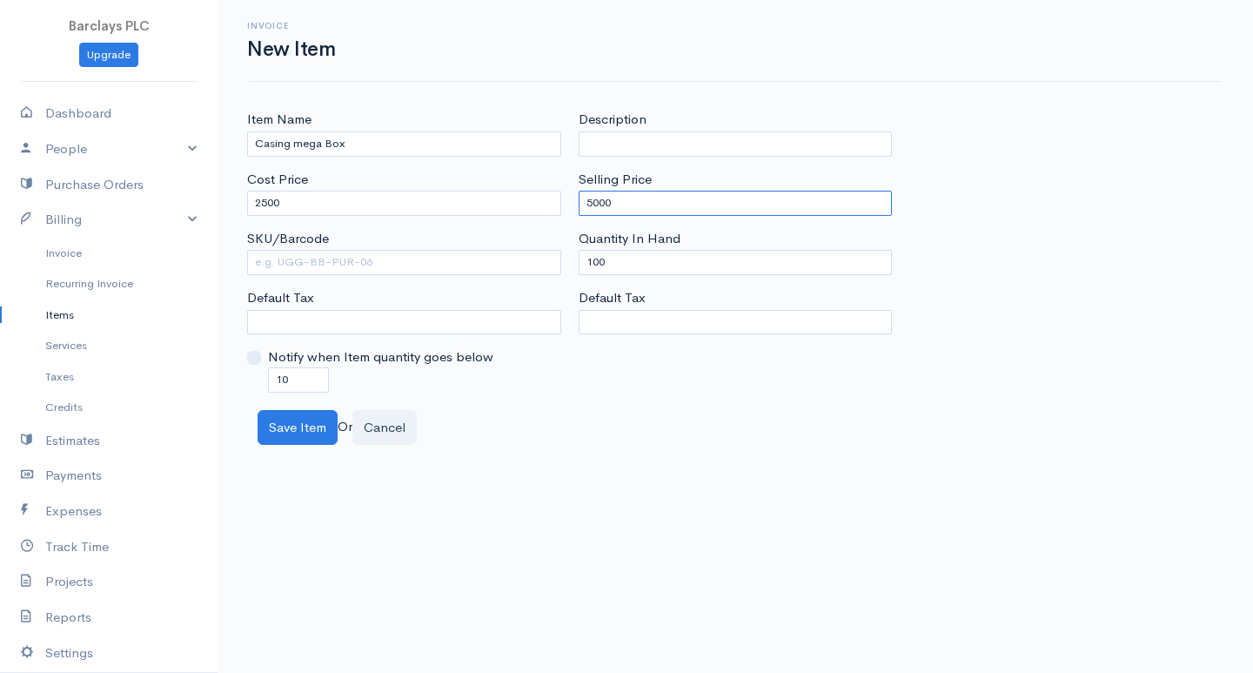
type input "5000"
drag, startPoint x: 603, startPoint y: 265, endPoint x: 586, endPoint y: 265, distance: 17.4
click at [587, 265] on input "100" at bounding box center [736, 262] width 314 height 25
type input "0"
drag, startPoint x: 266, startPoint y: 372, endPoint x: 337, endPoint y: 393, distance: 73.8
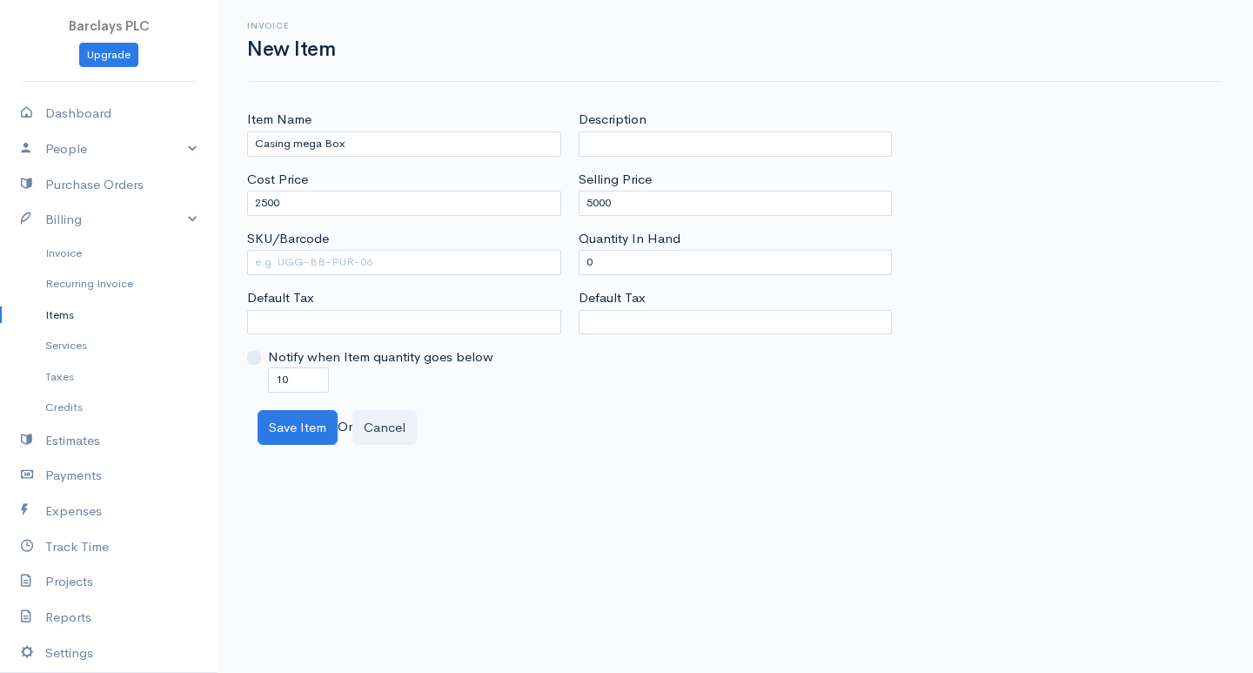
click at [266, 382] on div "Notify when Item quantity goes below 10" at bounding box center [404, 369] width 314 height 44
drag, startPoint x: 265, startPoint y: 379, endPoint x: 225, endPoint y: 385, distance: 39.6
click at [257, 378] on div "Notify when Item quantity goes below 10" at bounding box center [404, 369] width 314 height 44
type input "0"
click at [314, 422] on button "Save Item" at bounding box center [298, 428] width 80 height 36
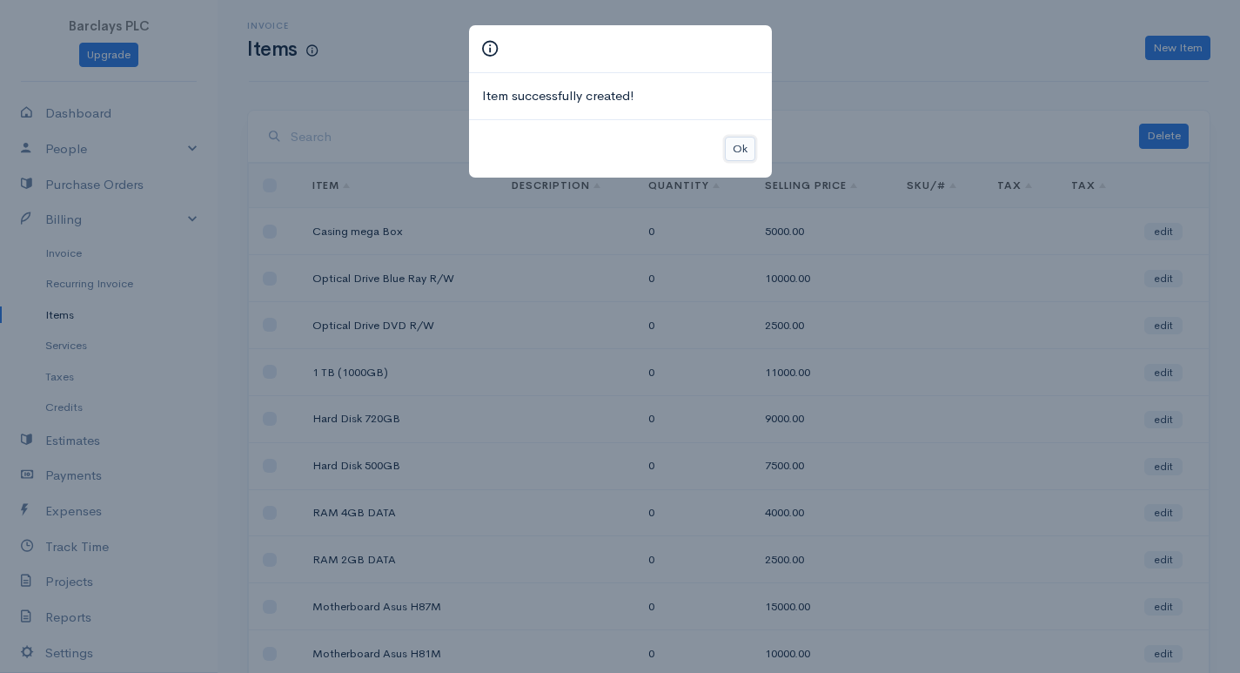
click at [729, 149] on button "Ok" at bounding box center [740, 149] width 30 height 25
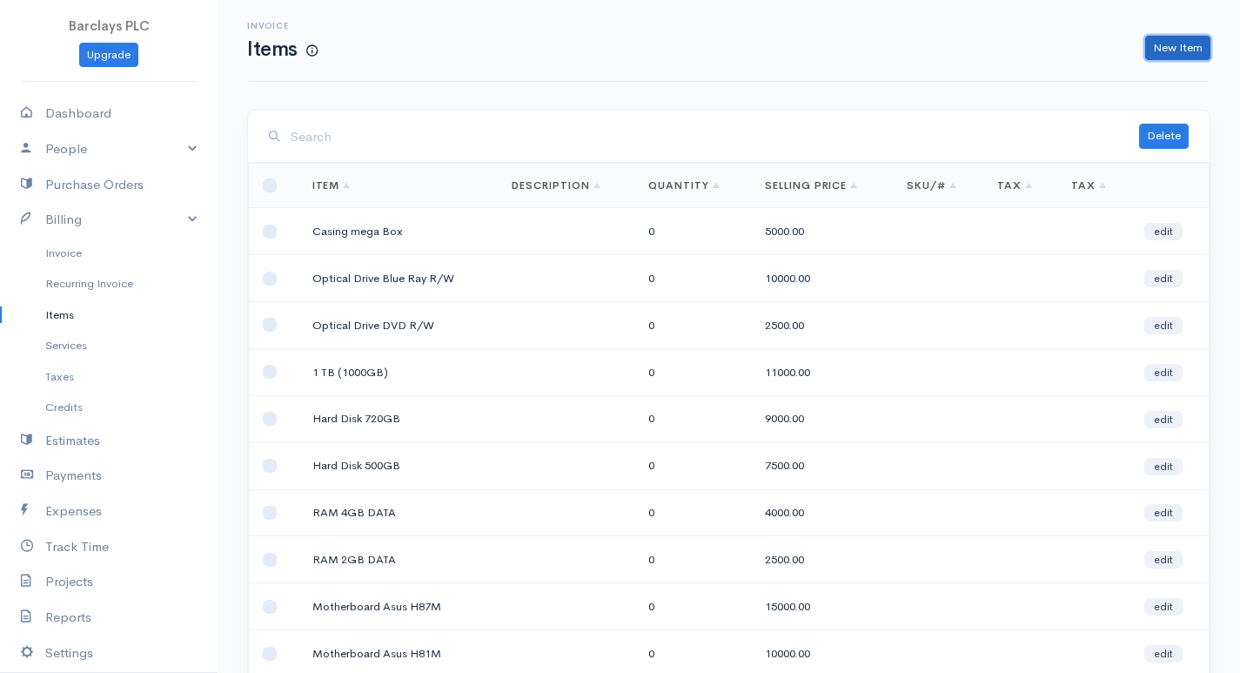
click at [1186, 48] on link "New Item" at bounding box center [1177, 48] width 65 height 25
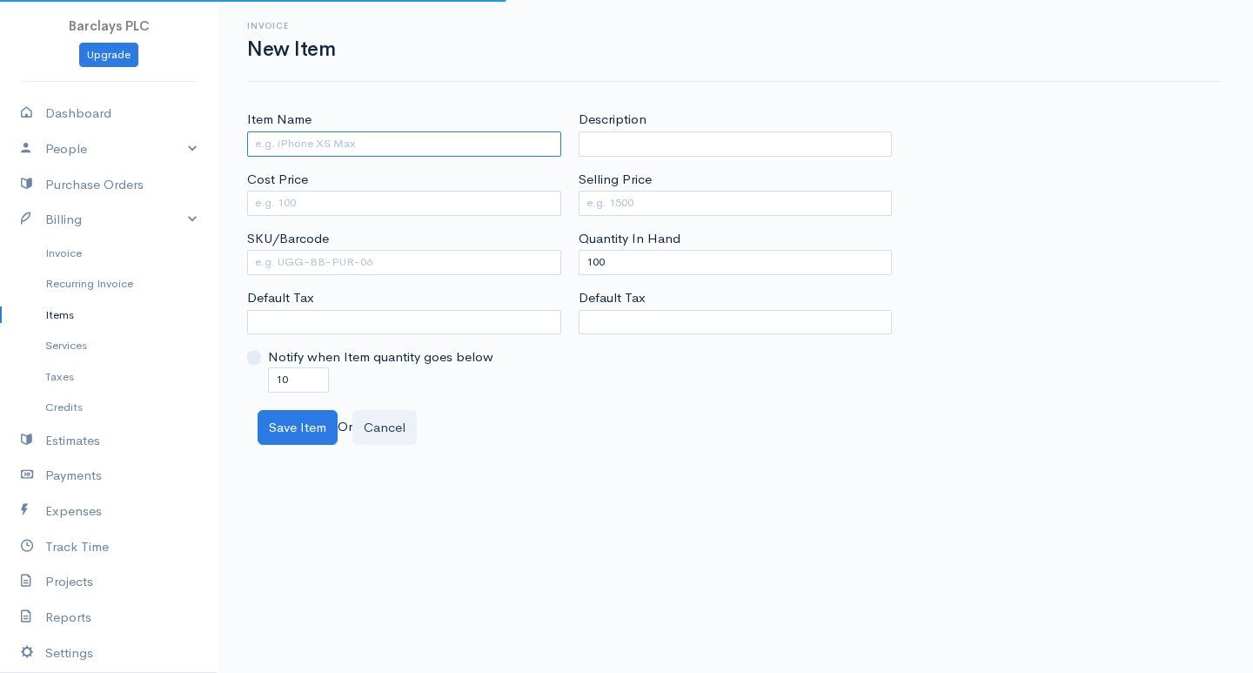
click at [430, 153] on input "Item Name" at bounding box center [404, 143] width 314 height 25
type input "Casing Cooler Master"
click at [426, 196] on input "Cost Price" at bounding box center [404, 203] width 314 height 25
type input "7500"
click at [646, 200] on input "Selling Price" at bounding box center [736, 203] width 314 height 25
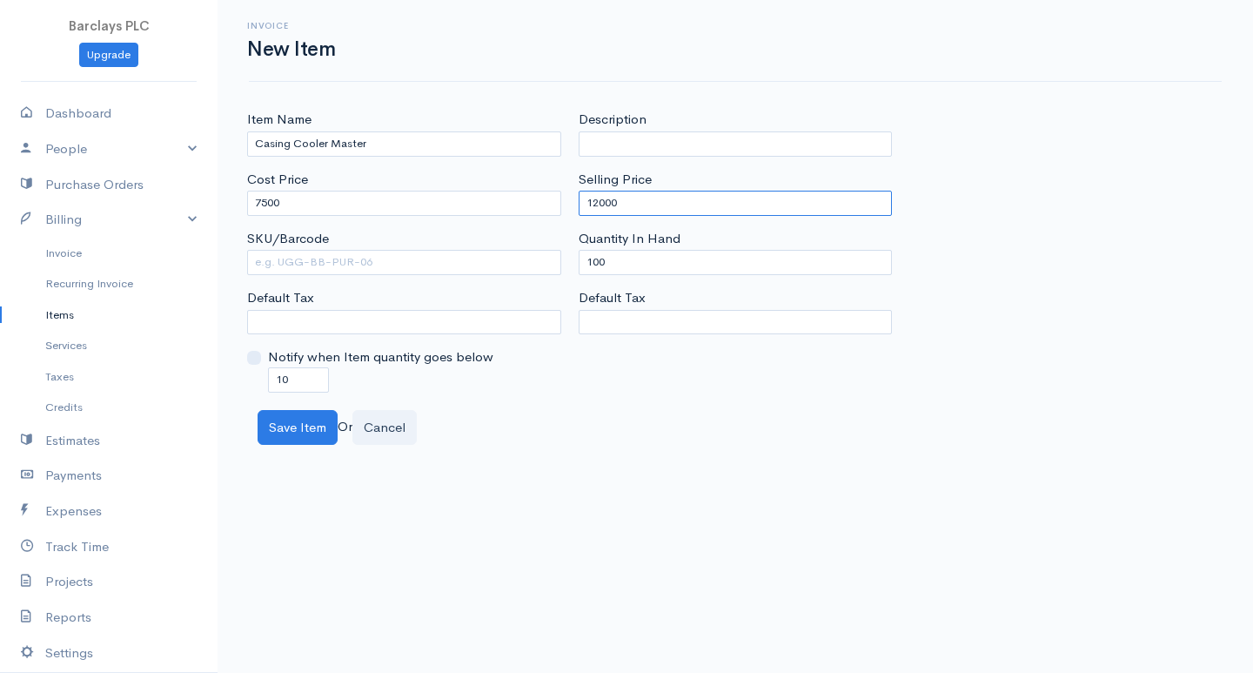
type input "12000"
drag, startPoint x: 597, startPoint y: 264, endPoint x: 572, endPoint y: 264, distance: 25.2
click at [572, 264] on div "Description Selling Price 12000 Quantity In Hand 100 Default Tax" at bounding box center [736, 251] width 332 height 282
type input "0"
click at [279, 377] on input "10" at bounding box center [298, 379] width 61 height 25
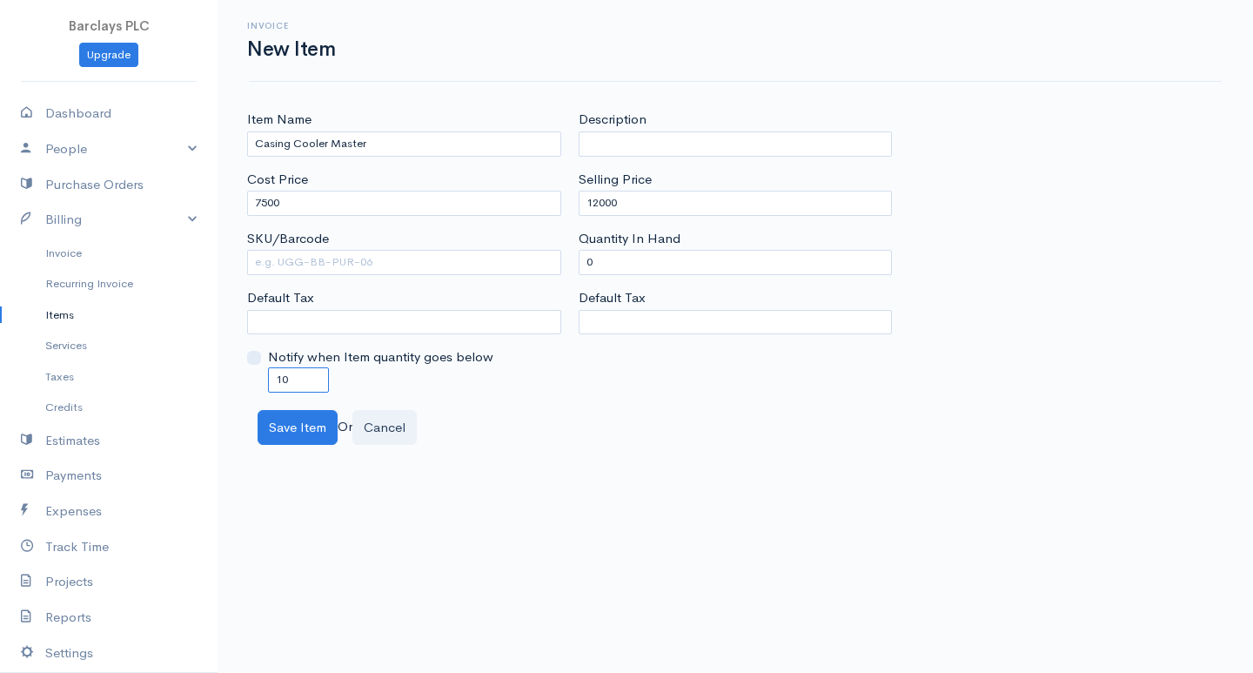
click at [279, 377] on input "10" at bounding box center [298, 379] width 61 height 25
click at [279, 377] on input "text" at bounding box center [298, 379] width 61 height 25
click at [288, 413] on button "Save Item" at bounding box center [298, 428] width 80 height 36
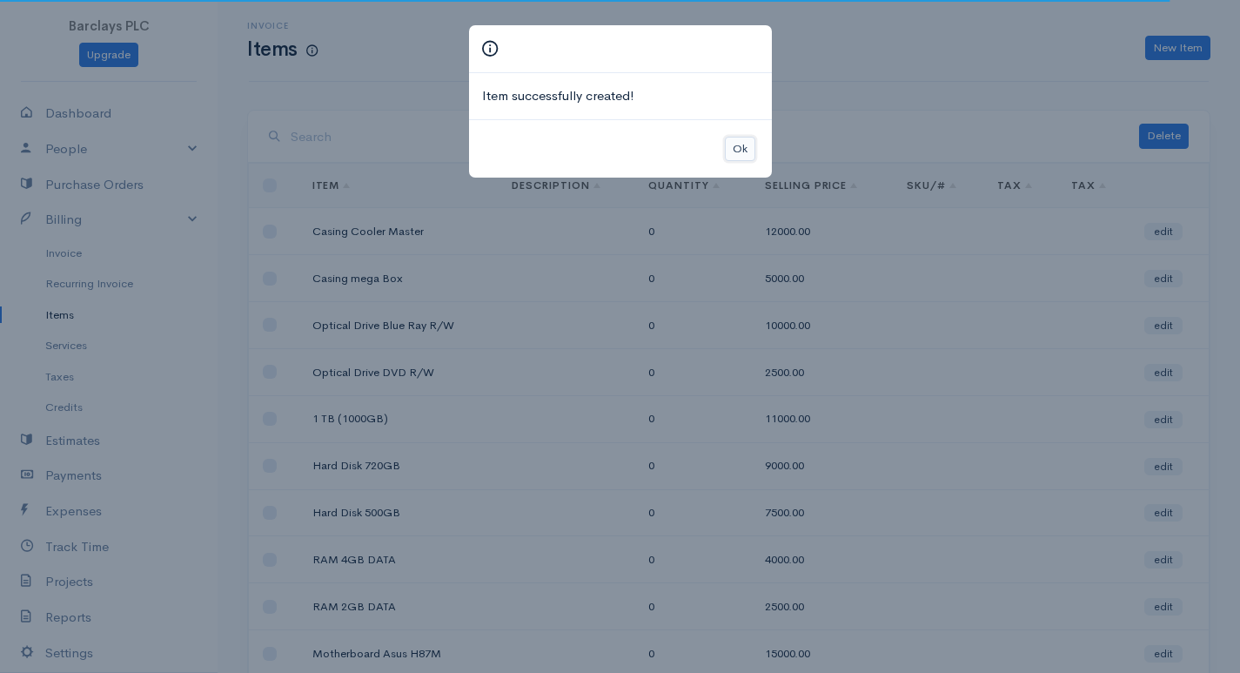
click at [744, 139] on button "Ok" at bounding box center [740, 149] width 30 height 25
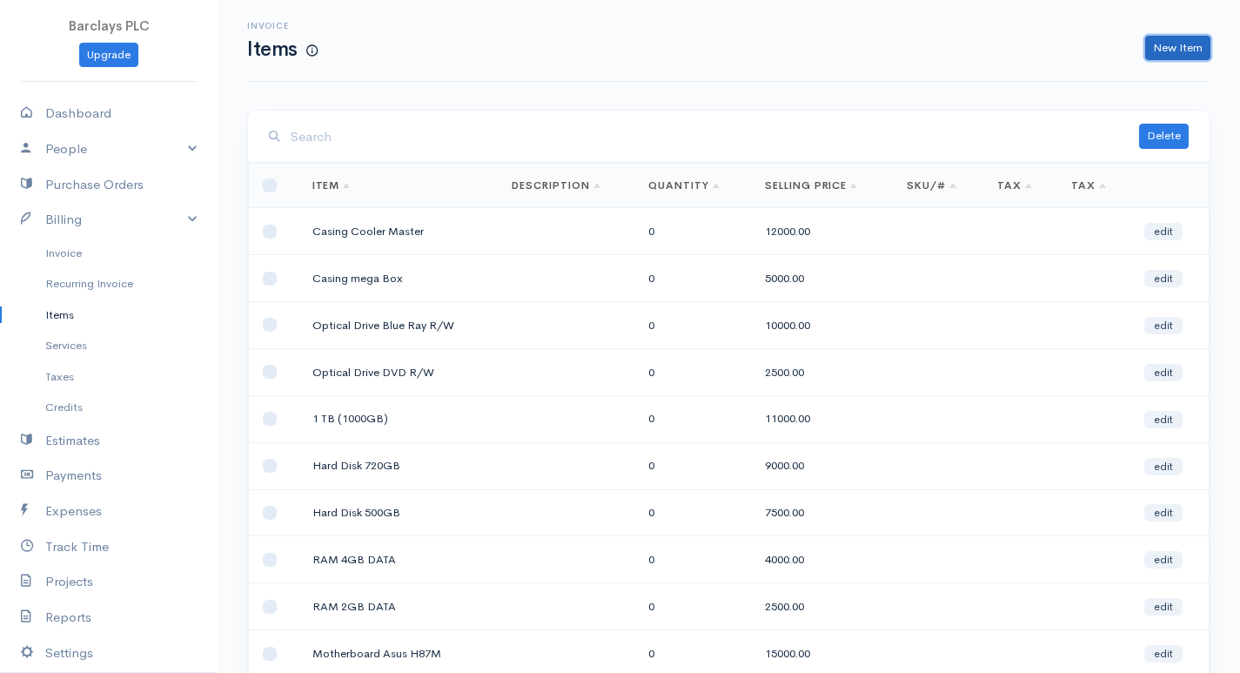
click at [1168, 48] on link "New Item" at bounding box center [1177, 48] width 65 height 25
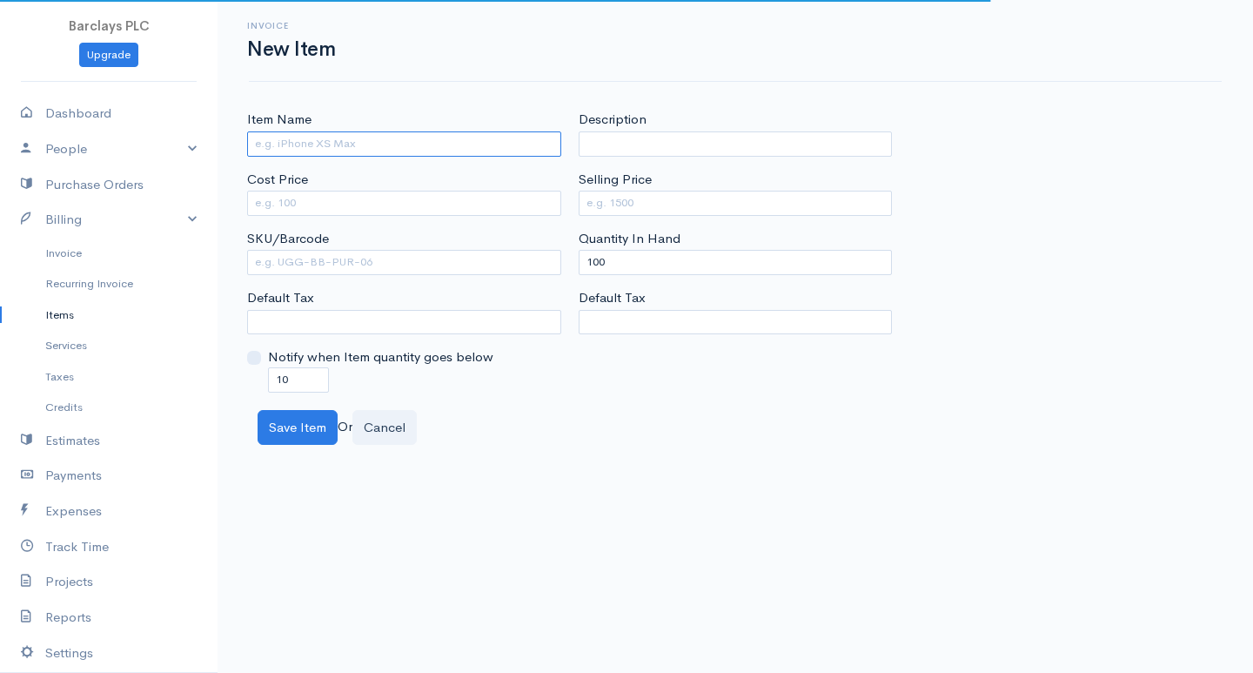
click at [419, 143] on input "Item Name" at bounding box center [404, 143] width 314 height 25
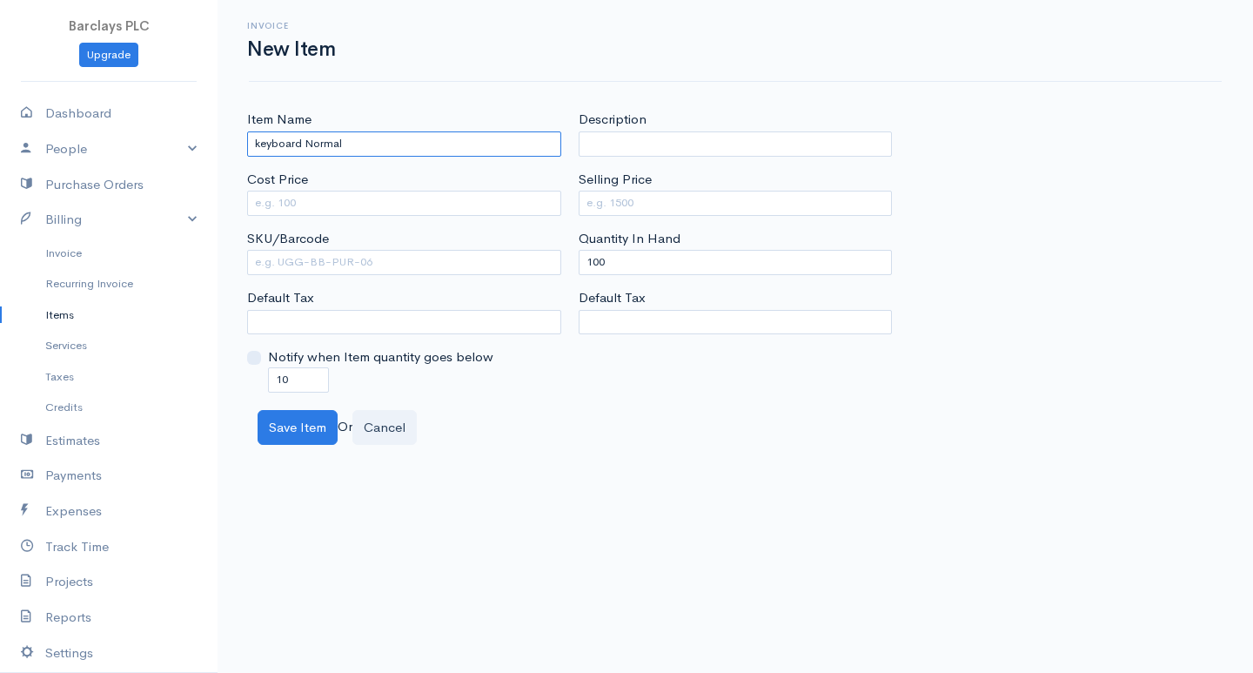
type input "keyboard Normal"
click at [311, 218] on div "Item Name keyboard Normal Cost Price SKU/Barcode Default Tax Notify when Item q…" at bounding box center [404, 251] width 332 height 282
click at [308, 207] on input "Cost Price" at bounding box center [404, 203] width 314 height 25
type input "450"
click at [699, 202] on input "Selling Price" at bounding box center [736, 203] width 314 height 25
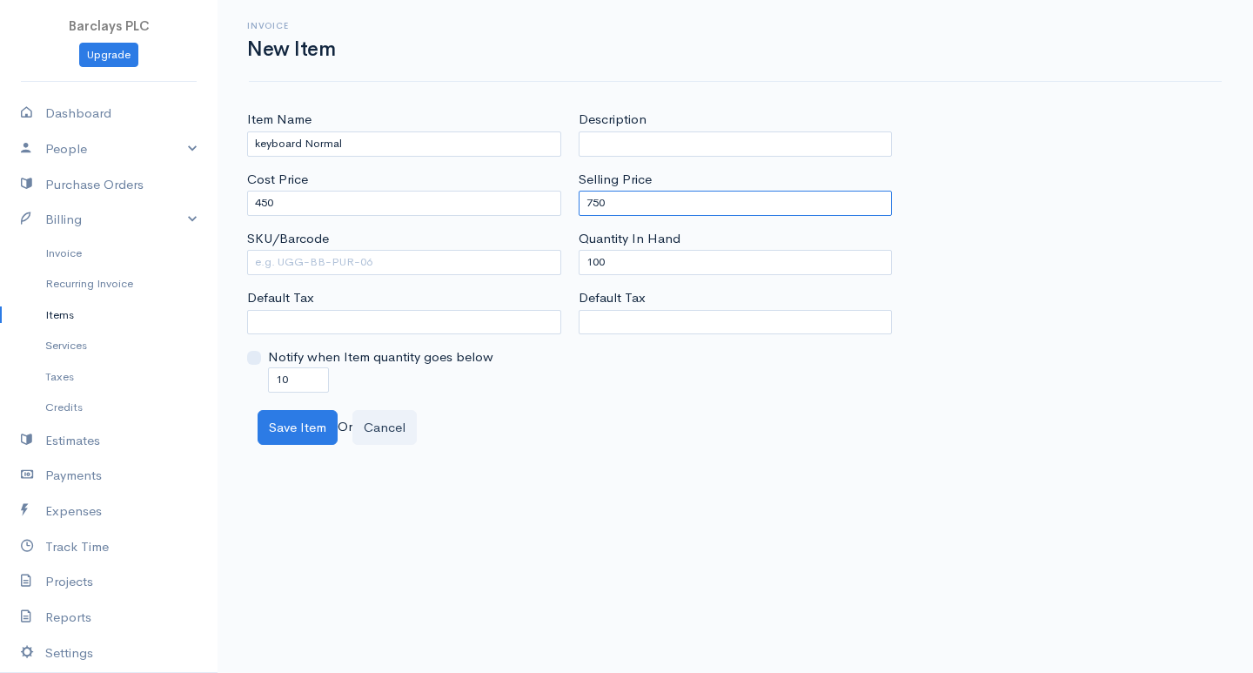
type input "750"
drag, startPoint x: 598, startPoint y: 261, endPoint x: 560, endPoint y: 261, distance: 38.3
click at [577, 260] on div "Description Selling Price 750 Quantity In Hand 100 Default Tax" at bounding box center [736, 251] width 332 height 282
type input "0"
click at [283, 379] on input "10" at bounding box center [298, 379] width 61 height 25
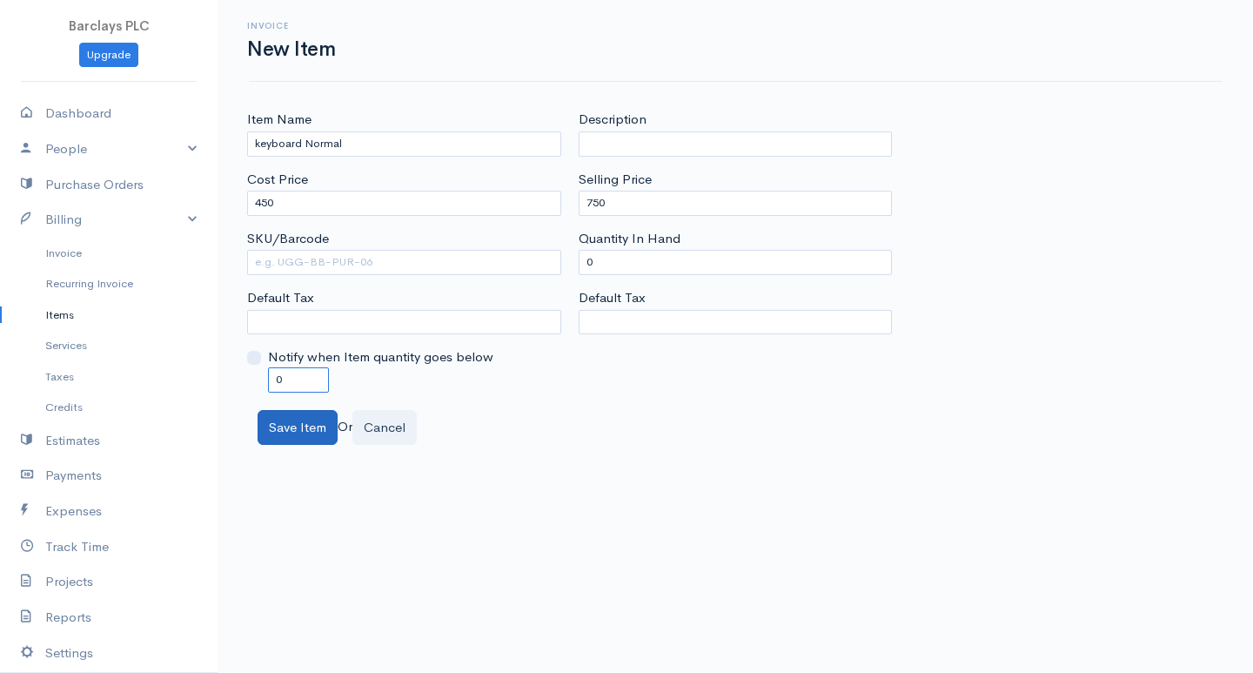
type input "0"
click at [312, 419] on button "Save Item" at bounding box center [298, 428] width 80 height 36
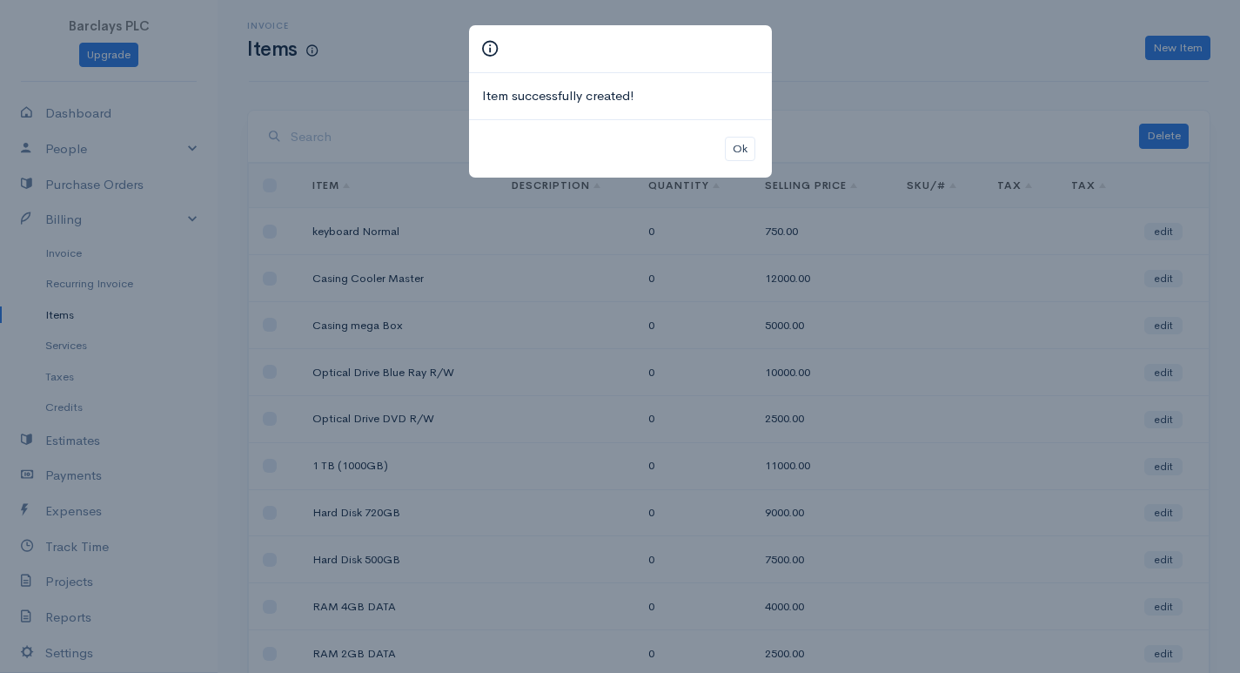
click at [757, 154] on div "Ok" at bounding box center [620, 148] width 303 height 59
click at [738, 153] on button "Ok" at bounding box center [740, 149] width 30 height 25
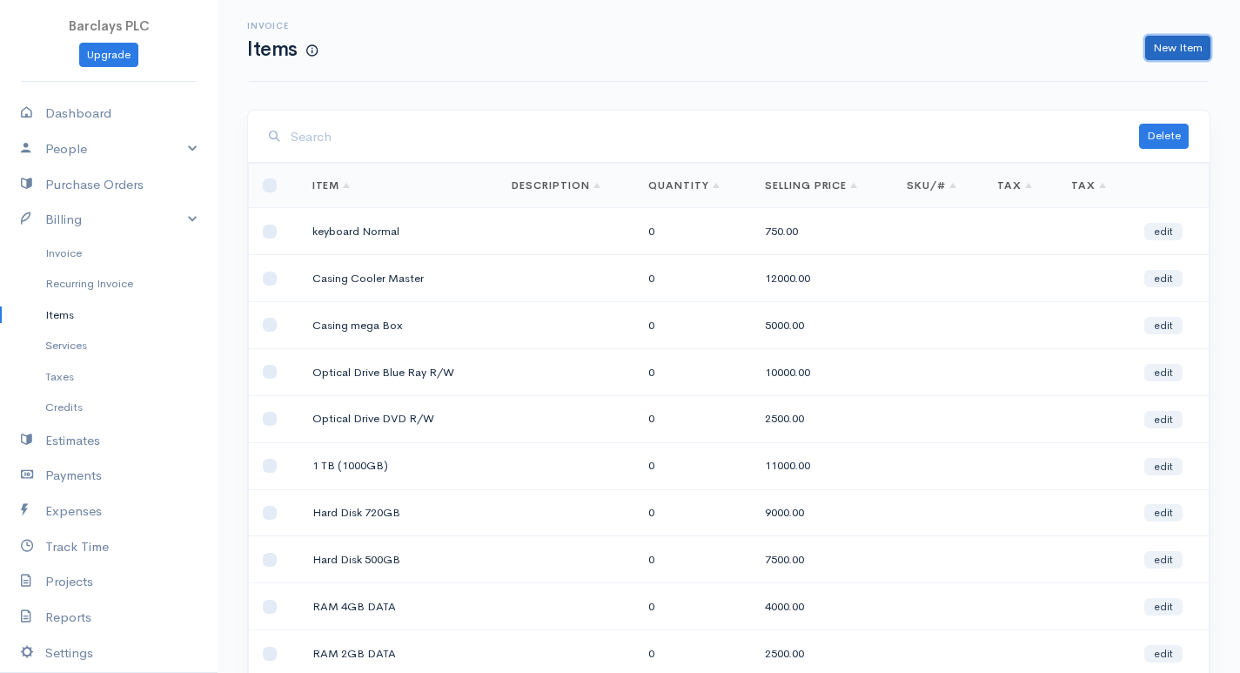
click at [1173, 44] on link "New Item" at bounding box center [1177, 48] width 65 height 25
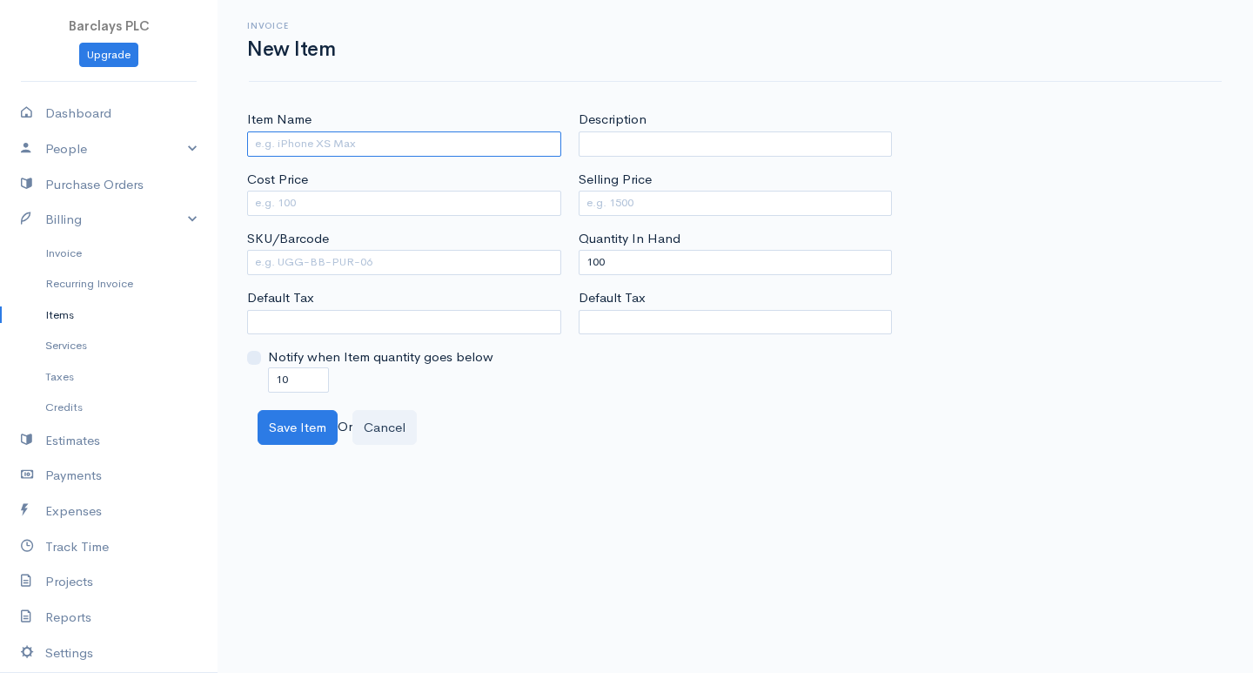
drag, startPoint x: 411, startPoint y: 138, endPoint x: 413, endPoint y: 148, distance: 9.7
click at [412, 140] on input "Item Name" at bounding box center [404, 143] width 314 height 25
type input "keyboard Gaming"
click at [309, 210] on input "Cost Price" at bounding box center [404, 203] width 314 height 25
type input "1500"
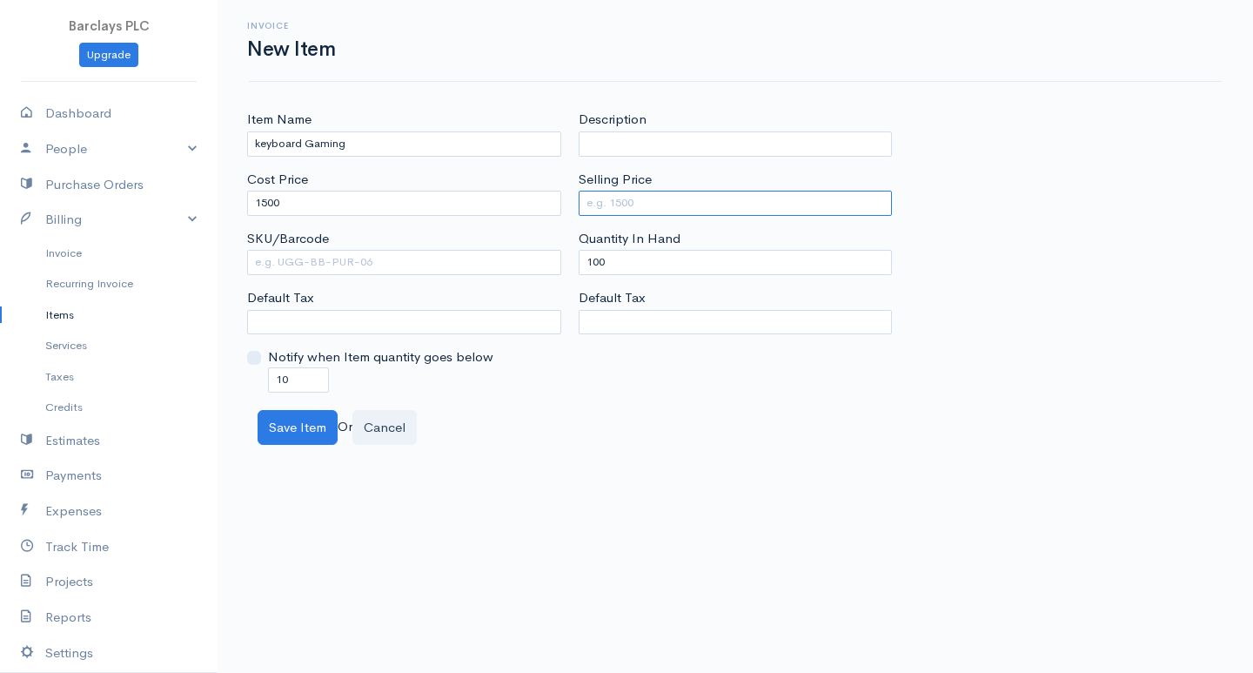
click at [674, 197] on input "Selling Price" at bounding box center [736, 203] width 314 height 25
type input "2500"
drag, startPoint x: 595, startPoint y: 264, endPoint x: 579, endPoint y: 260, distance: 16.9
click at [579, 260] on input "100" at bounding box center [736, 262] width 314 height 25
drag, startPoint x: 596, startPoint y: 263, endPoint x: 566, endPoint y: 259, distance: 30.7
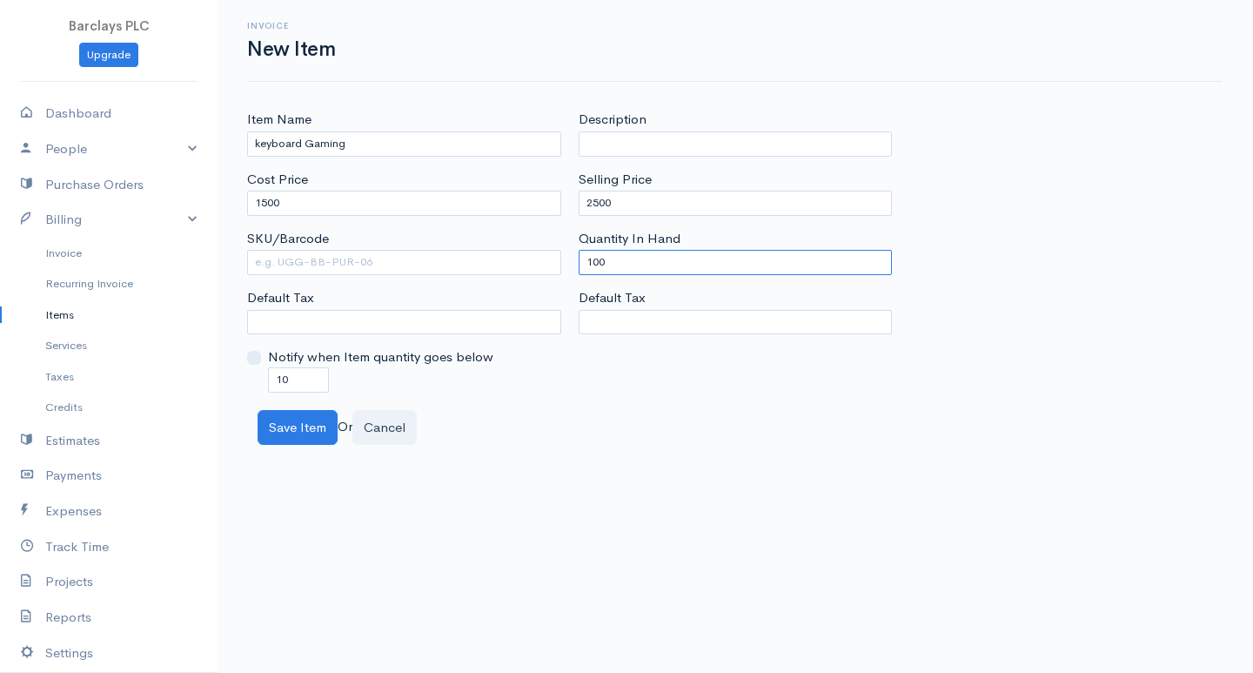
click at [566, 259] on div "Item Name keyboard Gaming Cost Price 1500 SKU/Barcode Default Tax Notify when I…" at bounding box center [735, 251] width 994 height 282
type input "0"
click at [280, 381] on input "10" at bounding box center [298, 379] width 61 height 25
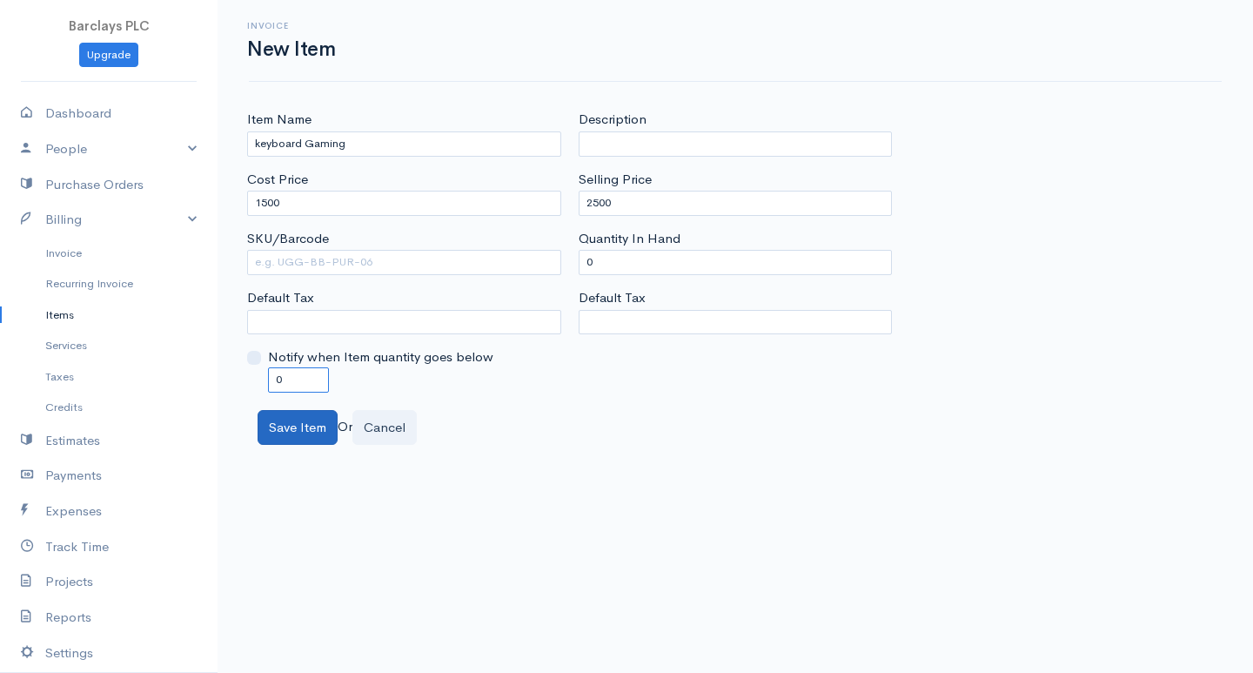
type input "0"
click at [322, 438] on button "Save Item" at bounding box center [298, 428] width 80 height 36
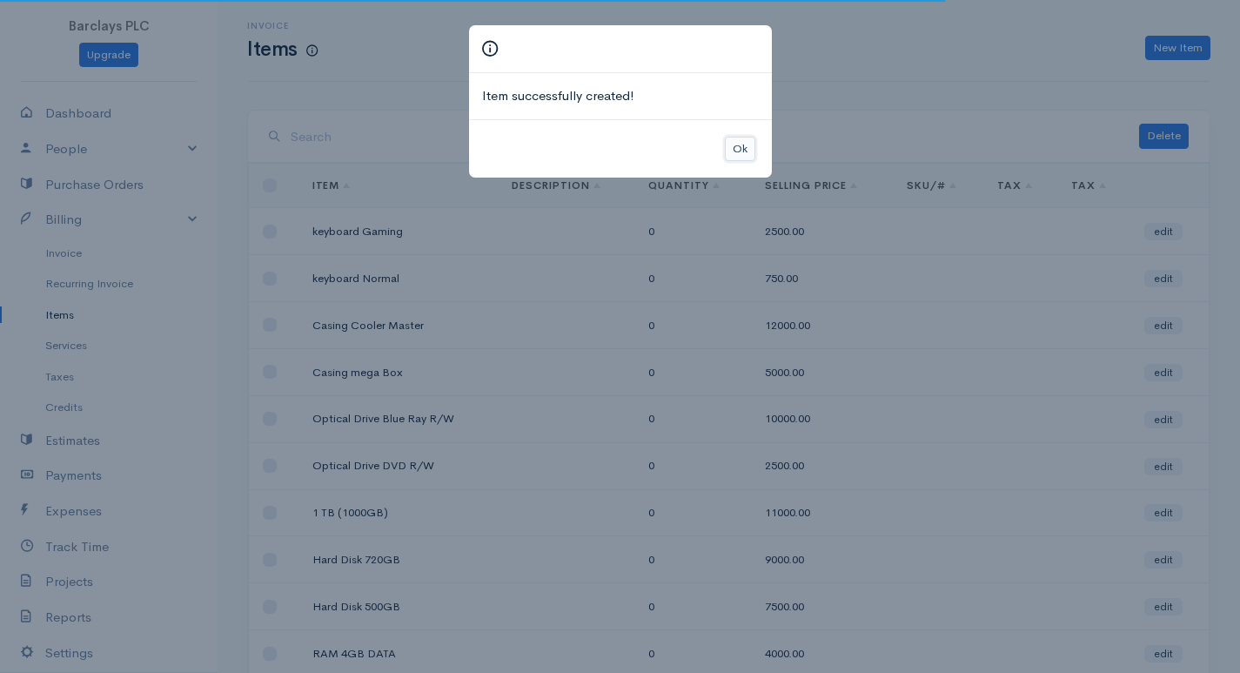
click at [744, 153] on button "Ok" at bounding box center [740, 149] width 30 height 25
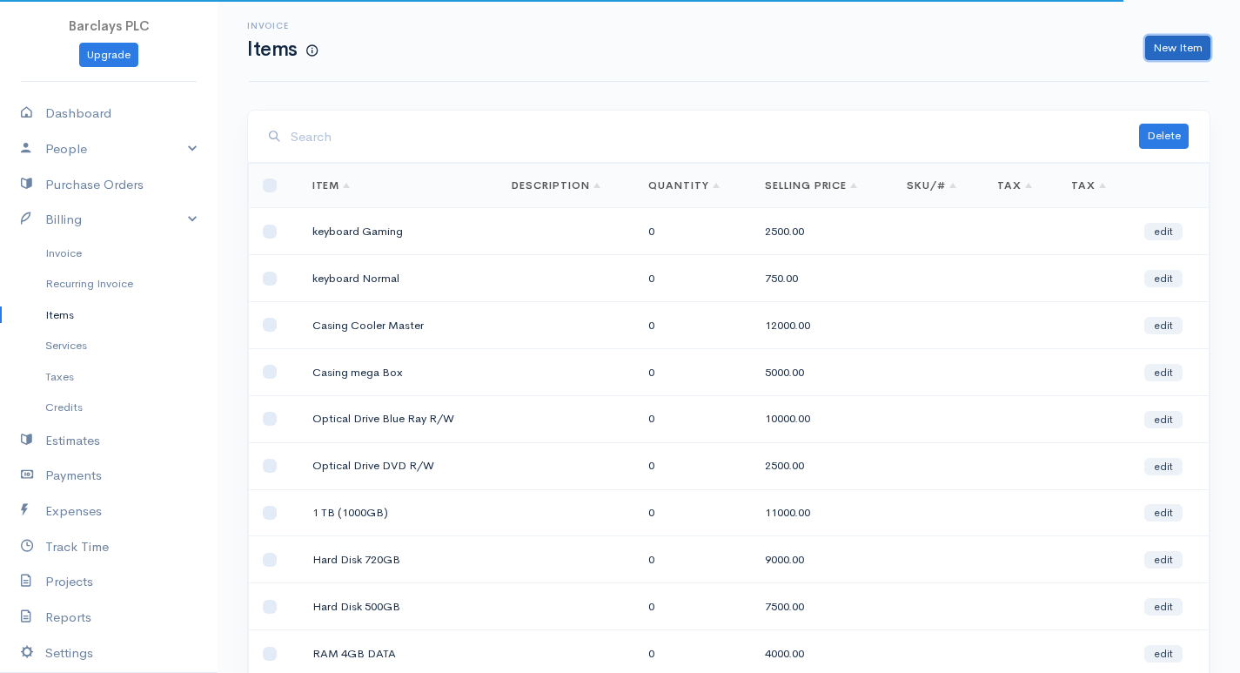
click at [1169, 54] on link "New Item" at bounding box center [1177, 48] width 65 height 25
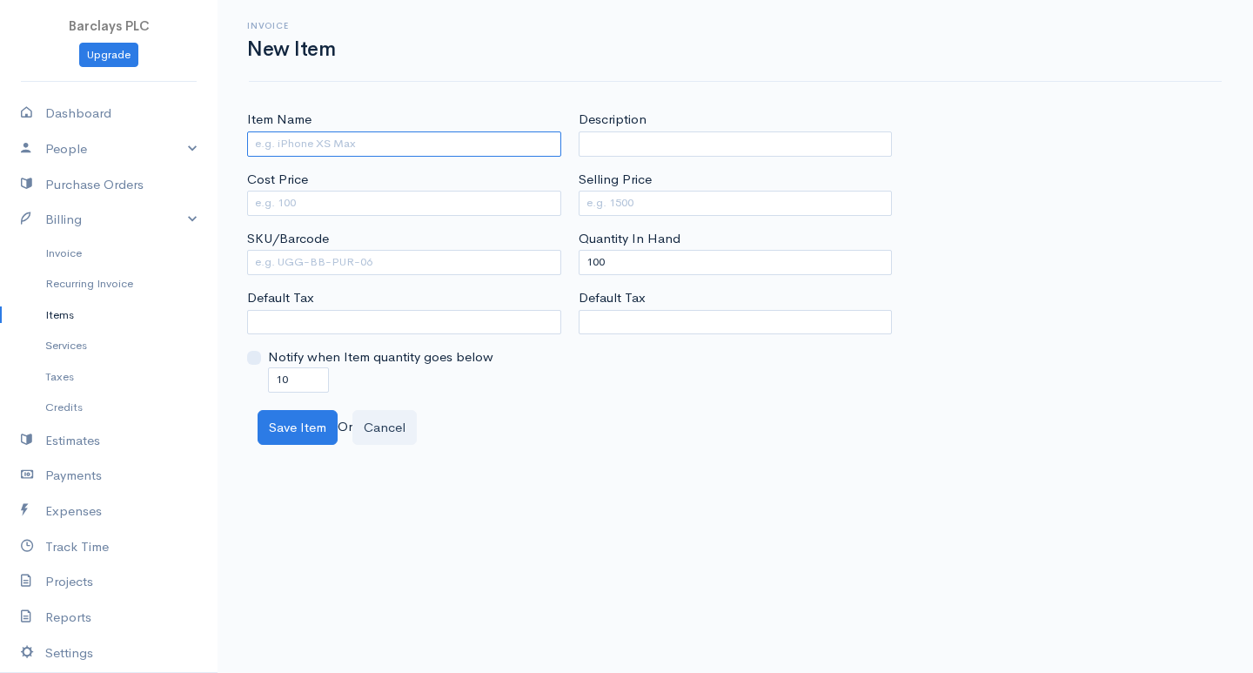
click at [416, 137] on input "Item Name" at bounding box center [404, 143] width 314 height 25
type input "Mouse Normal"
click at [320, 200] on input "Cost Price" at bounding box center [404, 203] width 314 height 25
type input "400"
click at [629, 205] on input "Selling Price" at bounding box center [736, 203] width 314 height 25
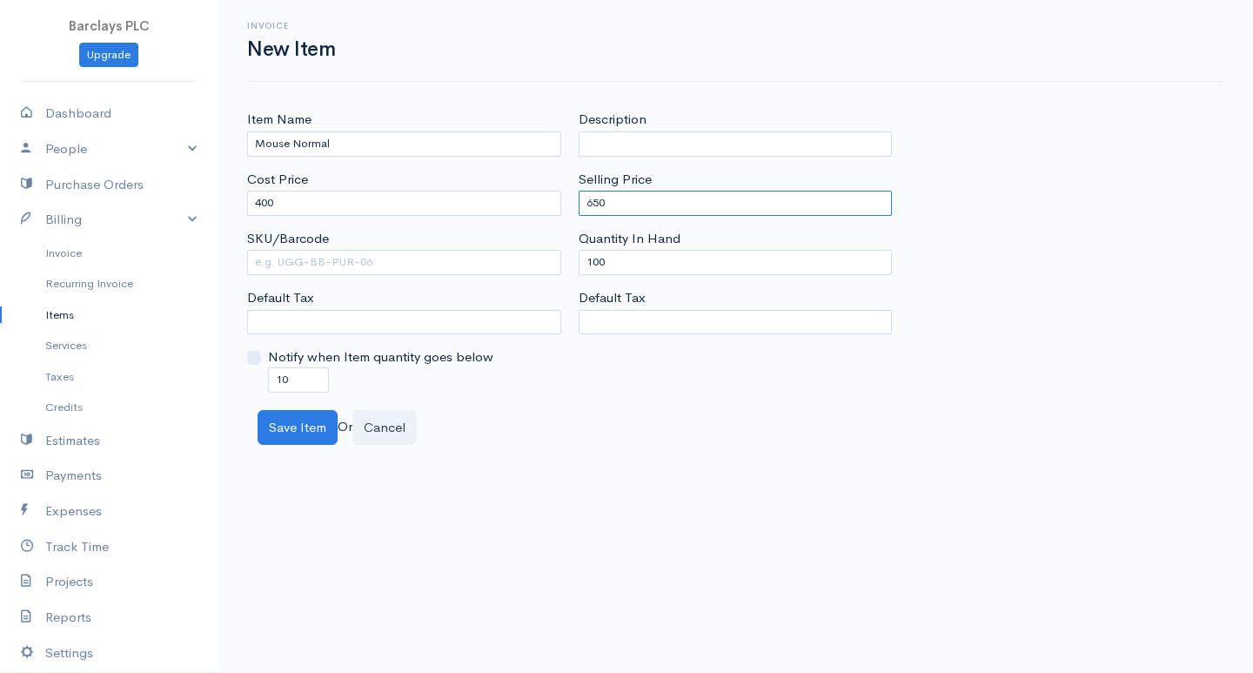
type input "650"
drag, startPoint x: 598, startPoint y: 265, endPoint x: 541, endPoint y: 267, distance: 56.6
click at [541, 267] on div "Item Name Mouse Normal Cost Price 400 SKU/Barcode Default Tax Notify when Item …" at bounding box center [735, 251] width 994 height 282
type input "0"
click at [282, 381] on input "10" at bounding box center [298, 379] width 61 height 25
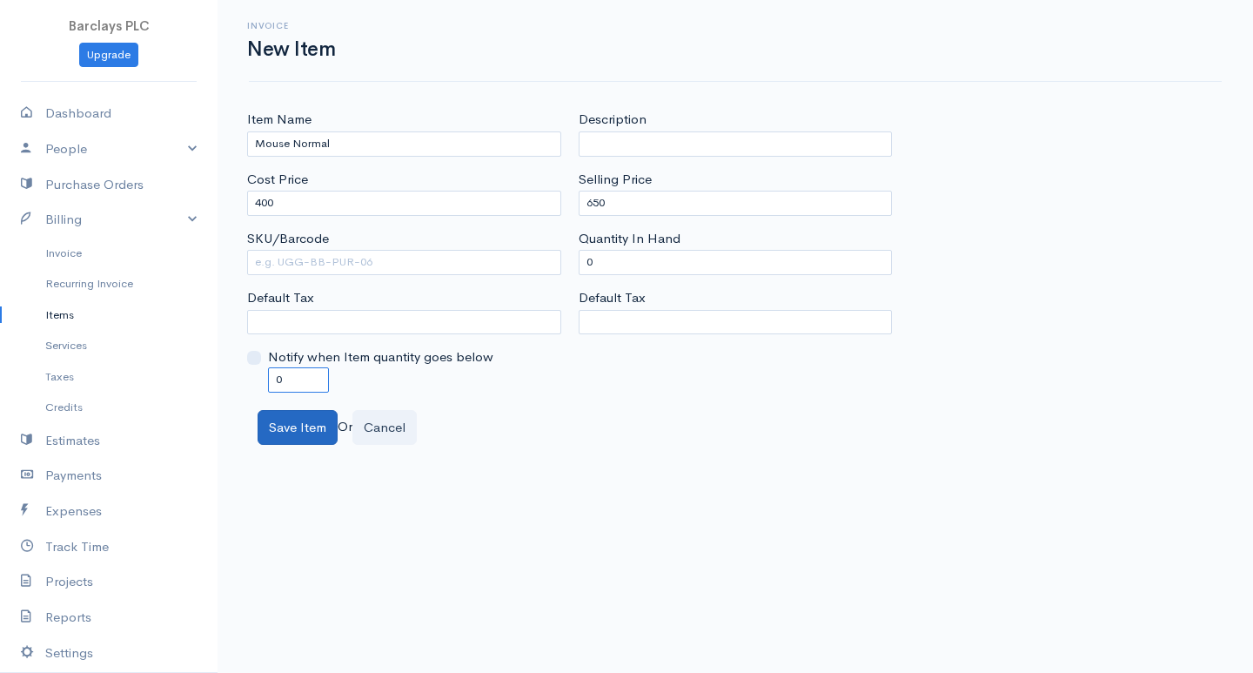
type input "0"
click at [294, 426] on button "Save Item" at bounding box center [298, 428] width 80 height 36
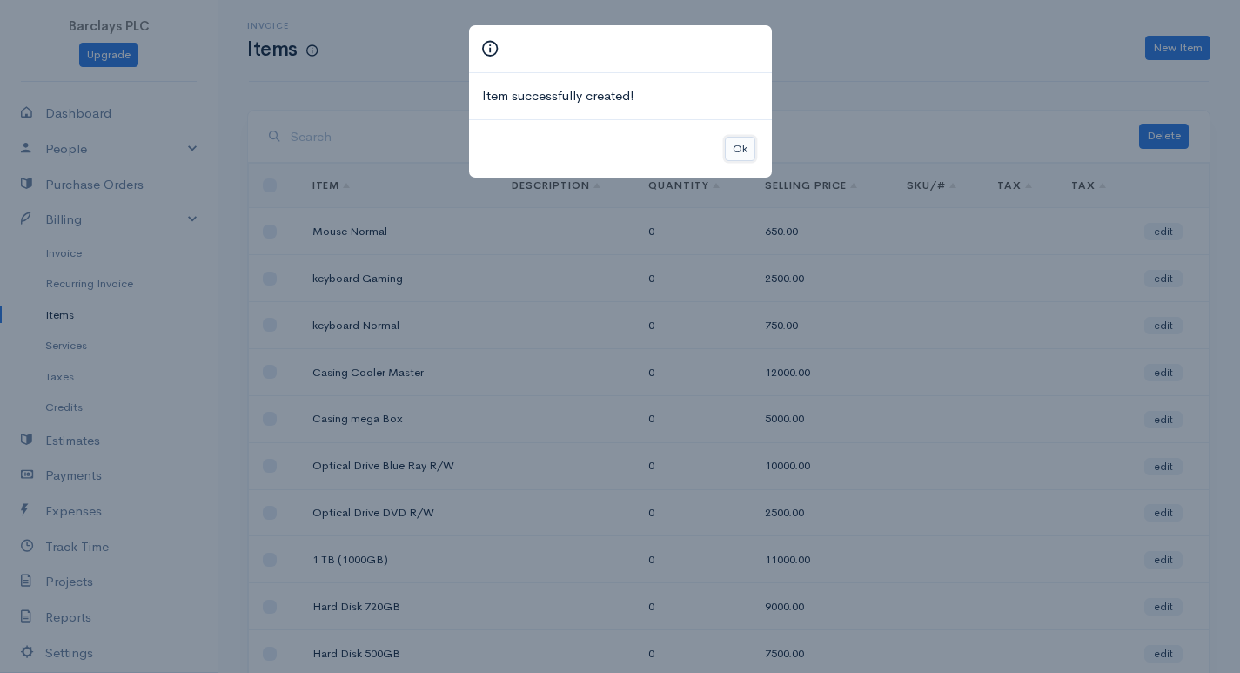
click at [735, 146] on button "Ok" at bounding box center [740, 149] width 30 height 25
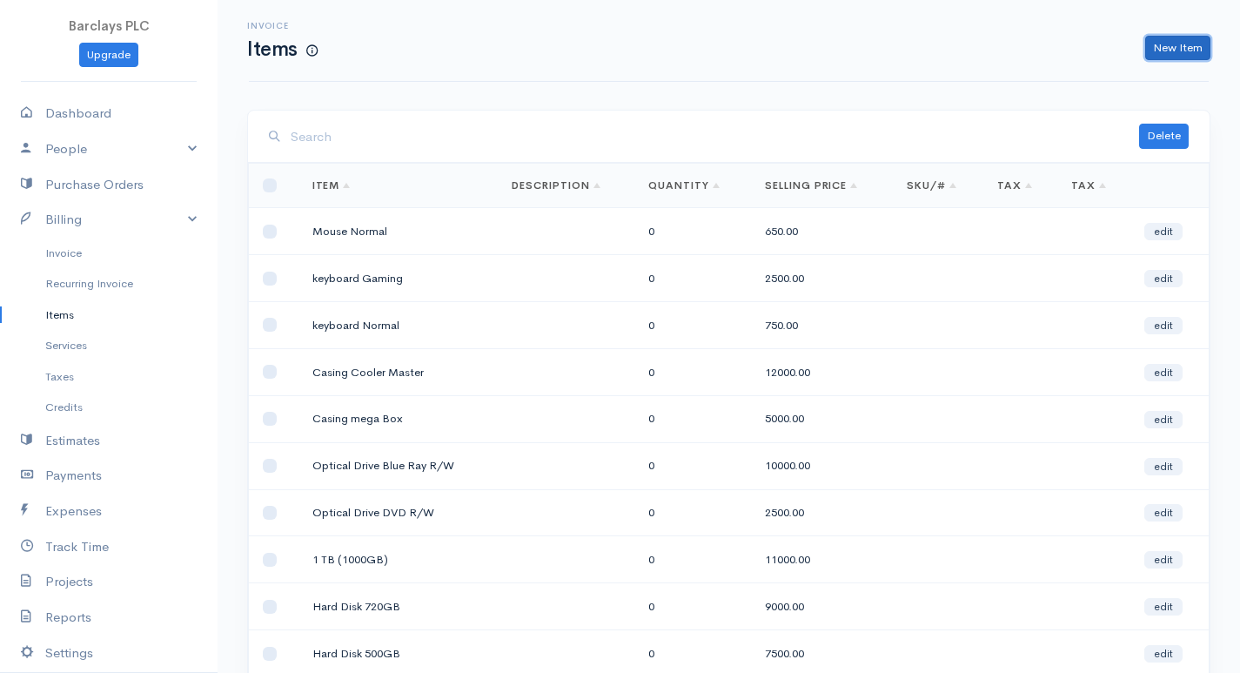
click at [1163, 48] on link "New Item" at bounding box center [1177, 48] width 65 height 25
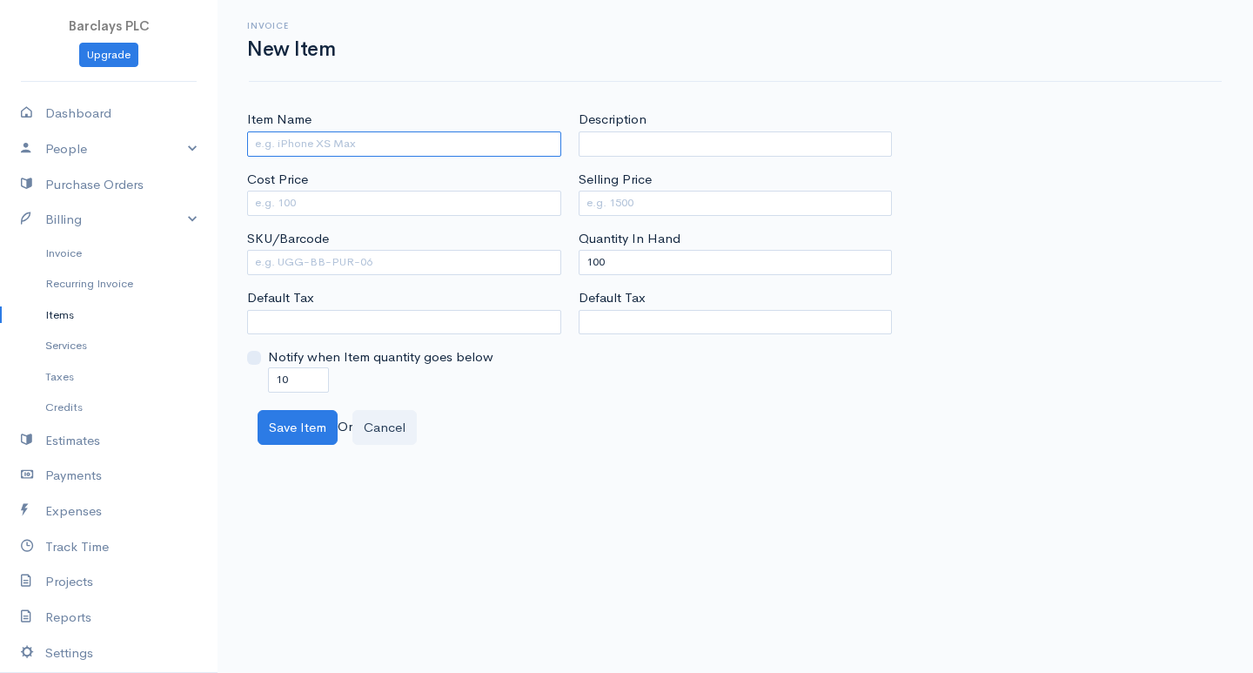
click at [365, 148] on input "Item Name" at bounding box center [404, 143] width 314 height 25
type input "Mouse Gaming"
click at [346, 199] on input "Cost Price" at bounding box center [404, 203] width 314 height 25
type input "400"
click at [627, 208] on input "Selling Price" at bounding box center [736, 203] width 314 height 25
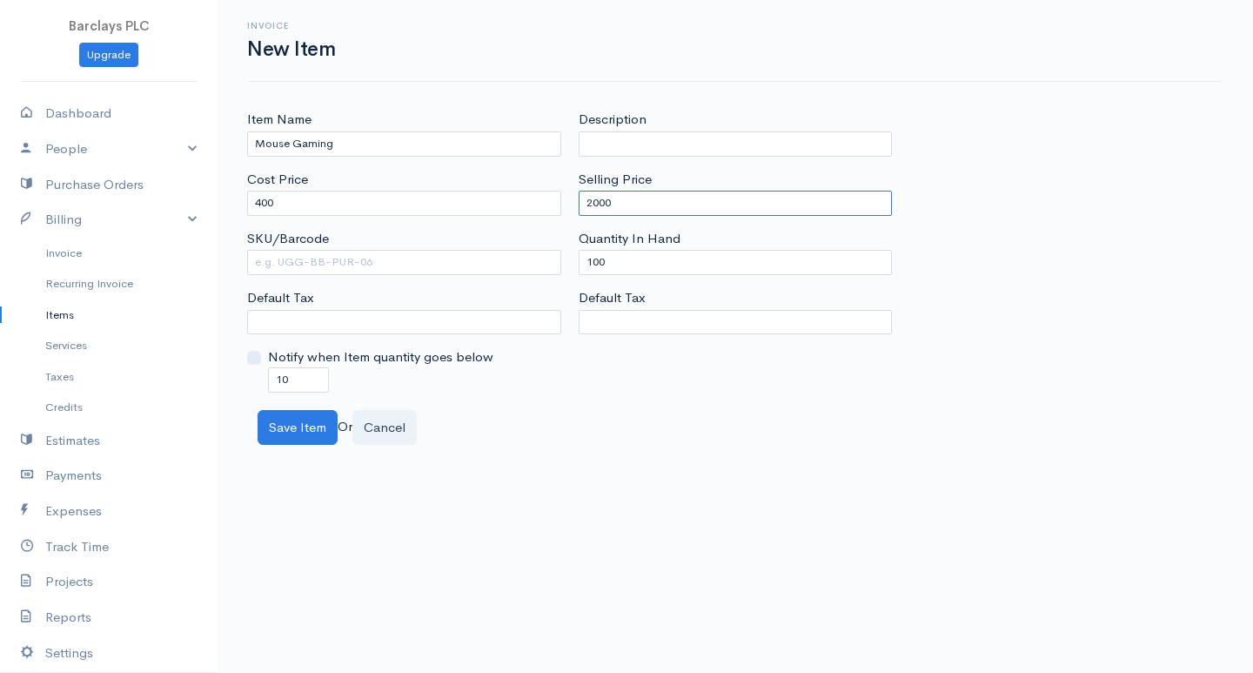
type input "2000"
click at [301, 187] on label "Cost Price" at bounding box center [277, 180] width 61 height 20
click at [301, 191] on input "400" at bounding box center [404, 203] width 314 height 25
type input "4"
type input "1250"
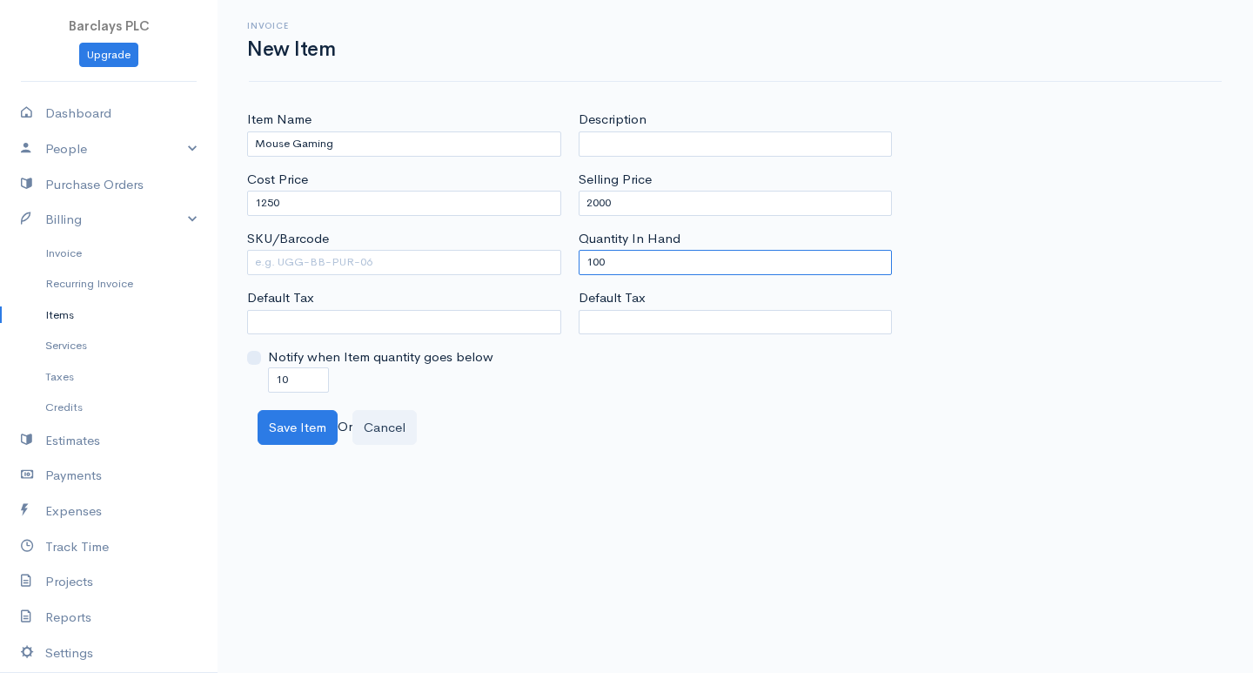
drag, startPoint x: 596, startPoint y: 257, endPoint x: 472, endPoint y: 269, distance: 125.0
click at [472, 269] on div "Item Name Mouse Gaming Cost Price 1250 SKU/Barcode Default Tax Notify when Item…" at bounding box center [735, 251] width 994 height 282
type input "0"
click at [281, 375] on input "10" at bounding box center [298, 379] width 61 height 25
type input "0"
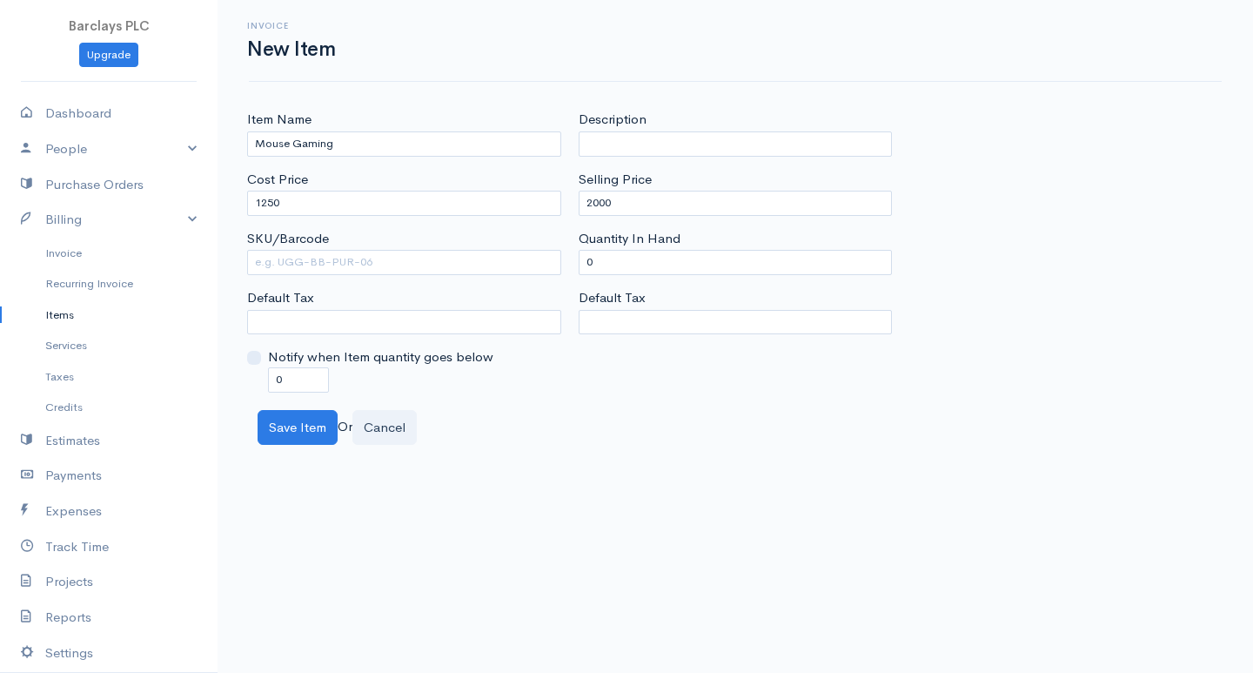
click at [287, 404] on div "Item Name Mouse Gaming Cost Price 1250 SKU/Barcode Default Tax Notify when Item…" at bounding box center [736, 277] width 1036 height 335
click at [291, 421] on button "Save Item" at bounding box center [298, 428] width 80 height 36
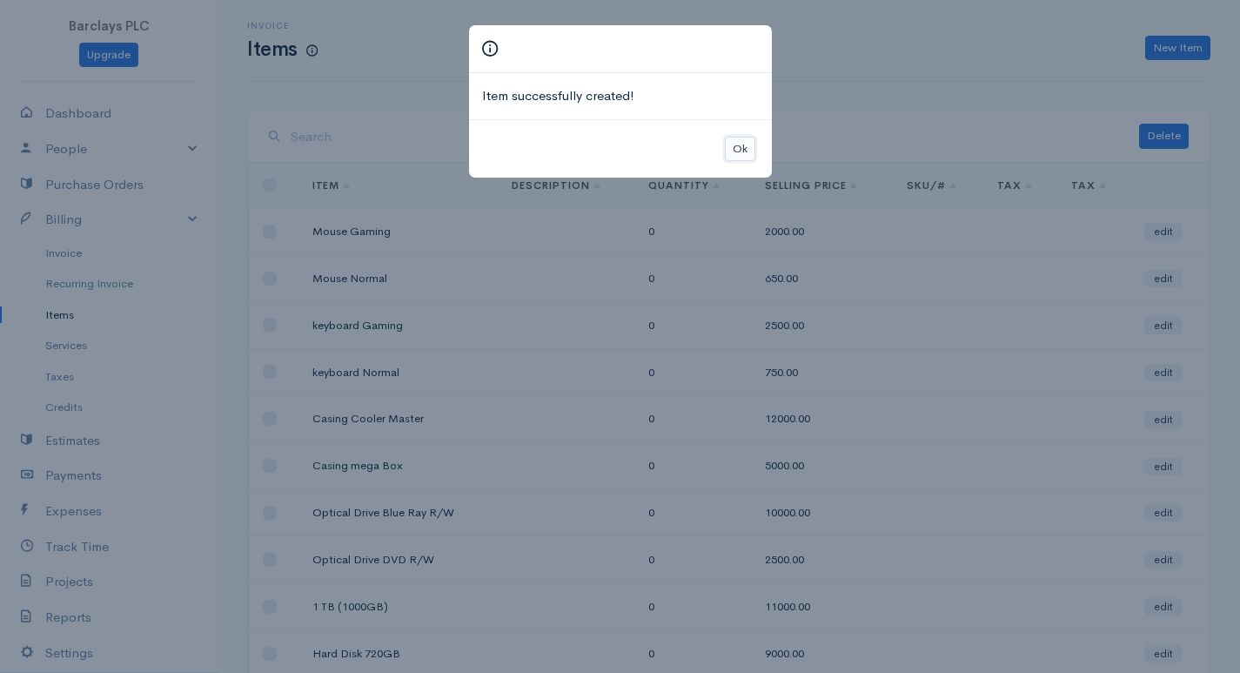
click at [738, 147] on button "Ok" at bounding box center [740, 149] width 30 height 25
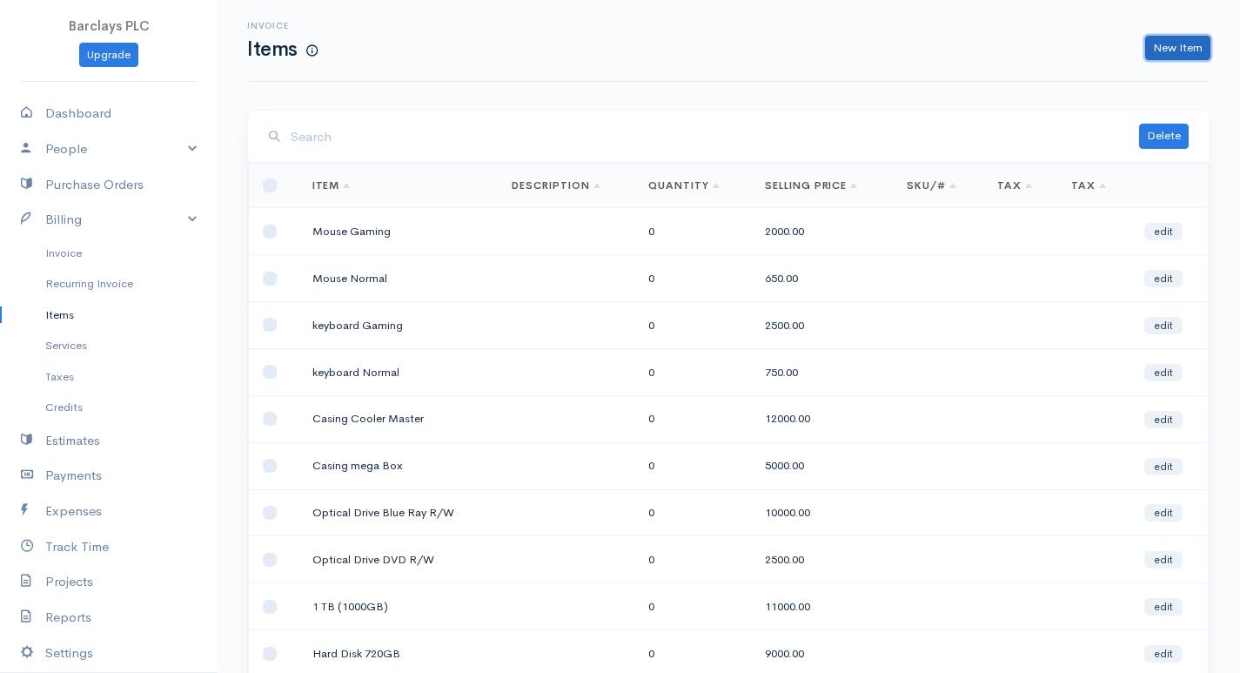
click at [1184, 36] on link "New Item" at bounding box center [1177, 48] width 65 height 25
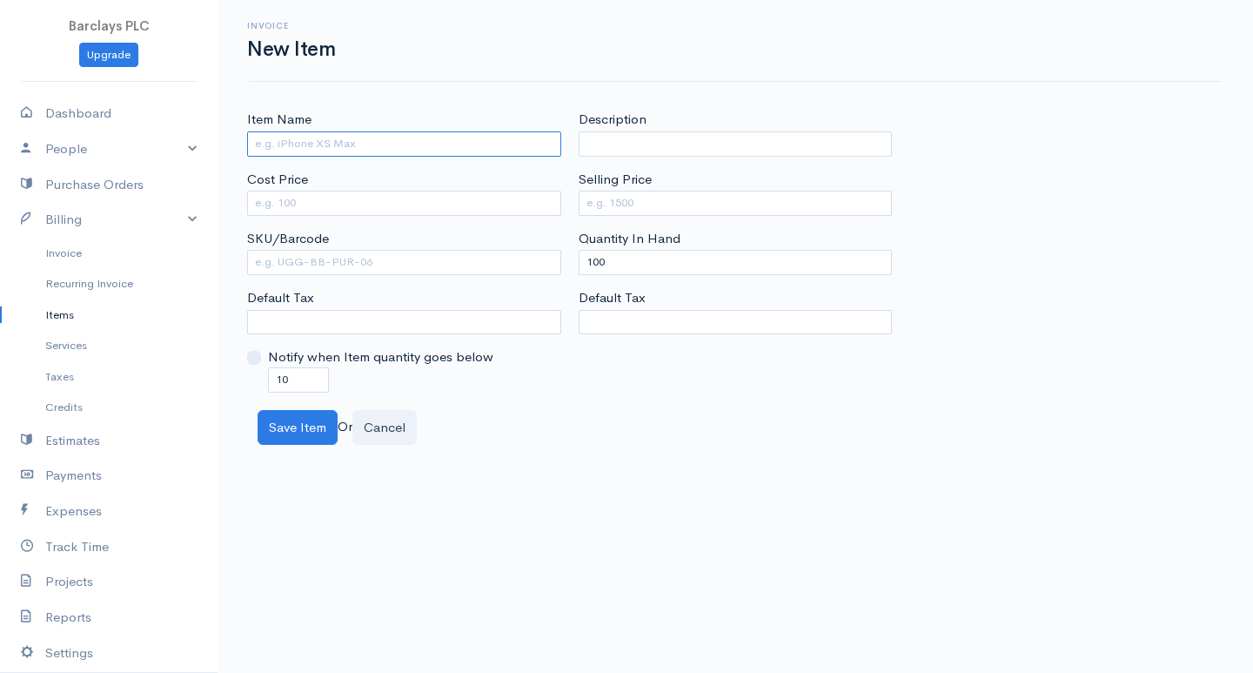
click at [295, 140] on input "Item Name" at bounding box center [404, 143] width 314 height 25
type input "Pendrive"
click at [471, 198] on input "Cost Price" at bounding box center [404, 203] width 314 height 25
type input "400"
click at [619, 197] on input "Selling Price" at bounding box center [736, 203] width 314 height 25
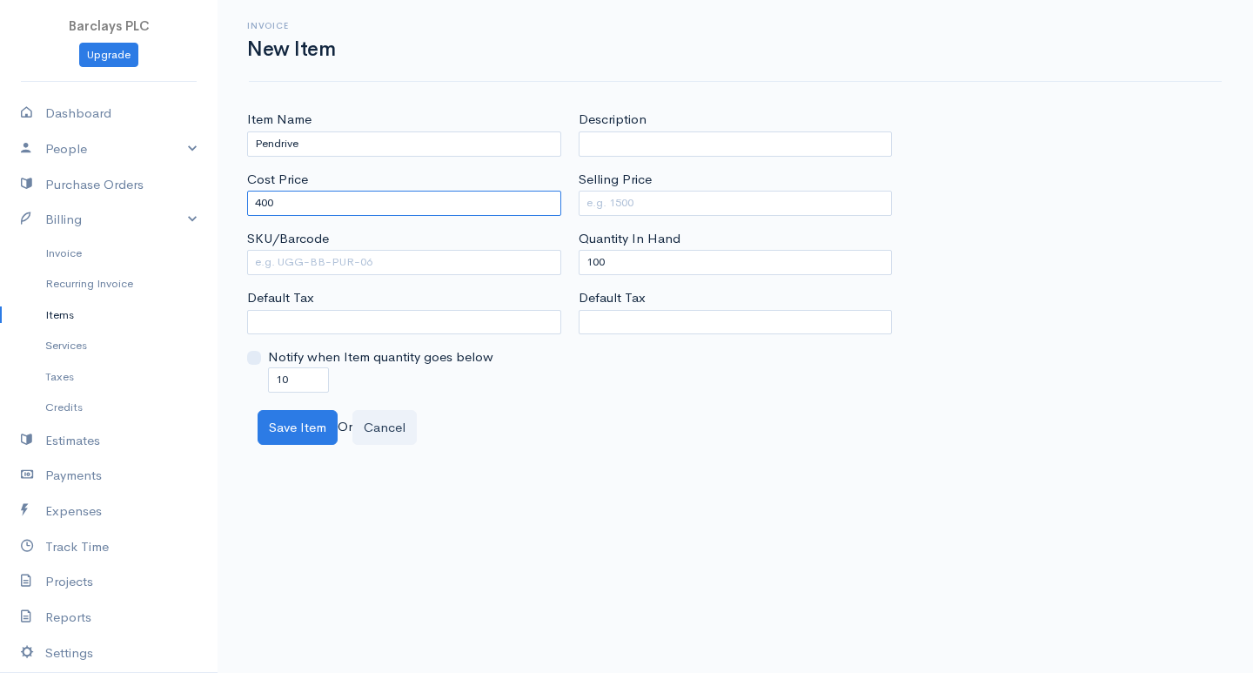
click at [361, 207] on input "400" at bounding box center [404, 203] width 314 height 25
click at [113, 580] on link "Projects" at bounding box center [109, 582] width 218 height 36
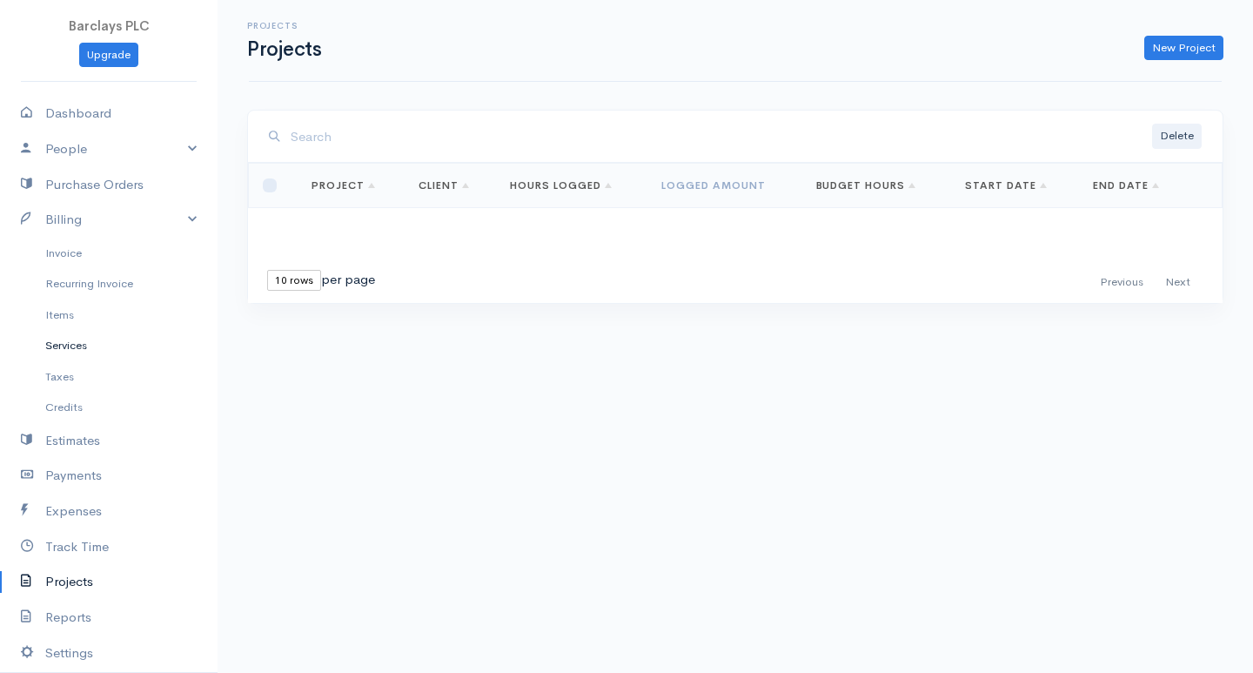
click at [146, 336] on link "Services" at bounding box center [109, 345] width 218 height 31
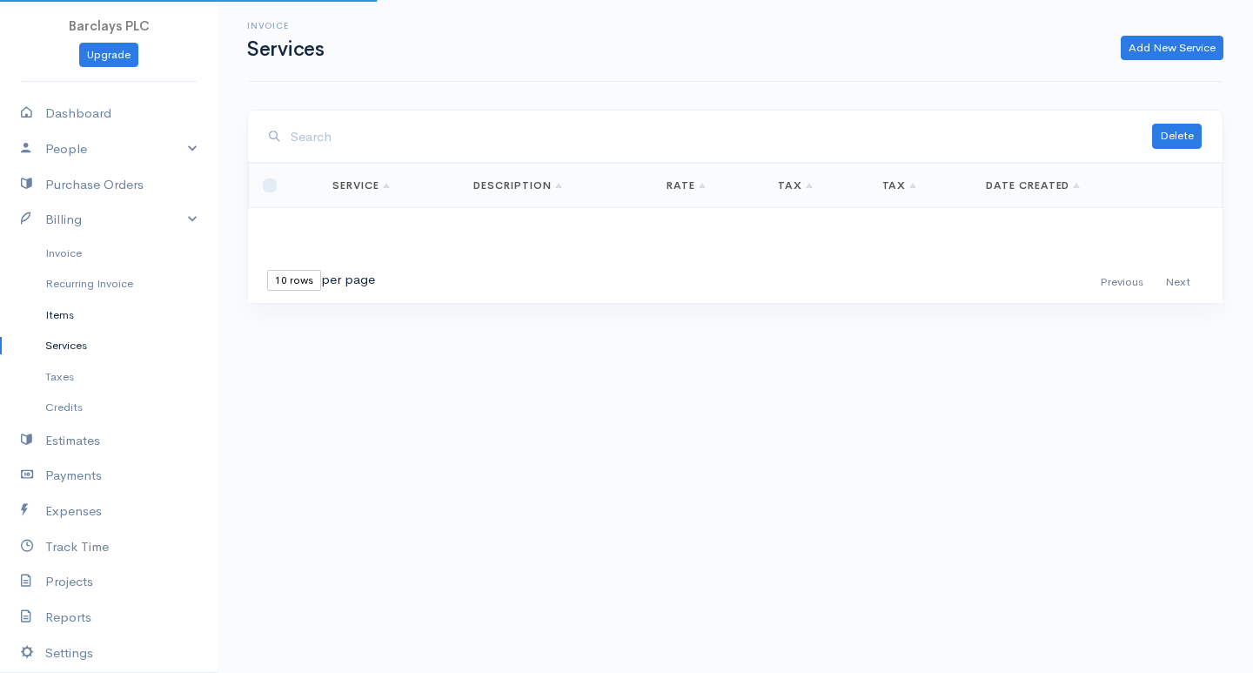
click at [135, 323] on link "Items" at bounding box center [109, 314] width 218 height 31
